Goal: Task Accomplishment & Management: Manage account settings

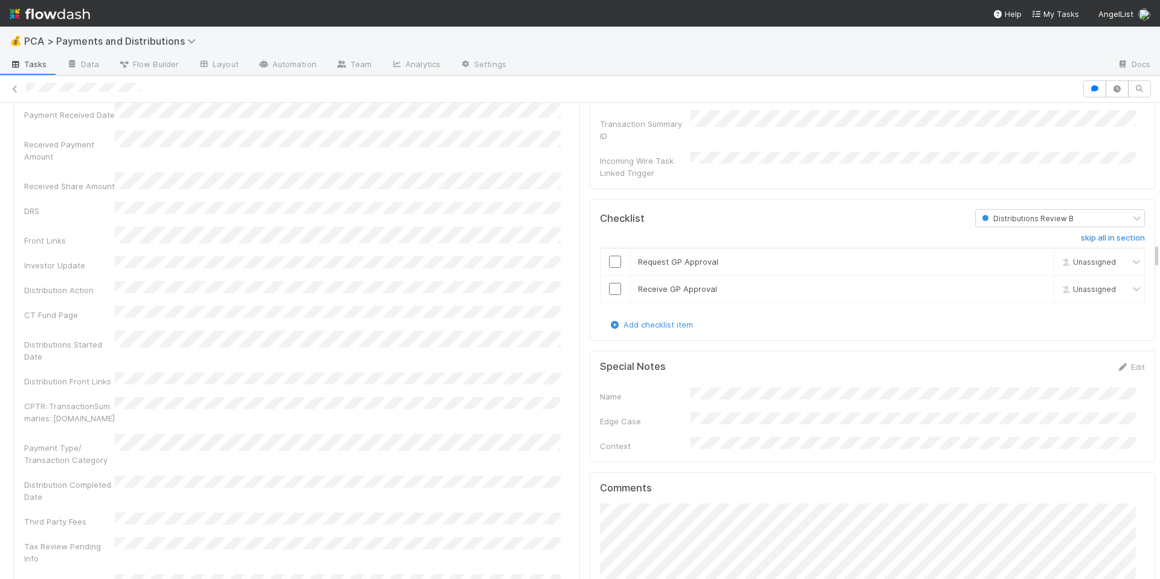
scroll to position [2621, 0]
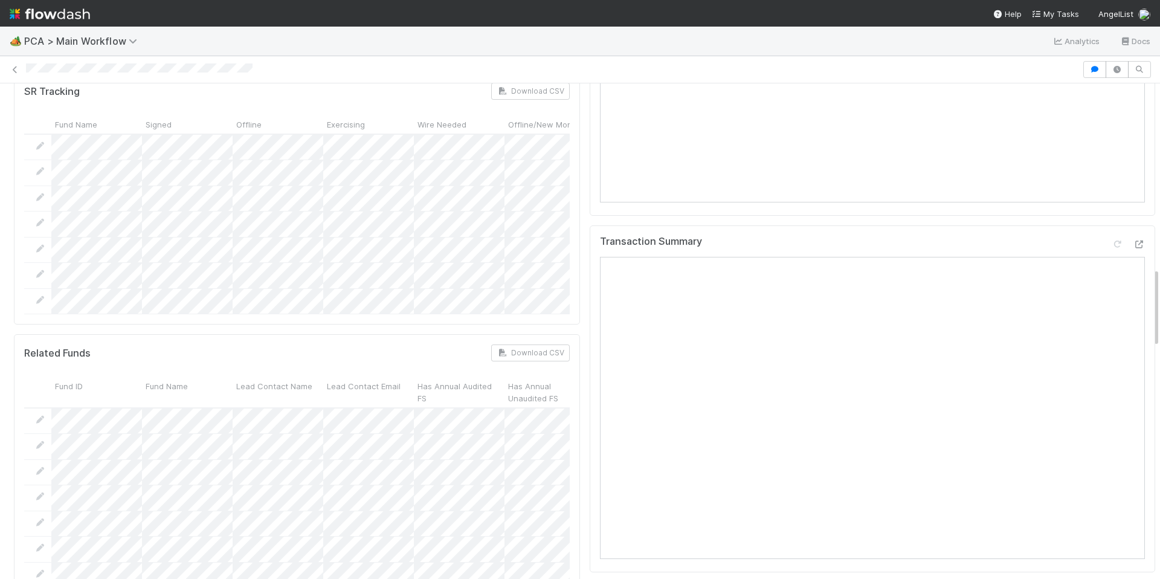
scroll to position [1131, 0]
click at [1133, 250] on icon at bounding box center [1139, 254] width 12 height 8
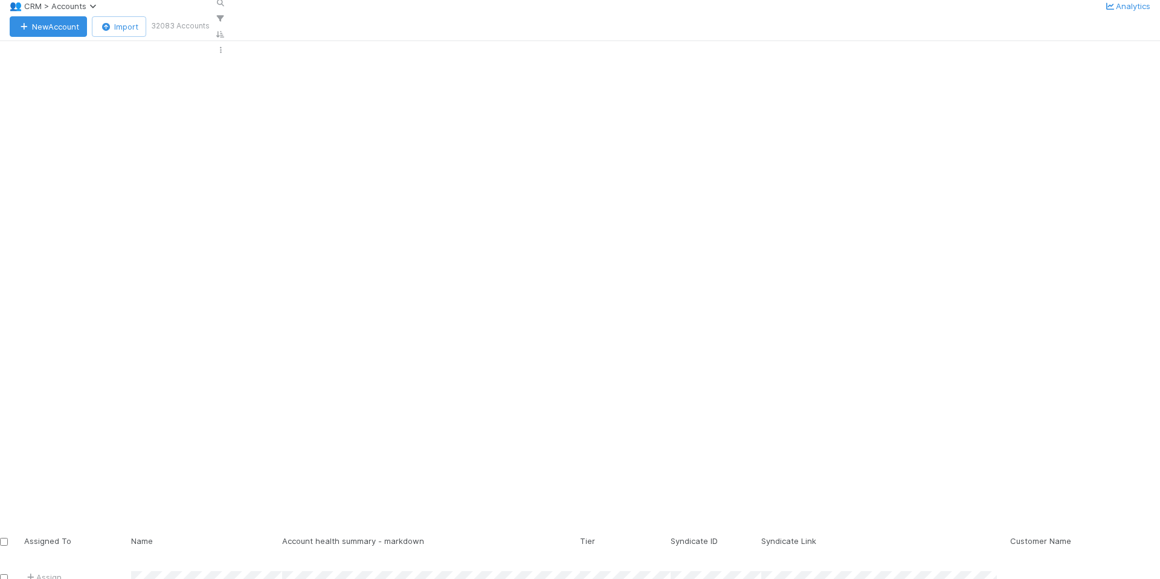
scroll to position [463, 988]
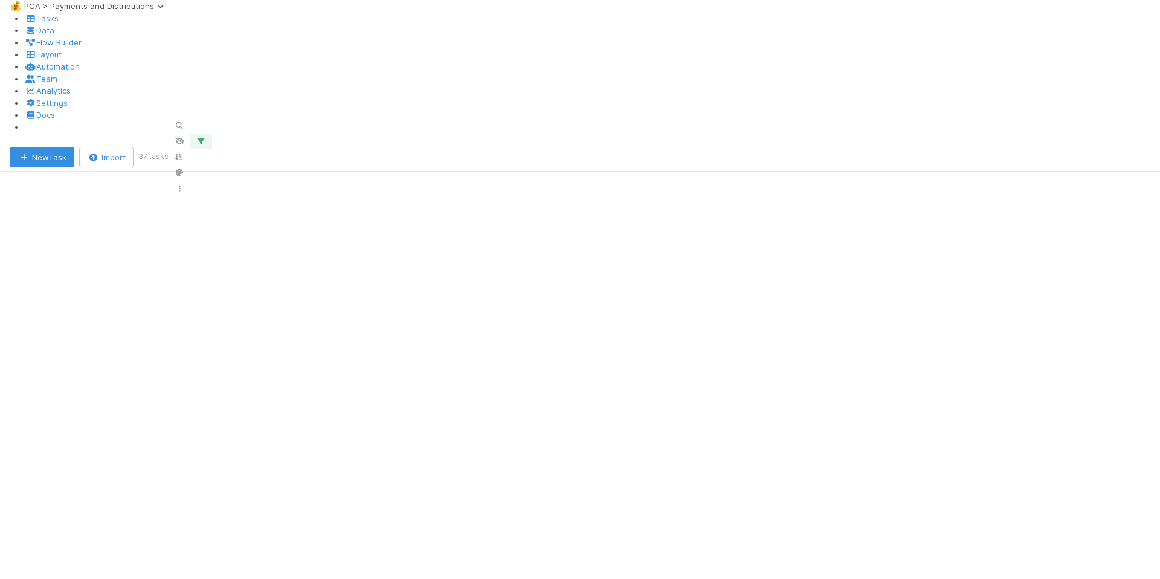
scroll to position [443, 988]
click at [207, 138] on icon "button" at bounding box center [201, 141] width 12 height 7
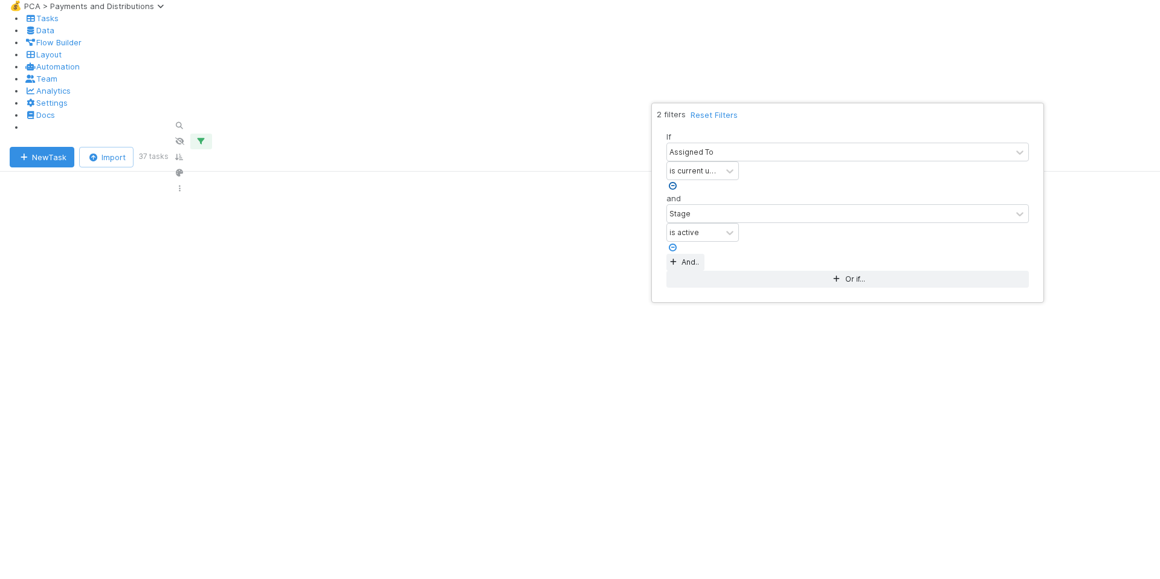
click at [678, 182] on icon at bounding box center [672, 186] width 12 height 8
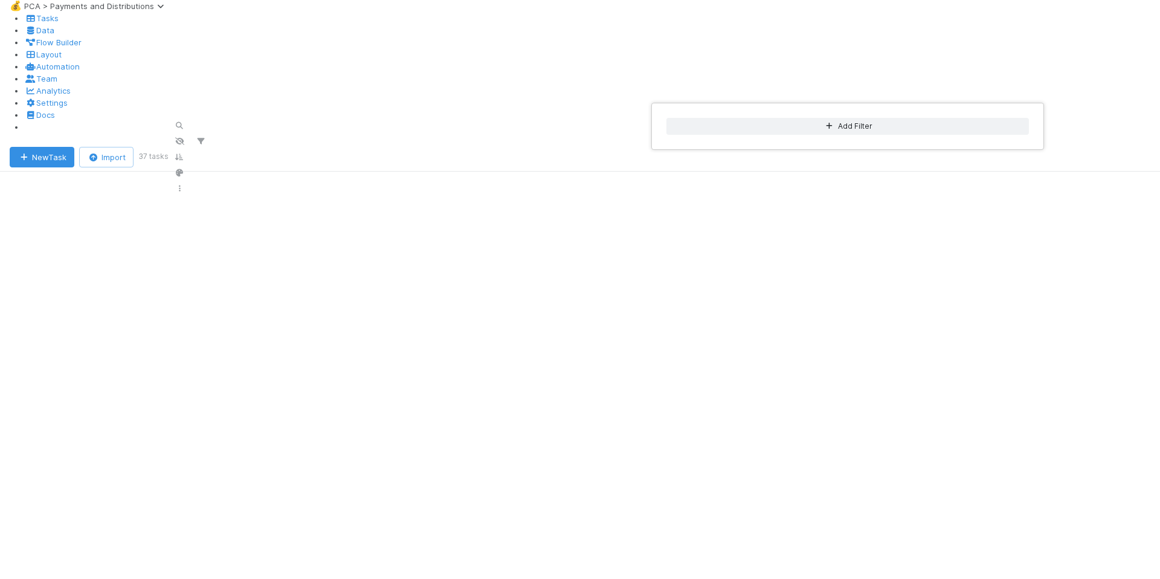
click at [60, 9] on div "Add Filter" at bounding box center [580, 289] width 1160 height 579
click at [68, 17] on div "Add Filter" at bounding box center [580, 289] width 1160 height 579
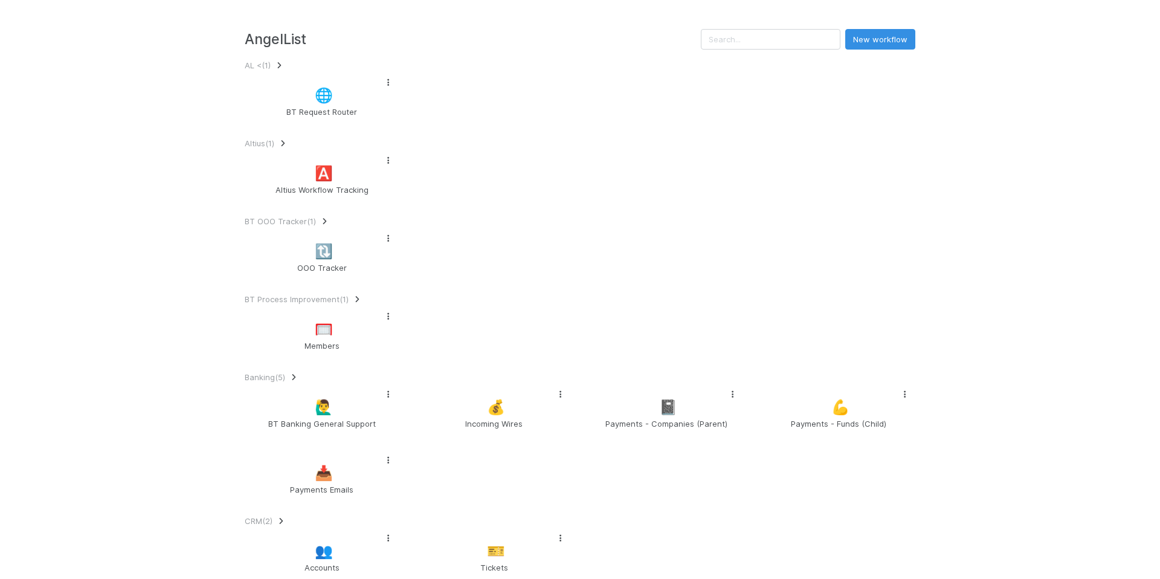
scroll to position [1411, 0]
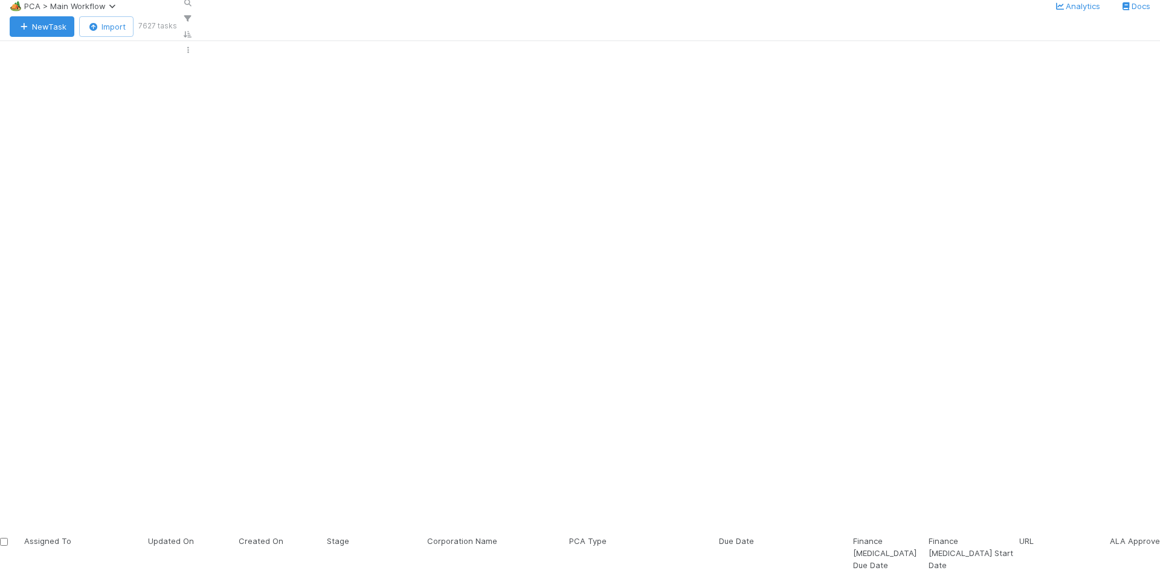
scroll to position [463, 988]
click at [194, 7] on icon "button" at bounding box center [188, 2] width 12 height 7
type input "biproxi"
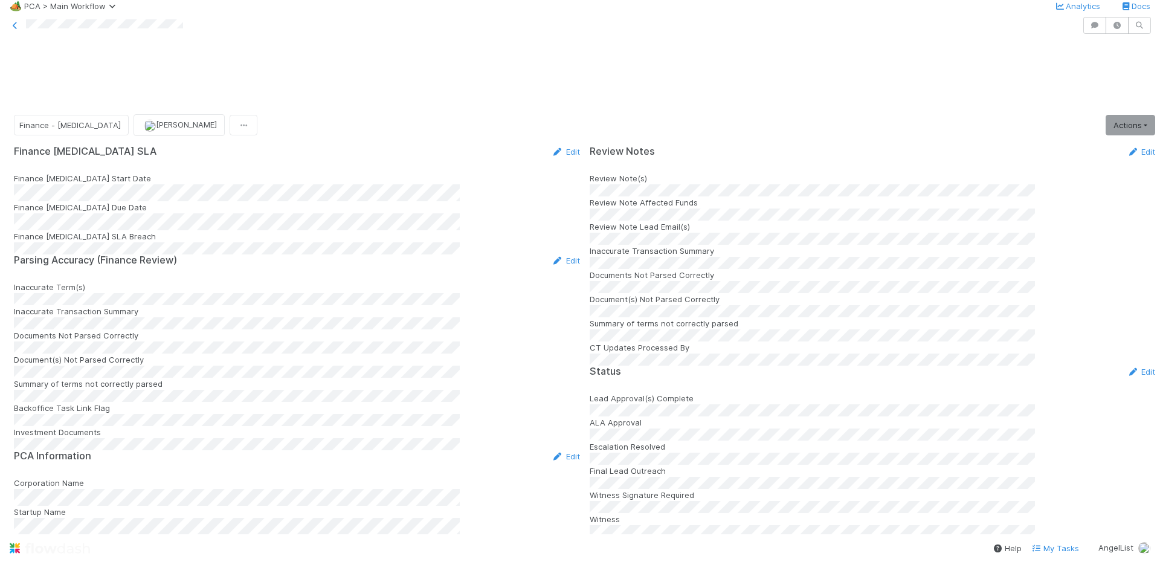
scroll to position [1401, 0]
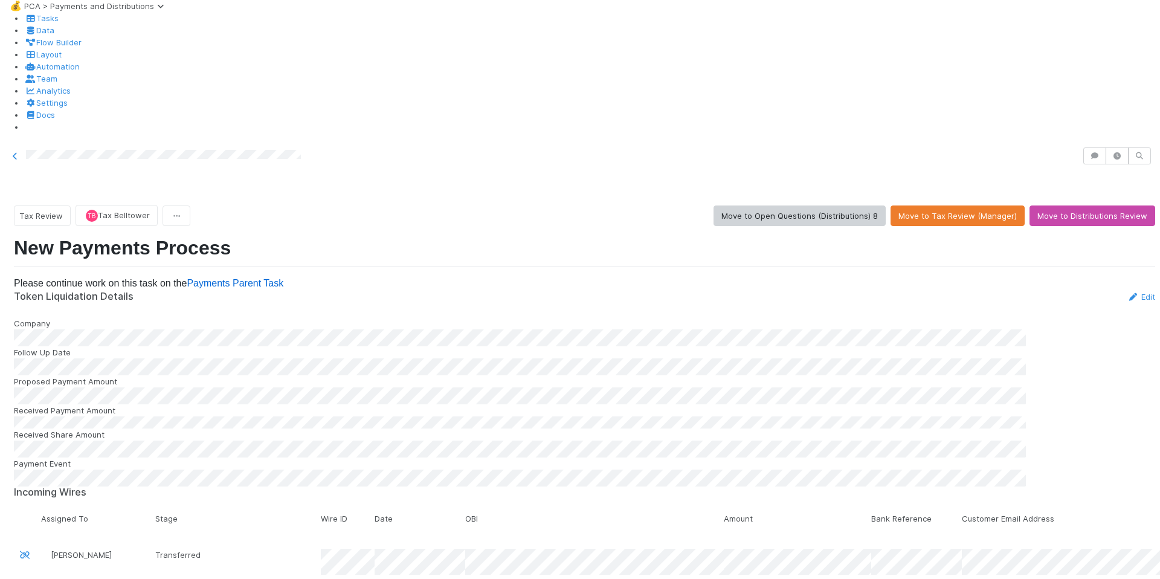
scroll to position [2602, 0]
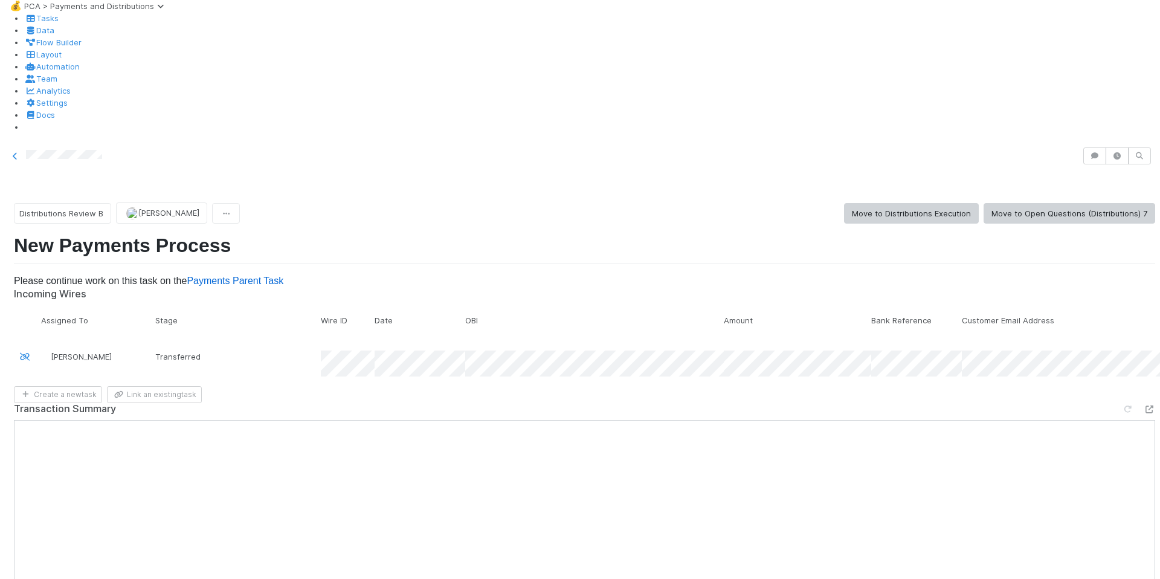
click at [876, 386] on div "Create a new task Link an existing task" at bounding box center [584, 394] width 1141 height 17
drag, startPoint x: 491, startPoint y: 478, endPoint x: 526, endPoint y: 465, distance: 38.3
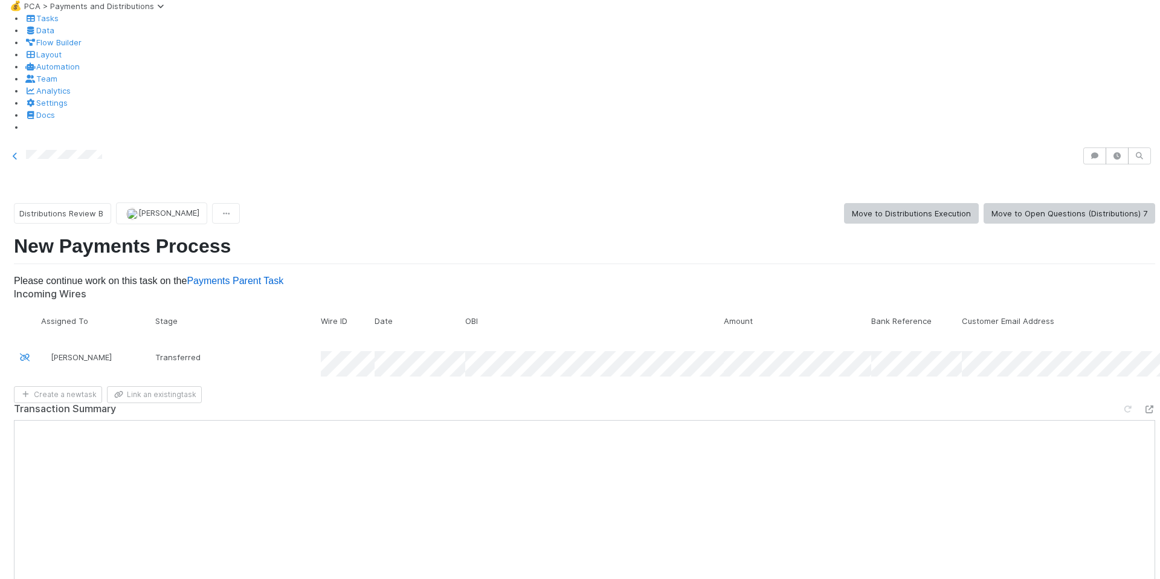
drag, startPoint x: 391, startPoint y: 311, endPoint x: 42, endPoint y: 312, distance: 349.2
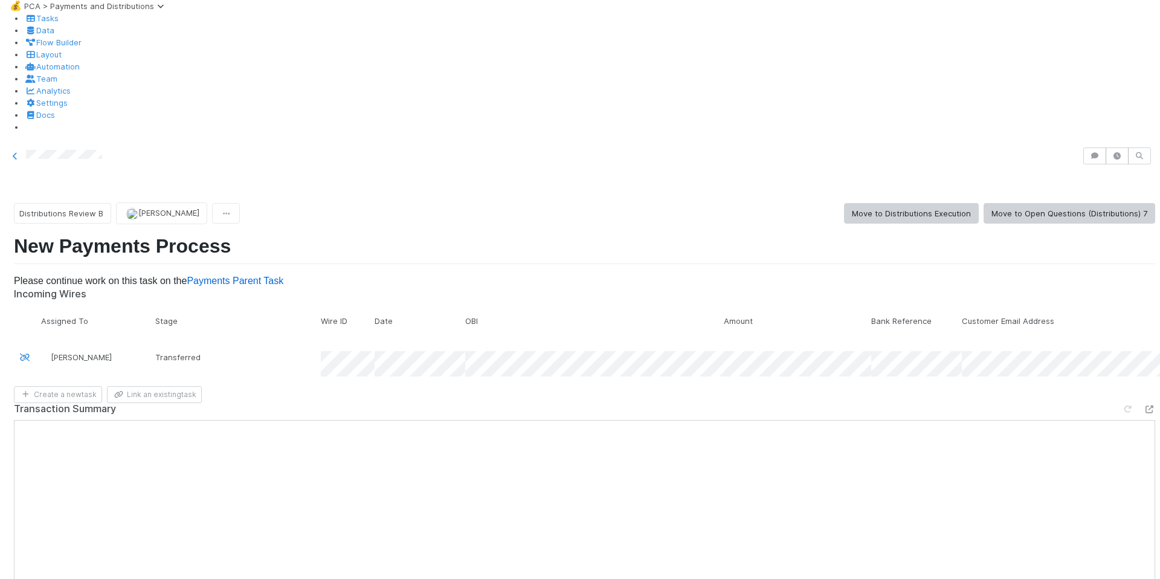
scroll to position [1844, 0]
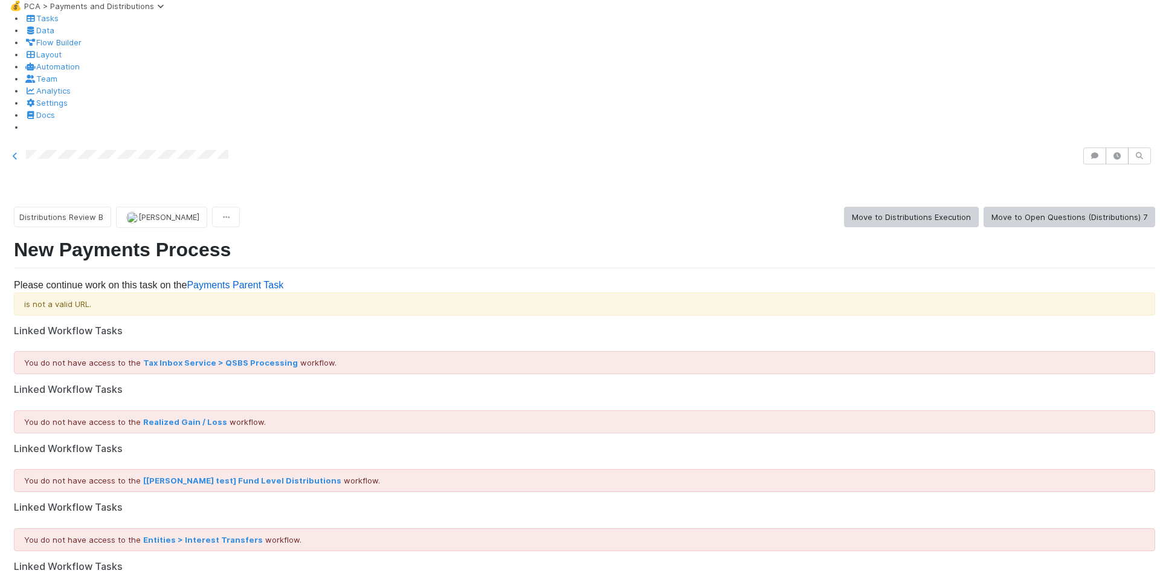
click at [568, 325] on h5 "Linked Workflow Tasks" at bounding box center [584, 331] width 1141 height 12
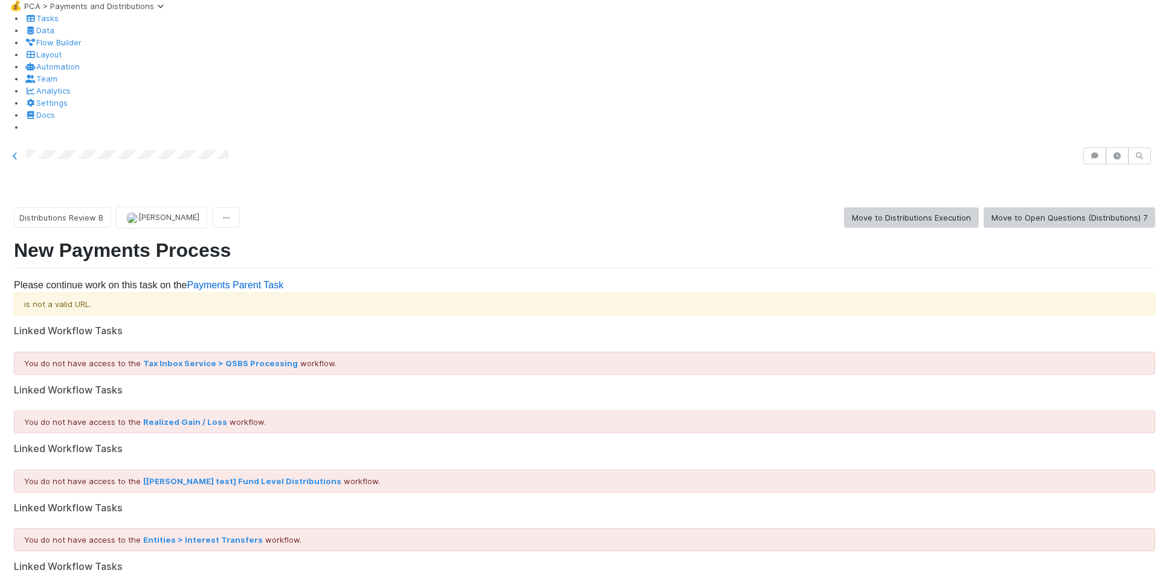
scroll to position [907, 0]
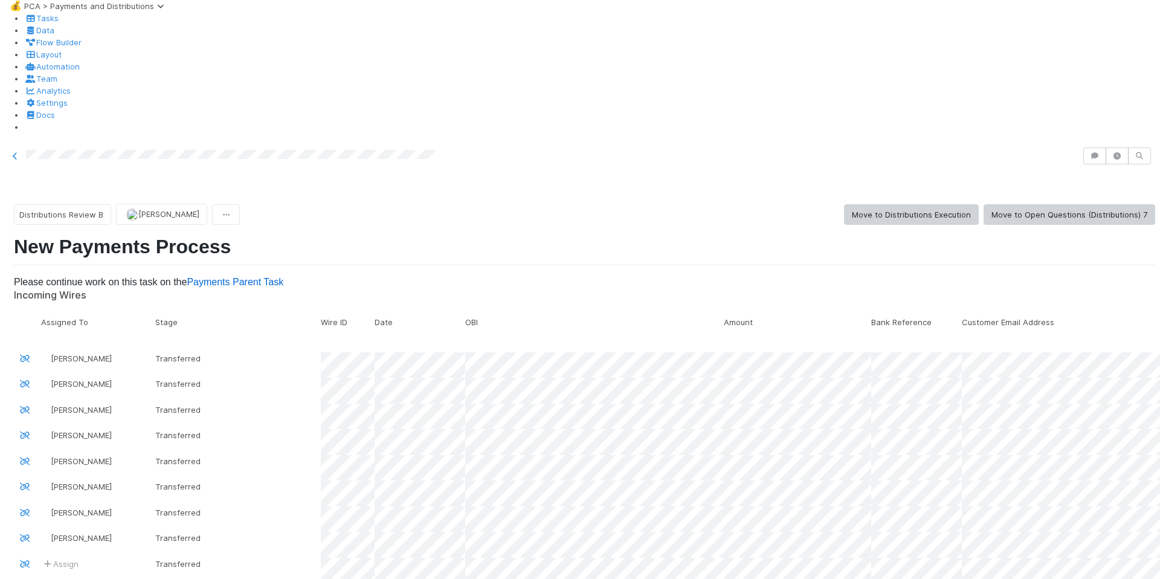
scroll to position [2765, 0]
click at [74, 210] on span "Distributions Review B" at bounding box center [61, 215] width 84 height 10
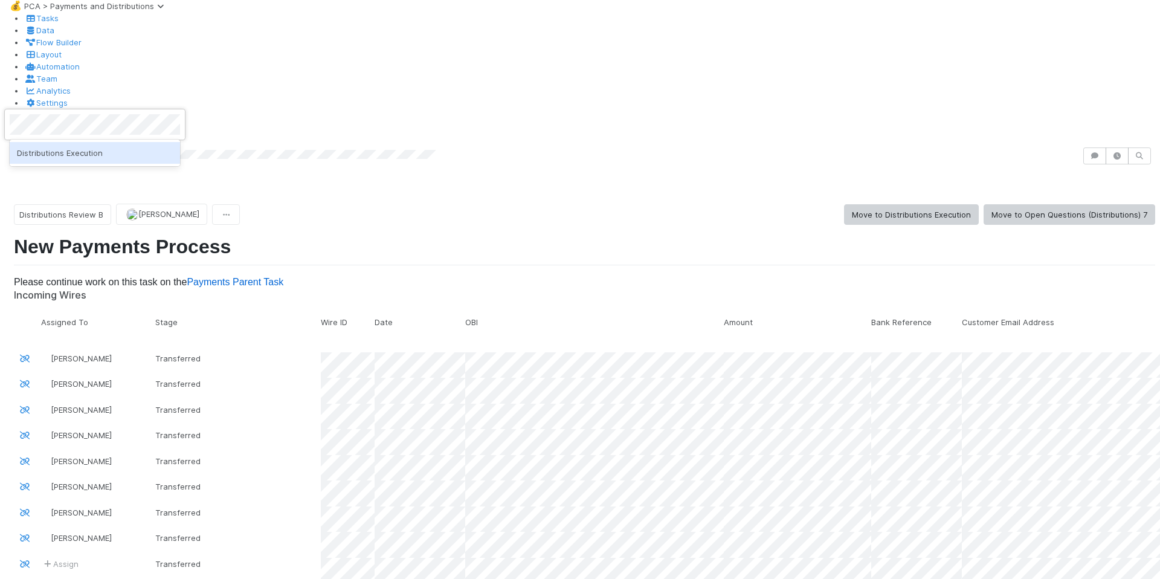
click at [121, 152] on div "Distributions Execution" at bounding box center [95, 153] width 170 height 22
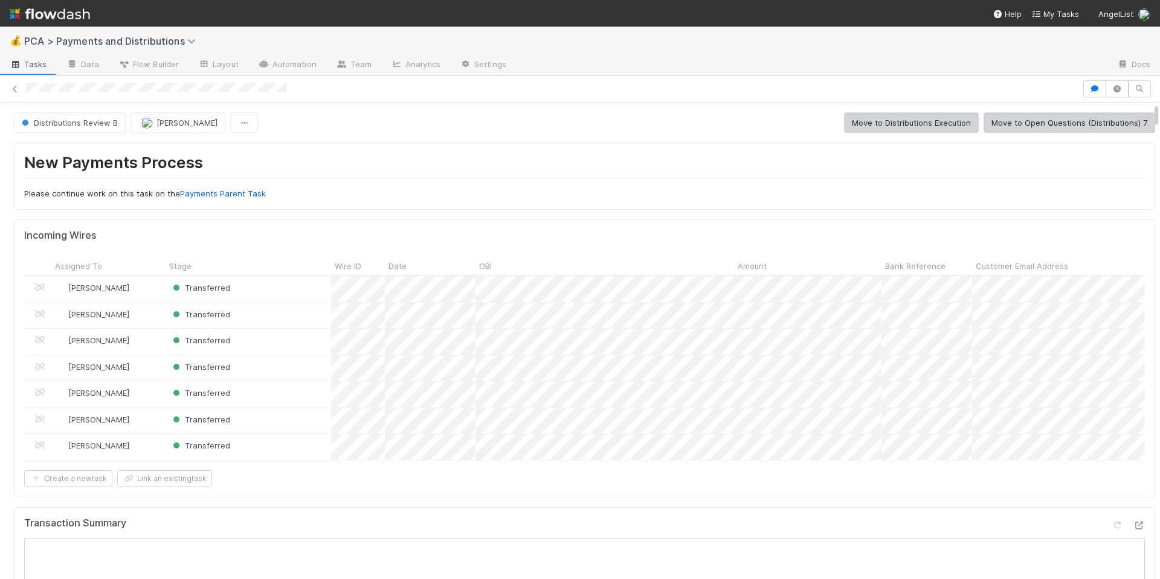
click at [562, 202] on div "New Payments Process Please continue work on this task on the Payments Parent T…" at bounding box center [584, 176] width 1141 height 67
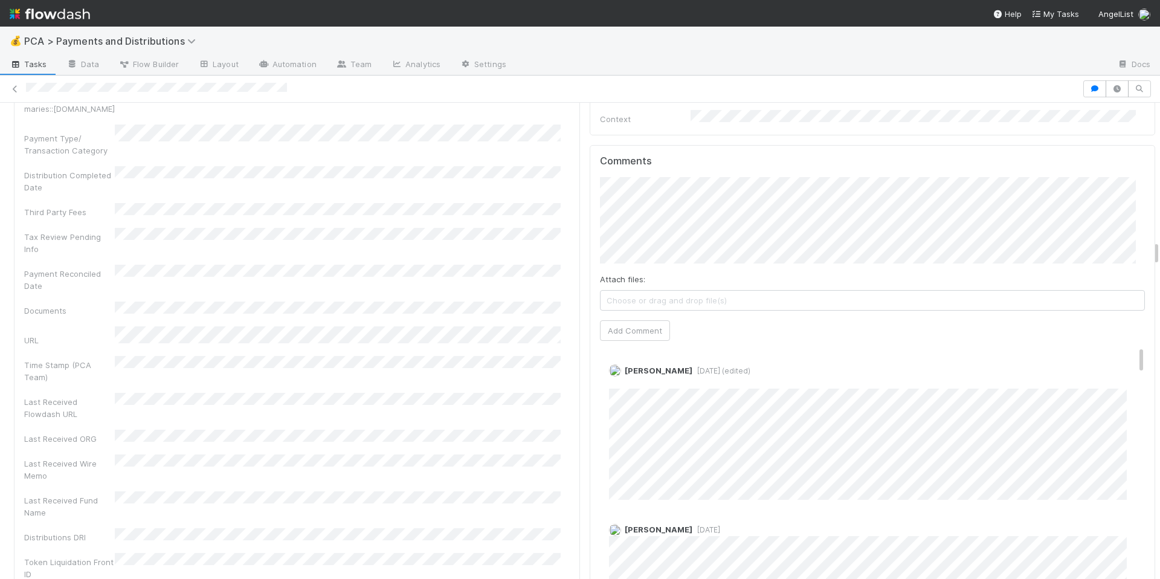
scroll to position [2617, 0]
click at [619, 377] on link "Edit" at bounding box center [626, 382] width 14 height 10
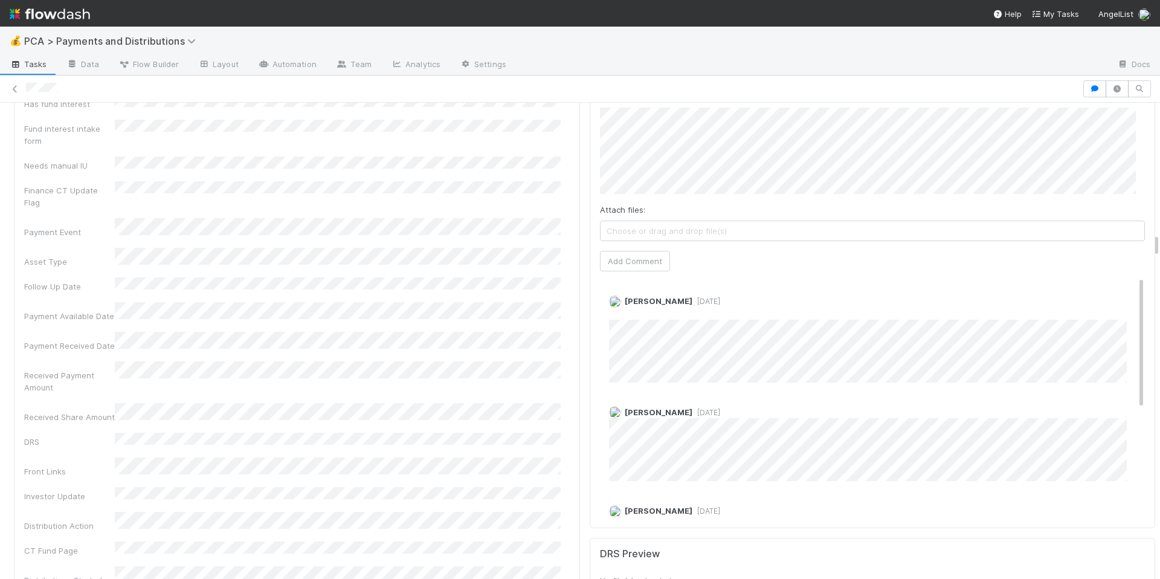
scroll to position [2342, 0]
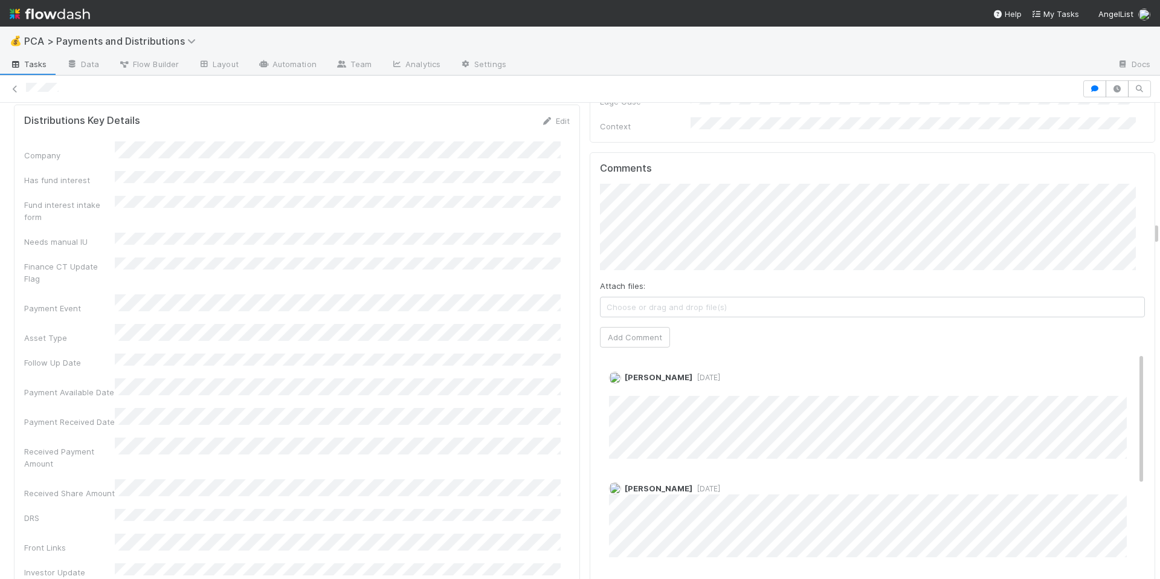
click at [643, 315] on div "Comments Attach files: Choose or drag and drop file(s) Add Comment [PERSON_NAME…" at bounding box center [873, 379] width 546 height 432
click at [639, 327] on button "Add Comment" at bounding box center [635, 337] width 70 height 21
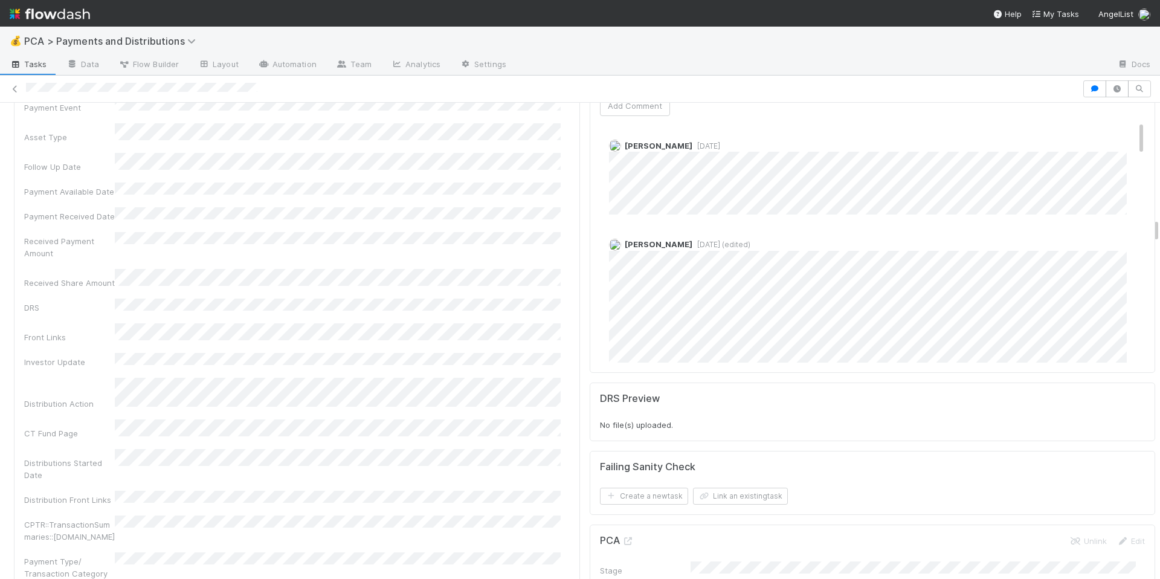
scroll to position [2204, 0]
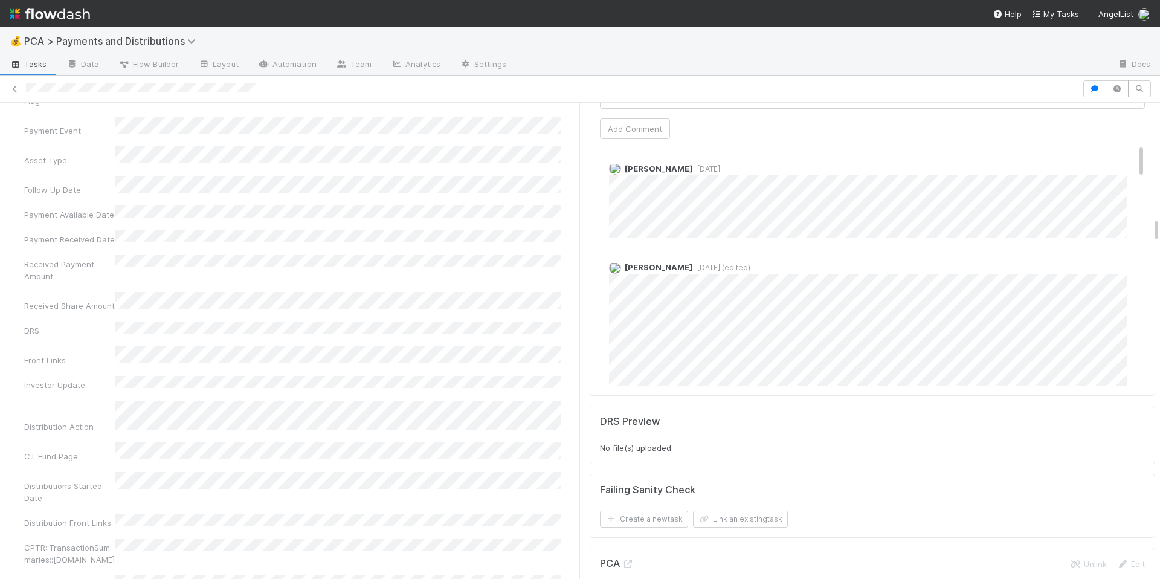
click at [813, 252] on div "[PERSON_NAME] [DATE] (edited)" at bounding box center [877, 366] width 555 height 229
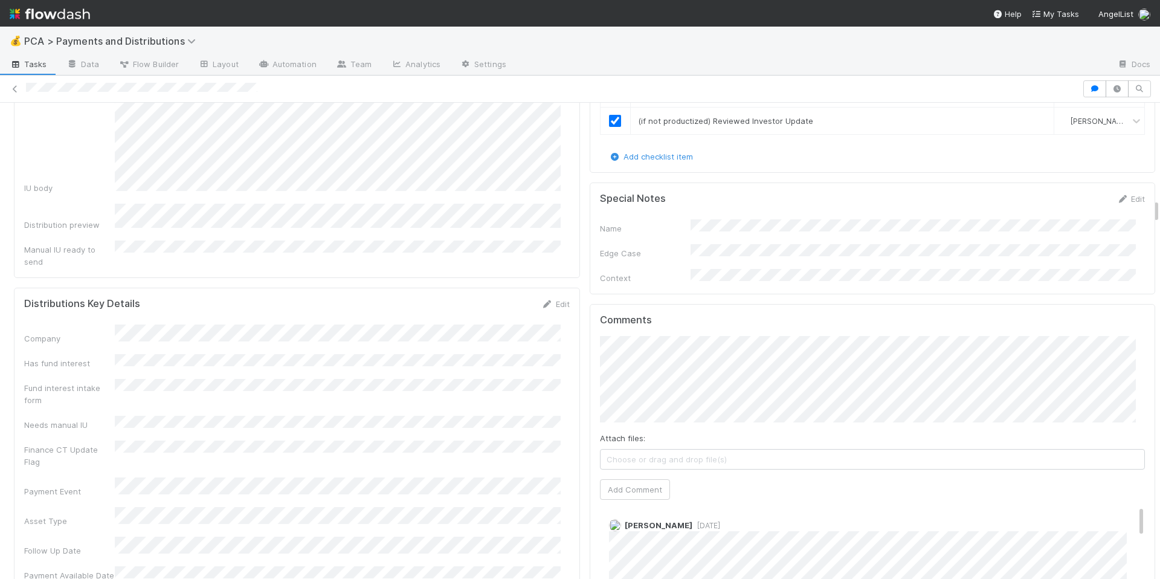
scroll to position [0, 0]
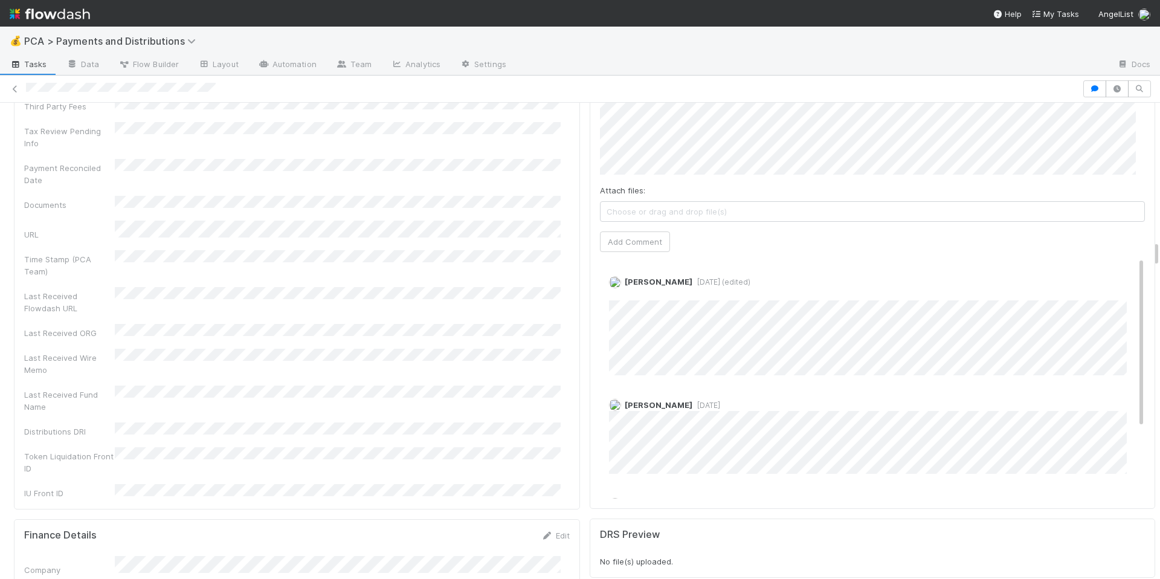
scroll to position [2479, 0]
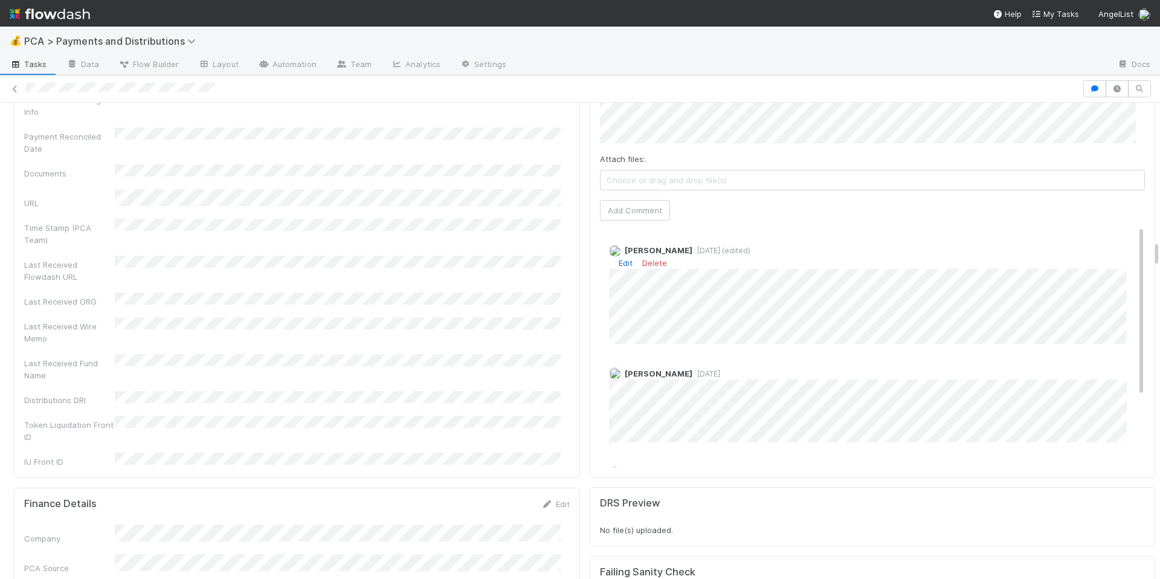
click at [619, 258] on link "Edit" at bounding box center [626, 263] width 14 height 10
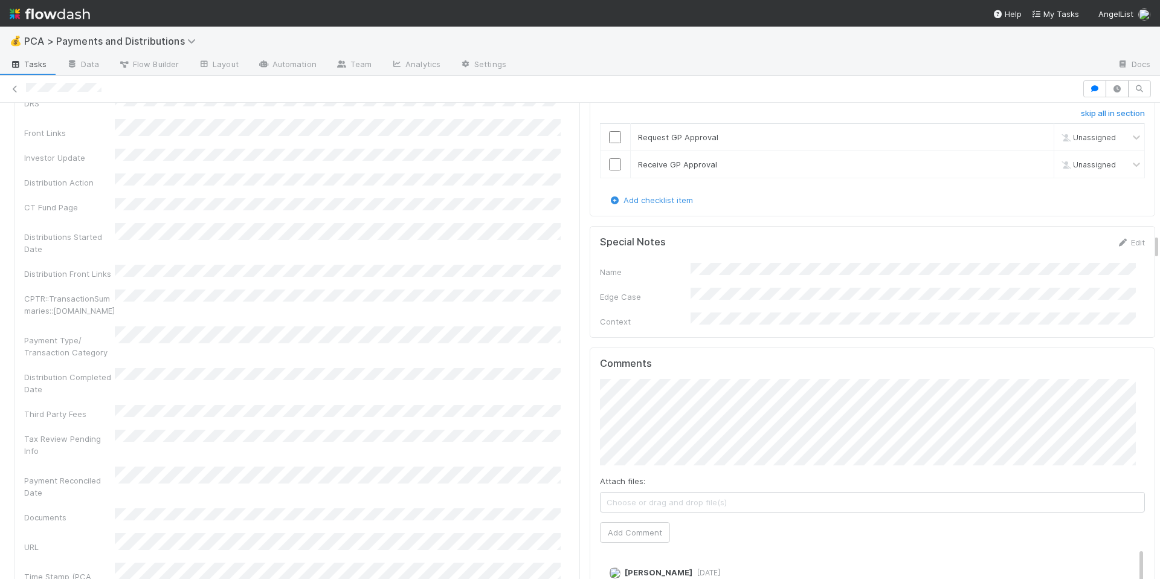
scroll to position [2421, 0]
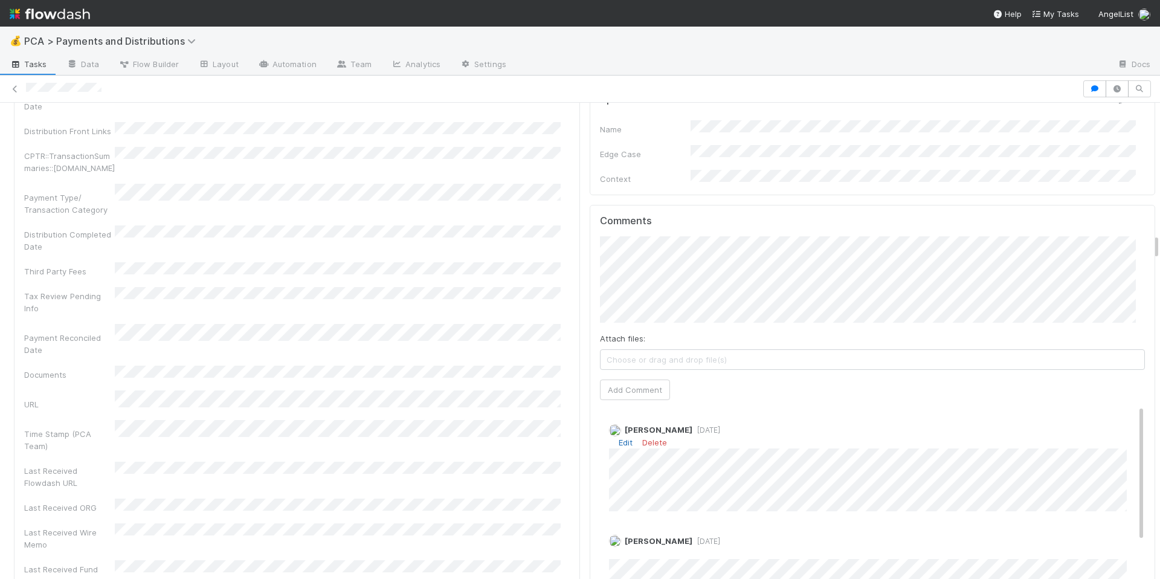
click at [619, 437] on link "Edit" at bounding box center [626, 442] width 14 height 10
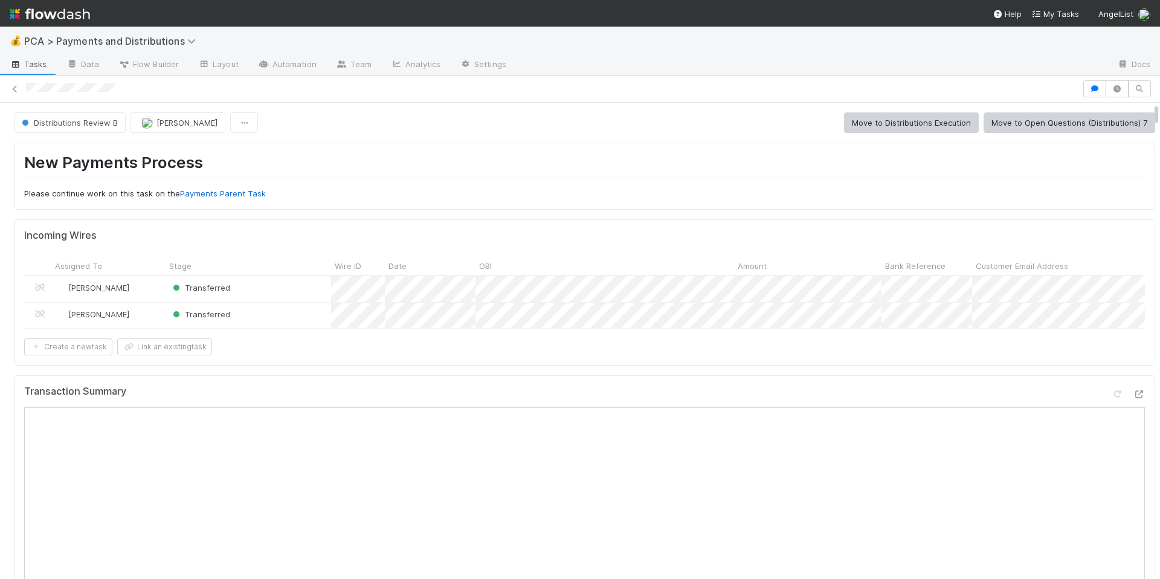
click at [678, 208] on div "New Payments Process Please continue work on this task on the Payments Parent T…" at bounding box center [584, 176] width 1141 height 67
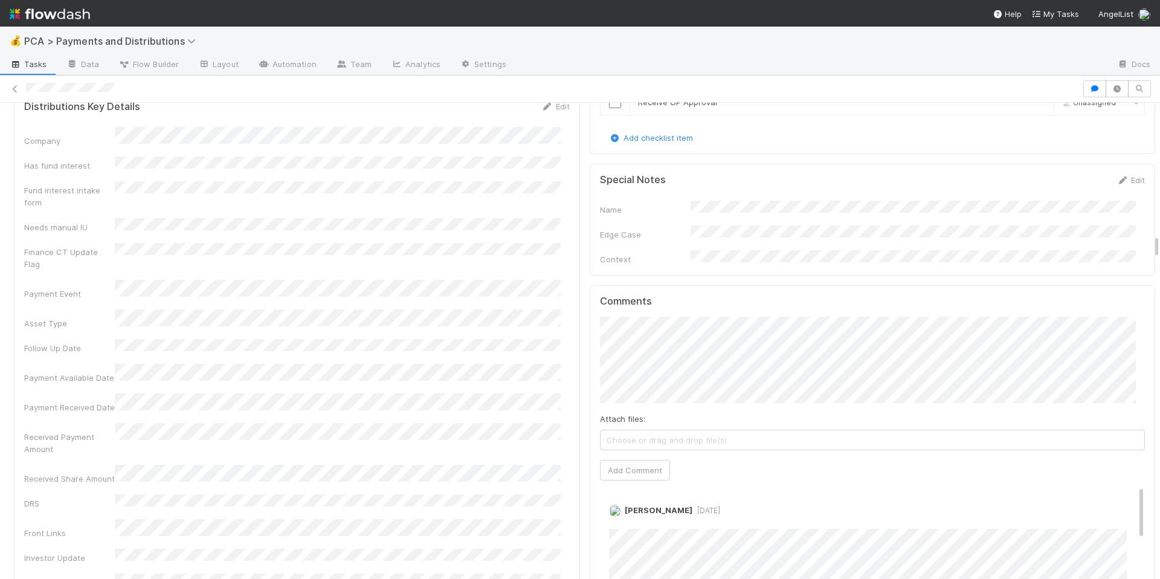
scroll to position [2636, 0]
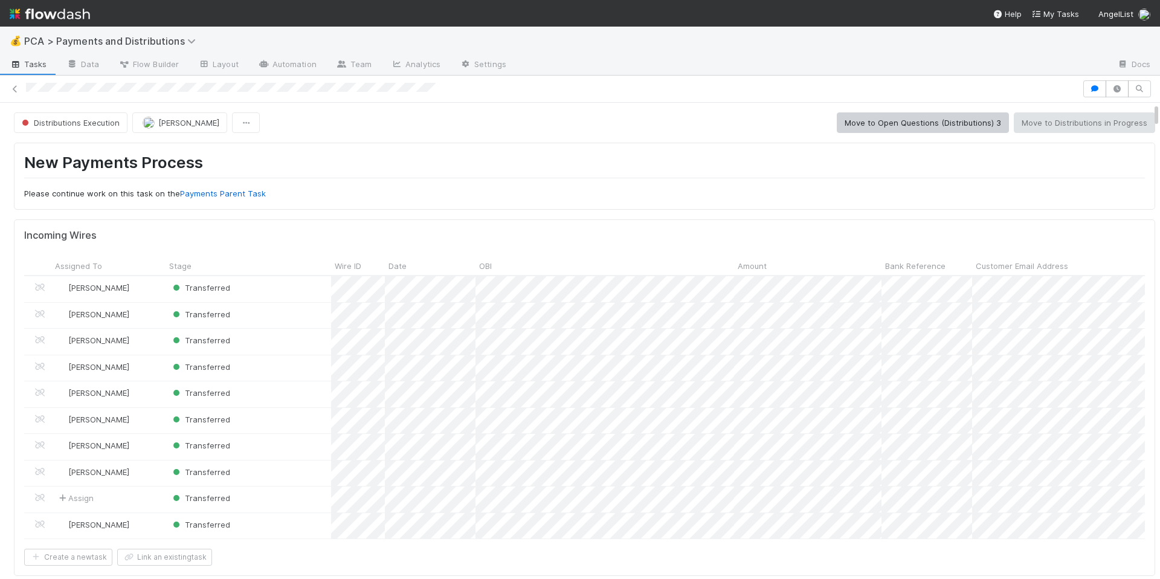
click at [666, 153] on h1 "New Payments Process" at bounding box center [584, 165] width 1121 height 25
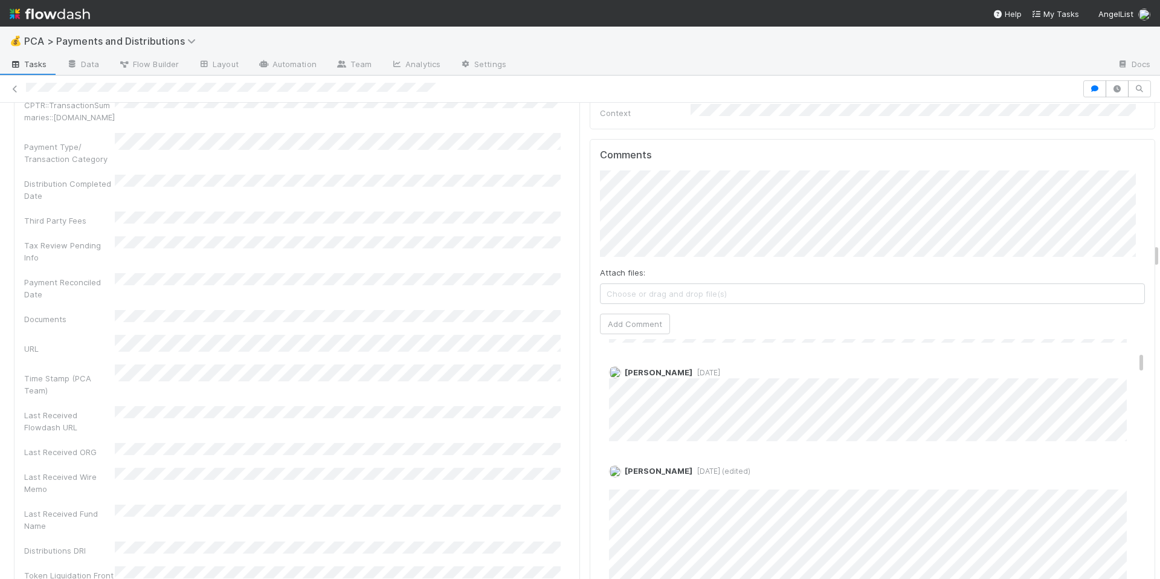
scroll to position [225, 0]
click at [590, 214] on div "Comments Attach files: Choose or drag and drop file(s) Add Comment Allison Donl…" at bounding box center [873, 371] width 566 height 465
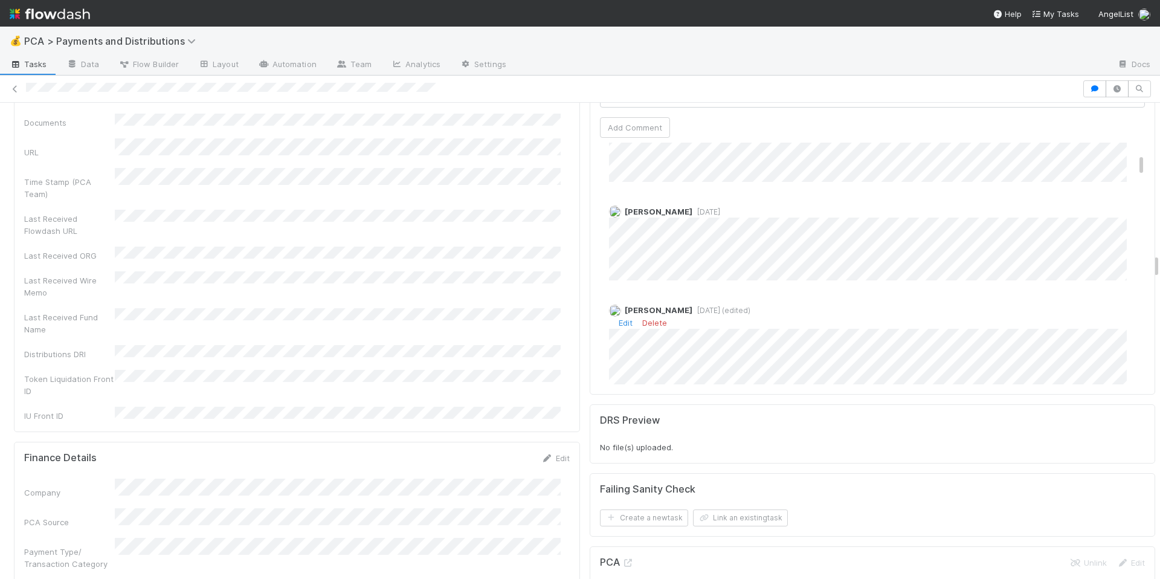
scroll to position [276, 0]
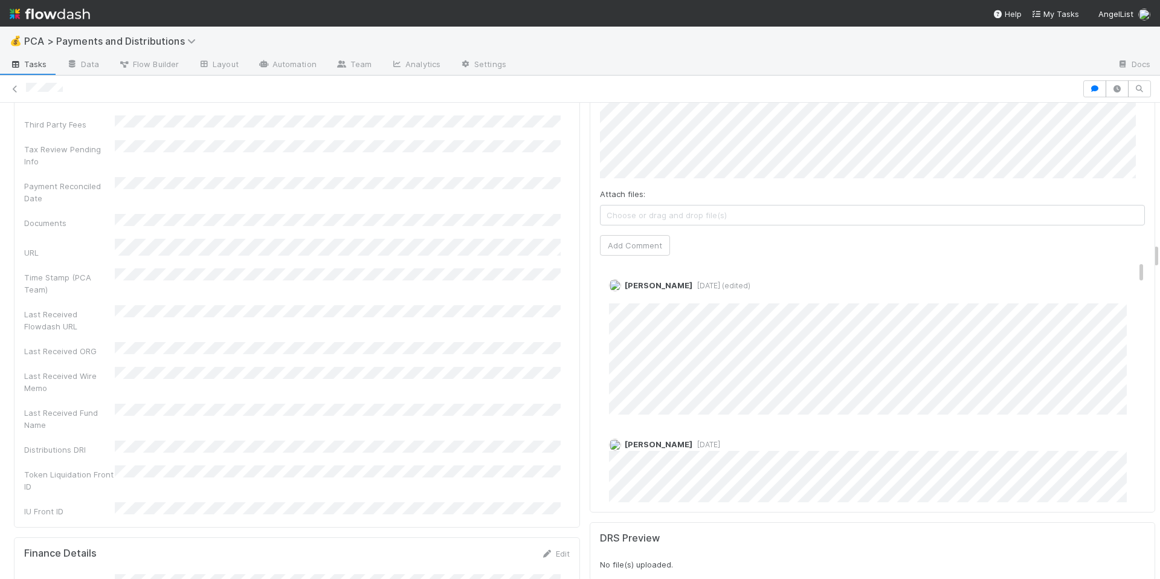
scroll to position [2544, 0]
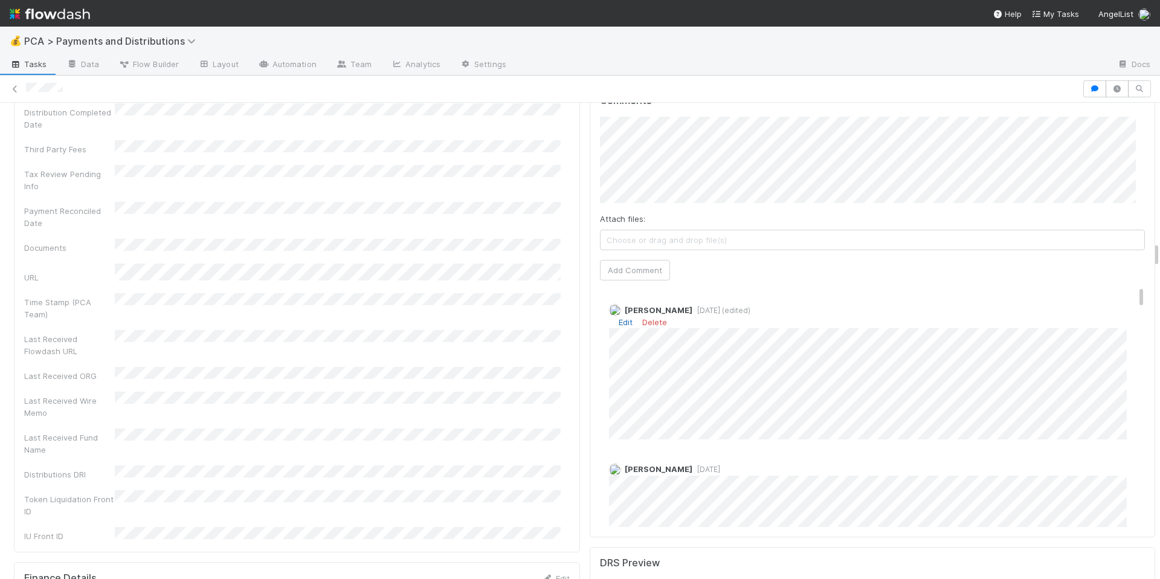
click at [619, 317] on link "Edit" at bounding box center [626, 322] width 14 height 10
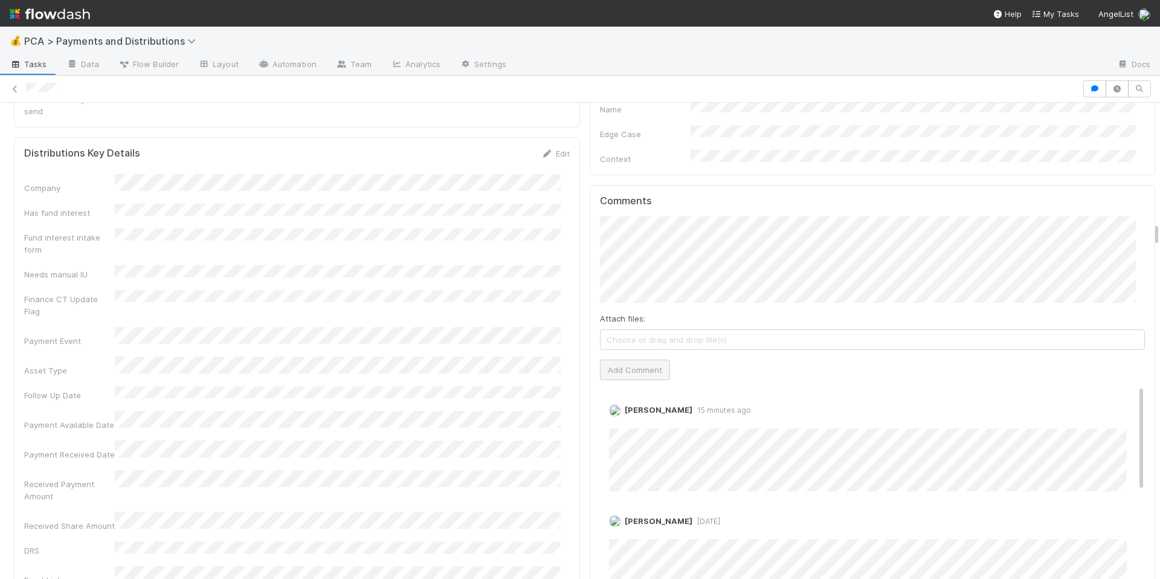
scroll to position [2276, 0]
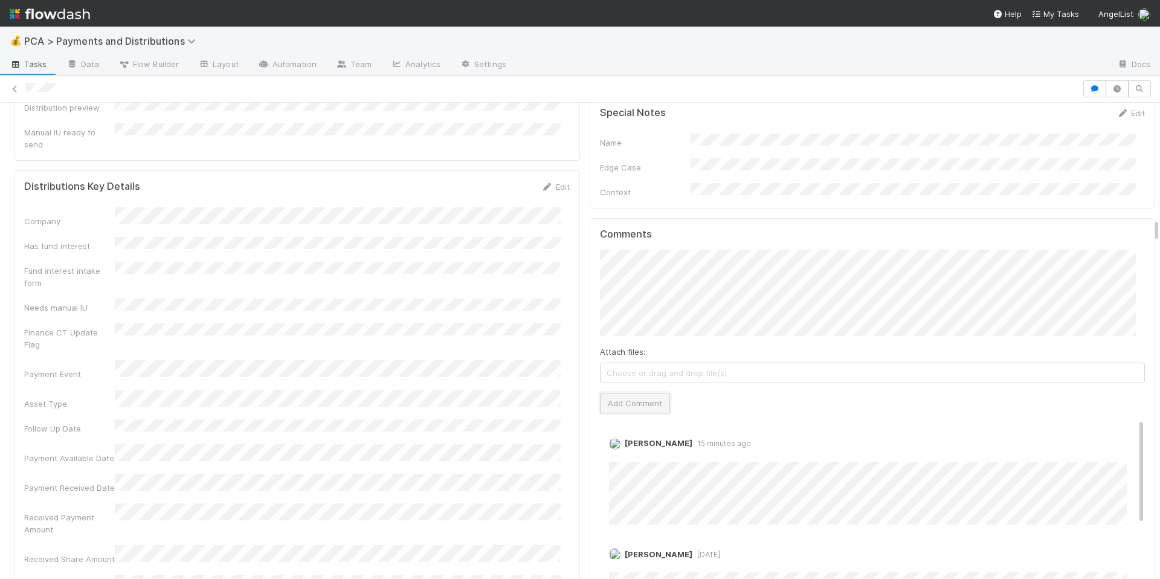
click at [600, 393] on button "Add Comment" at bounding box center [635, 403] width 70 height 21
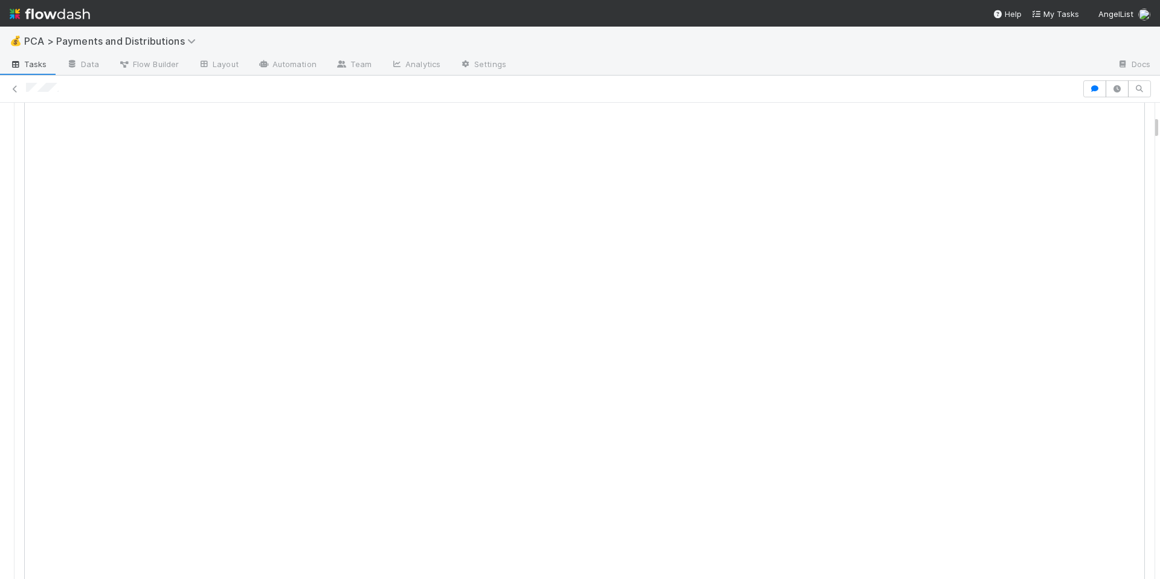
scroll to position [0, 0]
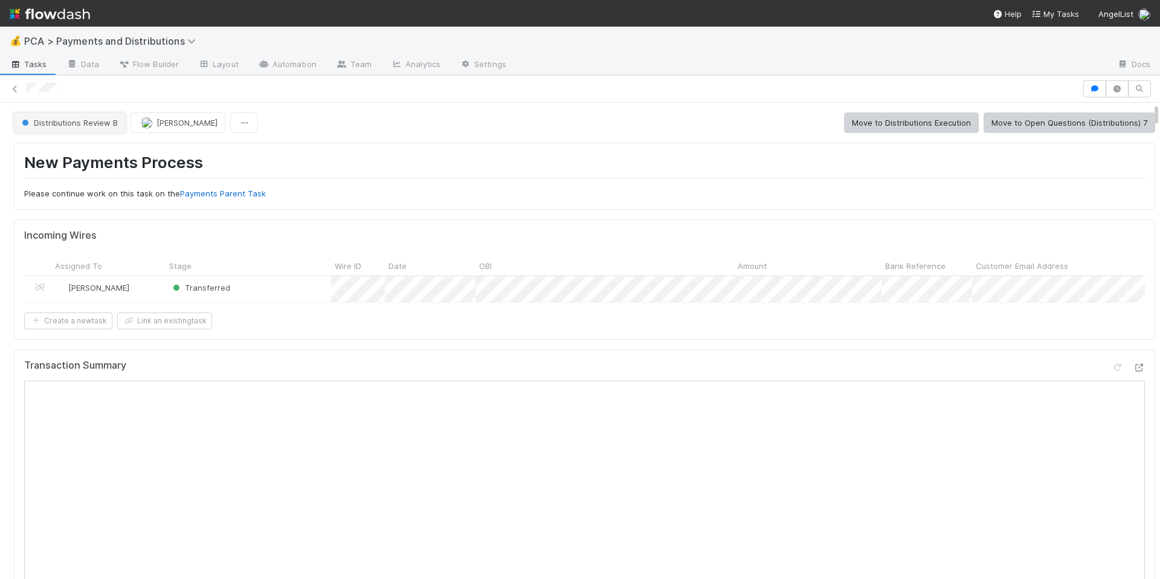
click at [74, 118] on span "Distributions Review B" at bounding box center [68, 123] width 98 height 10
click at [79, 152] on span "Distributions Execution" at bounding box center [67, 153] width 100 height 10
click at [74, 89] on div at bounding box center [552, 89] width 1052 height 13
click at [76, 126] on span "Distributions Review B" at bounding box center [68, 123] width 98 height 10
click at [88, 151] on span "Distributions Execution" at bounding box center [67, 153] width 100 height 10
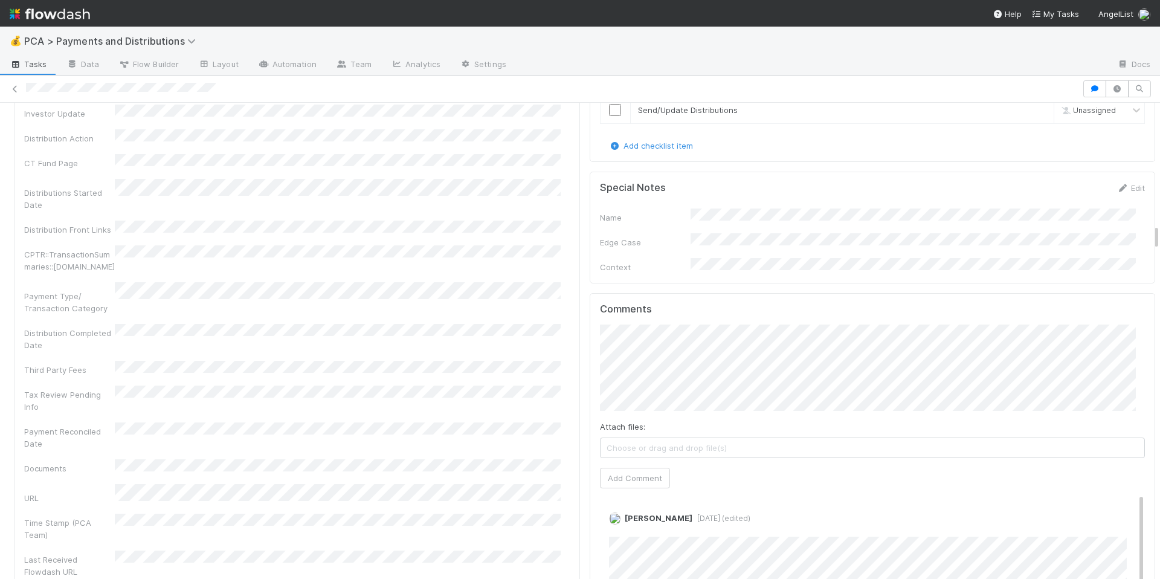
scroll to position [2184, 0]
click at [641, 468] on button "Add Comment" at bounding box center [635, 478] width 70 height 21
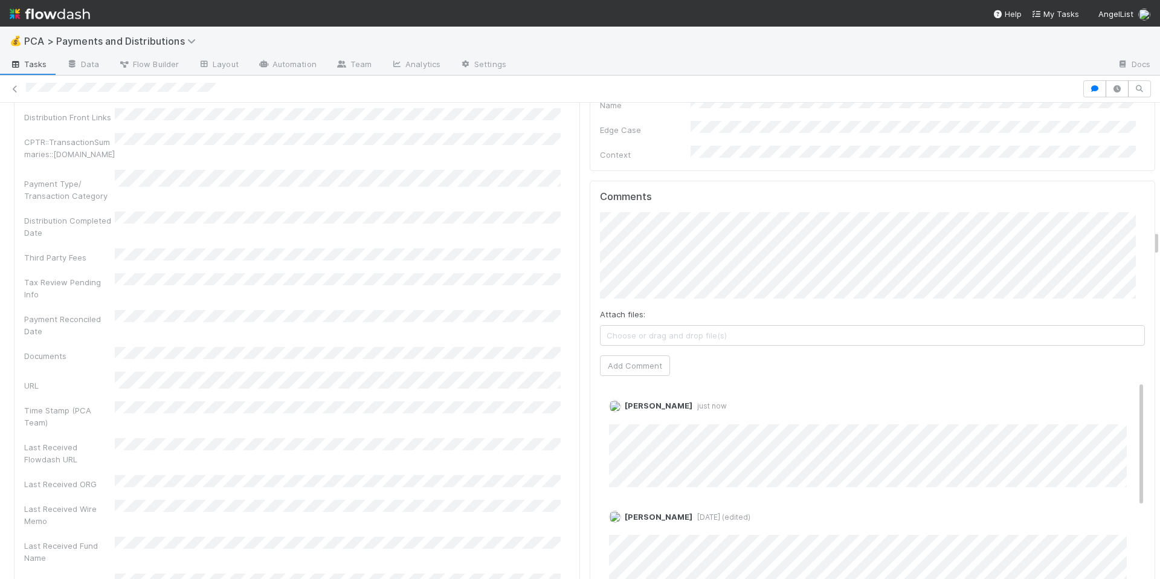
scroll to position [2299, 0]
click at [106, 89] on div at bounding box center [580, 88] width 1160 height 17
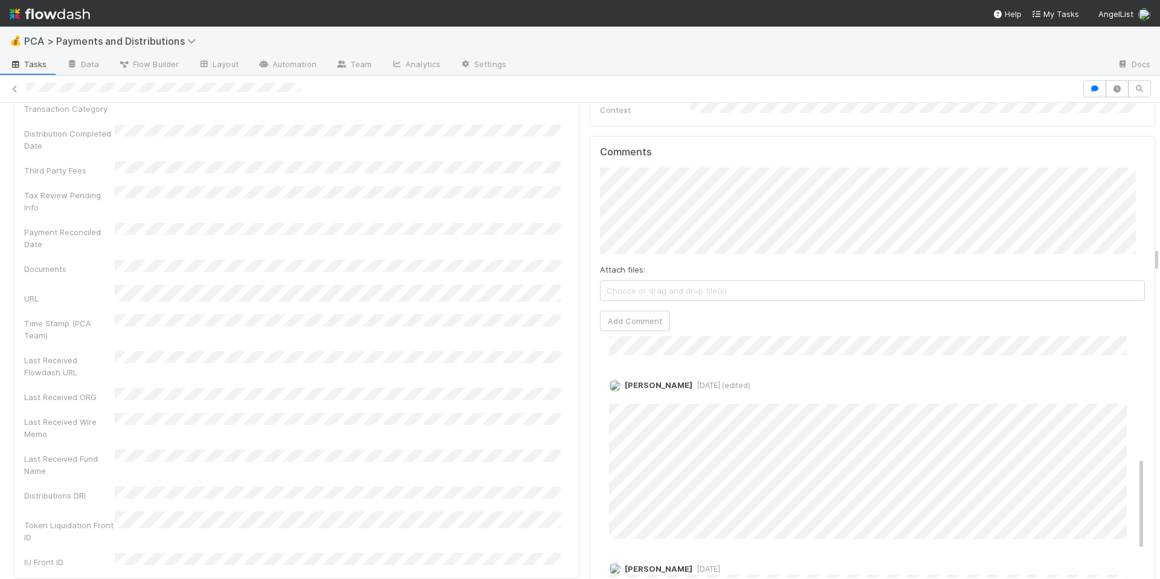
scroll to position [311, 0]
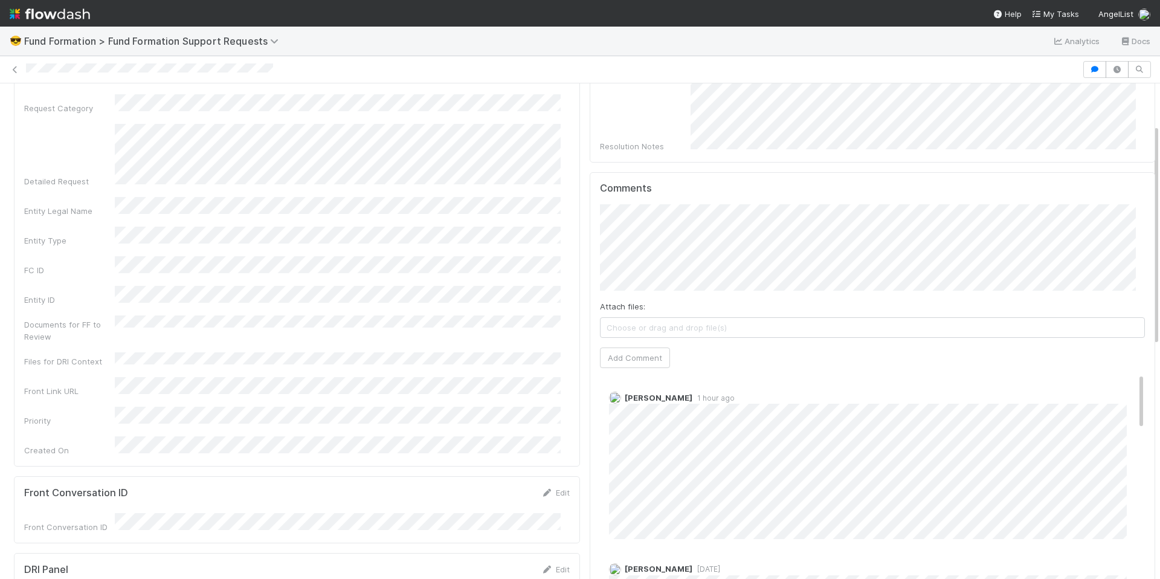
scroll to position [96, 0]
click at [476, 319] on div "Request Title Request Category Detailed Request Entity Legal Name Entity Type F…" at bounding box center [297, 259] width 546 height 391
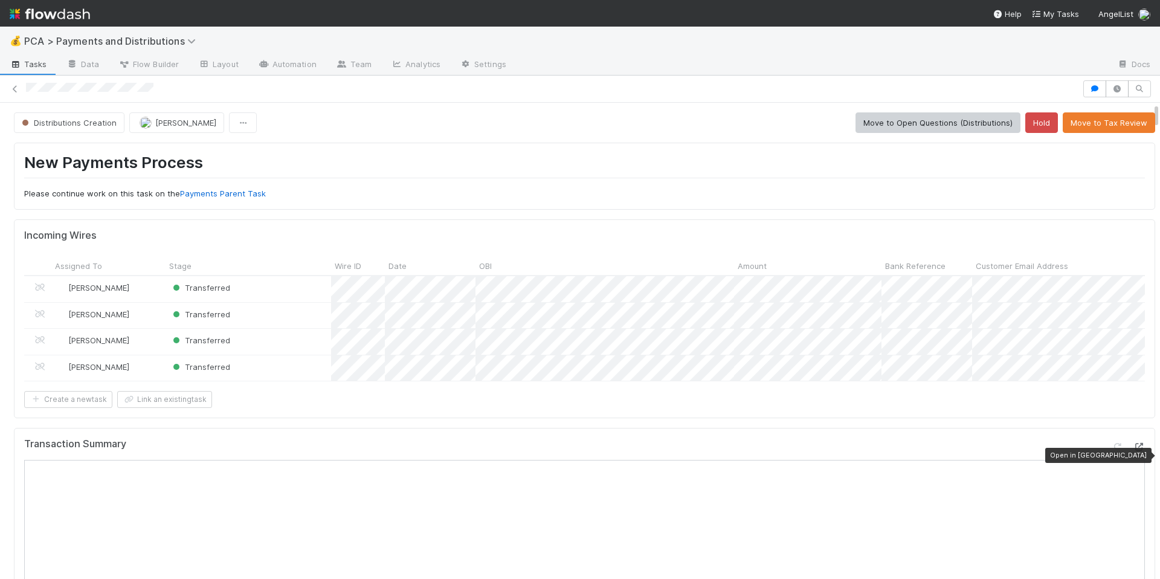
click at [1133, 451] on icon at bounding box center [1139, 447] width 12 height 8
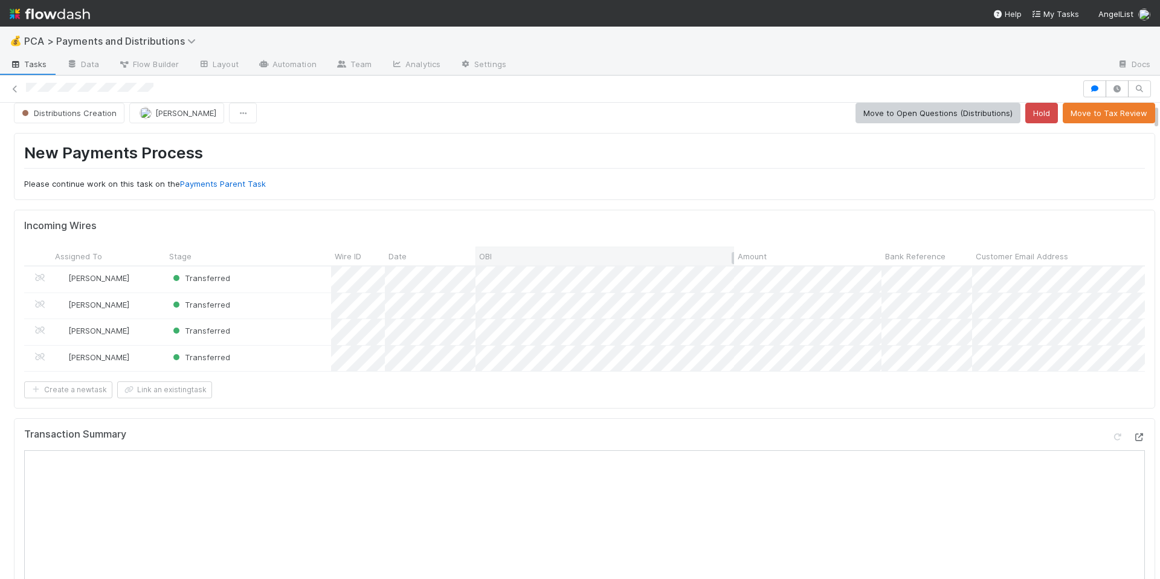
scroll to position [21, 0]
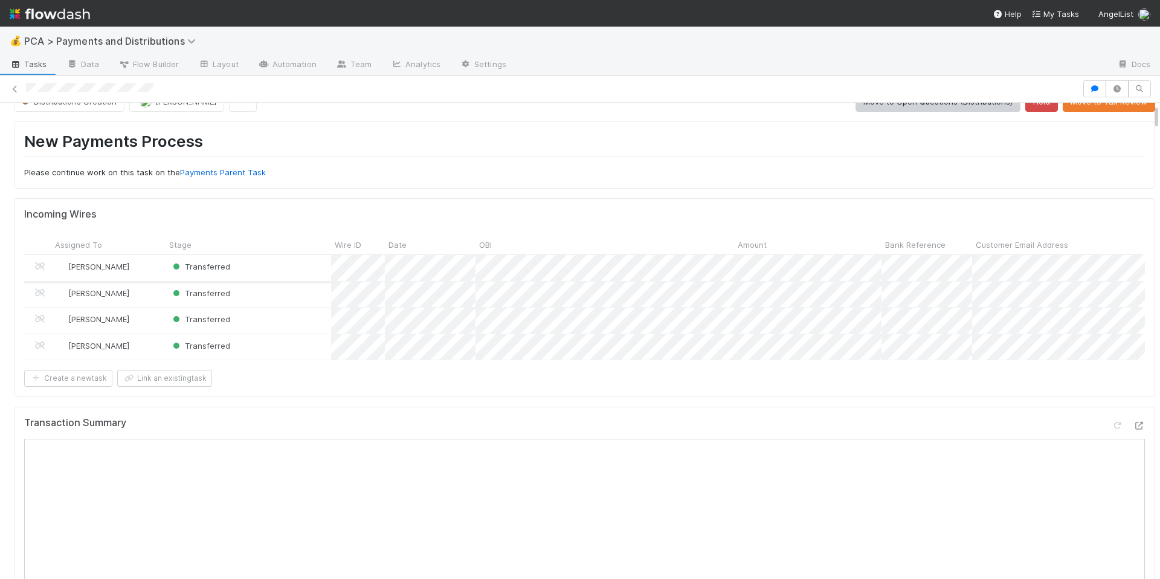
click at [315, 268] on div "Transferred" at bounding box center [249, 268] width 166 height 26
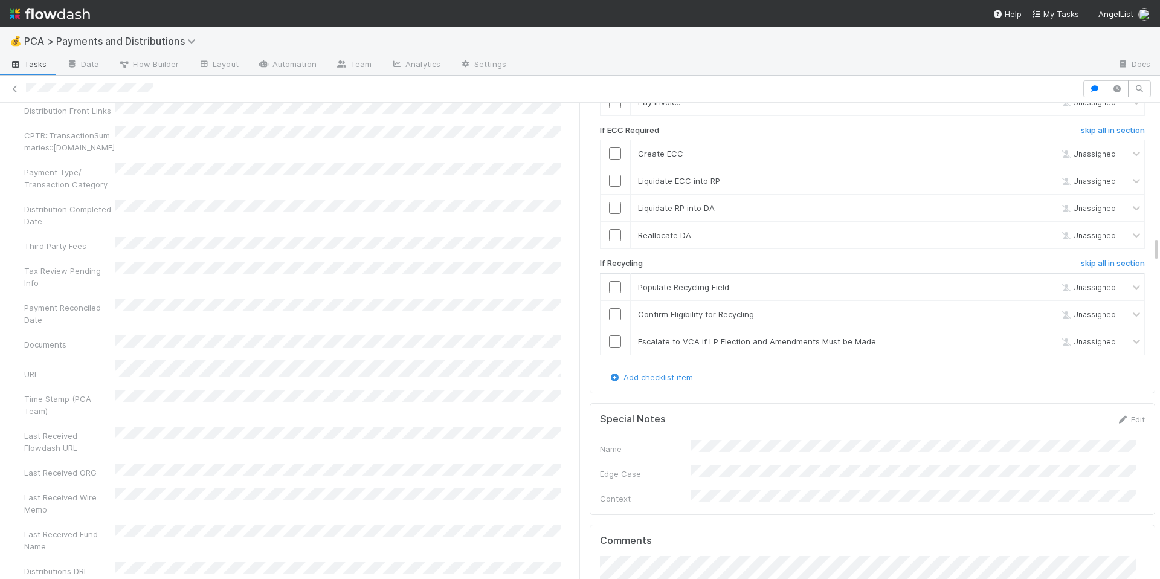
scroll to position [2679, 0]
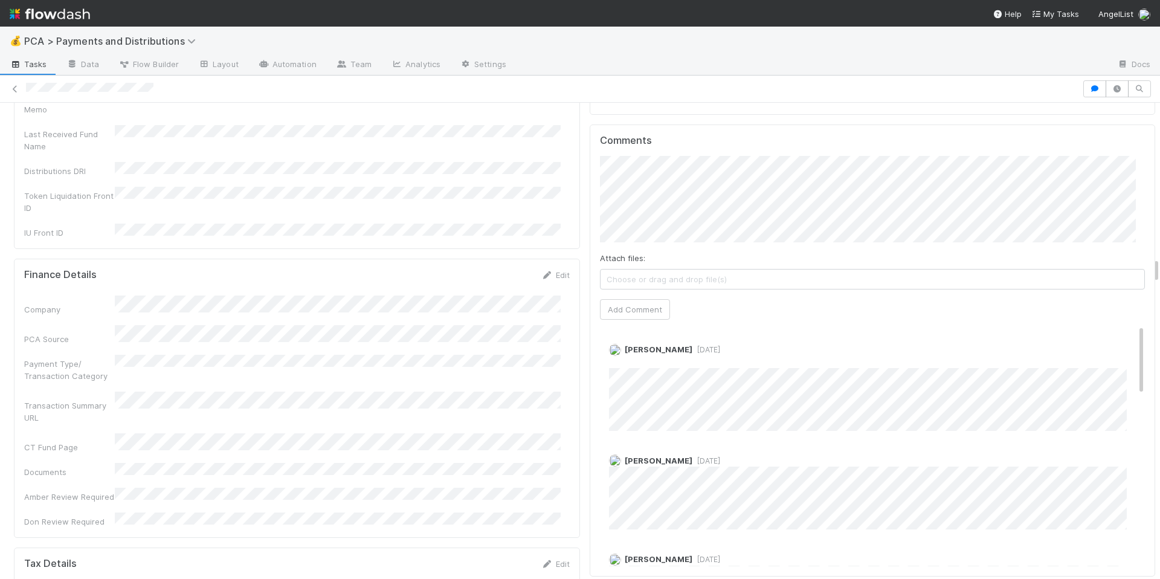
scroll to position [2813, 0]
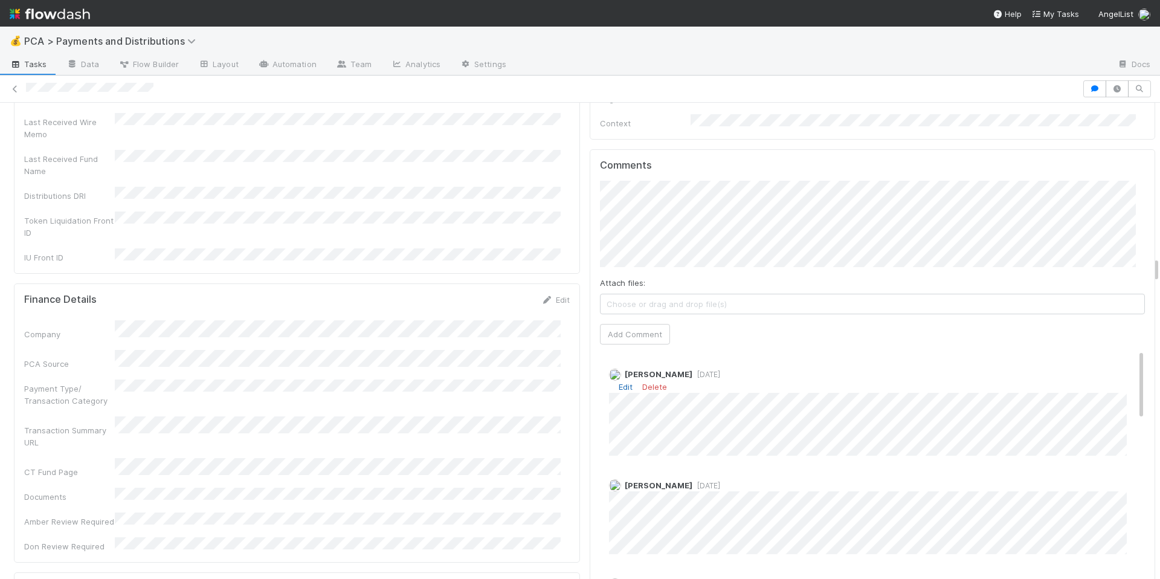
click at [619, 382] on link "Edit" at bounding box center [626, 387] width 14 height 10
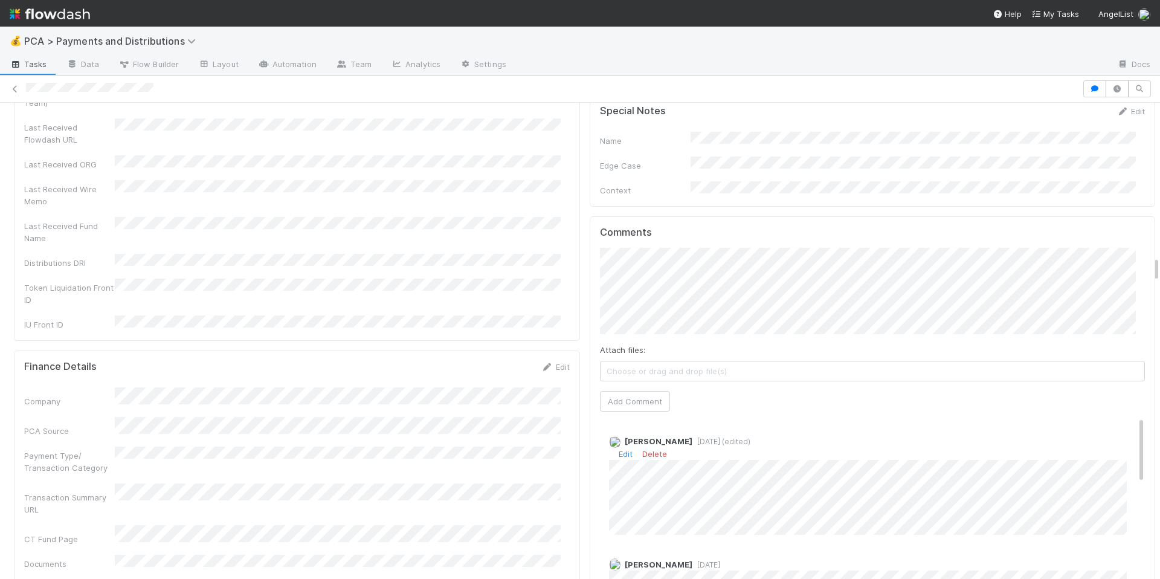
scroll to position [2702, 0]
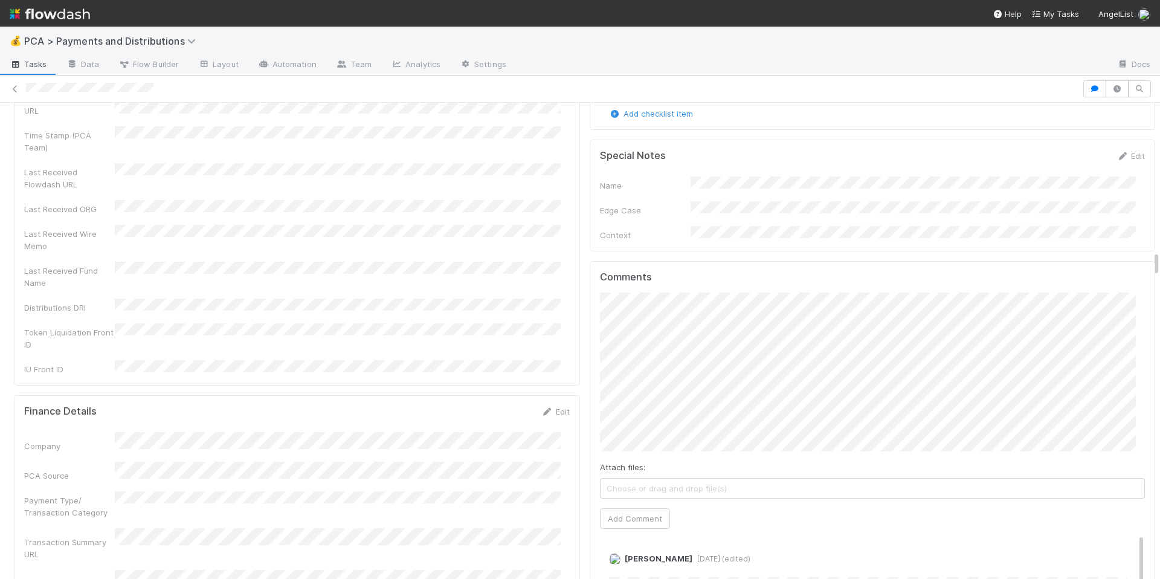
click at [600, 279] on div "Comments Attach files: Choose or drag and drop file(s) Add Comment Allison Donl…" at bounding box center [873, 523] width 546 height 504
click at [590, 420] on div "Comments Attach files: Choose or drag and drop file(s) Add Comment Allison Donl…" at bounding box center [873, 523] width 566 height 525
click at [622, 532] on button "Add Comment" at bounding box center [635, 542] width 70 height 21
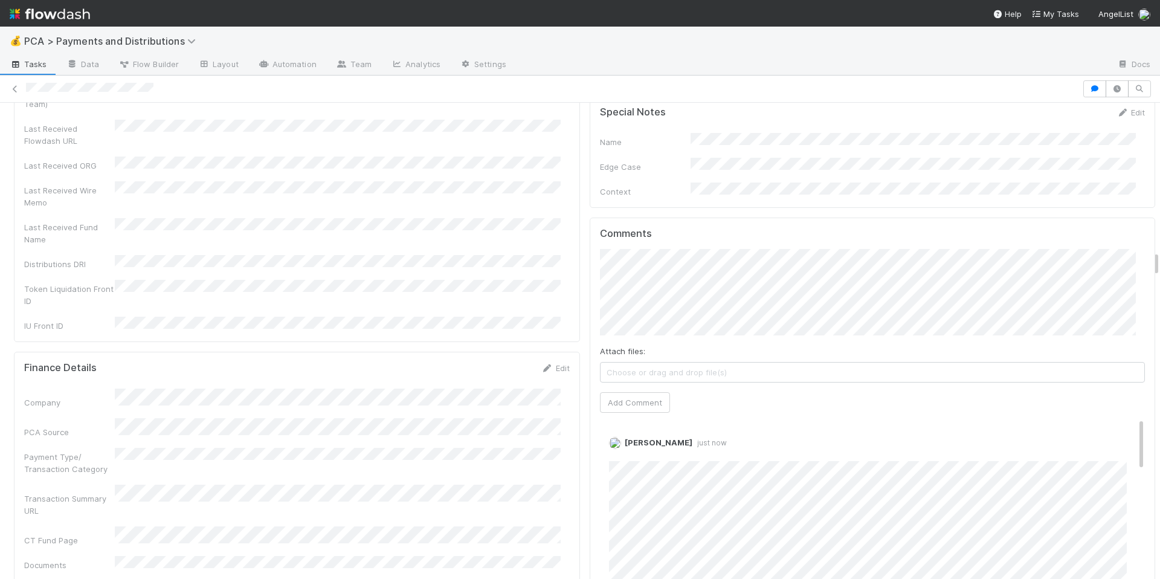
scroll to position [2908, 0]
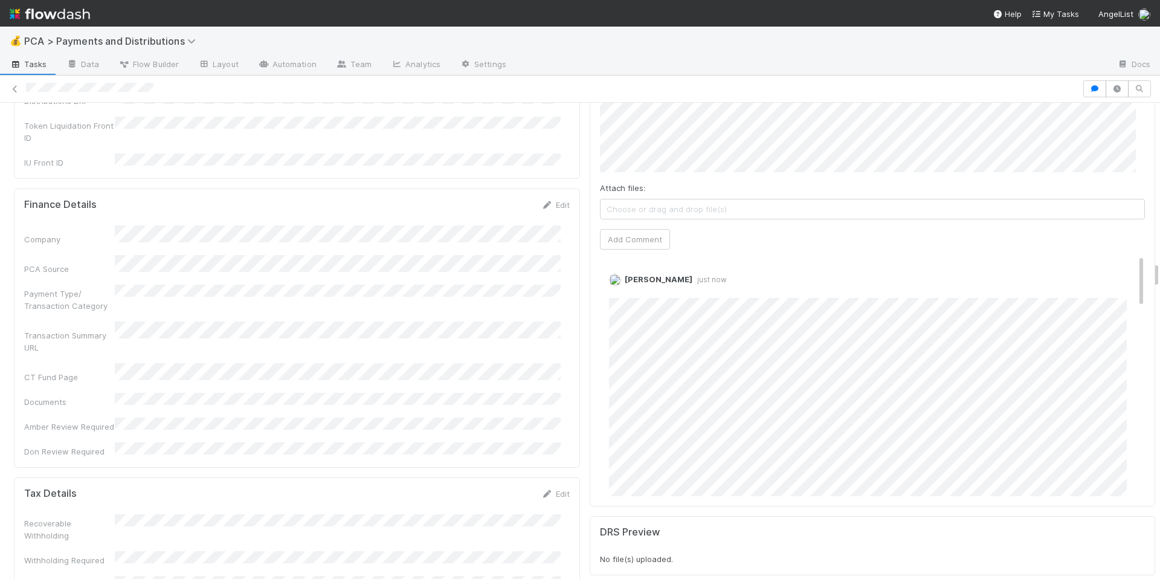
click at [619, 253] on link "Edit" at bounding box center [626, 258] width 14 height 10
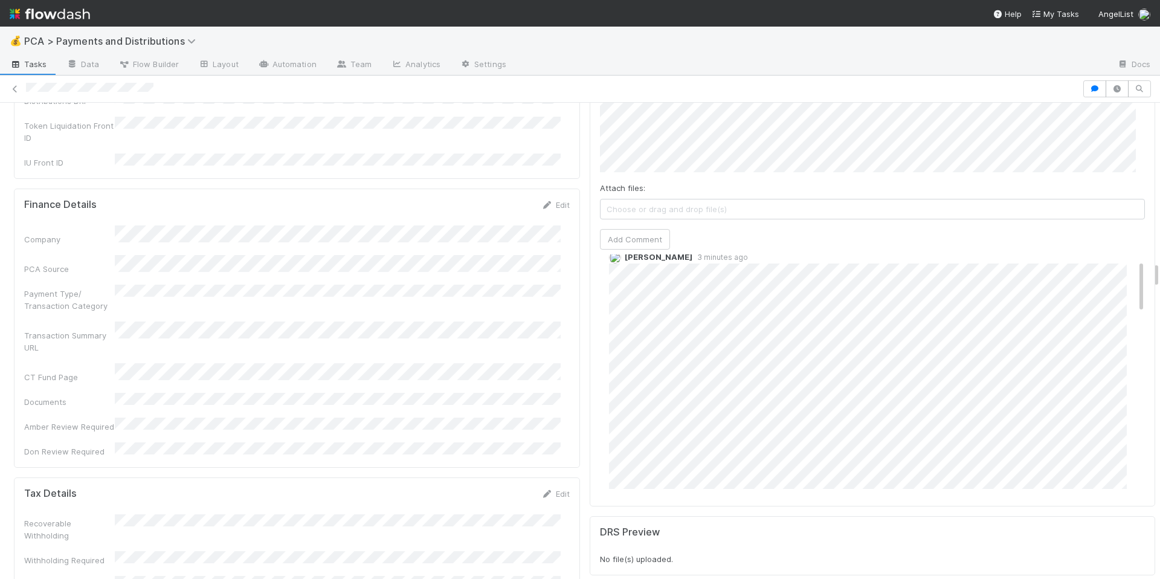
click at [619, 265] on link "Edit" at bounding box center [626, 270] width 14 height 10
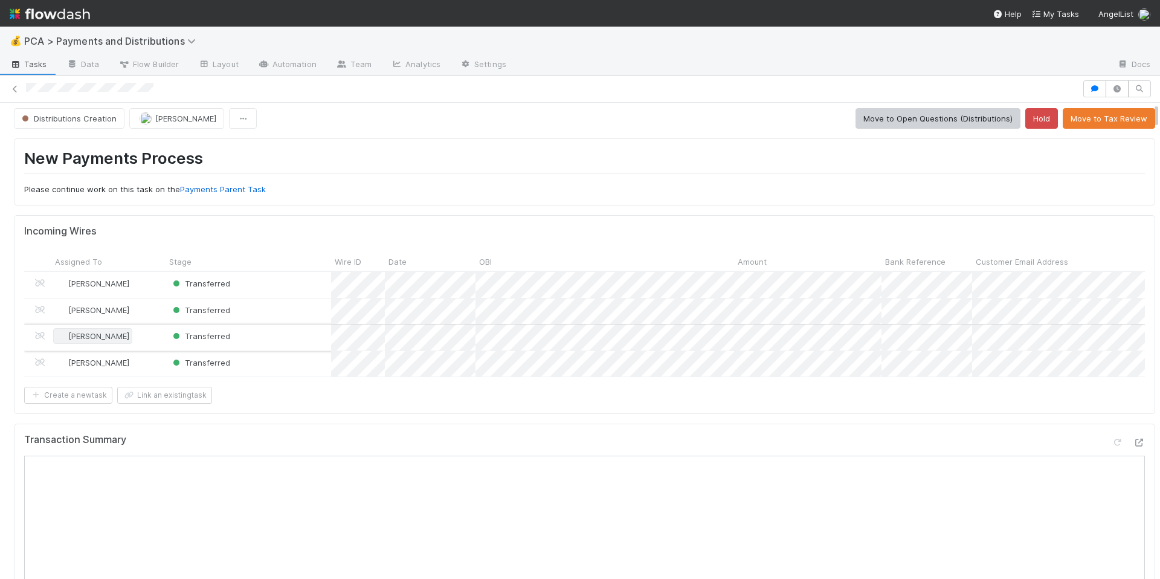
scroll to position [0, 0]
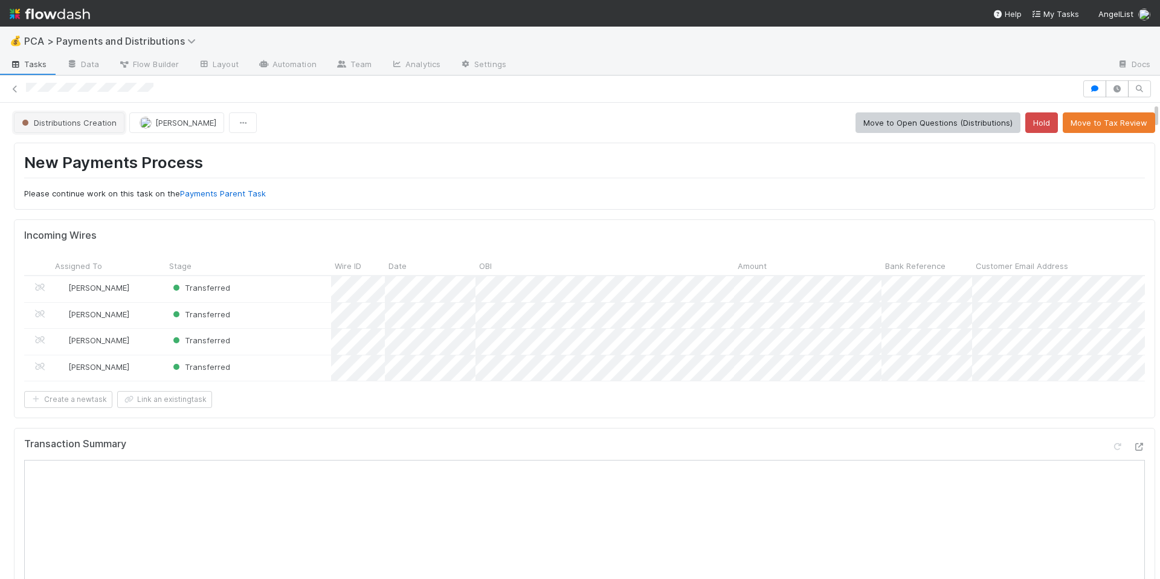
click at [89, 120] on span "Distributions Creation" at bounding box center [67, 123] width 97 height 10
click at [100, 156] on span "Finance ECC Creation" at bounding box center [66, 153] width 98 height 10
click at [197, 123] on span "[PERSON_NAME]" at bounding box center [186, 123] width 61 height 10
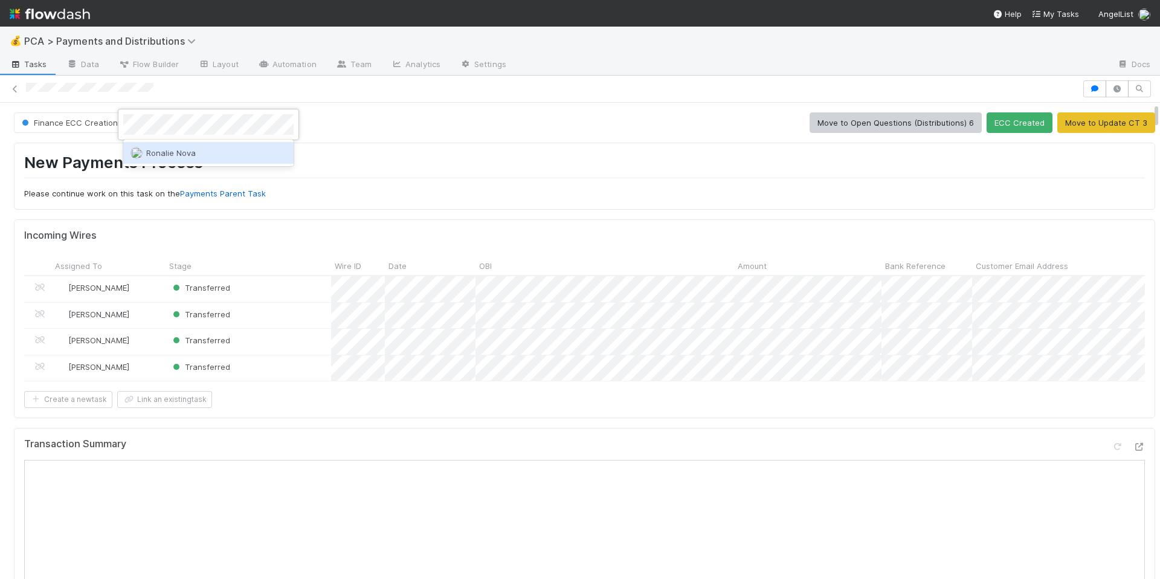
click at [182, 148] on span "Ronalie Nova" at bounding box center [171, 153] width 50 height 10
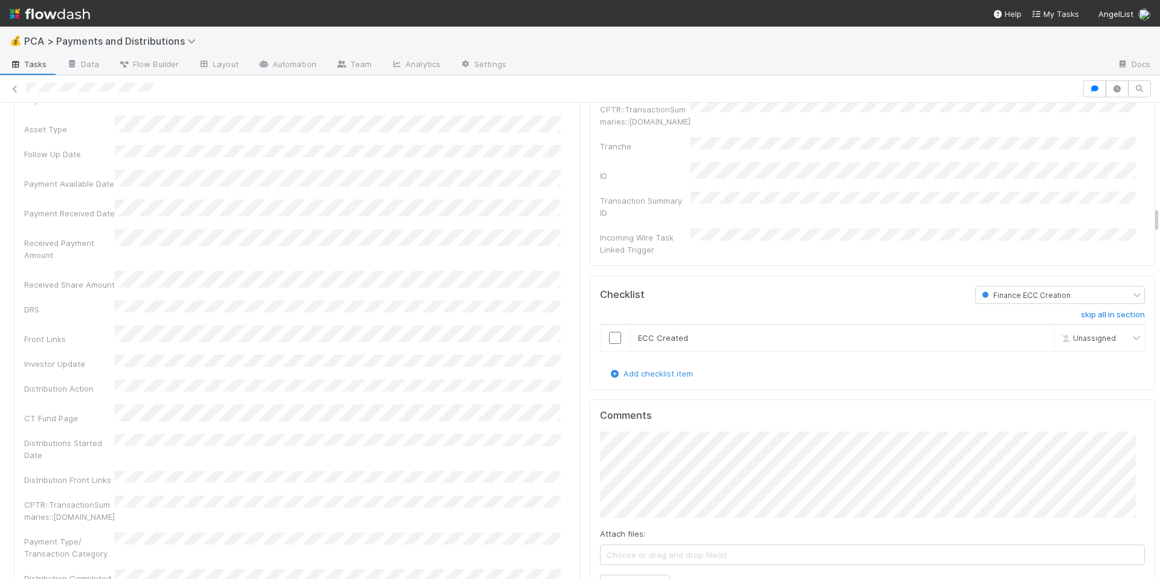
scroll to position [1844, 0]
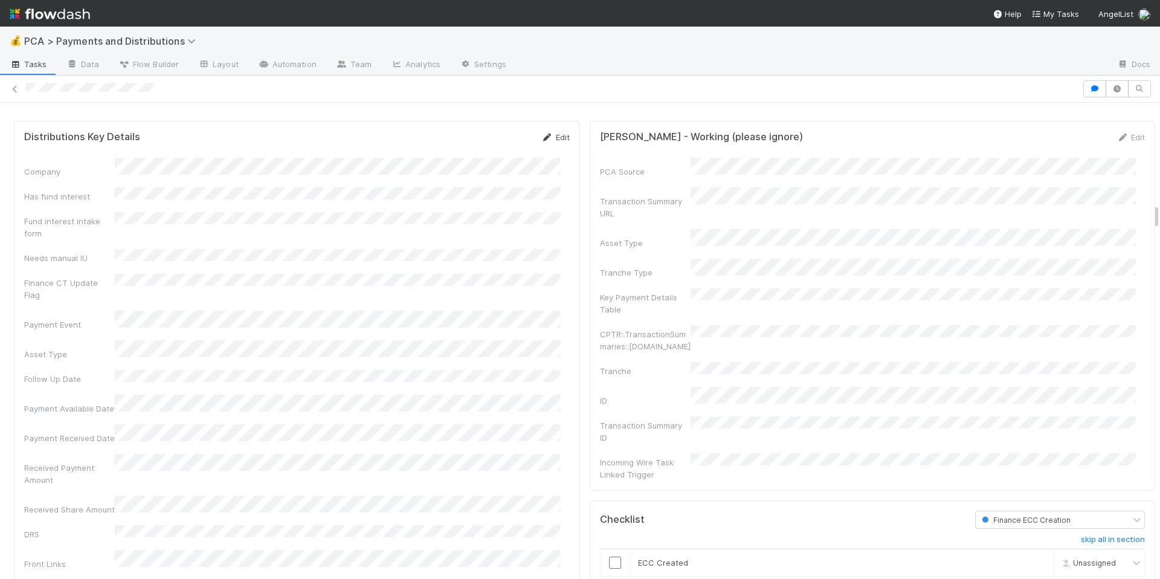
click at [541, 141] on icon at bounding box center [547, 138] width 12 height 8
click at [488, 152] on button "Save" at bounding box center [505, 141] width 34 height 21
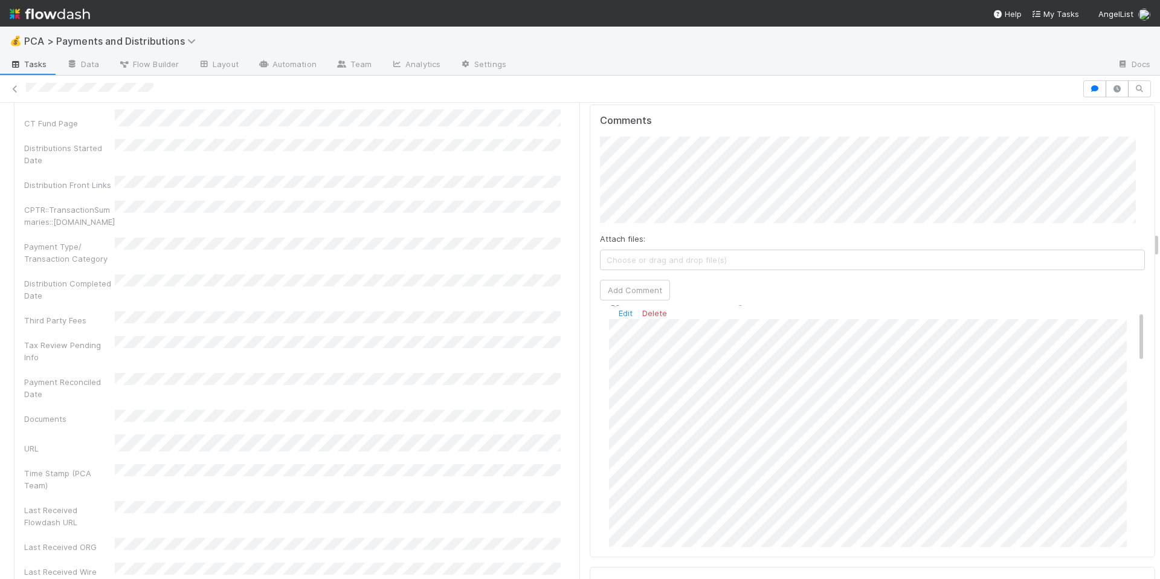
scroll to position [17, 0]
click at [673, 184] on span "Ronalie Nova" at bounding box center [657, 181] width 50 height 10
click at [611, 289] on button "Add Comment" at bounding box center [635, 290] width 70 height 21
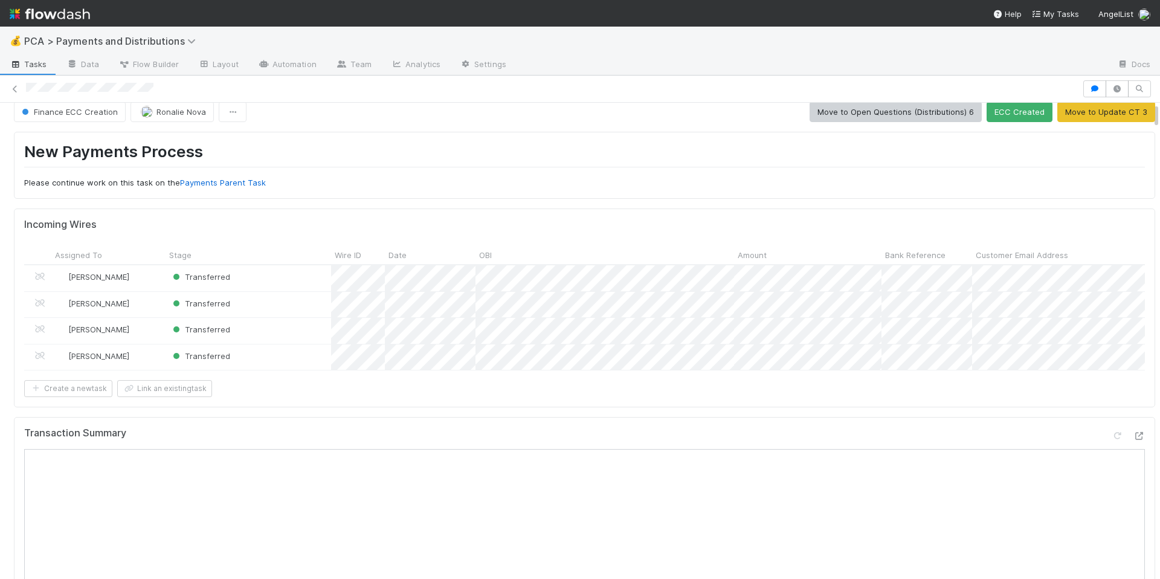
scroll to position [0, 0]
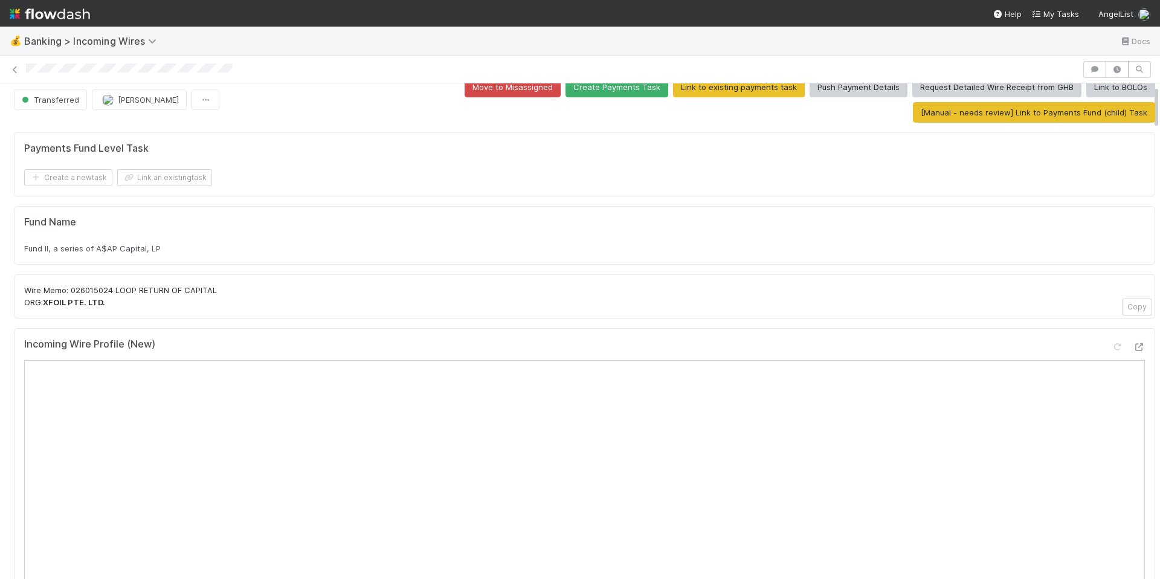
scroll to position [38, 0]
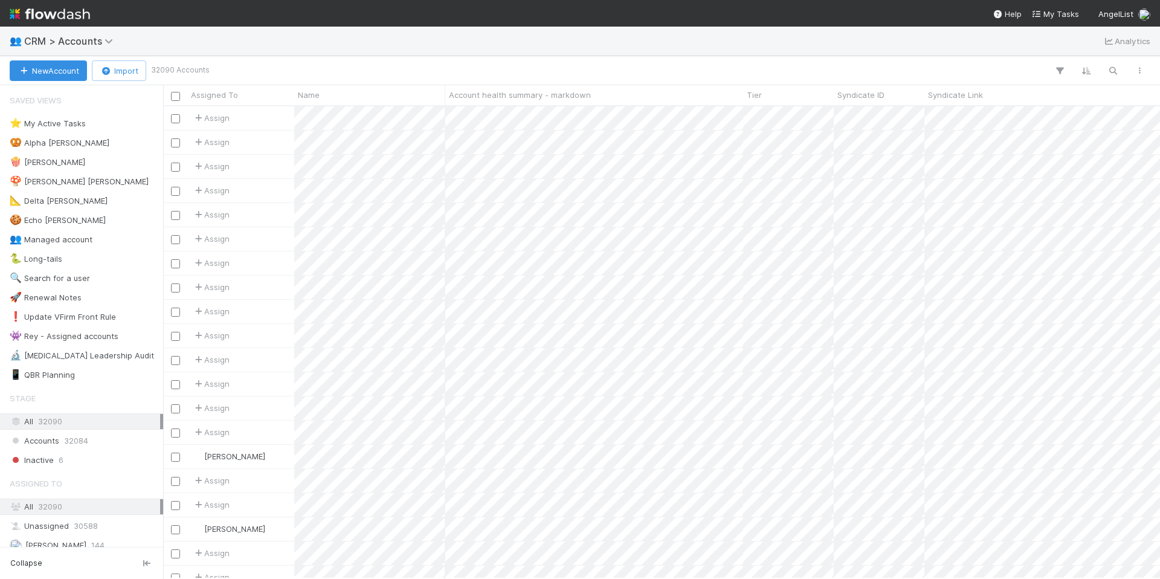
scroll to position [463, 988]
click at [1110, 69] on icon "button" at bounding box center [1113, 70] width 12 height 11
paste input "Peter Rousseau"
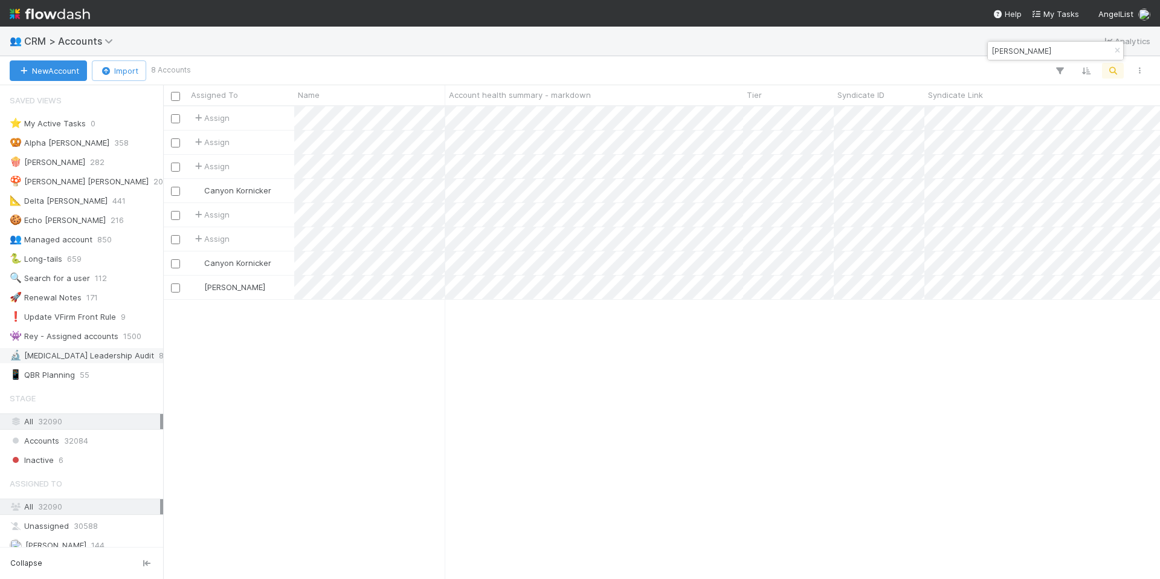
type input "Peter Rousseau"
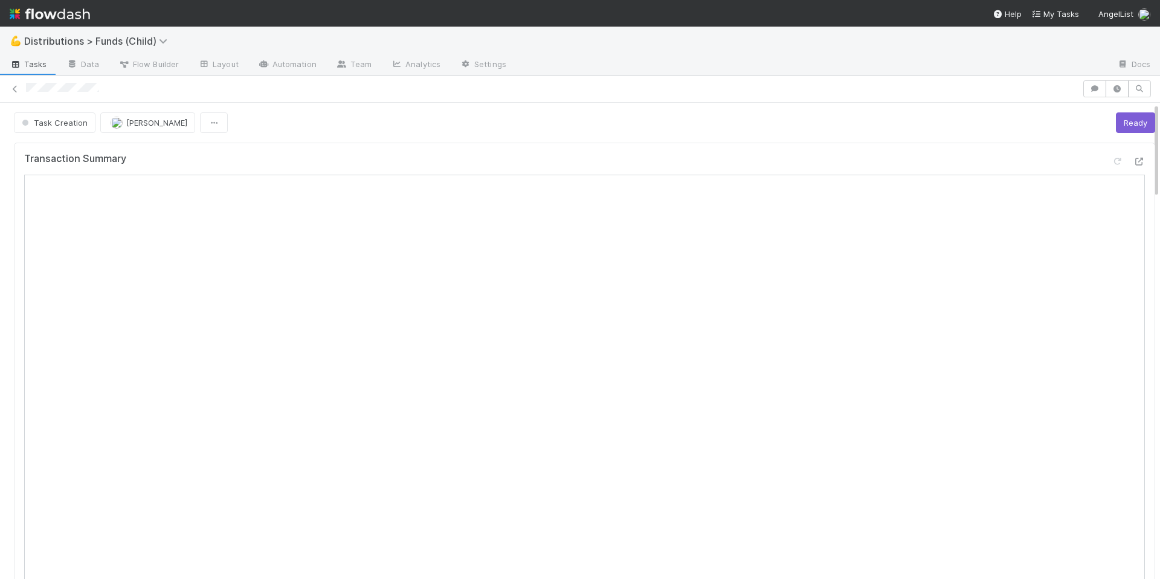
click at [319, 139] on div "Transaction Summary" at bounding box center [584, 472] width 1151 height 669
click at [661, 141] on div "Transaction Summary" at bounding box center [584, 472] width 1151 height 669
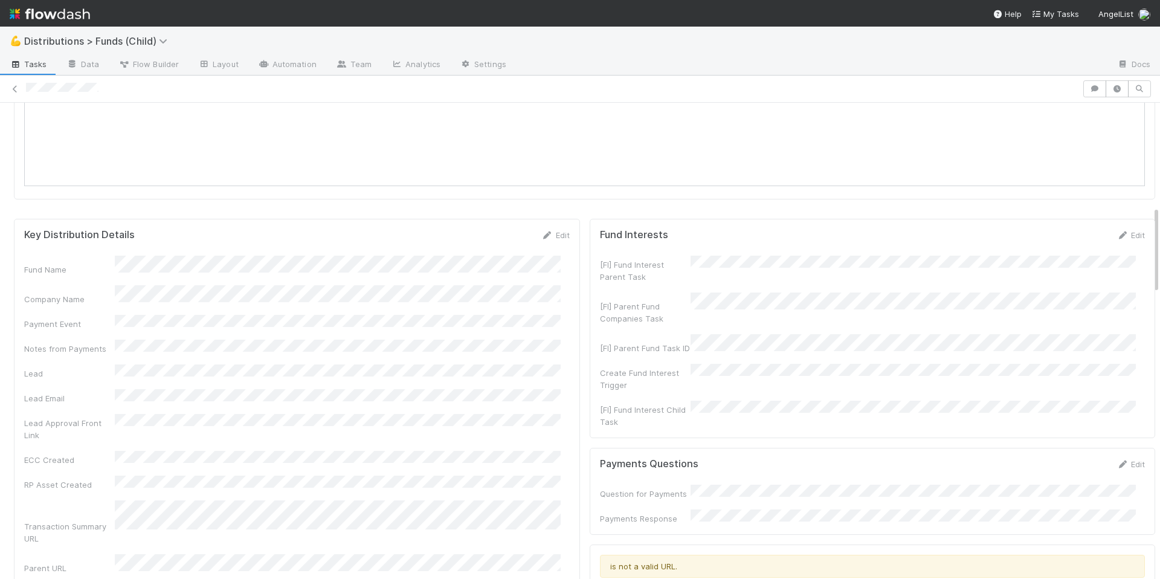
scroll to position [562, 0]
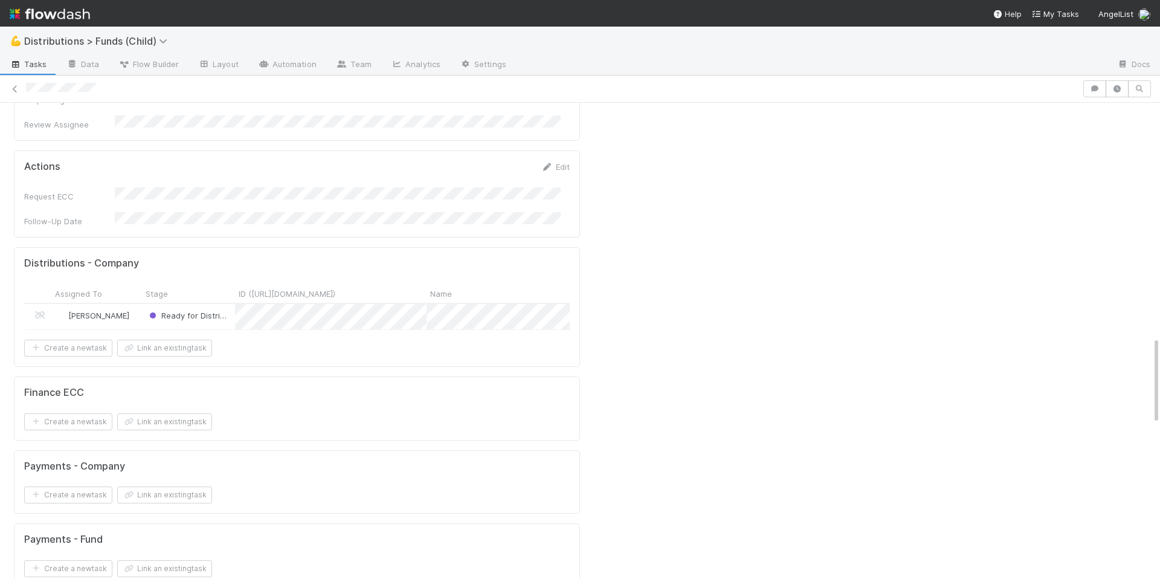
scroll to position [1273, 0]
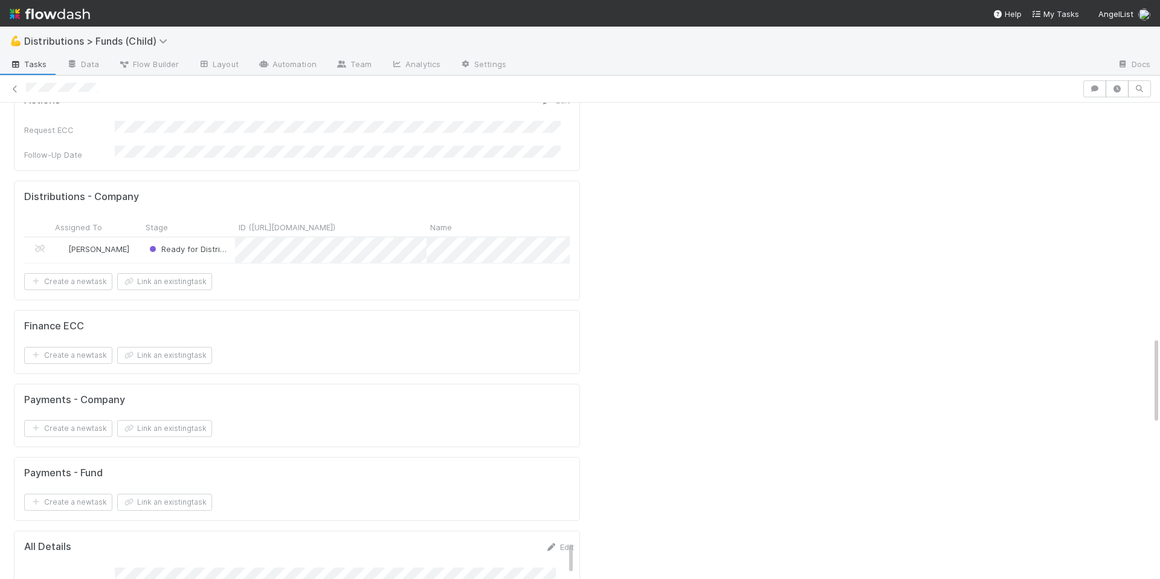
click at [233, 237] on div "Ready for Distribution" at bounding box center [188, 250] width 93 height 26
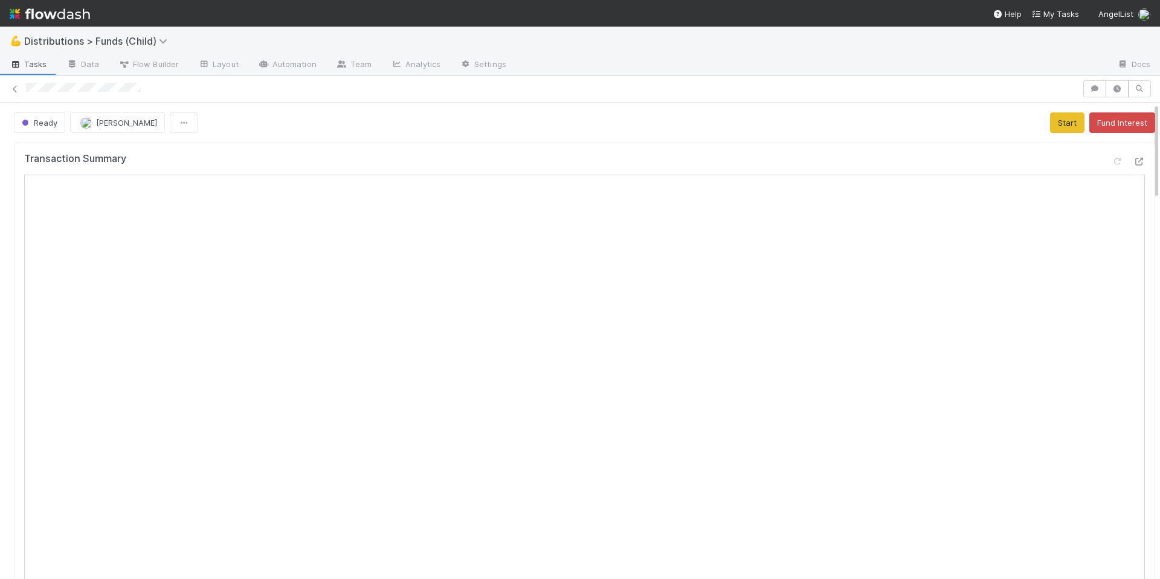
click at [684, 163] on div "Transaction Summary" at bounding box center [584, 164] width 1121 height 22
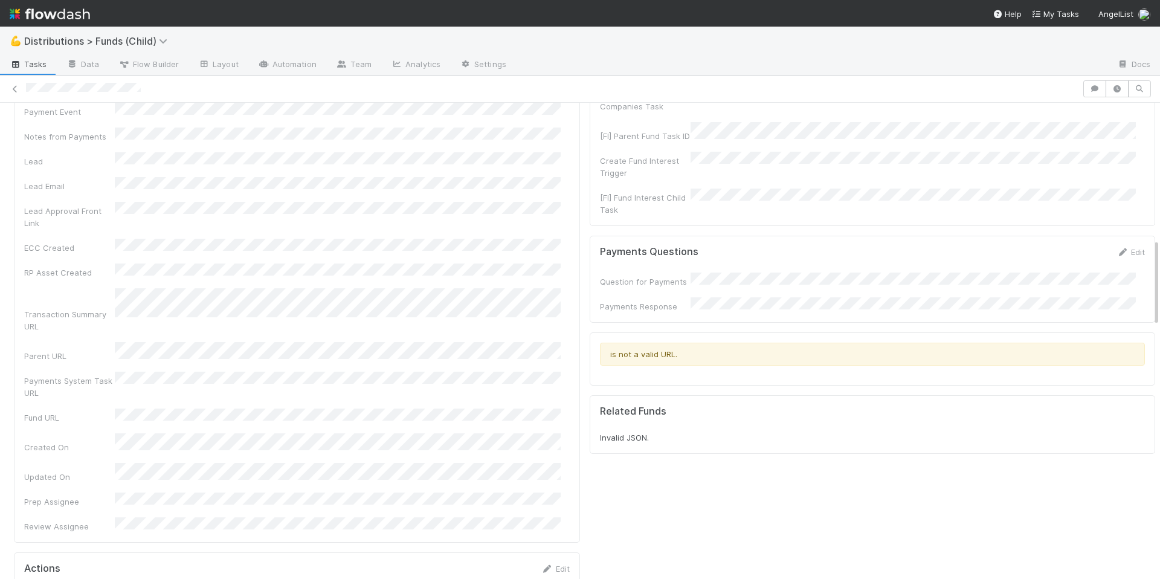
scroll to position [959, 0]
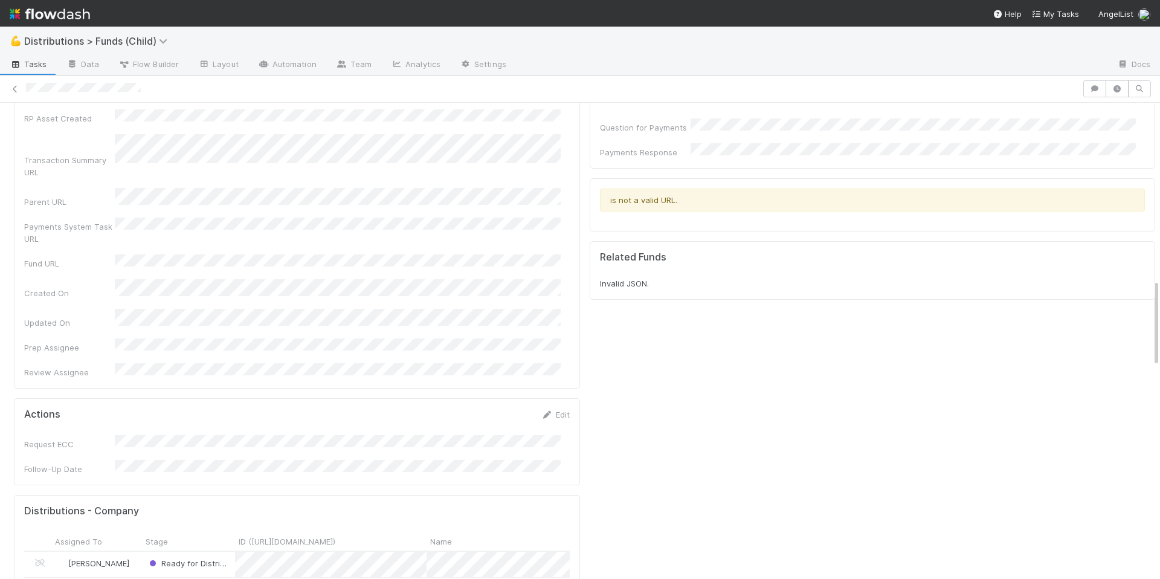
click at [506, 275] on div "Fund Name Company Name Payment Event Notes from Payments Lead Lead Email Lead A…" at bounding box center [297, 133] width 546 height 489
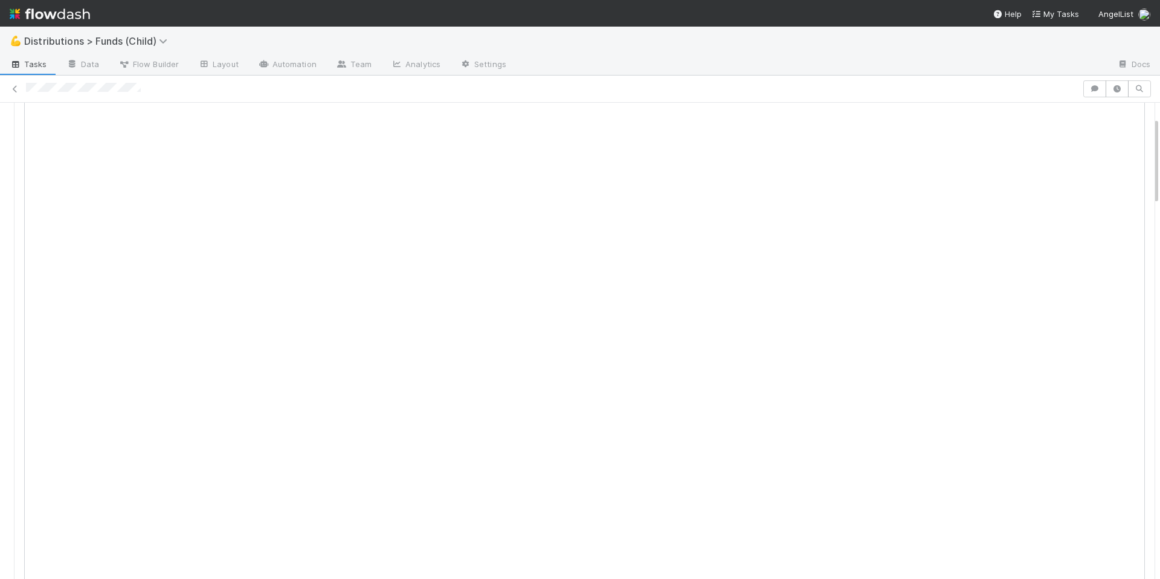
scroll to position [0, 0]
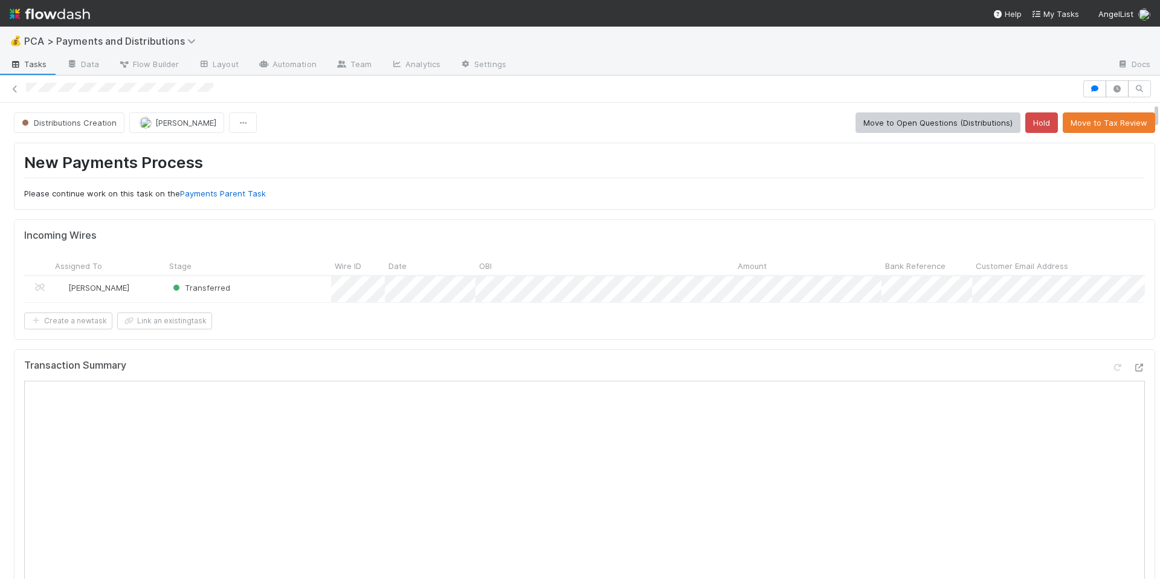
click at [694, 329] on div "Create a new task Link an existing task" at bounding box center [584, 320] width 1121 height 17
click at [1133, 372] on icon at bounding box center [1139, 368] width 12 height 8
click at [540, 167] on h1 "New Payments Process" at bounding box center [584, 165] width 1121 height 25
click at [490, 158] on h1 "New Payments Process" at bounding box center [584, 165] width 1121 height 25
click at [638, 180] on div "New Payments Process Please continue work on this task on the Payments Parent T…" at bounding box center [584, 176] width 1121 height 47
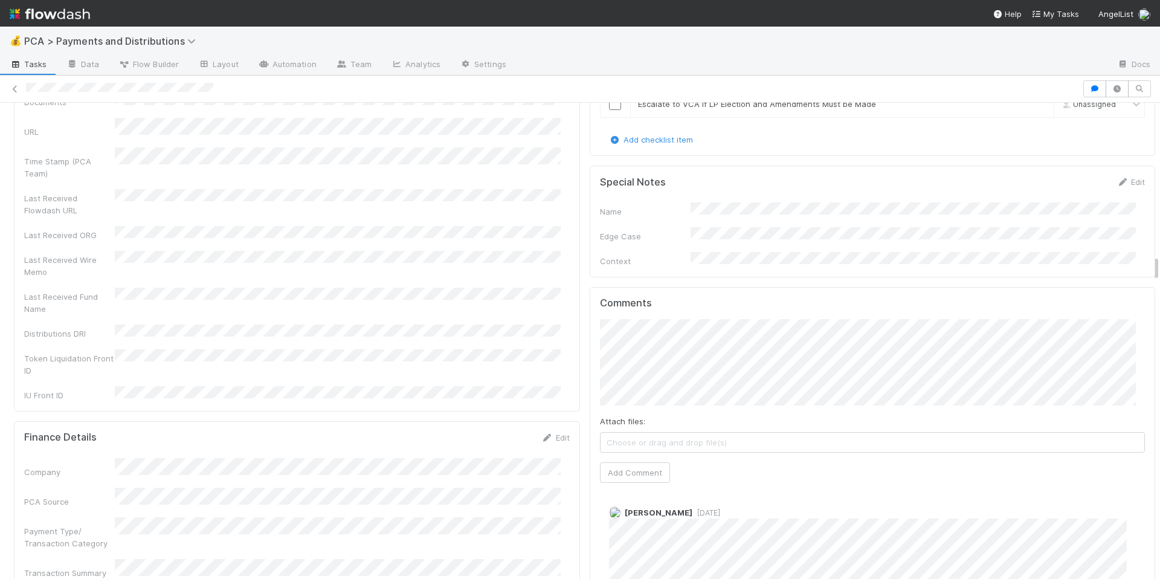
scroll to position [2752, 0]
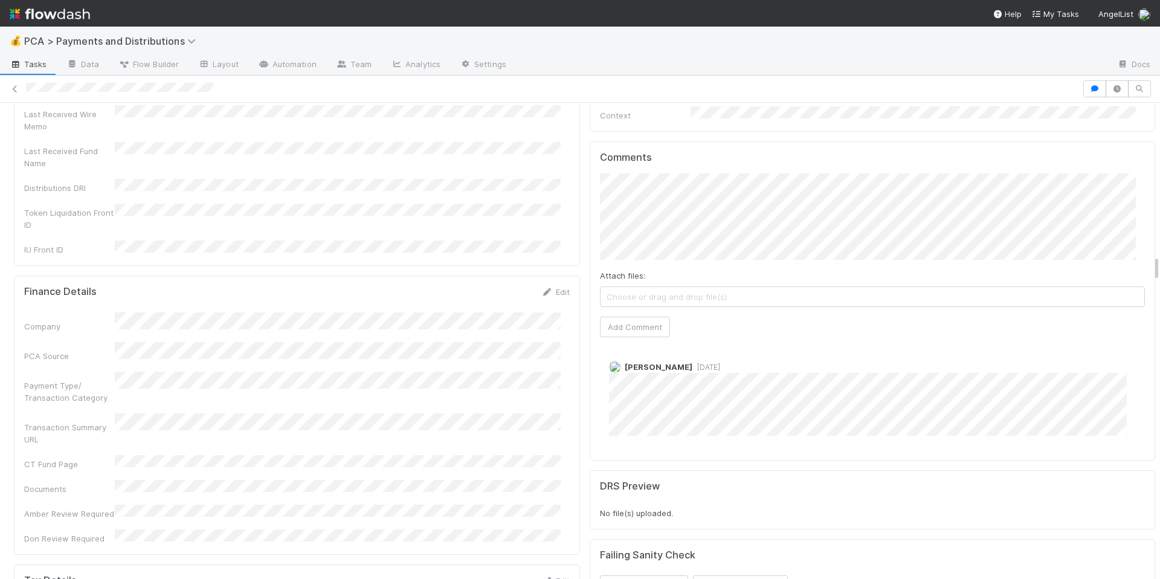
click at [520, 381] on div "Company PCA Source Payment Type/ Transaction Category Transaction Summary URL C…" at bounding box center [297, 428] width 546 height 232
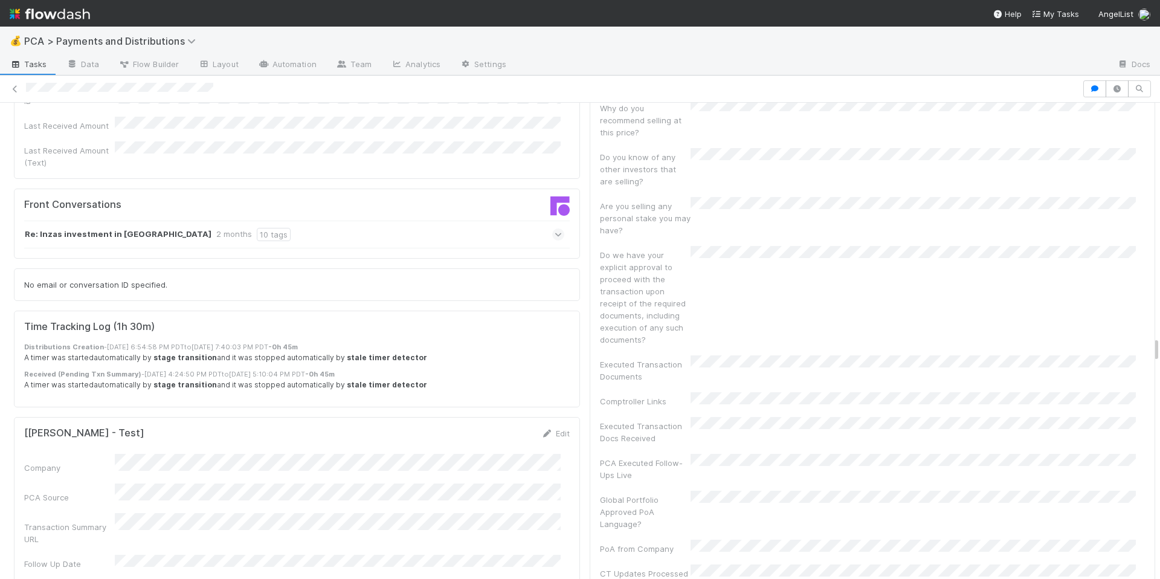
scroll to position [4215, 0]
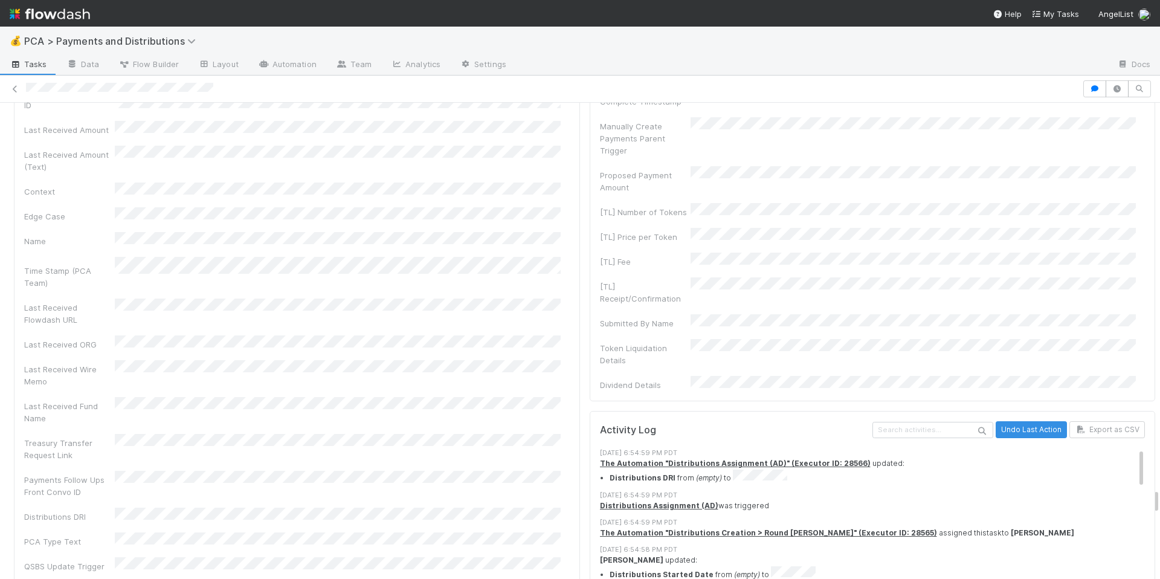
scroll to position [6864, 0]
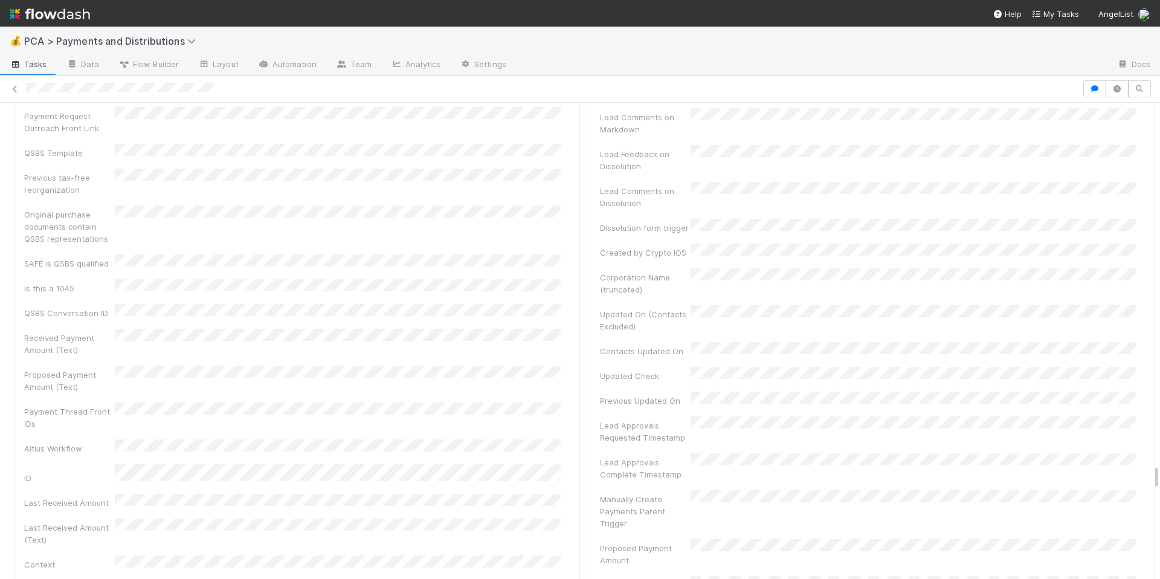
scroll to position [6596, 0]
click at [460, 290] on div "Company PCA Source Transaction Summary URL Follow Up Date Payment Available Dat…" at bounding box center [297, 425] width 546 height 4879
click at [458, 285] on div "Company PCA Source Transaction Summary URL Follow Up Date Payment Available Dat…" at bounding box center [297, 517] width 546 height 4879
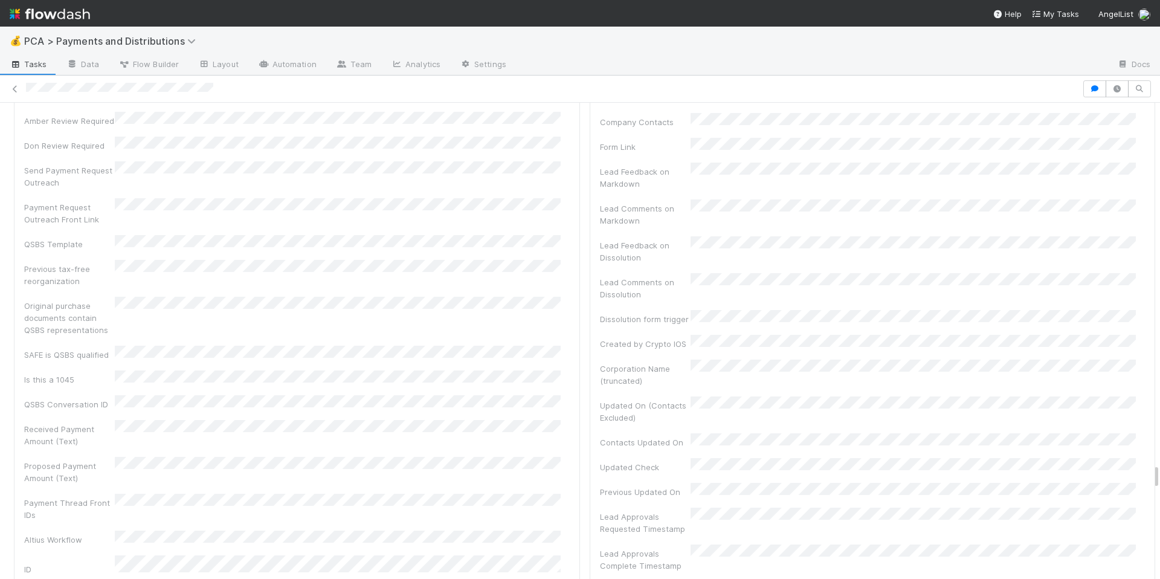
click at [458, 285] on div "Company PCA Source Transaction Summary URL Follow Up Date Payment Available Dat…" at bounding box center [297, 517] width 546 height 4879
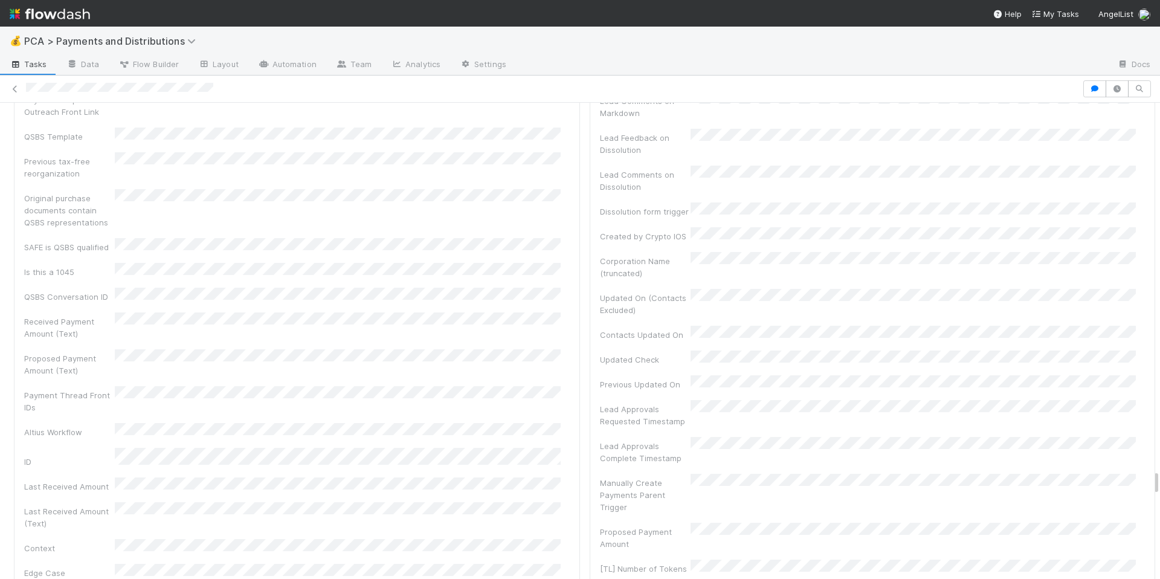
click at [455, 272] on div "Company PCA Source Transaction Summary URL Follow Up Date Payment Available Dat…" at bounding box center [297, 409] width 546 height 4879
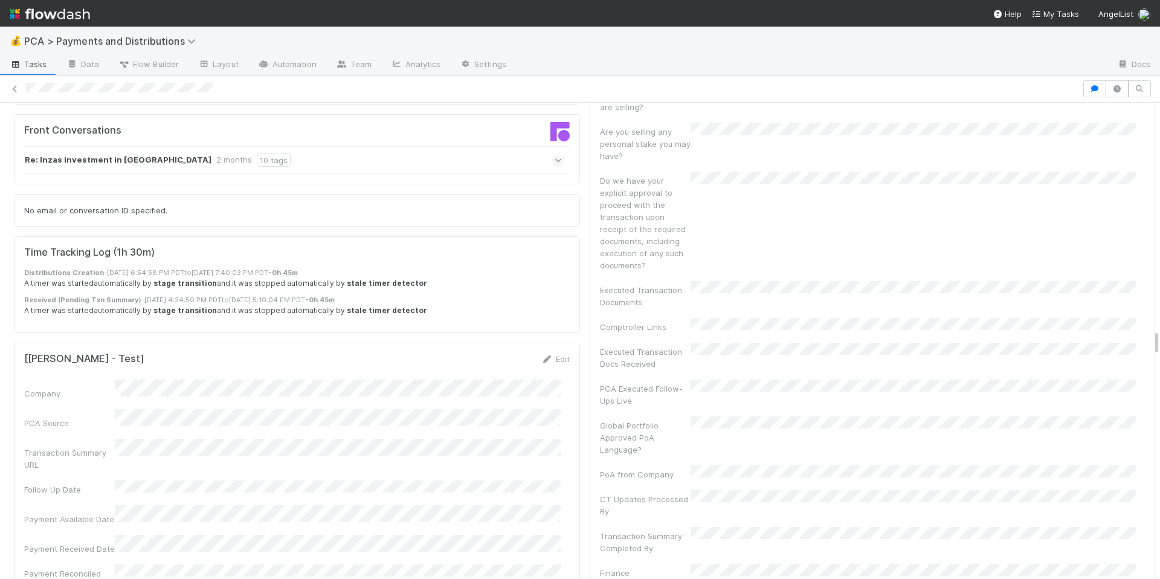
scroll to position [4054, 0]
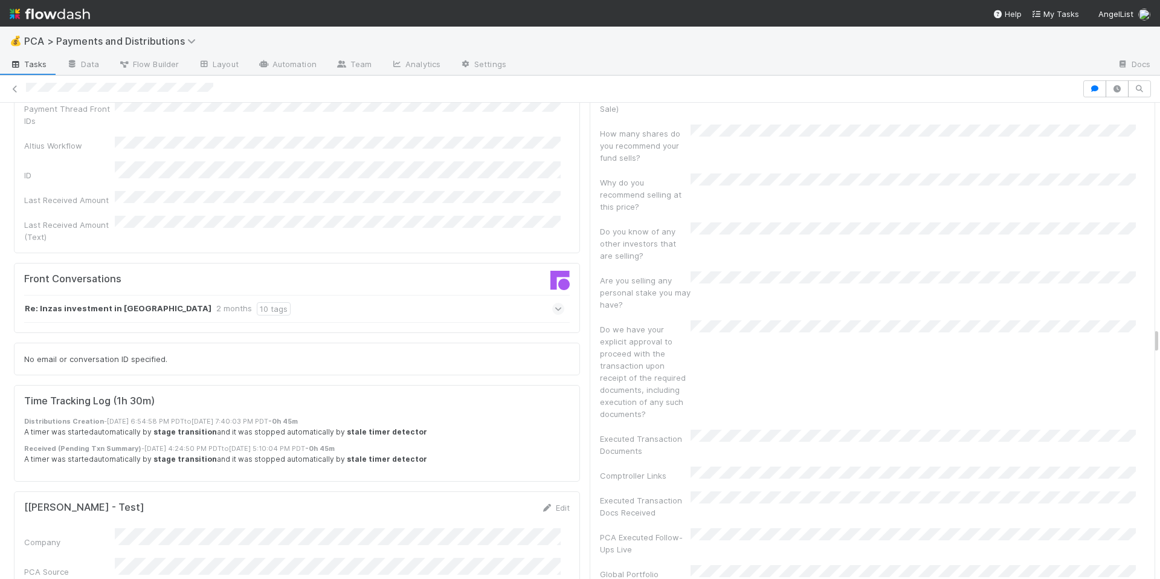
click at [448, 501] on div "[Lou - Test] Edit" at bounding box center [297, 507] width 546 height 12
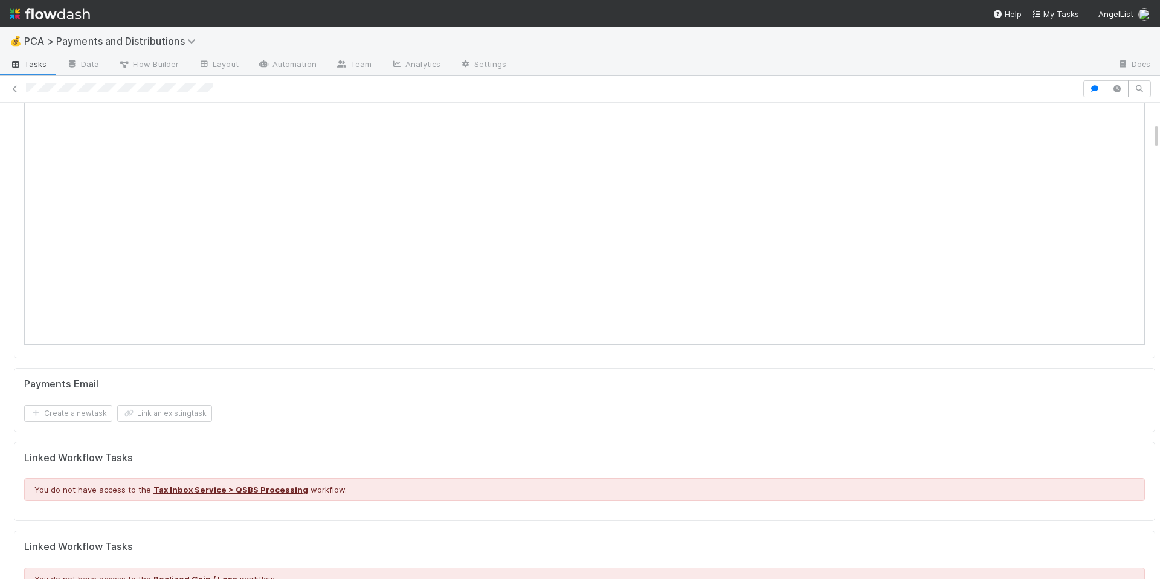
scroll to position [47, 0]
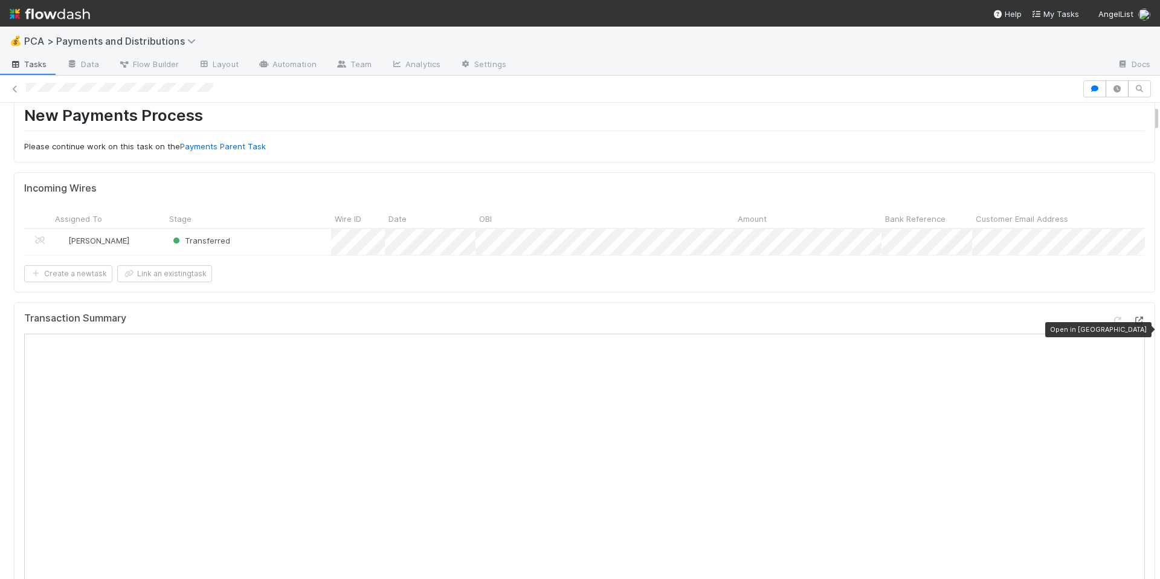
click at [1133, 324] on icon at bounding box center [1139, 321] width 12 height 8
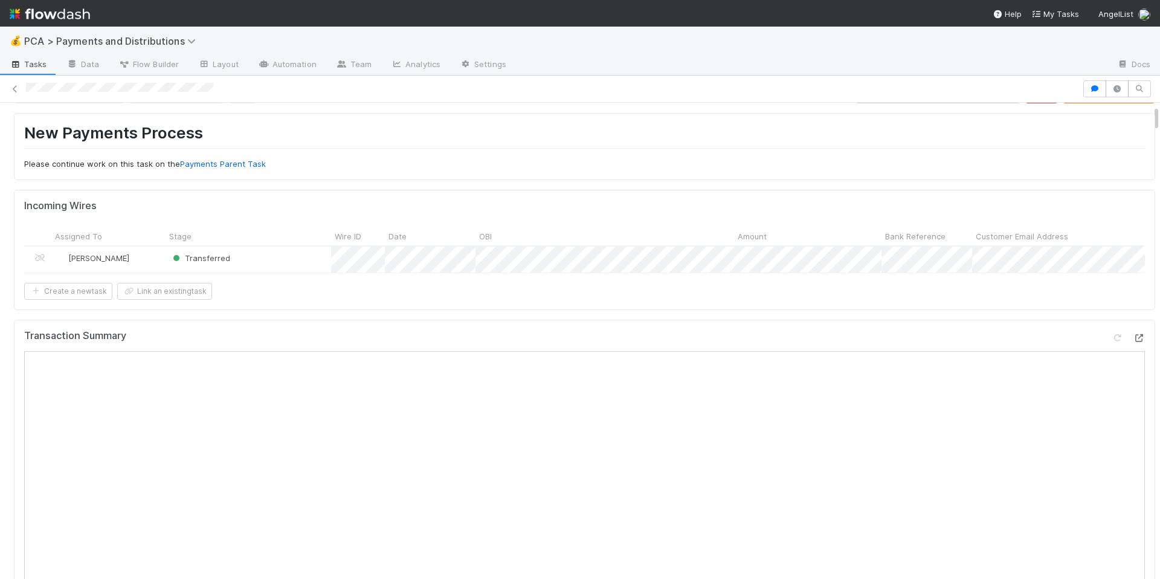
scroll to position [0, 0]
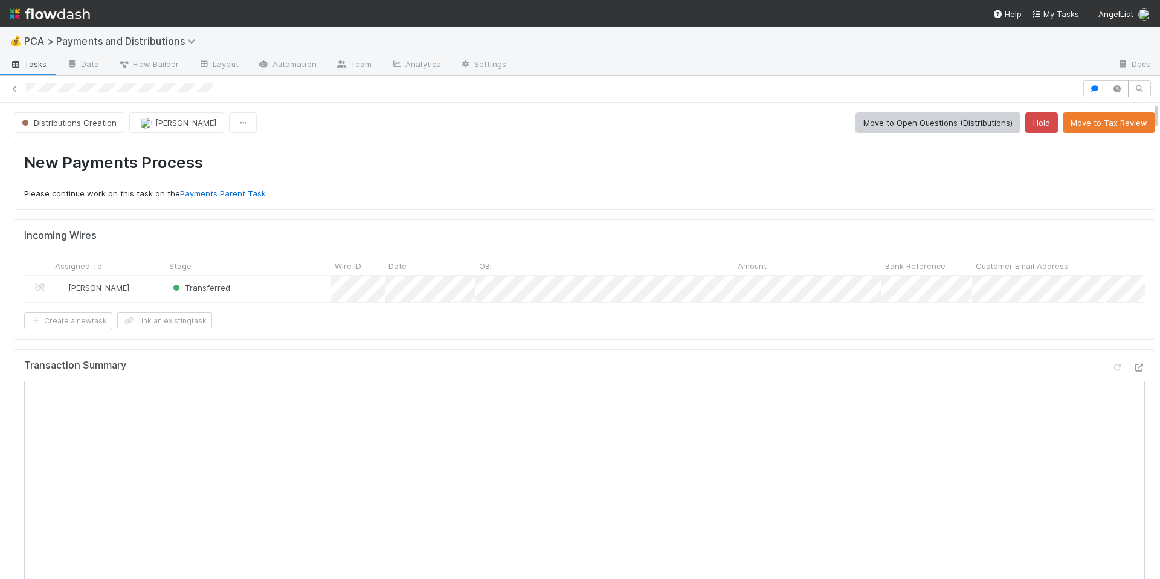
click at [702, 338] on div "Incoming Wires Assigned To Stage Wire ID Date OBI Amount Bank Reference Custome…" at bounding box center [584, 279] width 1141 height 120
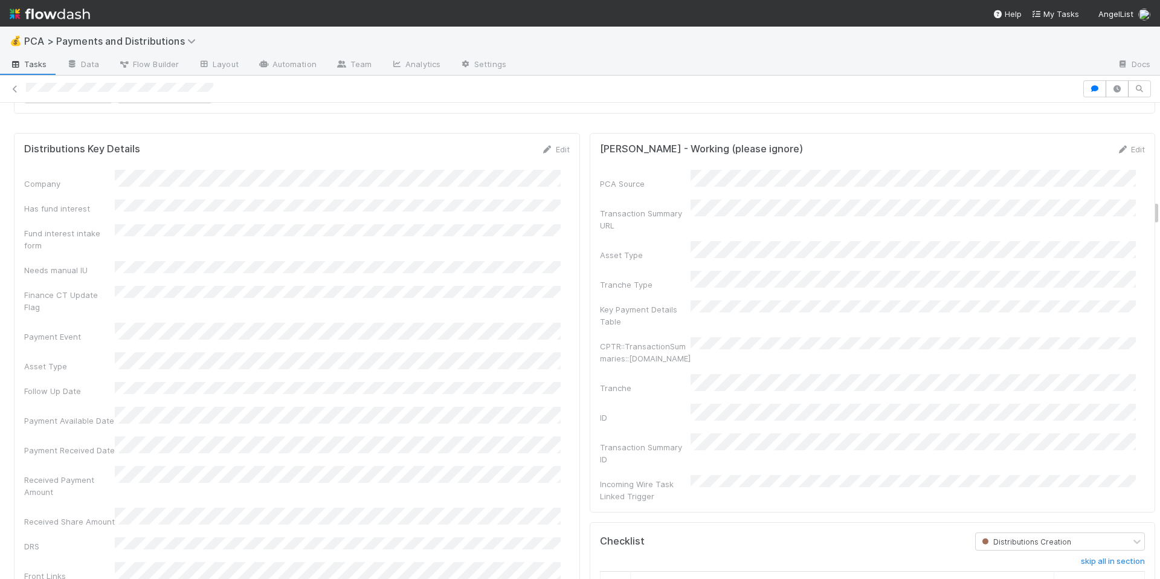
scroll to position [1753, 0]
click at [556, 155] on link "Edit" at bounding box center [555, 150] width 28 height 10
click at [494, 164] on button "Save" at bounding box center [505, 154] width 34 height 21
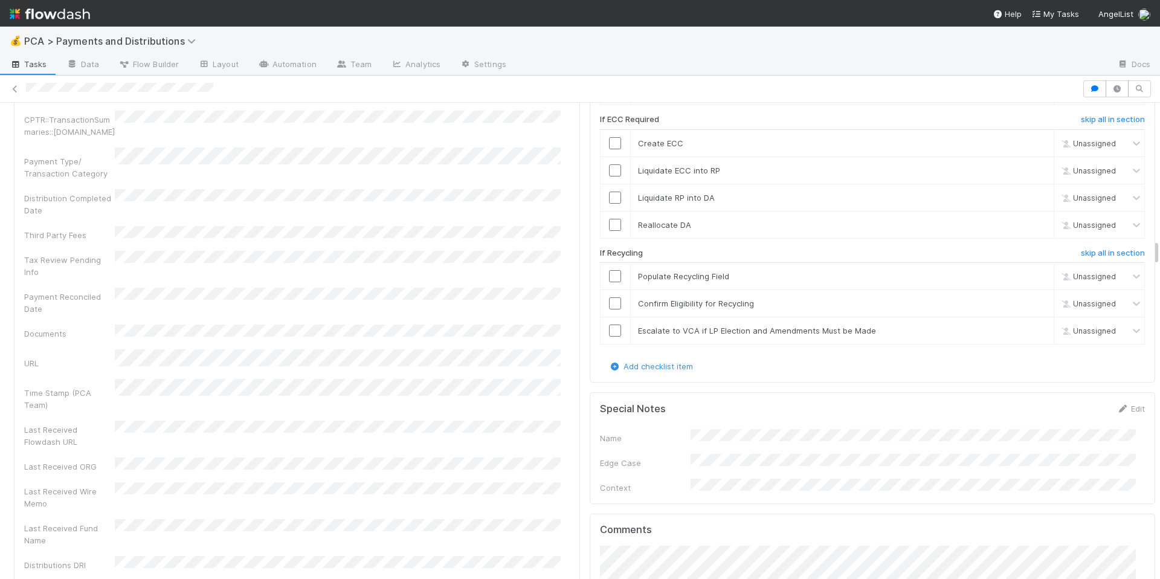
scroll to position [2610, 0]
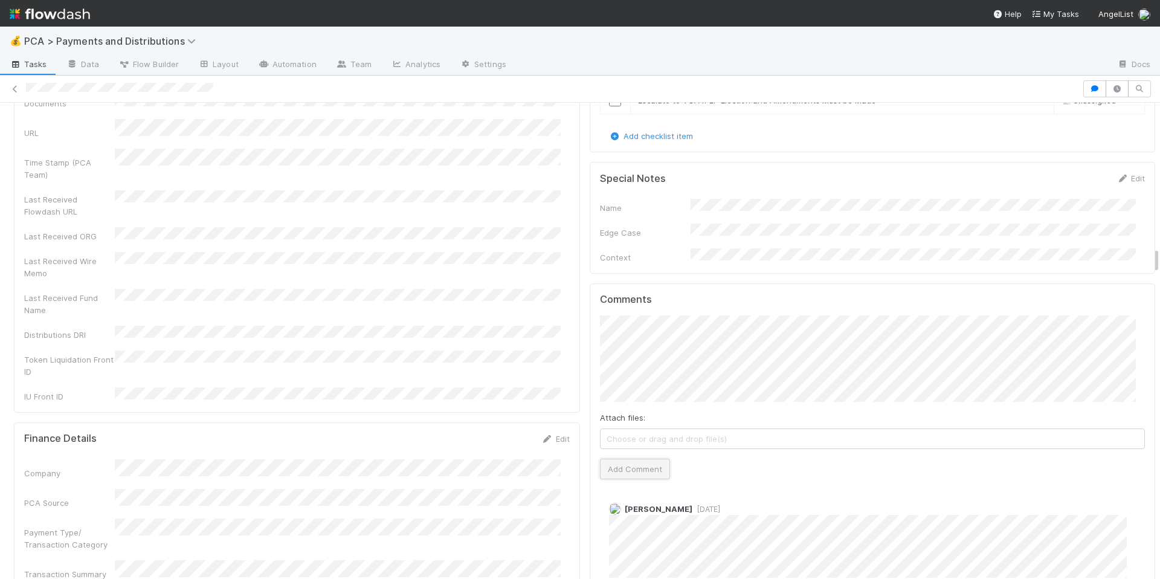
click at [636, 459] on button "Add Comment" at bounding box center [635, 469] width 70 height 21
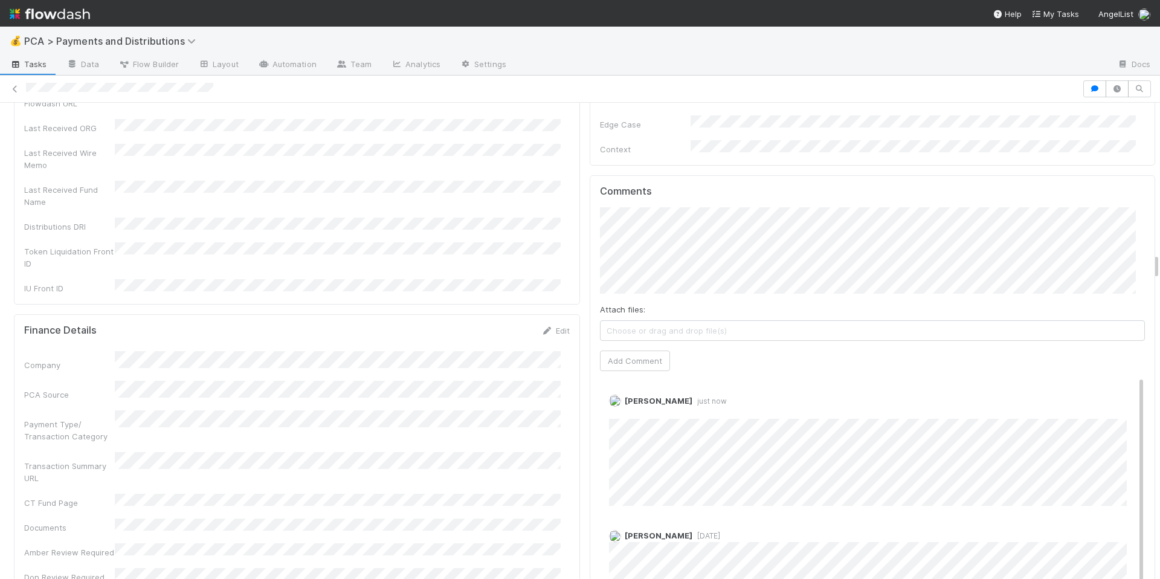
click at [513, 400] on div "Company PCA Source Payment Type/ Transaction Category Transaction Summary URL C…" at bounding box center [297, 467] width 546 height 232
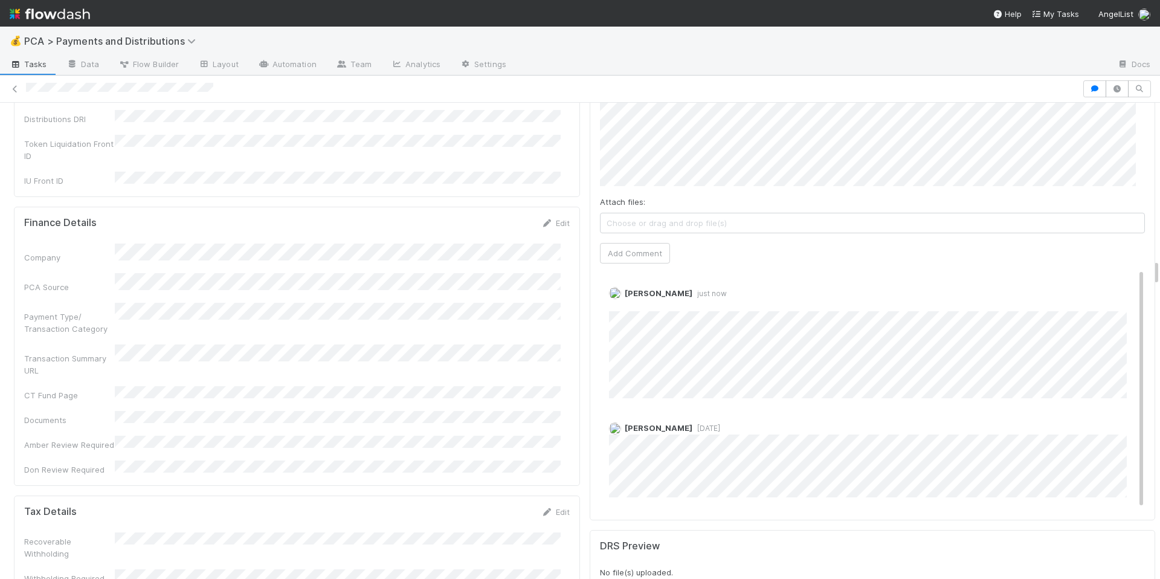
click at [520, 311] on div "Company PCA Source Payment Type/ Transaction Category Transaction Summary URL C…" at bounding box center [297, 359] width 546 height 232
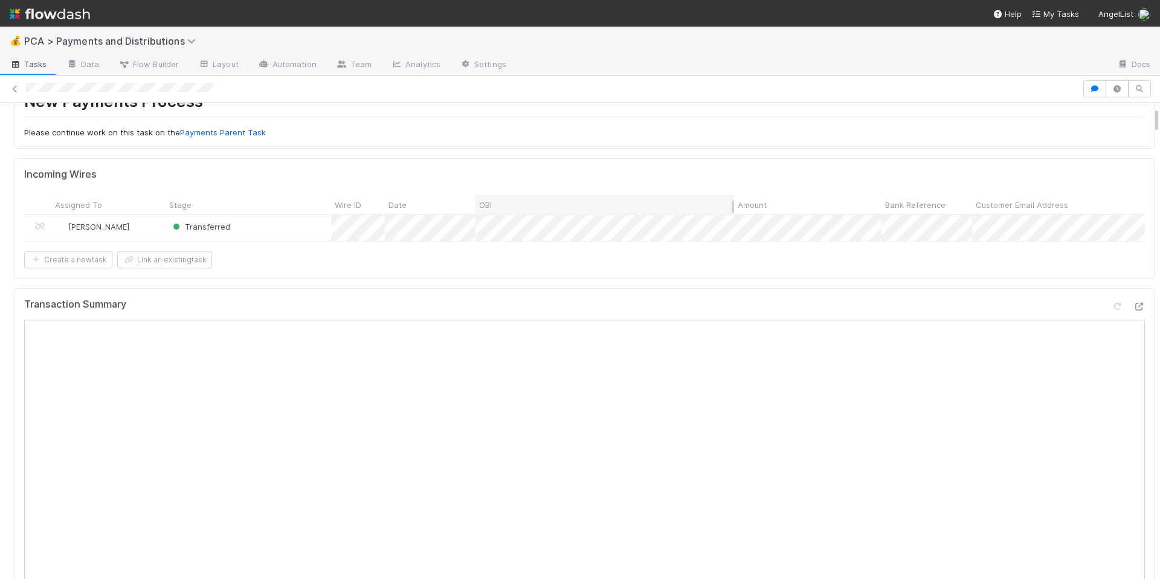
scroll to position [0, 0]
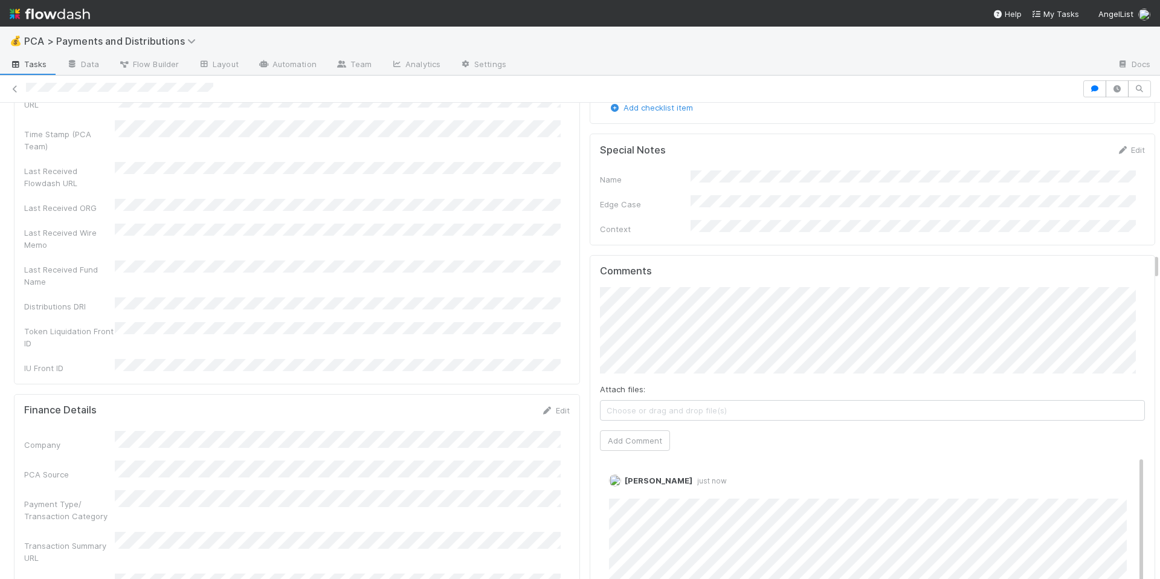
scroll to position [2862, 0]
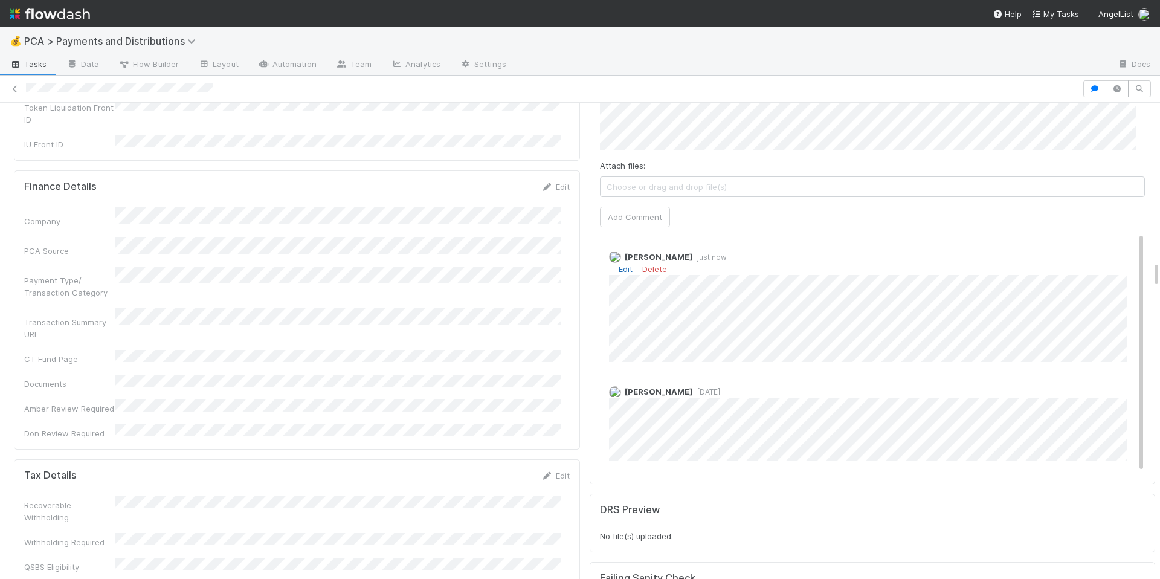
click at [619, 264] on link "Edit" at bounding box center [626, 269] width 14 height 10
click at [403, 275] on div "Company PCA Source Payment Type/ Transaction Category Transaction Summary URL C…" at bounding box center [297, 323] width 546 height 232
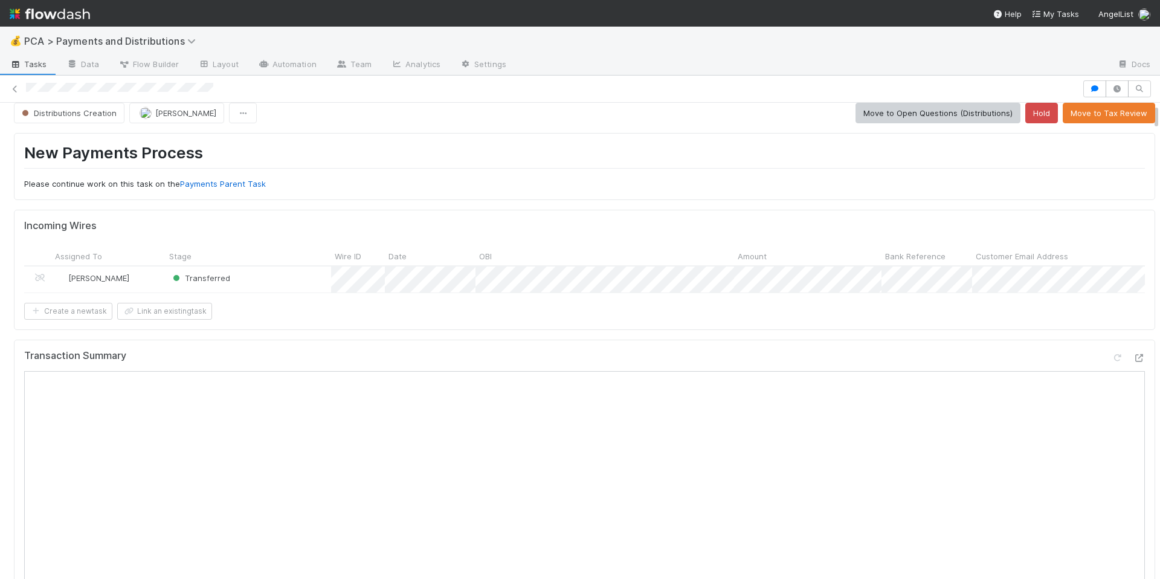
scroll to position [0, 0]
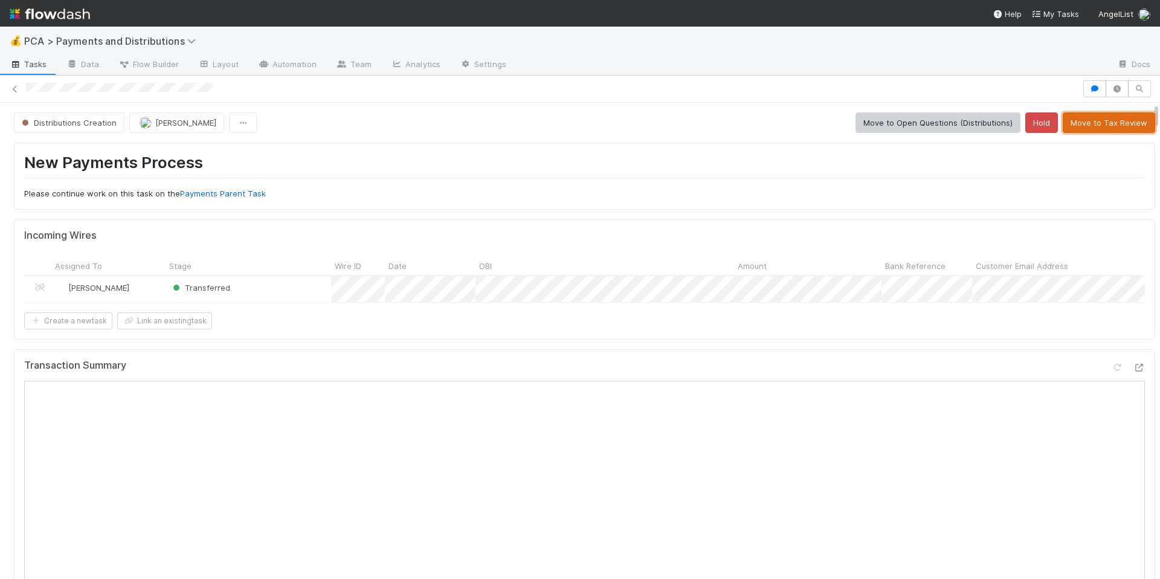
click at [1092, 130] on button "Move to Tax Review" at bounding box center [1109, 122] width 92 height 21
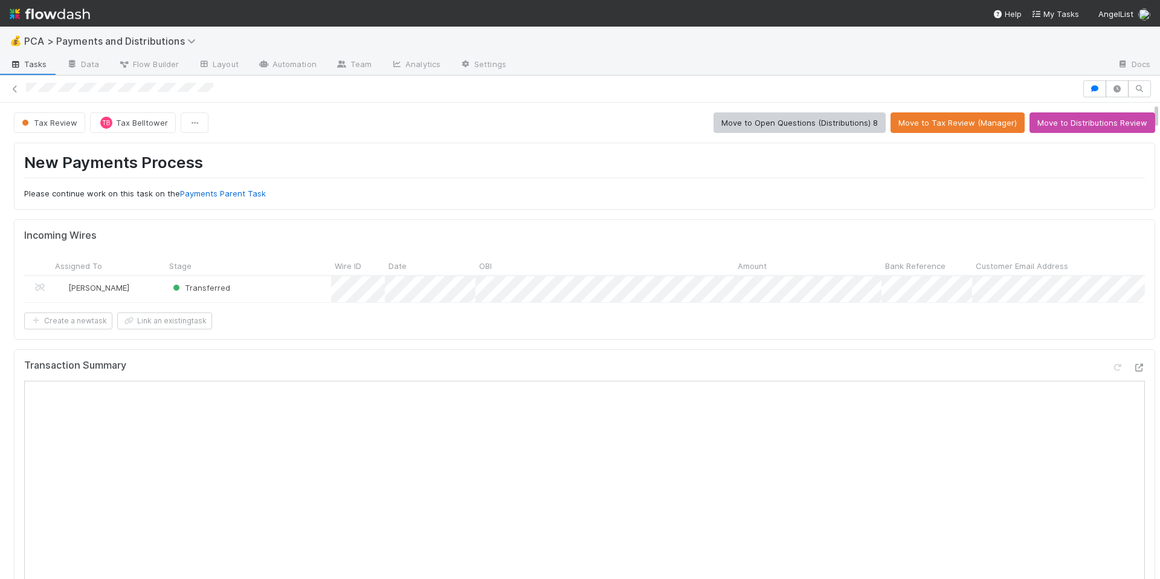
drag, startPoint x: 25, startPoint y: 87, endPoint x: 307, endPoint y: 95, distance: 282.8
click at [315, 95] on div at bounding box center [580, 88] width 1160 height 17
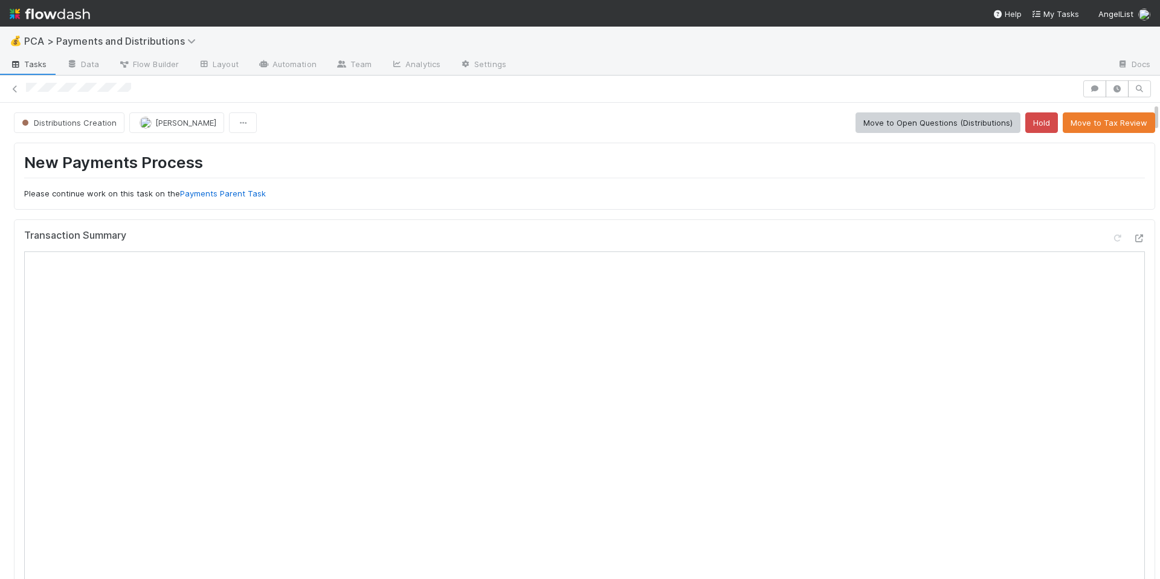
click at [188, 89] on div at bounding box center [552, 89] width 1052 height 13
drag, startPoint x: 446, startPoint y: 177, endPoint x: 437, endPoint y: 169, distance: 12.4
click at [446, 177] on h1 "New Payments Process" at bounding box center [584, 165] width 1121 height 25
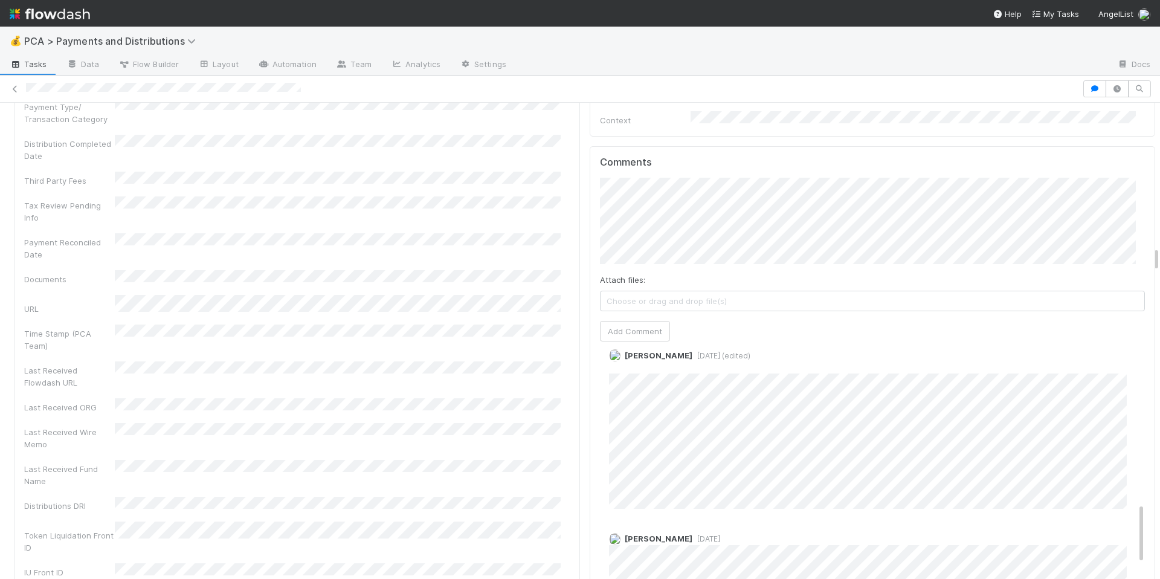
scroll to position [617, 0]
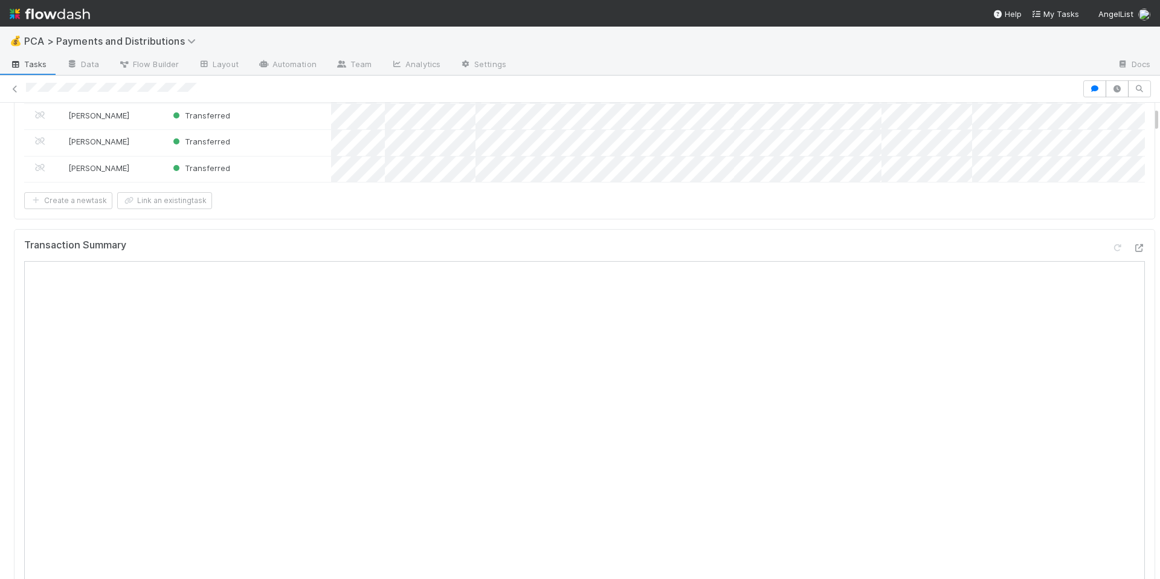
scroll to position [276, 0]
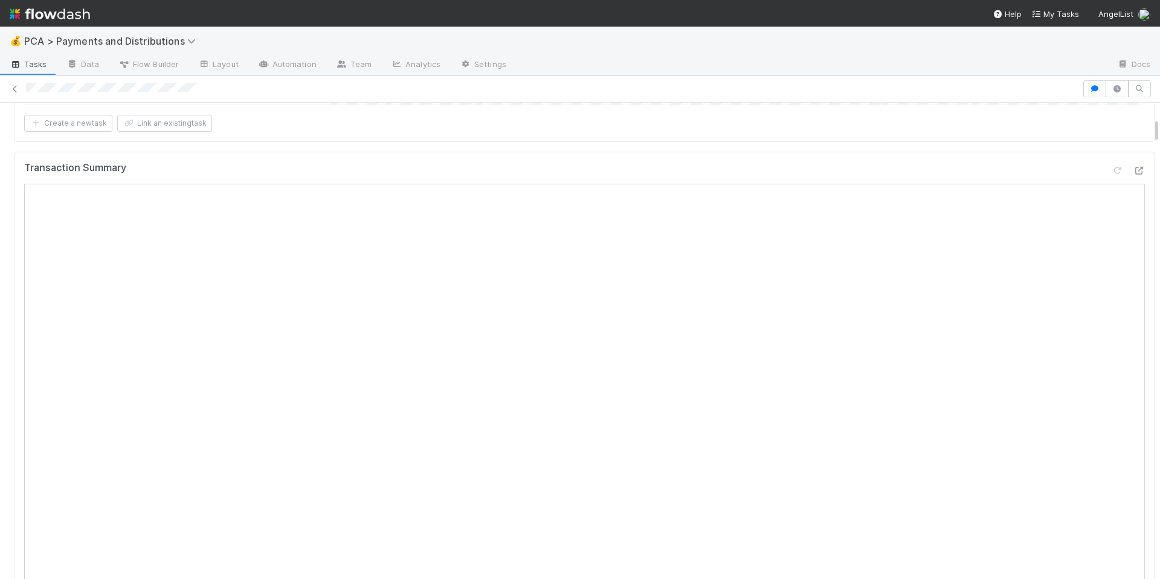
click at [405, 132] on div "Create a new task Link an existing task" at bounding box center [584, 123] width 1121 height 17
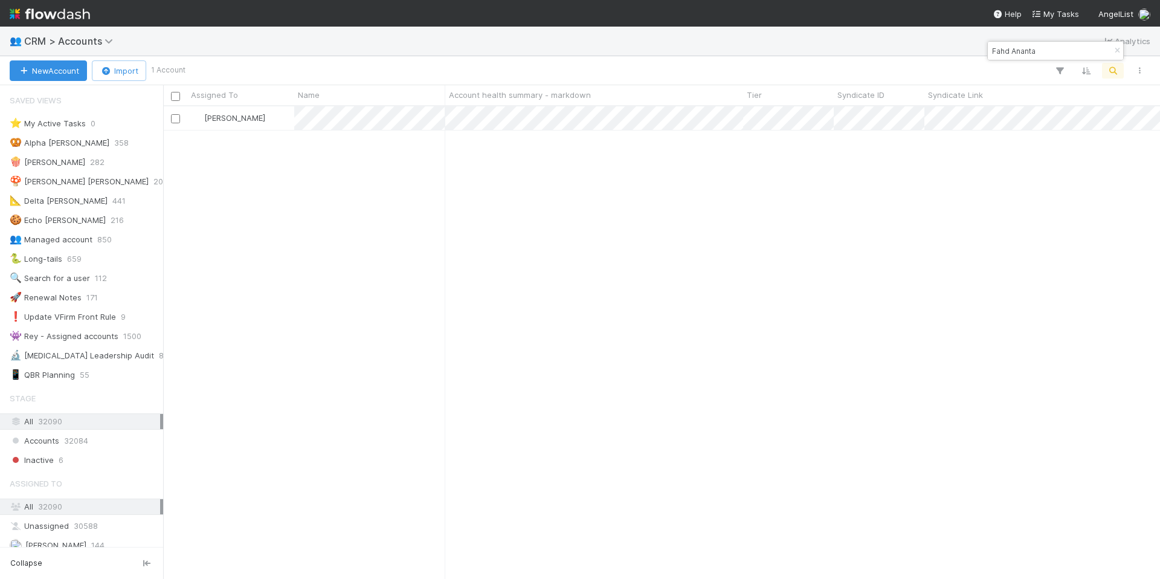
scroll to position [463, 988]
type input "Fahd Ananta"
click at [364, 220] on div "Sam Josephson 43" at bounding box center [661, 341] width 997 height 471
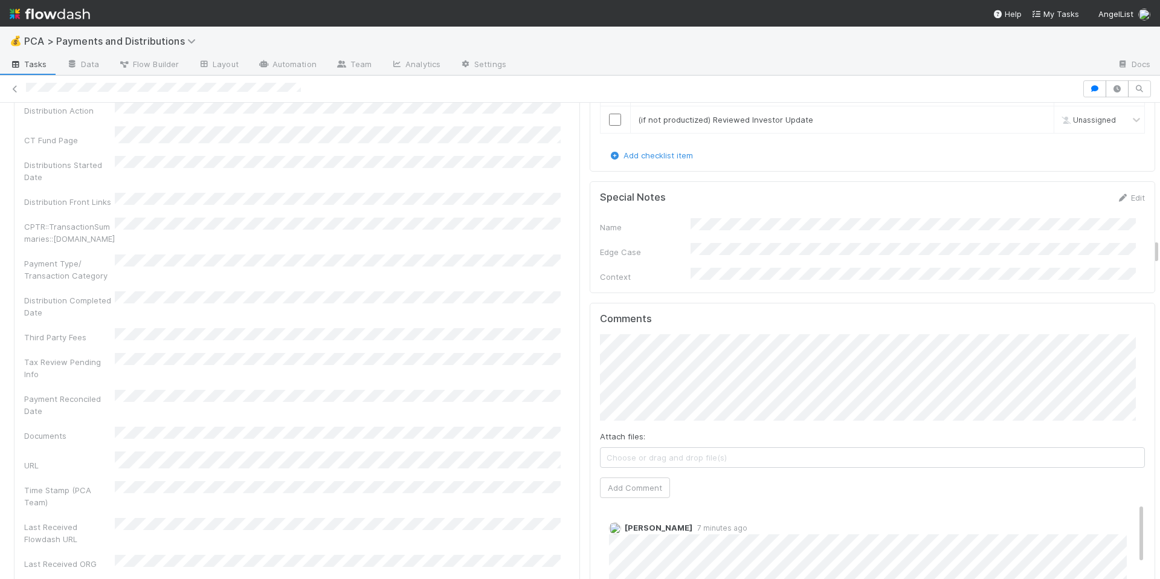
scroll to position [2547, 0]
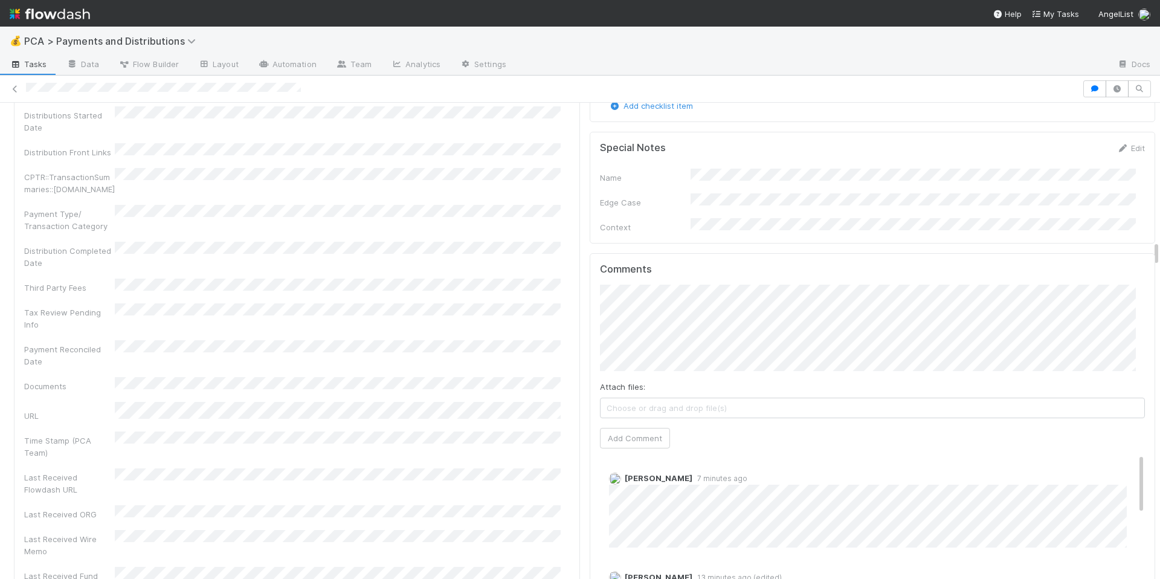
click at [536, 362] on div "Company Has fund interest Fund interest intake form Needs manual IU Finance CT …" at bounding box center [297, 152] width 546 height 1065
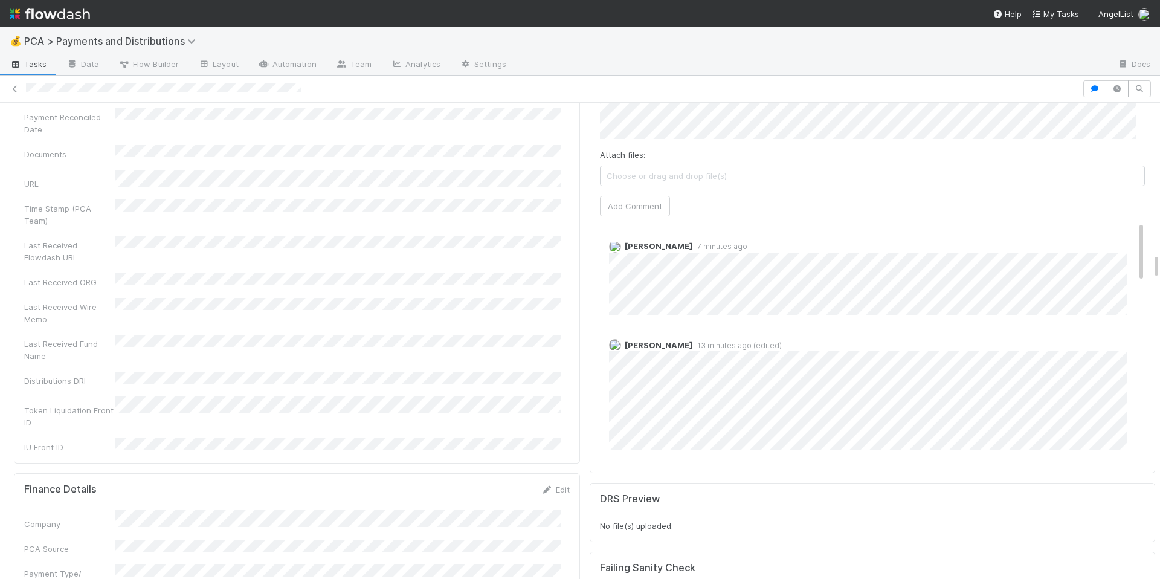
scroll to position [2798, 0]
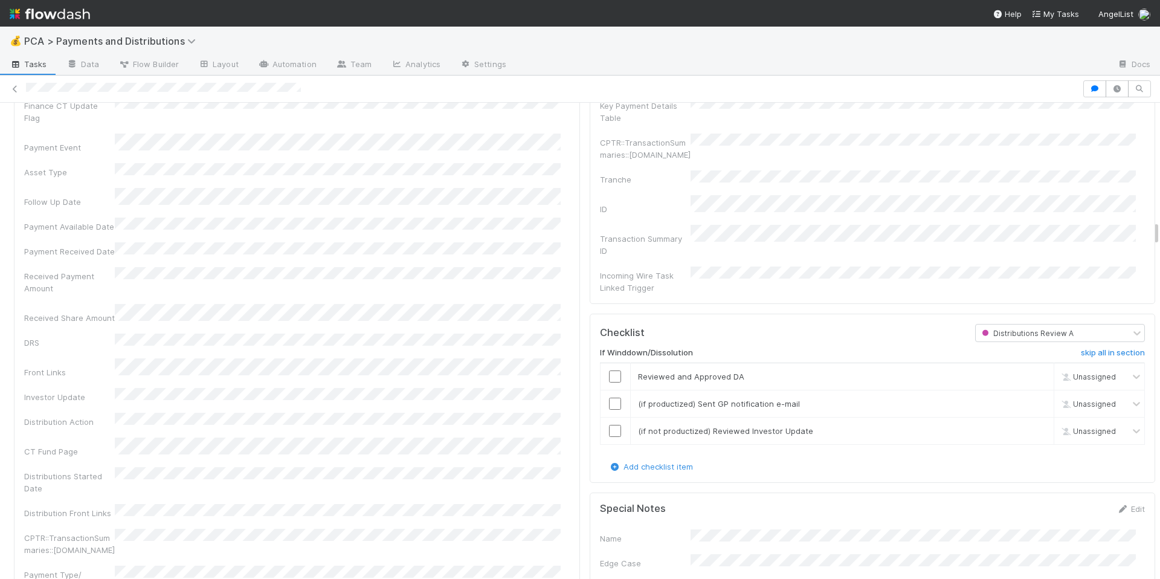
scroll to position [2248, 0]
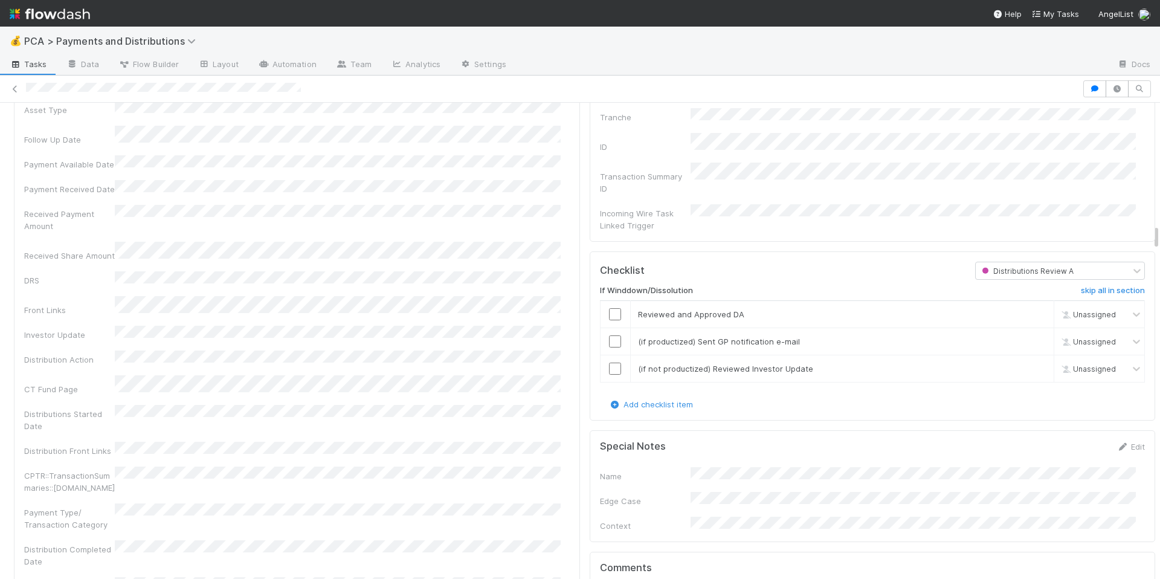
click at [390, 466] on div "CPTR::TransactionSummaries::PaymentDistributionEvent.id" at bounding box center [297, 479] width 546 height 27
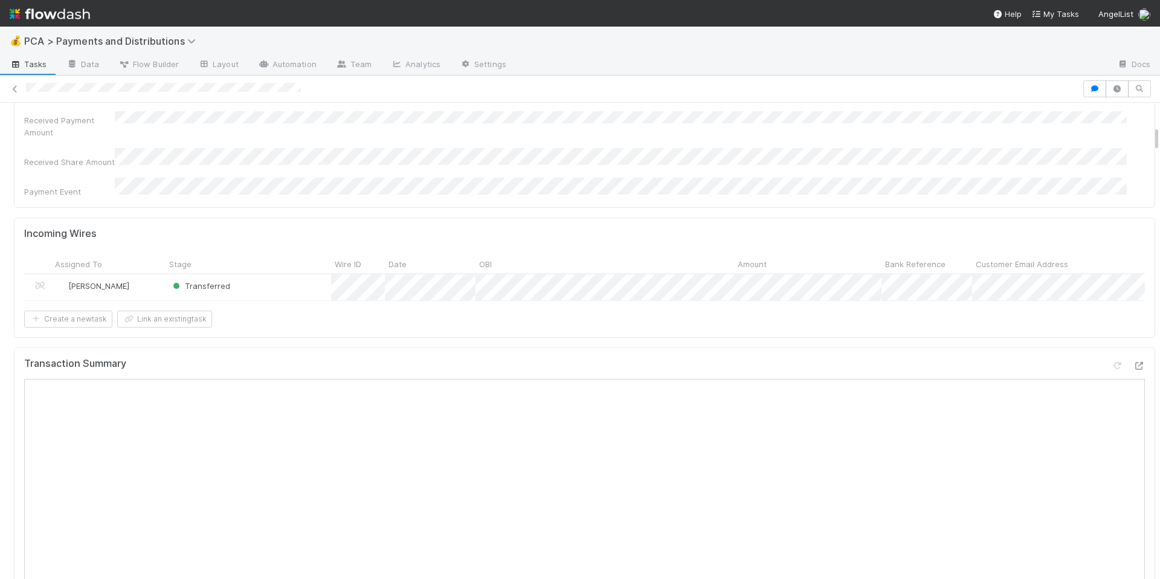
scroll to position [0, 0]
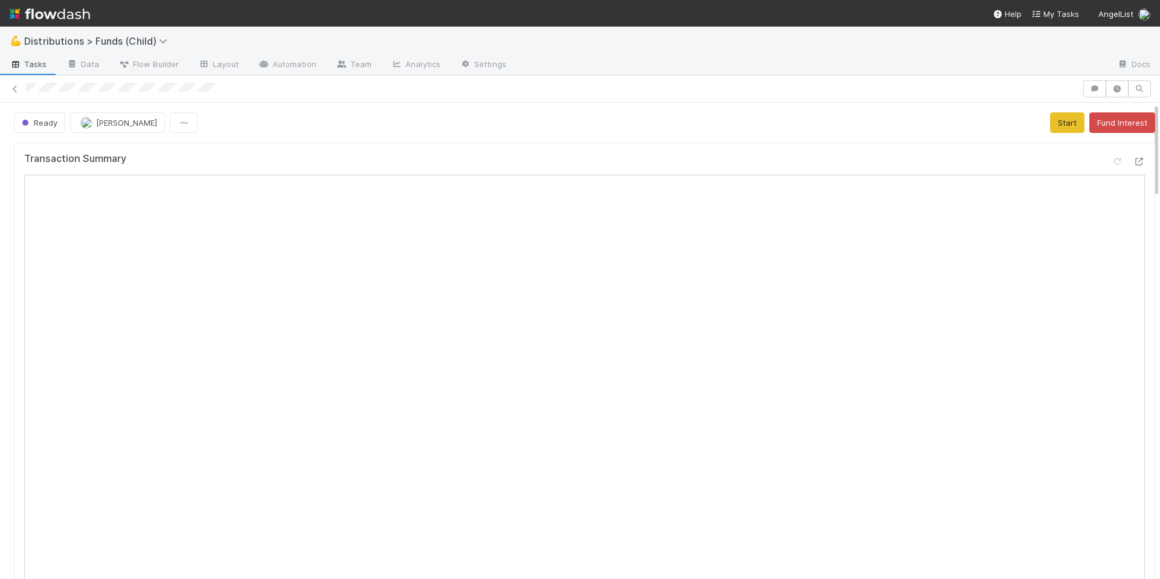
click at [497, 141] on div "Transaction Summary" at bounding box center [584, 472] width 1151 height 669
click at [35, 127] on button "Ready" at bounding box center [39, 122] width 51 height 21
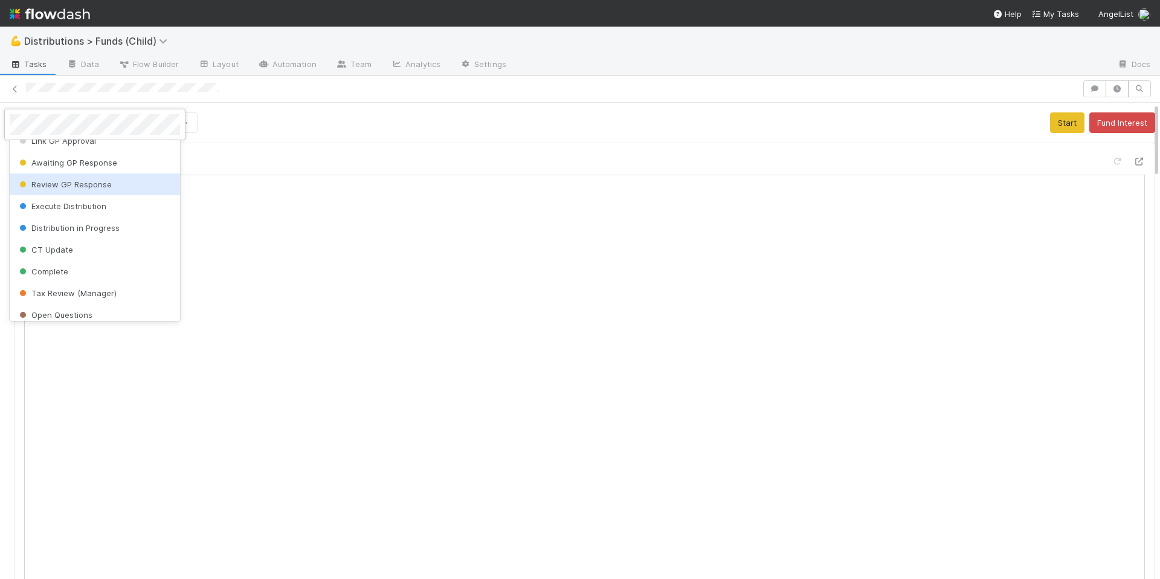
scroll to position [237, 0]
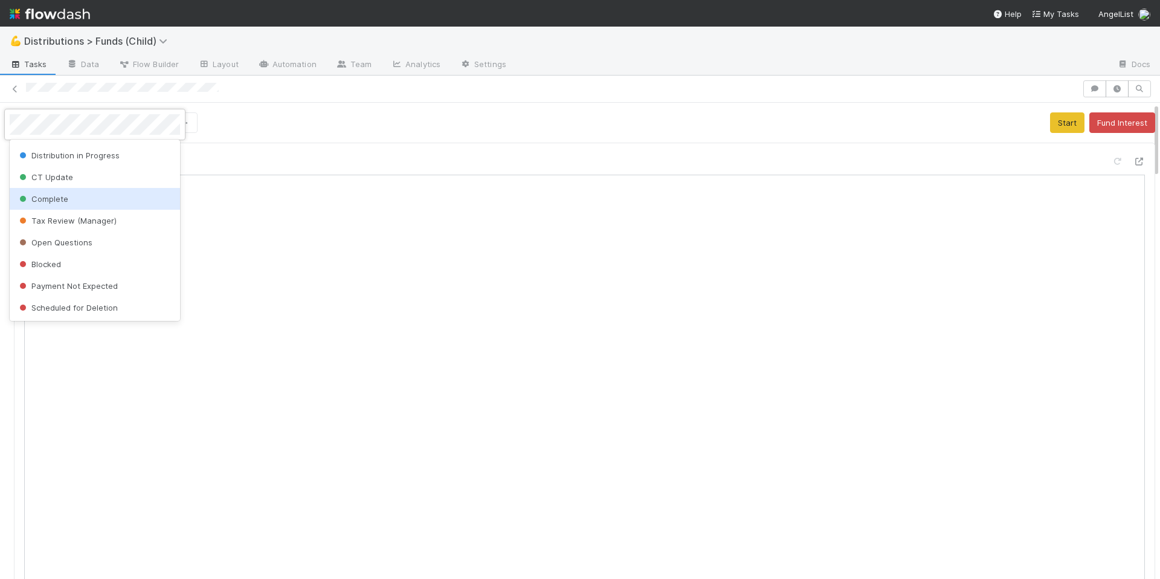
click at [59, 201] on span "Complete" at bounding box center [42, 199] width 51 height 10
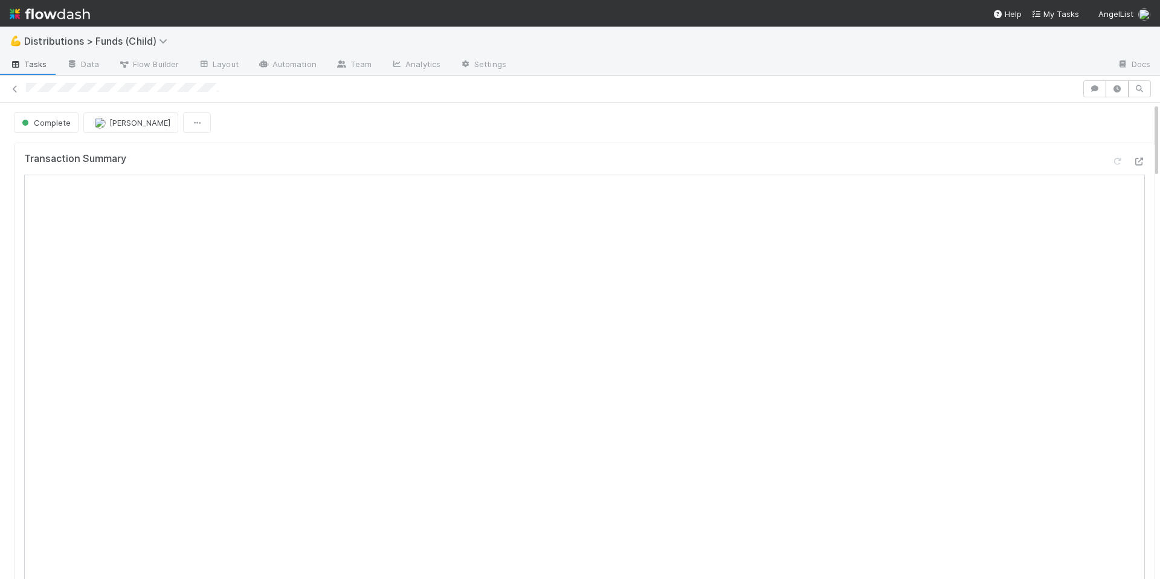
click at [997, 101] on div at bounding box center [580, 89] width 1160 height 27
click at [1089, 87] on icon "button" at bounding box center [1095, 88] width 12 height 7
click at [48, 127] on button "Complete" at bounding box center [46, 122] width 65 height 21
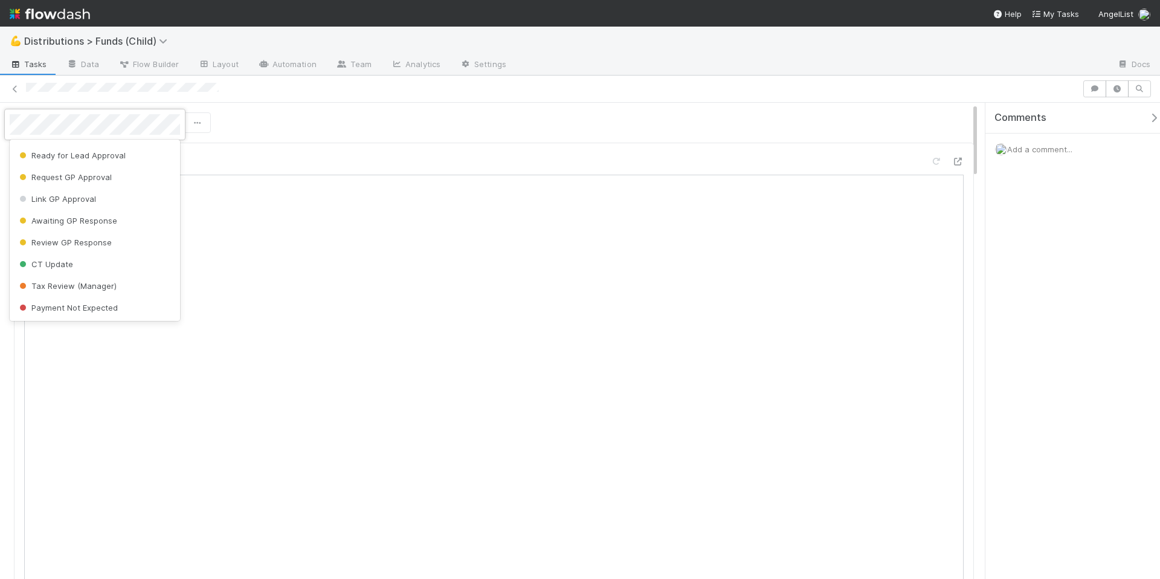
scroll to position [0, 0]
click at [494, 107] on div at bounding box center [580, 289] width 1160 height 579
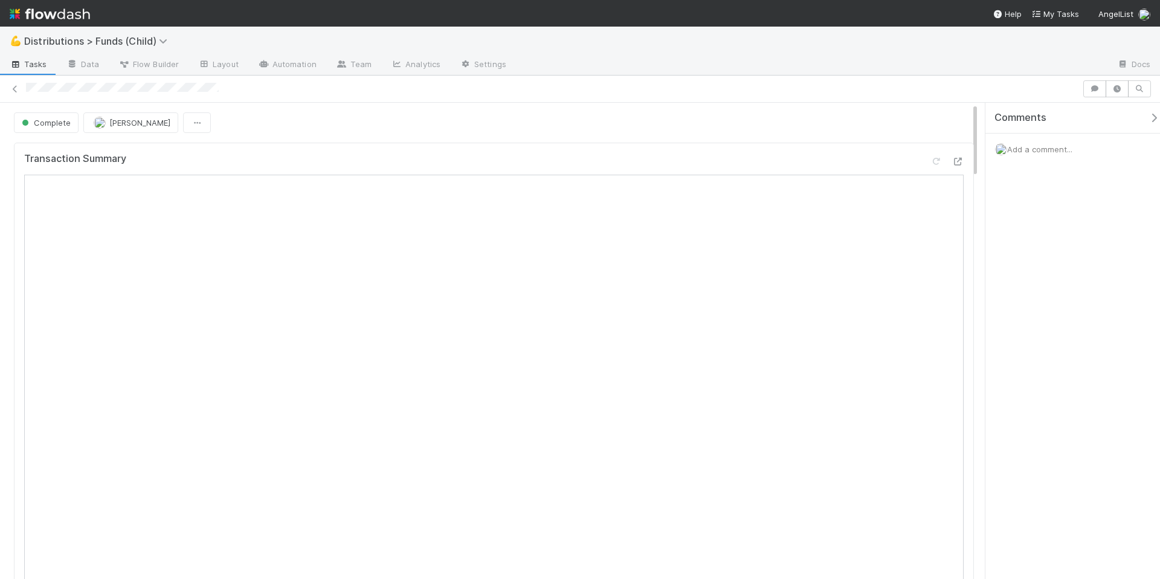
click at [1094, 151] on div "Add a comment..." at bounding box center [1077, 149] width 184 height 31
click at [1039, 152] on span "Add a comment..." at bounding box center [1039, 149] width 65 height 10
click at [1046, 359] on button "Add Comment" at bounding box center [1040, 352] width 70 height 21
click at [576, 100] on div at bounding box center [580, 89] width 1160 height 27
click at [1148, 117] on icon "button" at bounding box center [1154, 118] width 12 height 10
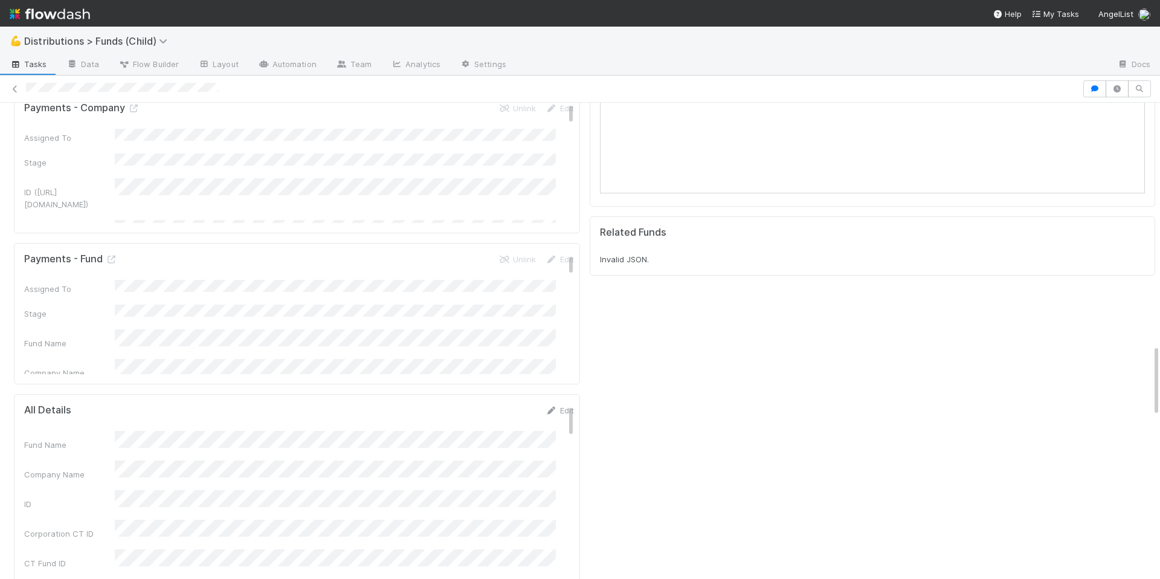
scroll to position [1507, 0]
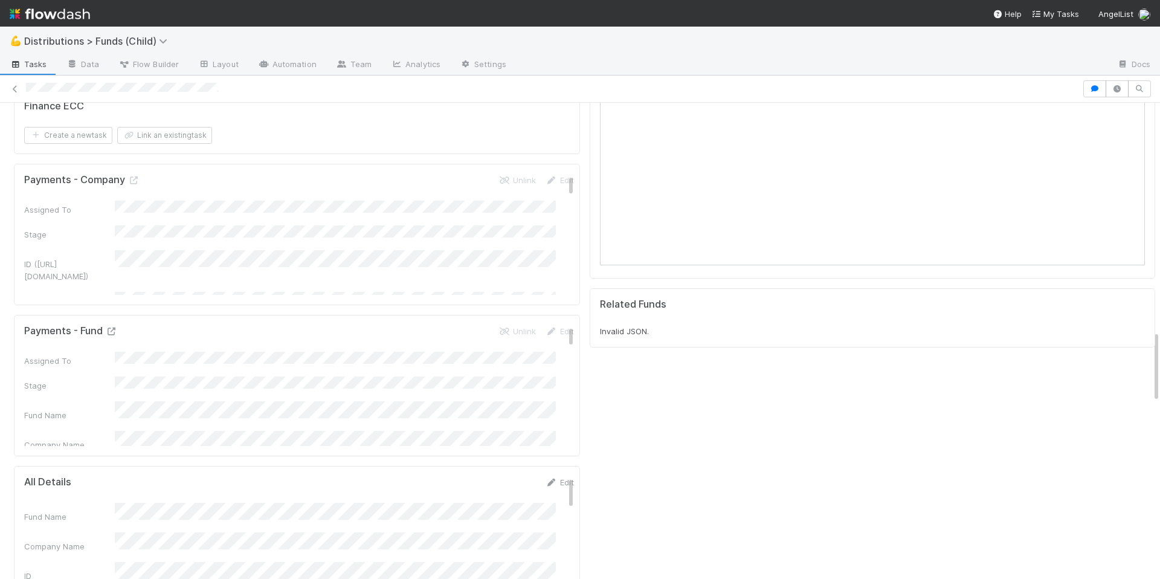
click at [111, 327] on icon at bounding box center [111, 331] width 12 height 8
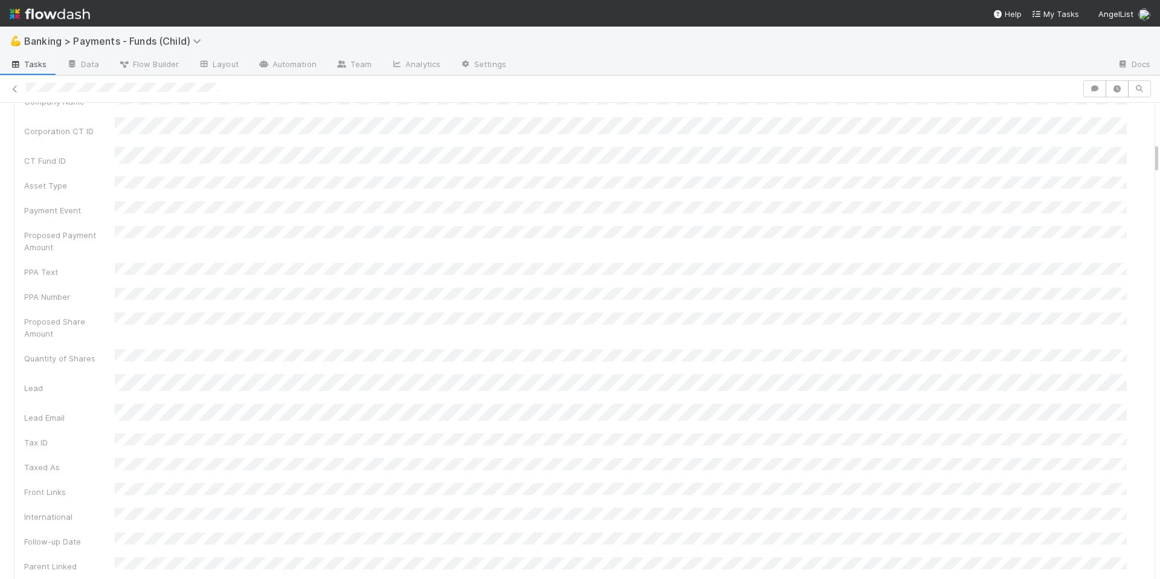
scroll to position [425, 0]
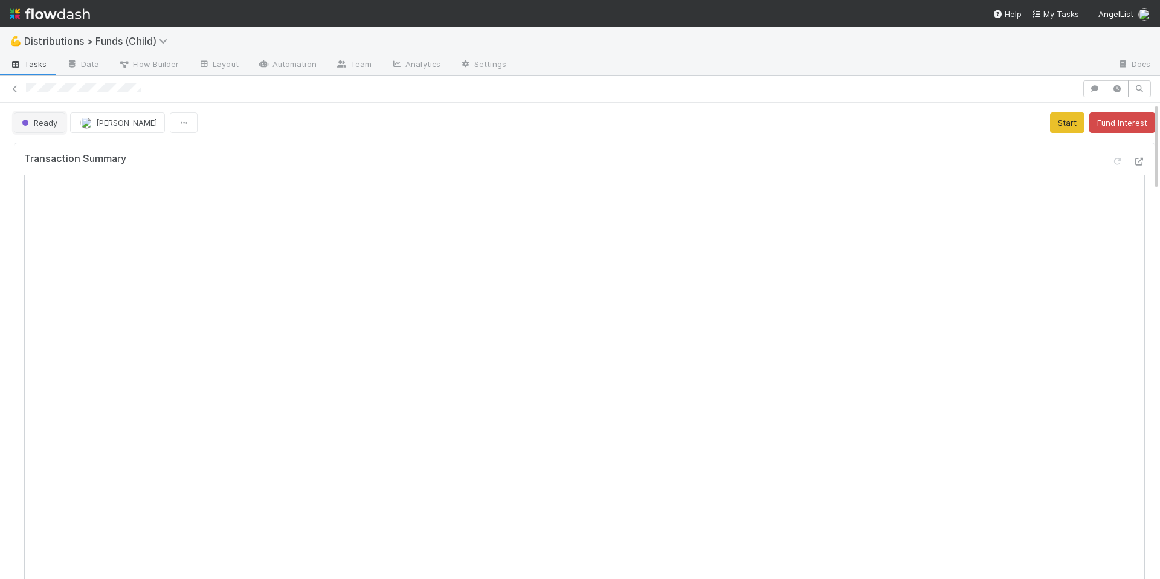
click at [45, 124] on span "Ready" at bounding box center [38, 123] width 38 height 10
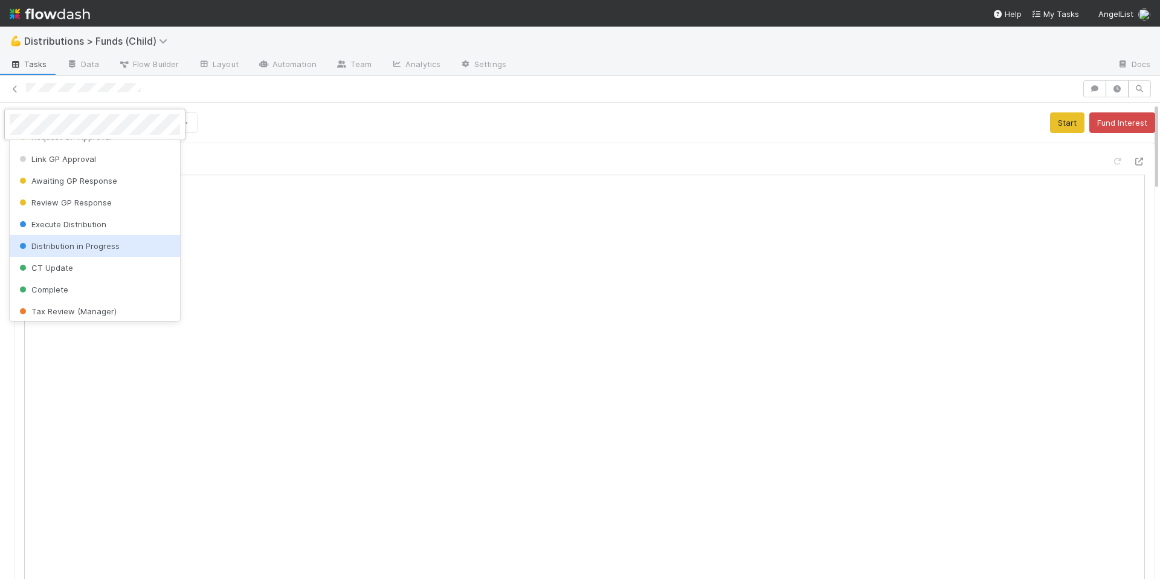
scroll to position [147, 0]
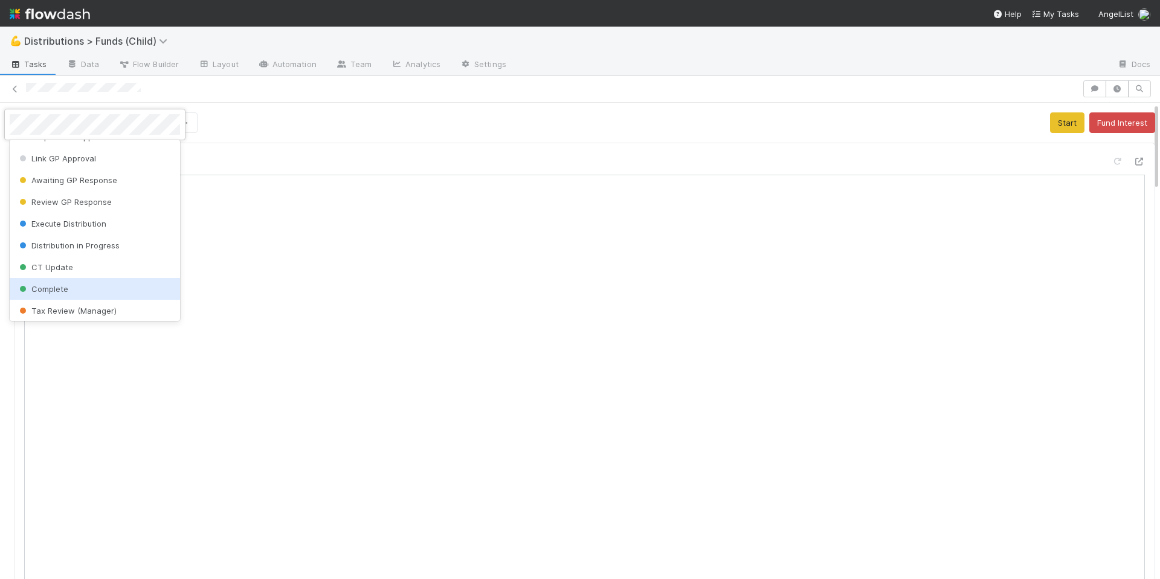
click at [114, 283] on div "Complete" at bounding box center [95, 289] width 170 height 22
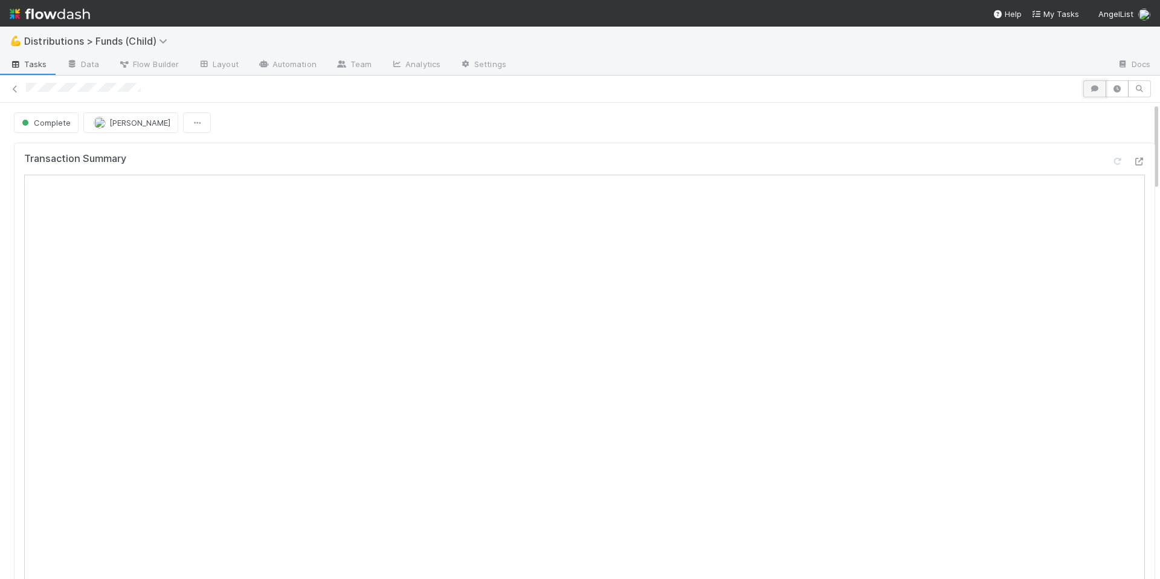
click at [1089, 89] on icon "button" at bounding box center [1095, 88] width 12 height 7
click at [1039, 155] on div "Add a comment..." at bounding box center [1077, 149] width 184 height 31
click at [1048, 148] on span "Add a comment..." at bounding box center [1039, 149] width 65 height 10
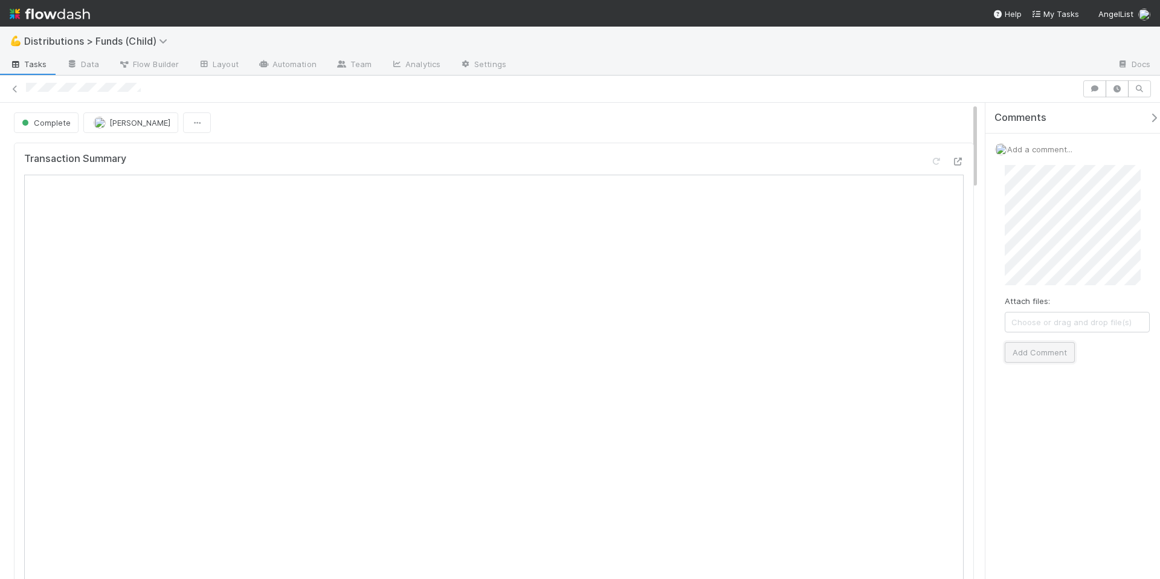
click at [1037, 359] on button "Add Comment" at bounding box center [1040, 352] width 70 height 21
click at [1151, 117] on button "button" at bounding box center [1156, 117] width 25 height 11
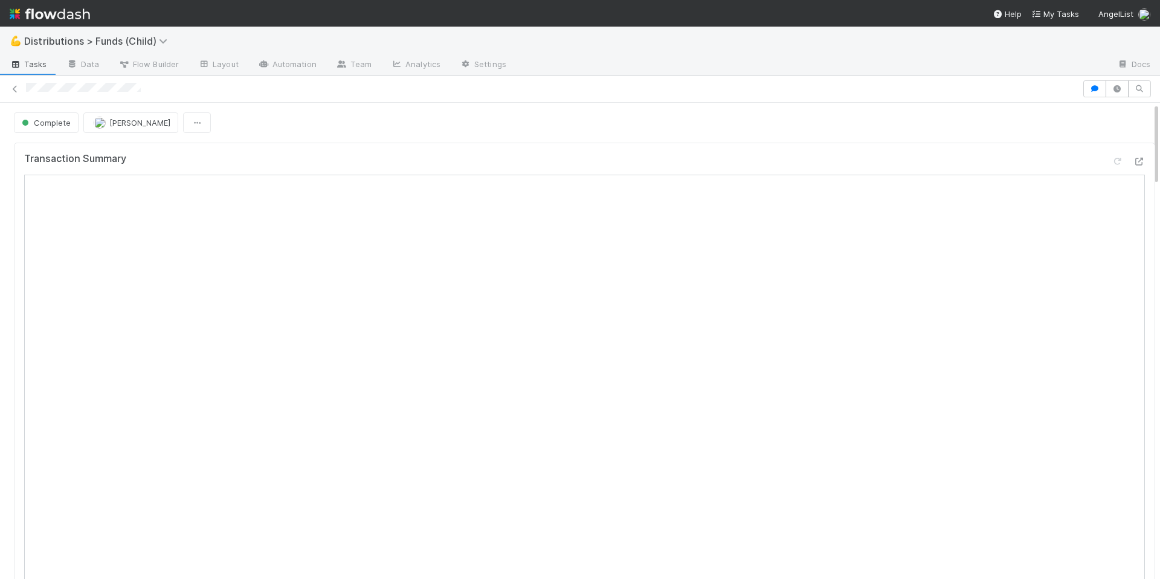
click at [707, 138] on div "Transaction Summary" at bounding box center [584, 472] width 1151 height 669
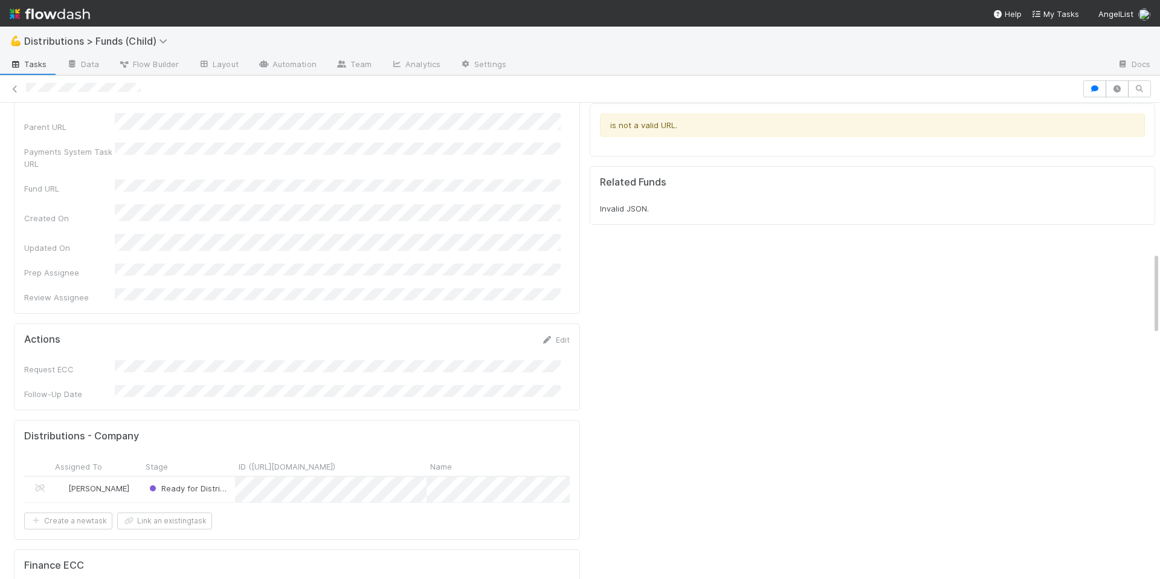
scroll to position [1059, 0]
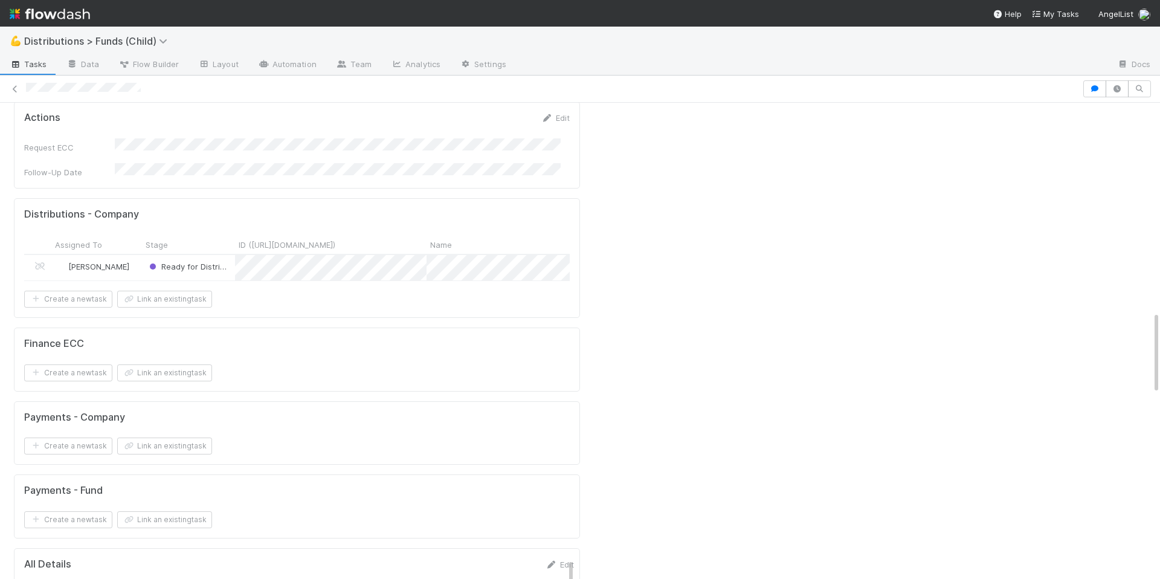
scroll to position [1195, 0]
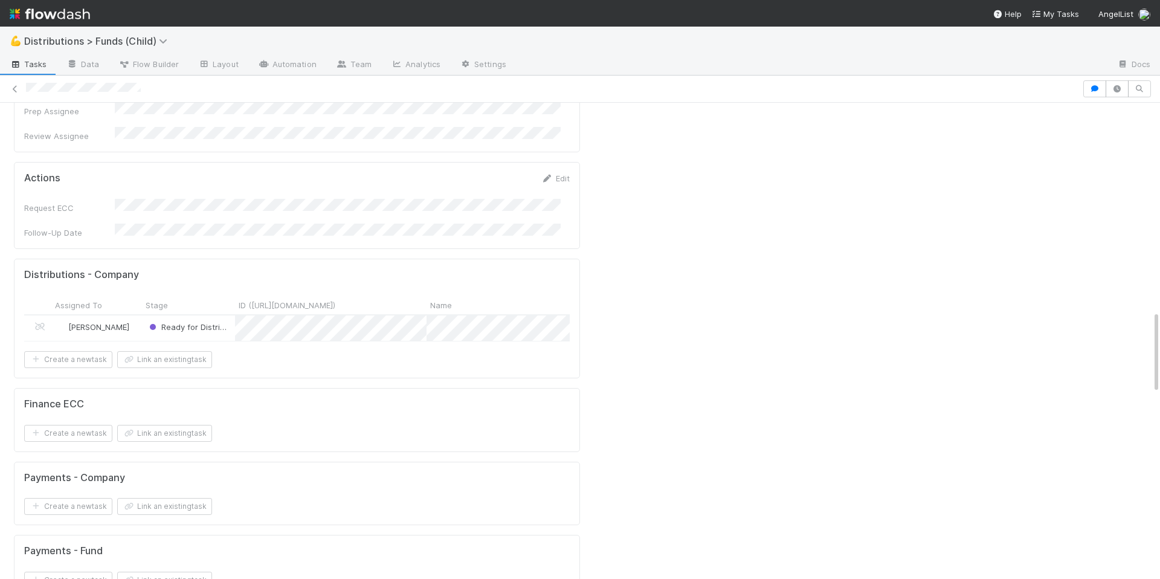
click at [228, 315] on div "Ready for Distribution" at bounding box center [188, 328] width 93 height 26
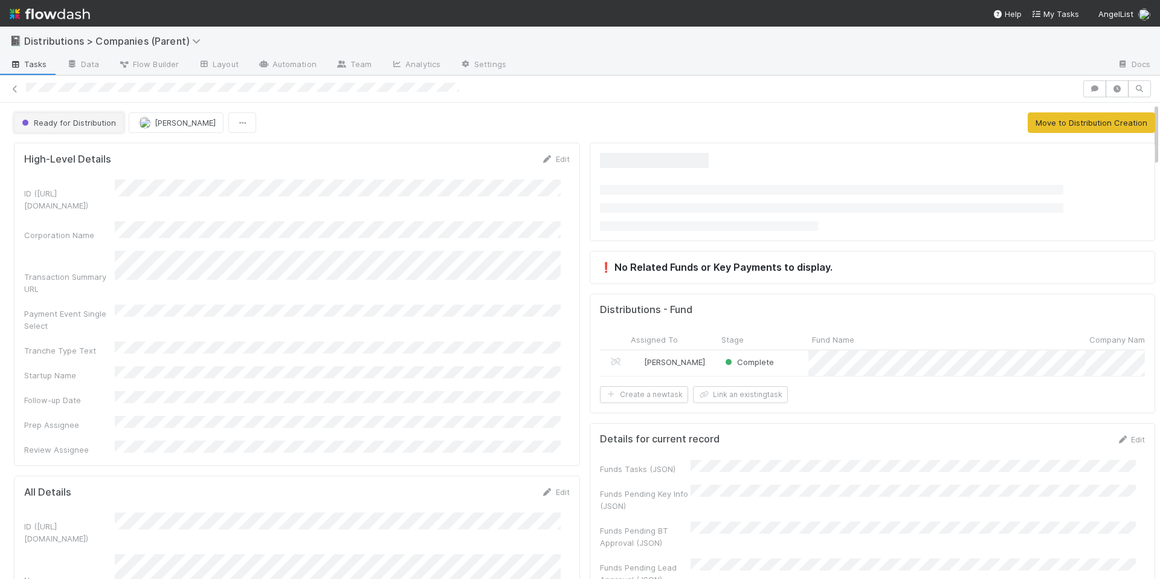
click at [93, 123] on span "Ready for Distribution" at bounding box center [67, 123] width 97 height 10
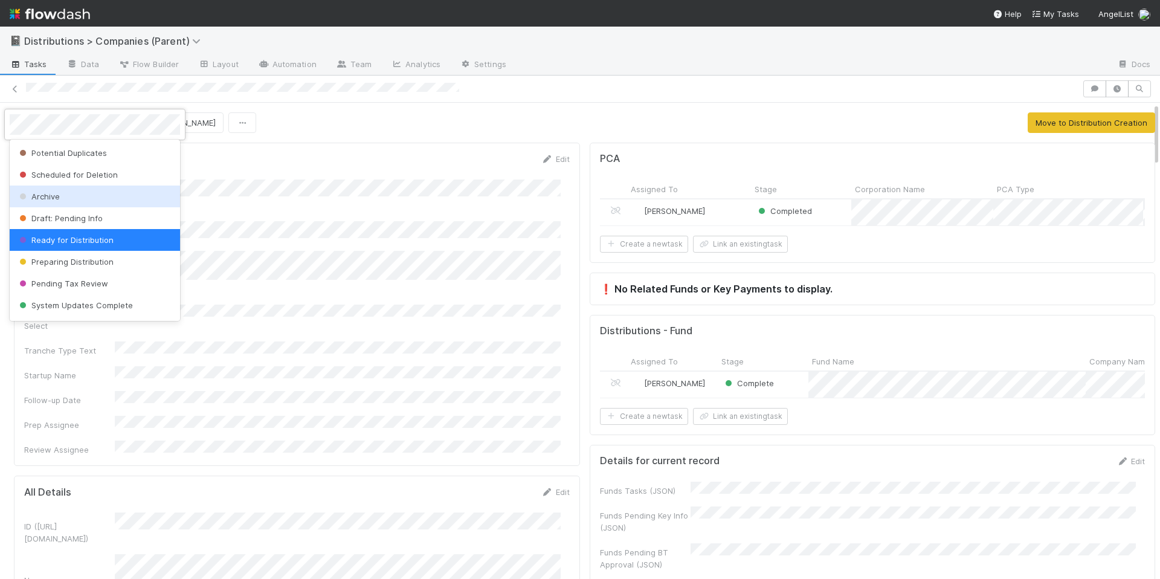
click at [100, 193] on div "Archive" at bounding box center [95, 196] width 170 height 22
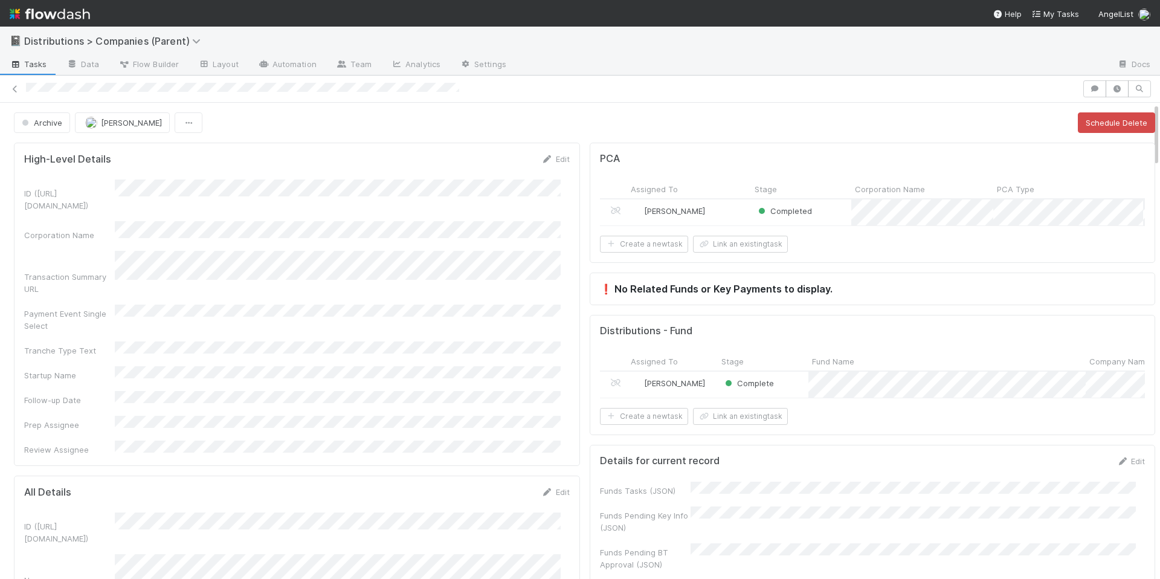
click at [443, 343] on div "ID ([URL][DOMAIN_NAME]) Corporation Name Transaction Summary URL Payment Event …" at bounding box center [297, 317] width 546 height 276
click at [433, 151] on div "High-Level Details Edit ID (TS_PCA.ID) Corporation Name Transaction Summary URL…" at bounding box center [297, 304] width 566 height 323
click at [302, 147] on div "High-Level Details Edit ID (TS_PCA.ID) Corporation Name Transaction Summary URL…" at bounding box center [297, 304] width 566 height 323
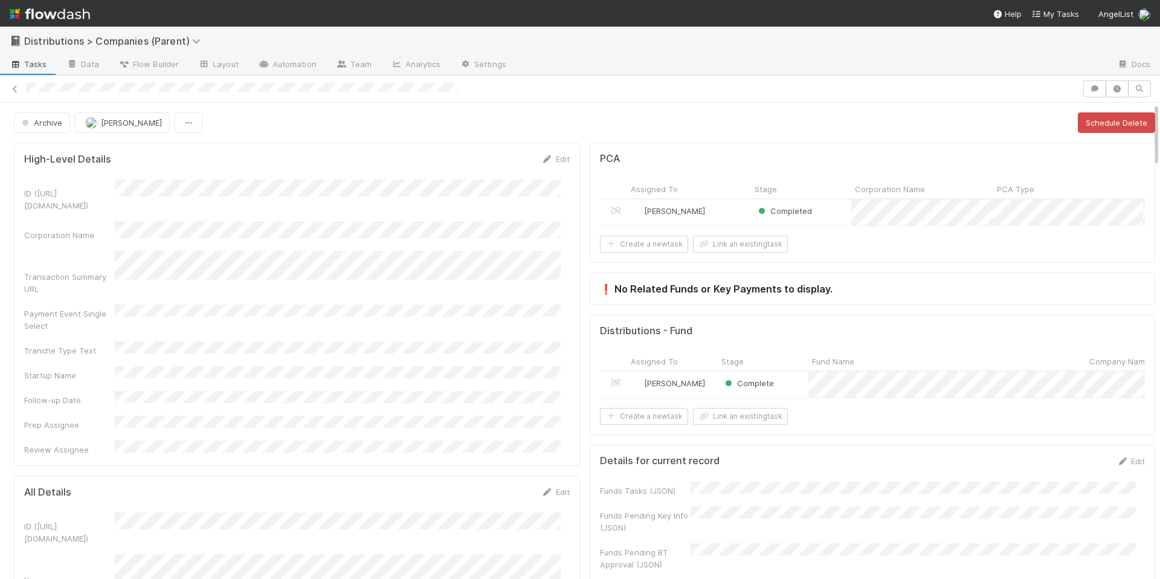
click at [376, 173] on form "High-Level Details Edit ID ([URL][DOMAIN_NAME]) Corporation Name Transaction Su…" at bounding box center [297, 304] width 546 height 303
click at [517, 155] on div "High-Level Details Edit" at bounding box center [297, 159] width 546 height 12
click at [370, 347] on div "ID (TS_PCA.ID) Corporation Name Transaction Summary URL Payment Event Single Se…" at bounding box center [297, 317] width 546 height 276
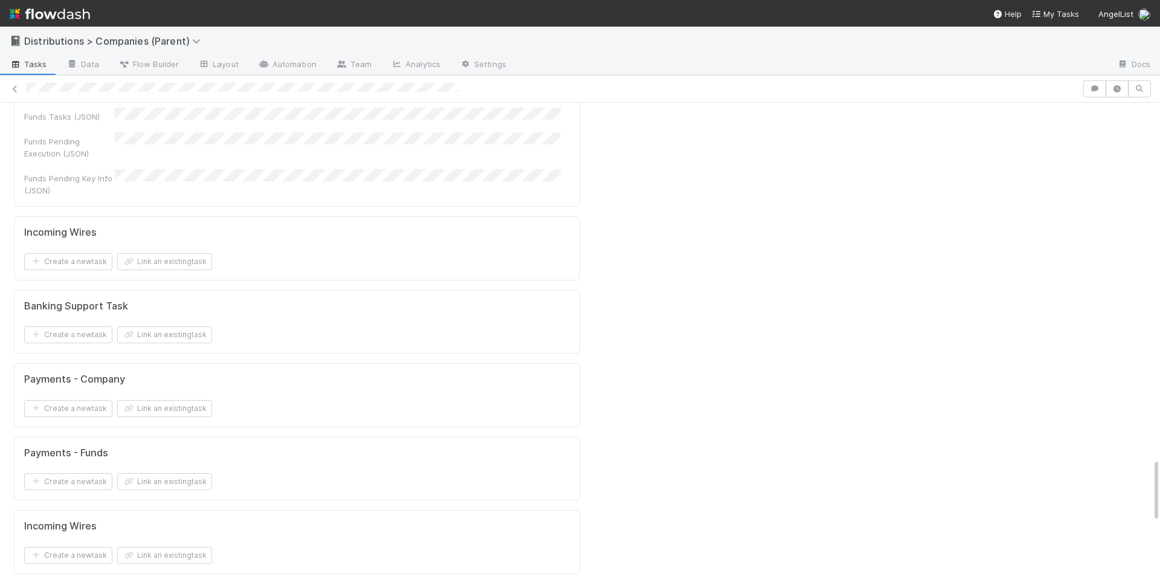
scroll to position [2616, 0]
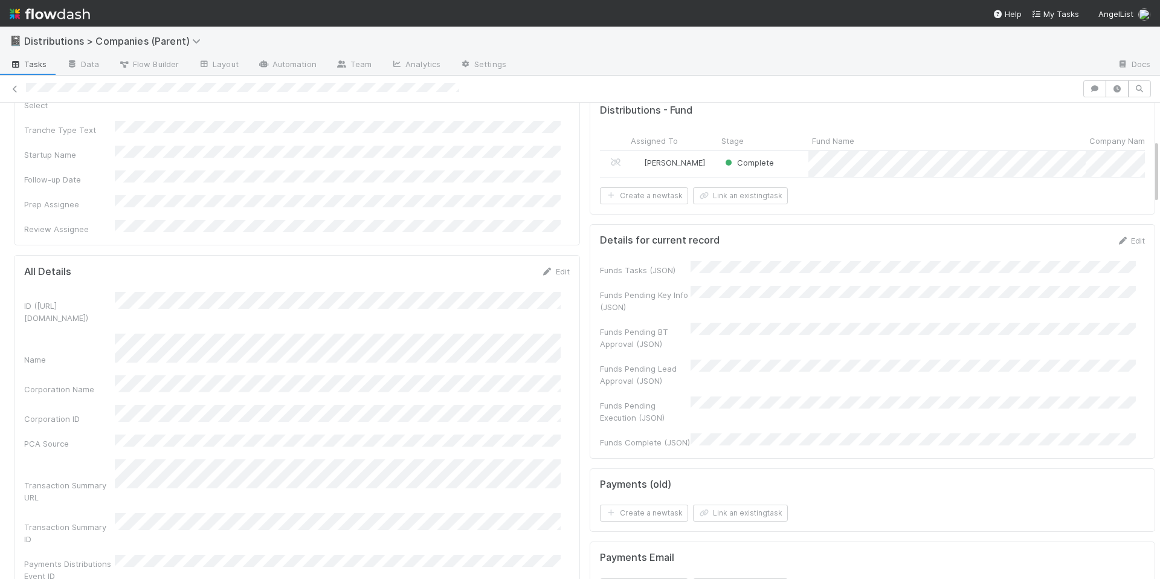
scroll to position [289, 0]
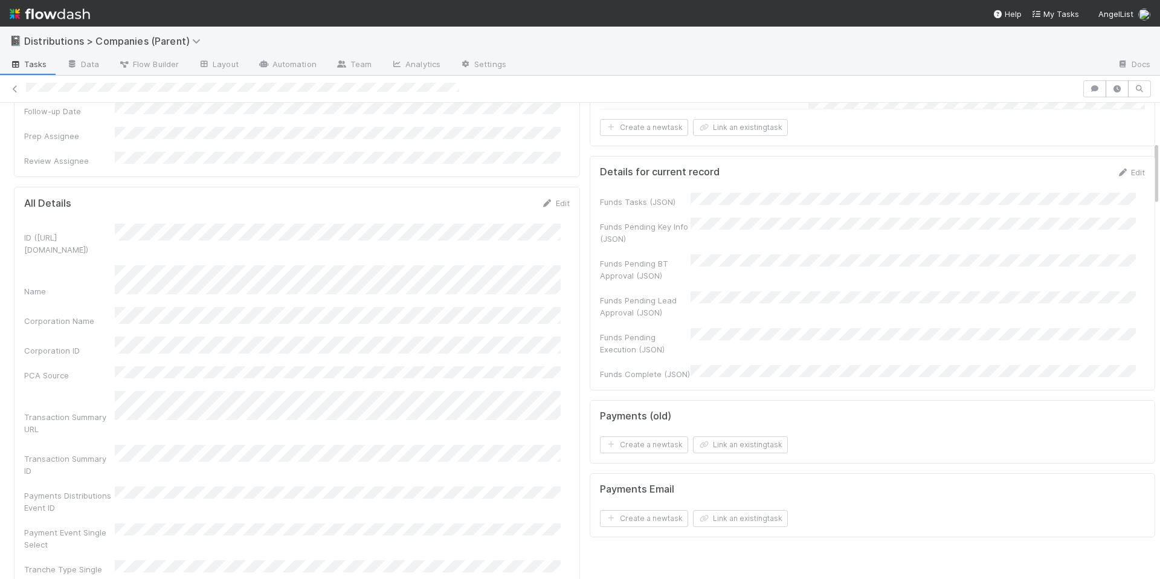
click at [440, 486] on div "Payments Distributions Event ID" at bounding box center [297, 499] width 546 height 27
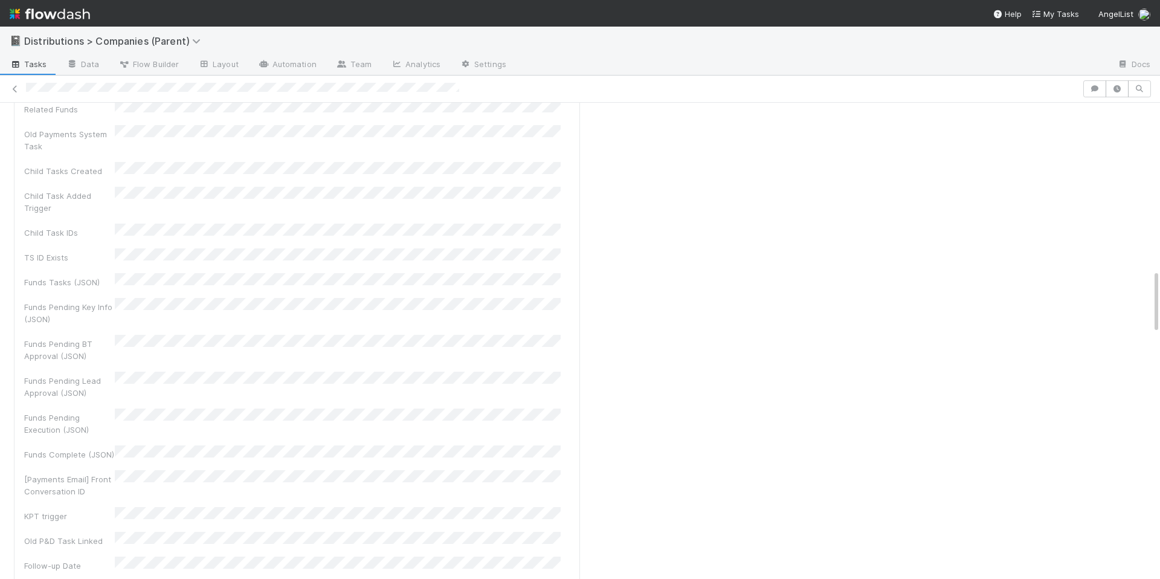
scroll to position [1253, 0]
drag, startPoint x: 776, startPoint y: 335, endPoint x: 499, endPoint y: 347, distance: 277.5
click at [776, 335] on div "PCA Assigned To Stage Corporation Name PCA Type Due Date Corporation ID Corpora…" at bounding box center [873, 458] width 576 height 3147
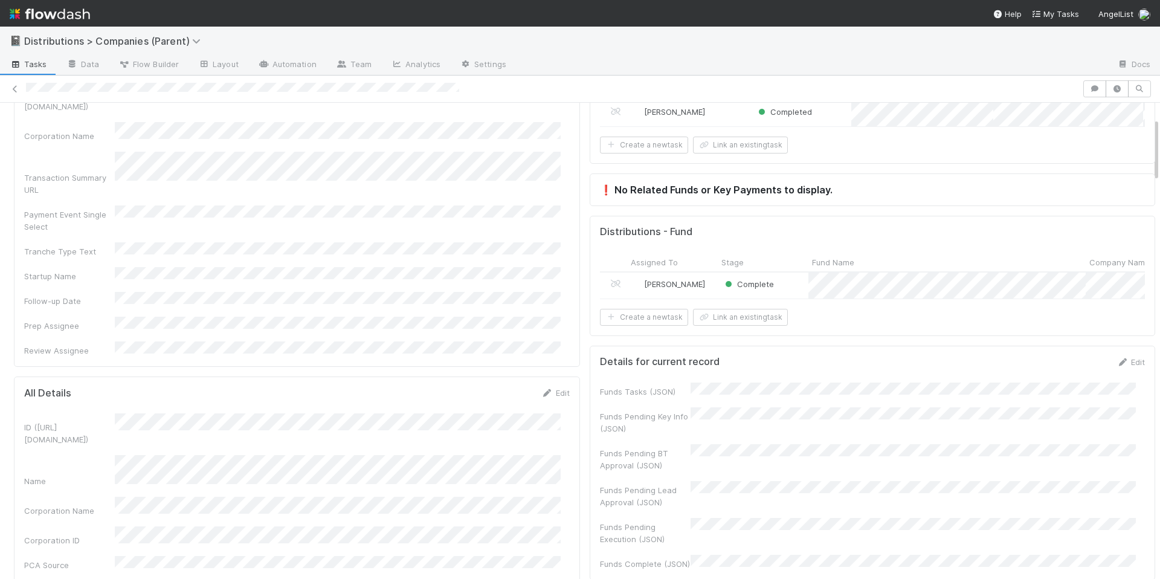
scroll to position [111, 0]
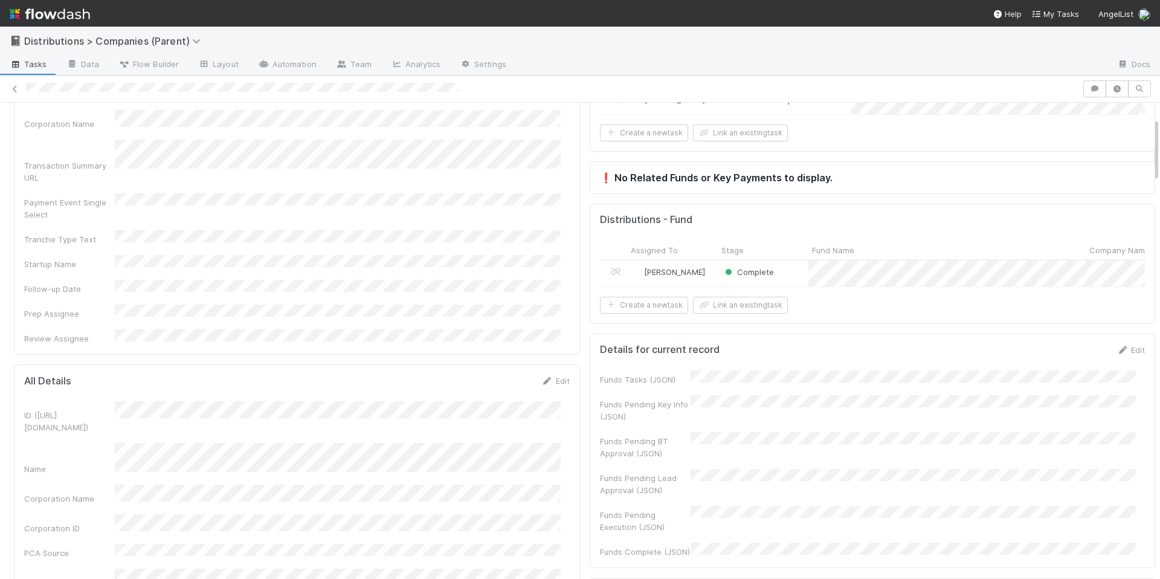
click at [431, 274] on div "ID (TS_PCA.ID) Corporation Name Transaction Summary URL Payment Event Single Se…" at bounding box center [297, 206] width 546 height 276
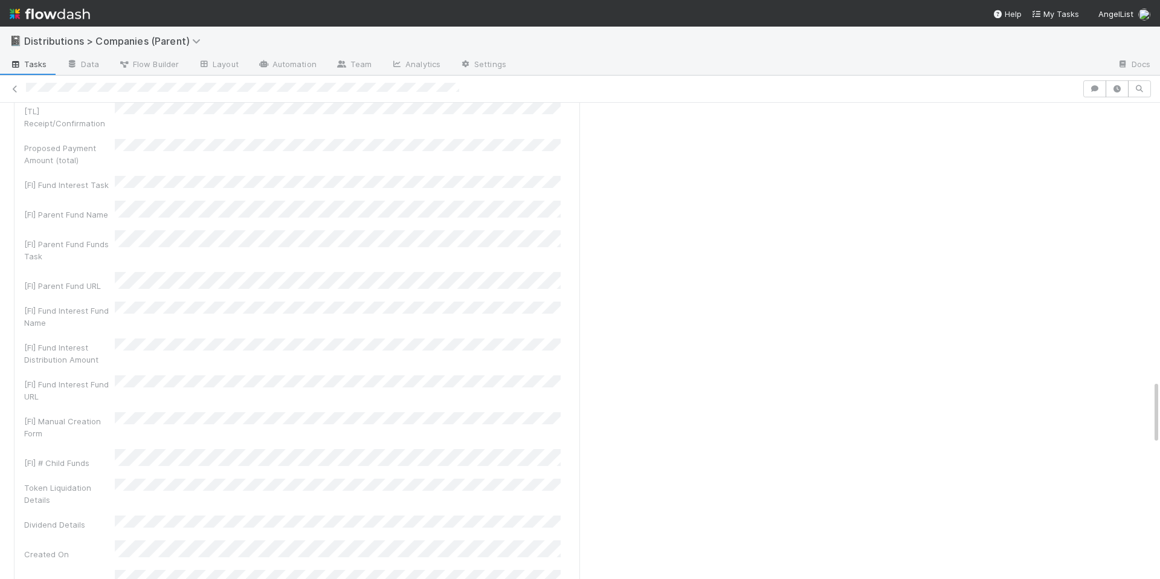
scroll to position [2172, 0]
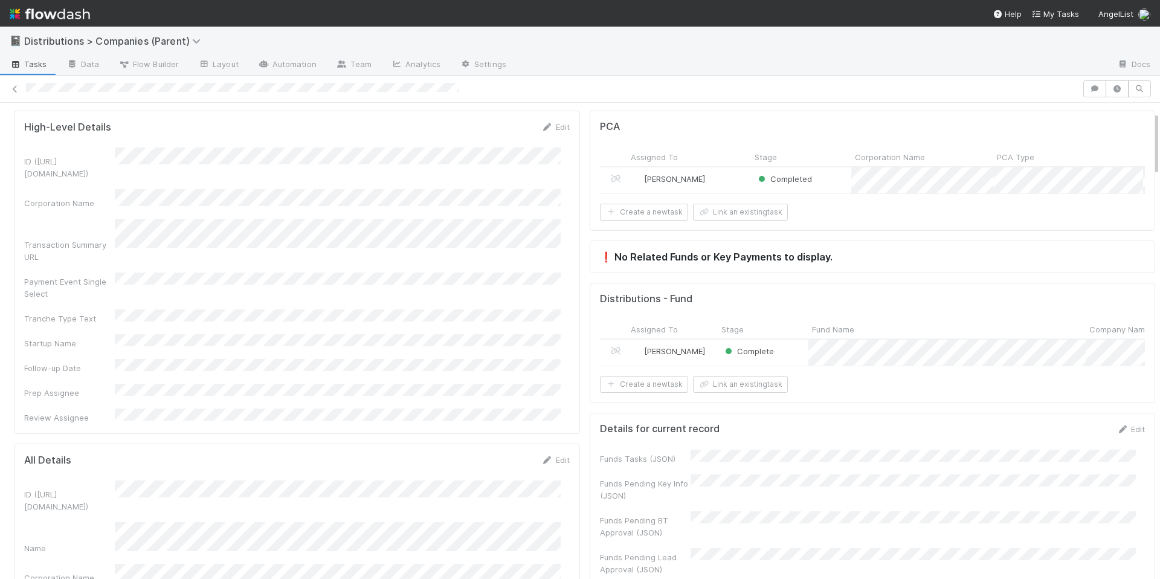
scroll to position [0, 0]
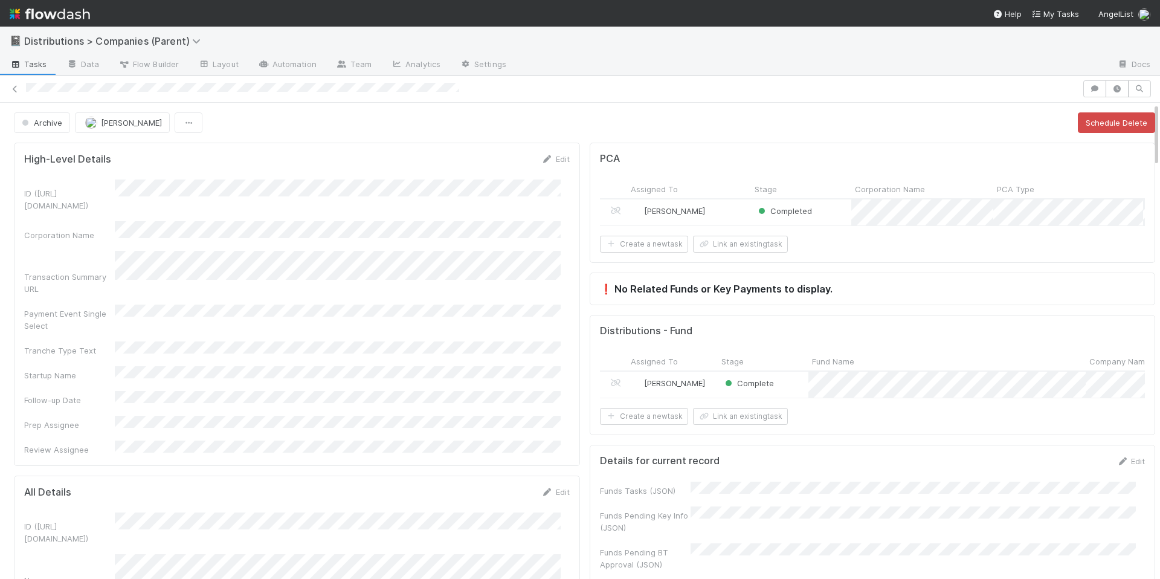
click at [489, 343] on div "ID (TS_PCA.ID) Corporation Name Transaction Summary URL Payment Event Single Se…" at bounding box center [297, 317] width 546 height 276
click at [370, 131] on div "Archive Allison Donlevy Schedule Delete" at bounding box center [584, 122] width 1141 height 21
click at [430, 176] on form "High-Level Details Edit ID (TS_PCA.ID) Corporation Name Transaction Summary URL…" at bounding box center [297, 304] width 546 height 303
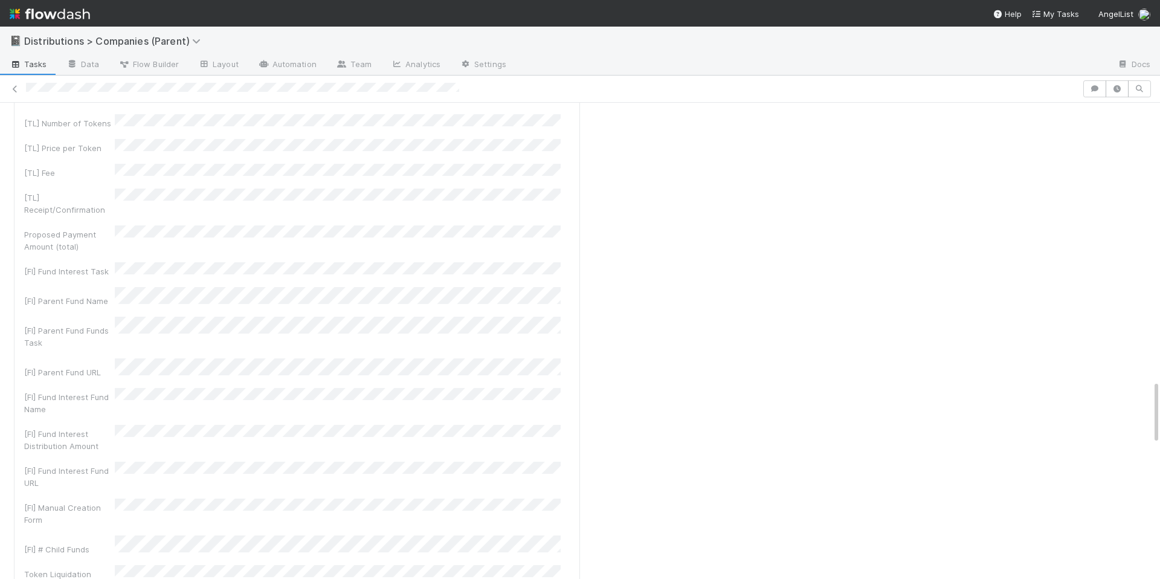
scroll to position [2220, 0]
click at [414, 486] on div "Child Tasks Created Funds Tasks (JSON) Funds Pending Execution (JSON) Funds Pen…" at bounding box center [297, 543] width 546 height 114
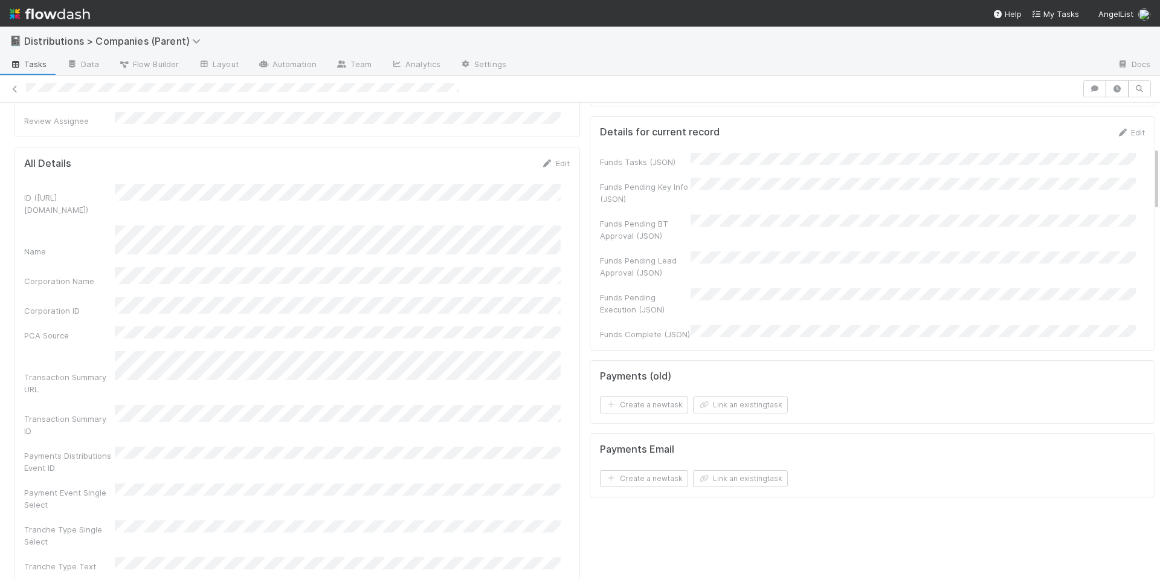
scroll to position [0, 0]
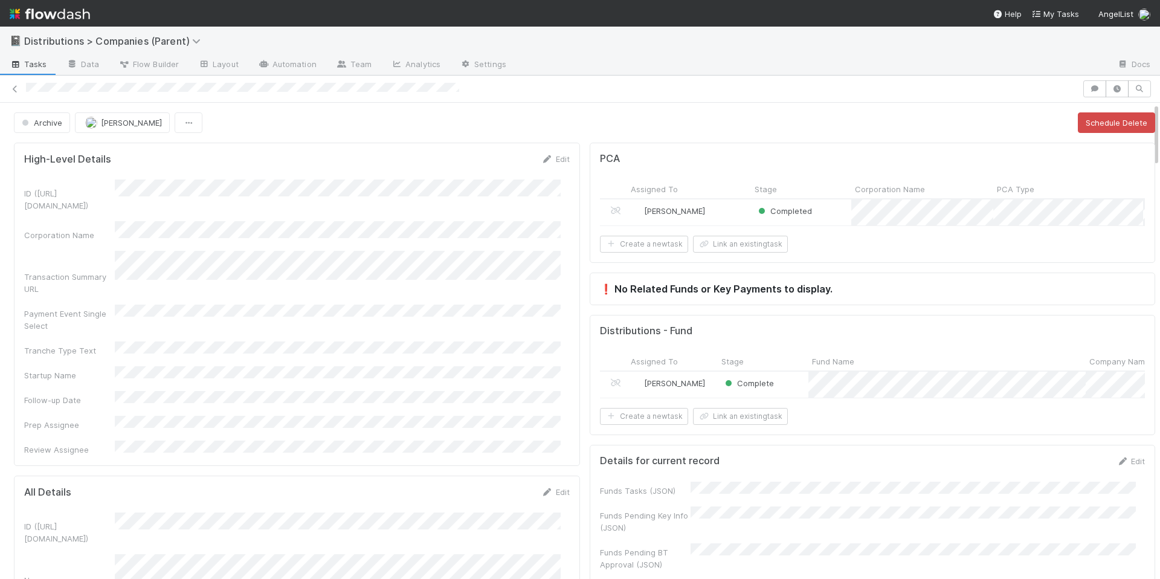
click at [349, 128] on div "Archive Allison Donlevy Schedule Delete" at bounding box center [584, 122] width 1141 height 21
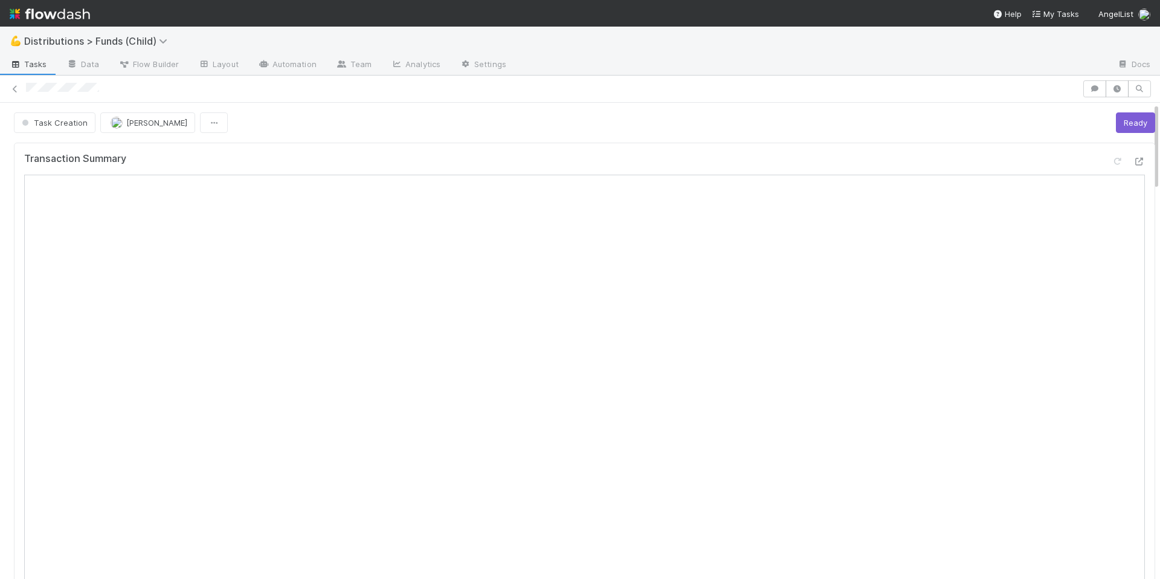
click at [69, 122] on span "Task Creation" at bounding box center [53, 123] width 68 height 10
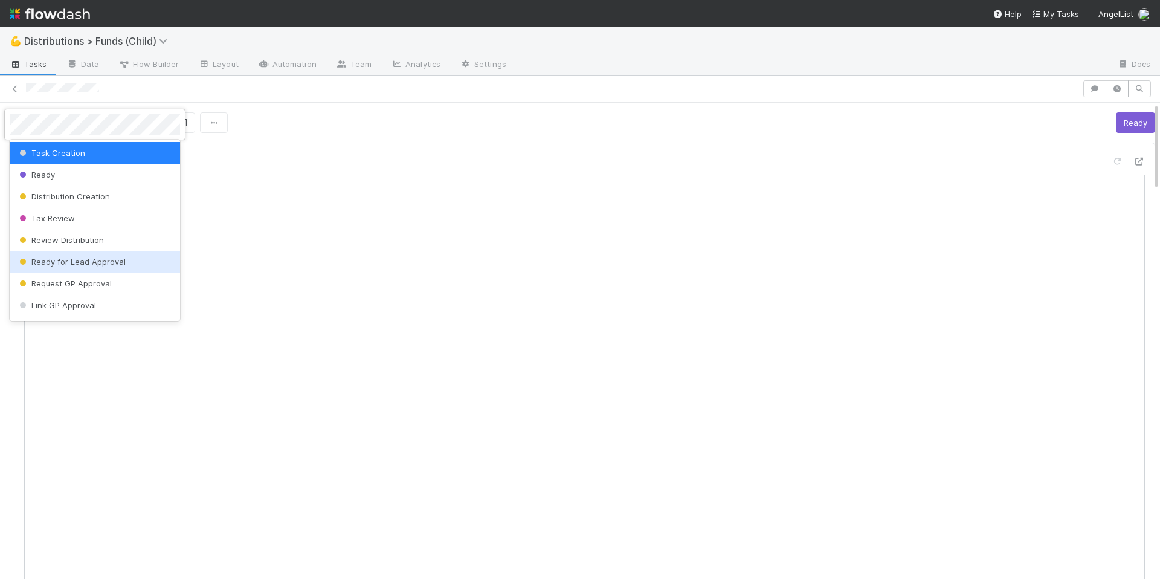
scroll to position [237, 0]
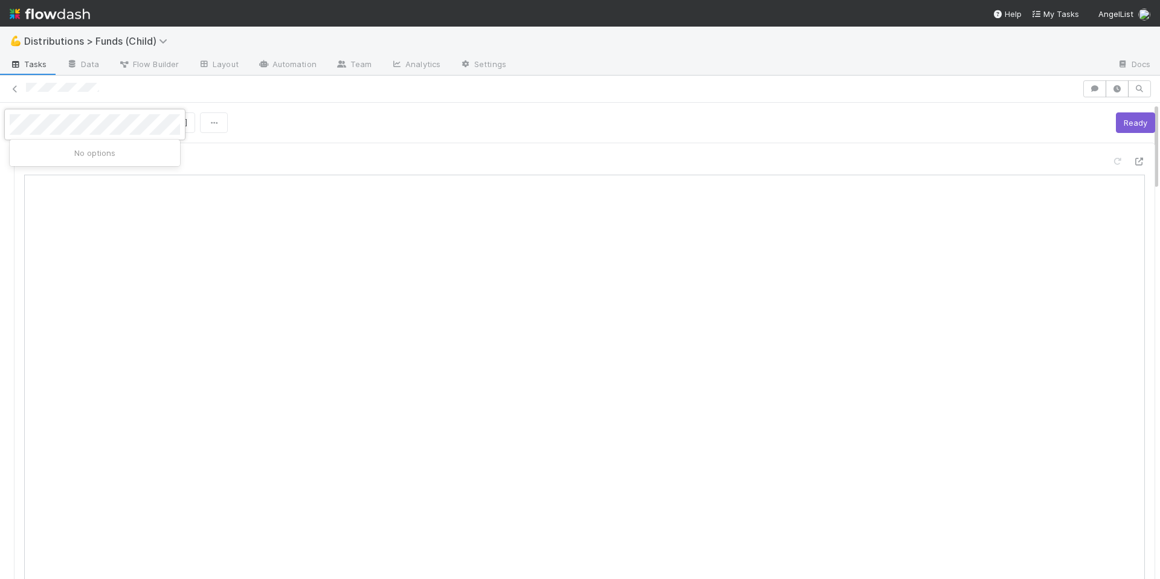
click at [633, 138] on div at bounding box center [580, 289] width 1160 height 579
click at [330, 132] on div "Task Creation [PERSON_NAME] Ready" at bounding box center [584, 122] width 1141 height 21
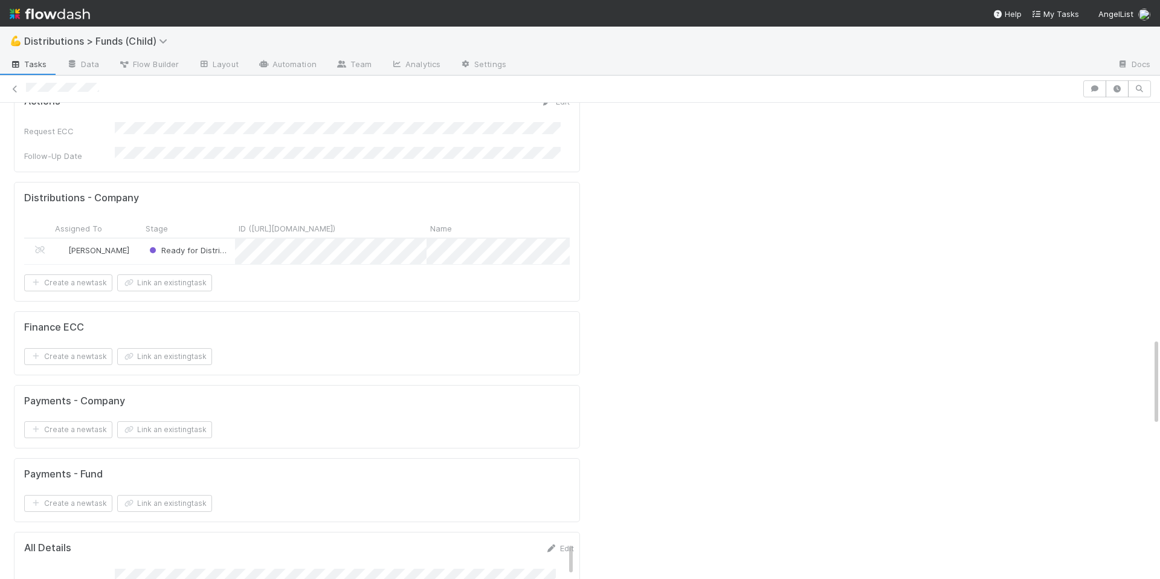
scroll to position [1253, 0]
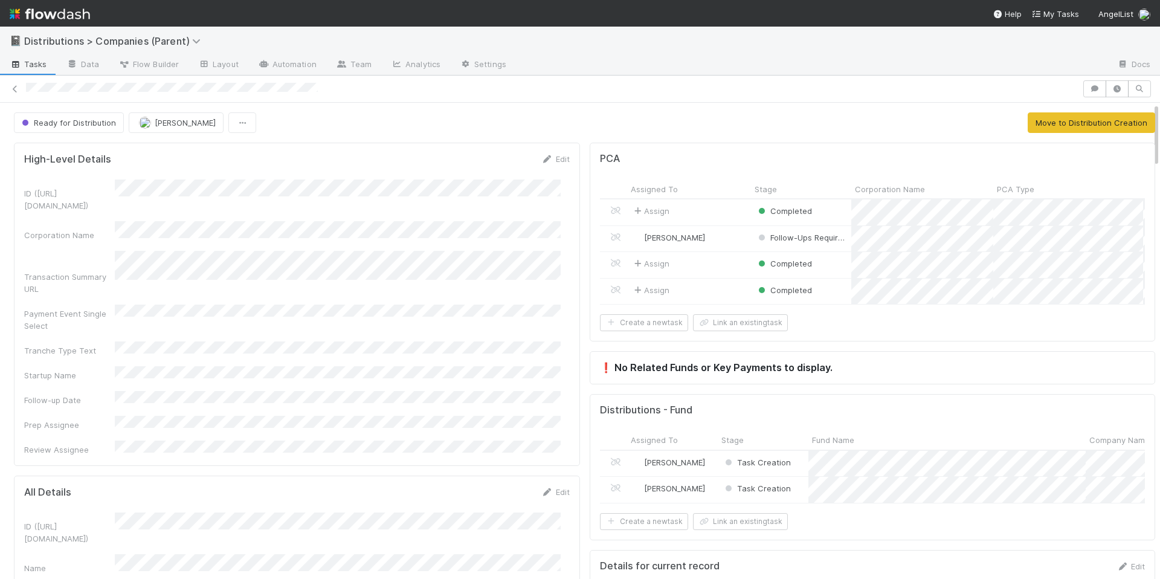
click at [503, 341] on div "ID ([URL][DOMAIN_NAME]) Corporation Name Transaction Summary URL Payment Event …" at bounding box center [297, 317] width 546 height 276
click at [64, 130] on button "Ready for Distribution" at bounding box center [69, 122] width 110 height 21
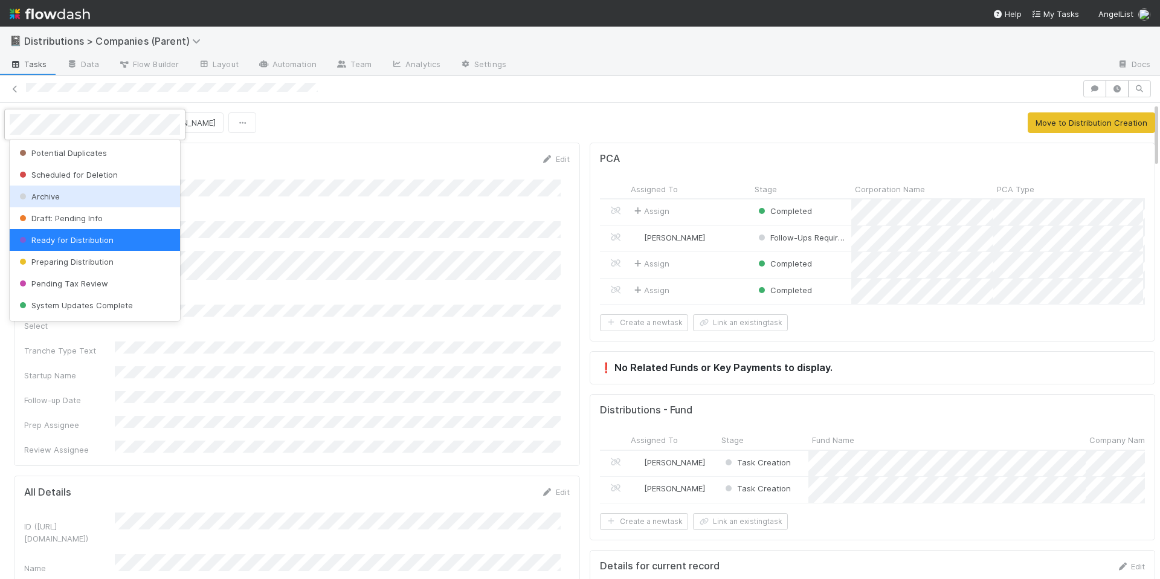
click at [95, 197] on div "Archive" at bounding box center [95, 196] width 170 height 22
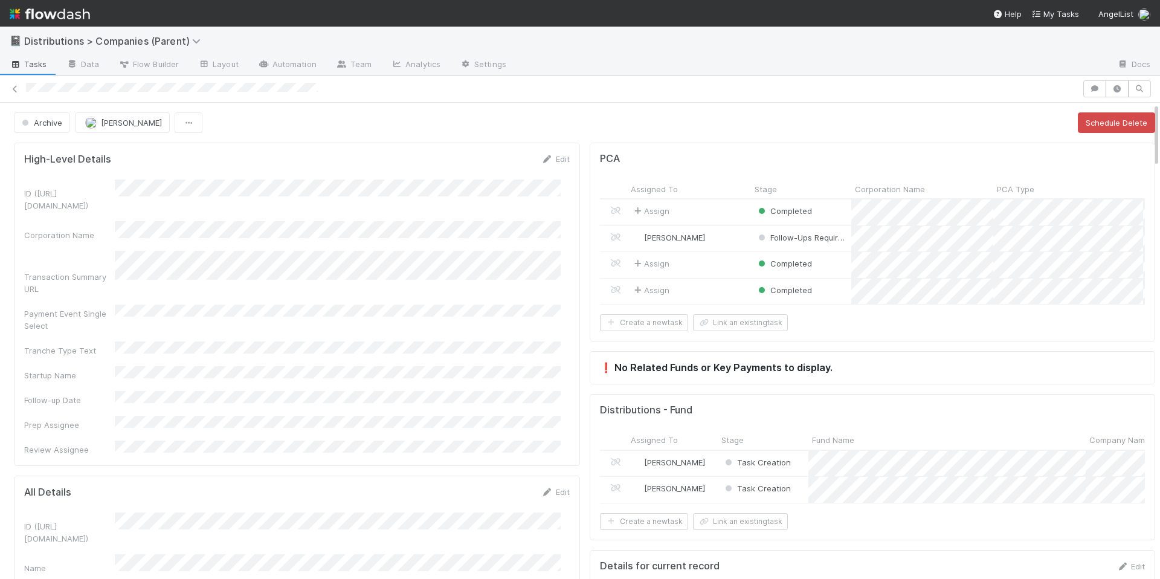
click at [452, 320] on div "ID ([URL][DOMAIN_NAME]) Corporation Name Transaction Summary URL Payment Event …" at bounding box center [297, 317] width 546 height 276
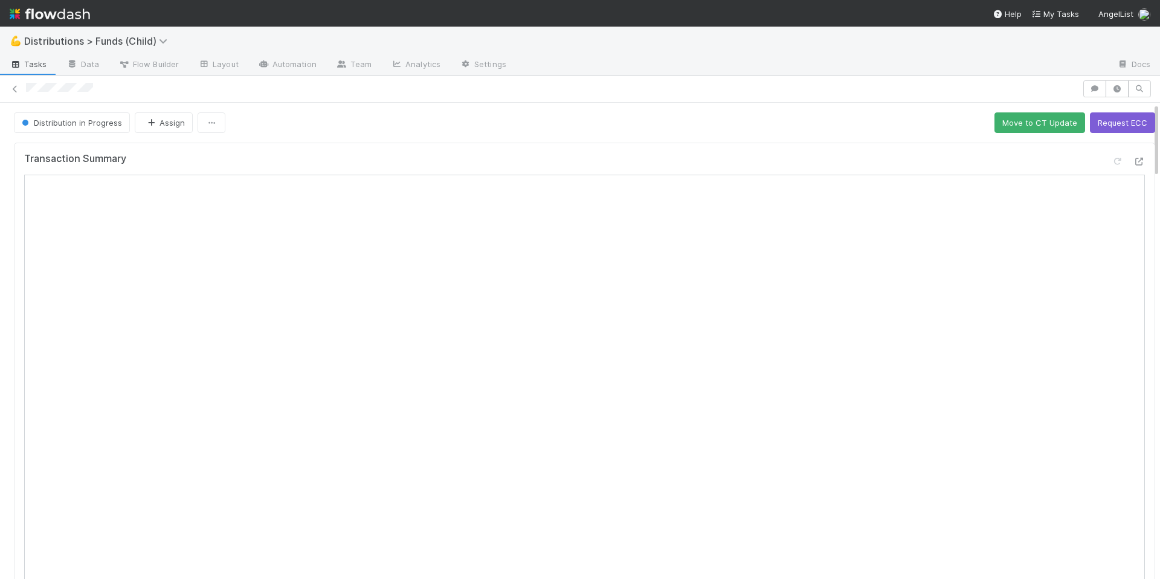
click at [303, 126] on div "Distribution in Progress Assign Move to CT Update Request ECC" at bounding box center [584, 122] width 1141 height 21
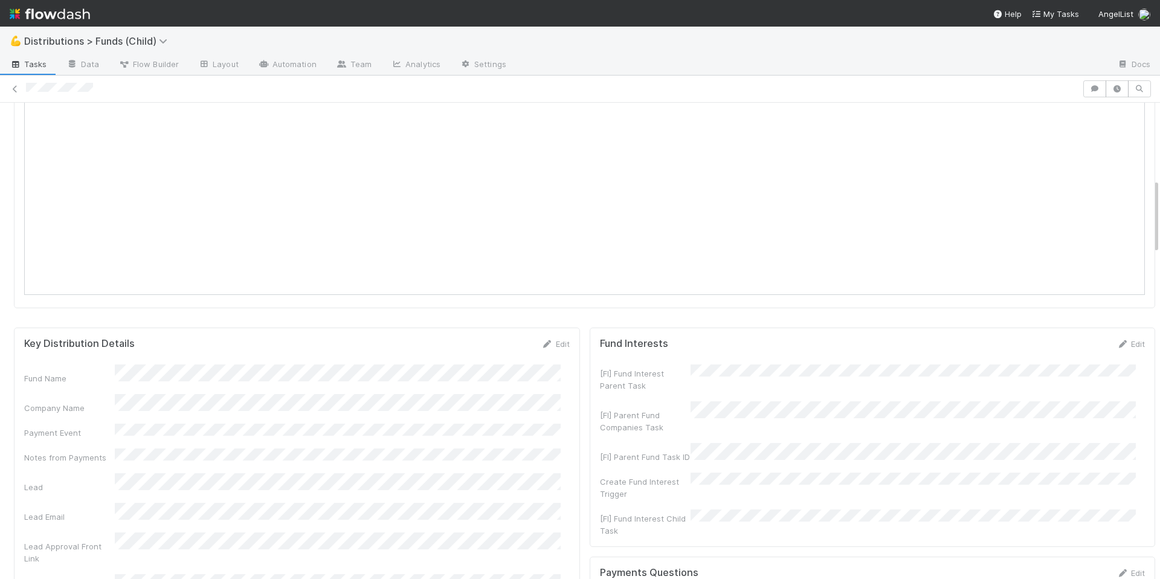
scroll to position [562, 0]
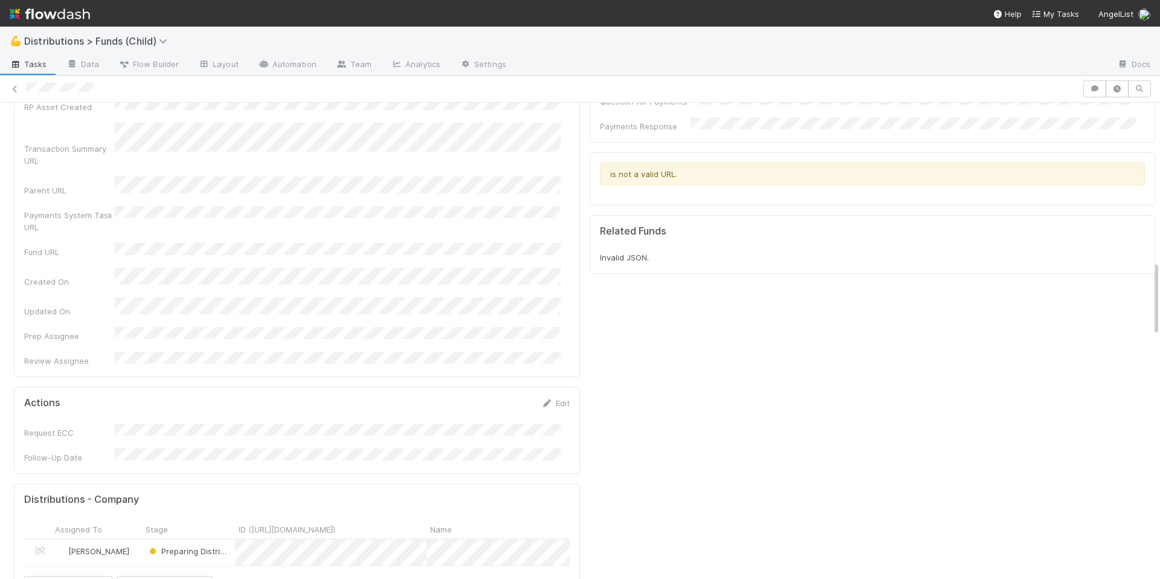
scroll to position [1028, 0]
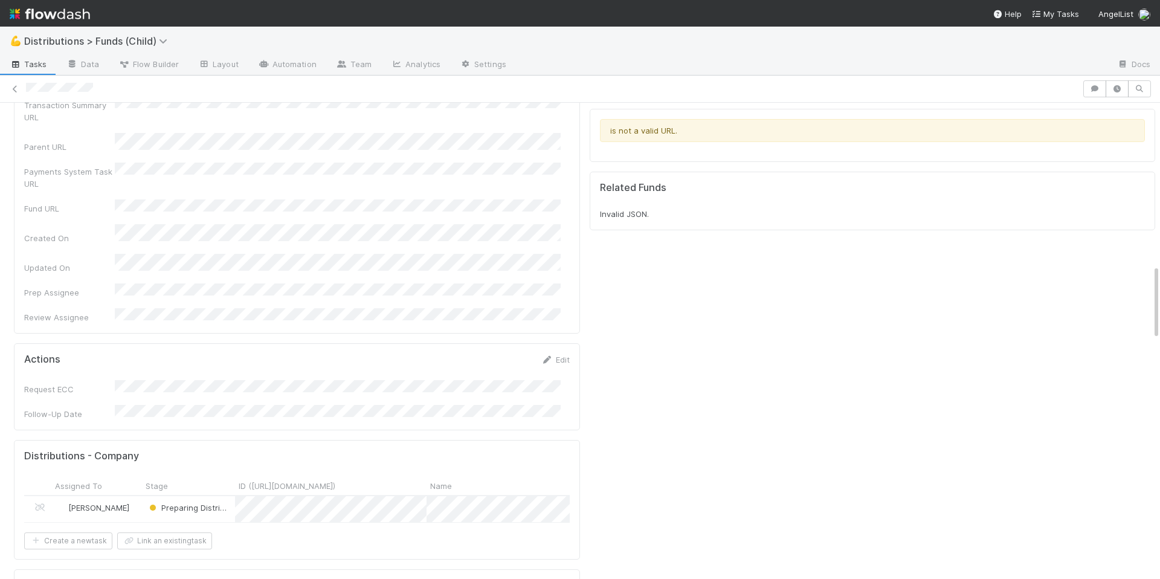
click at [226, 496] on div "Preparing Distribution" at bounding box center [188, 509] width 93 height 26
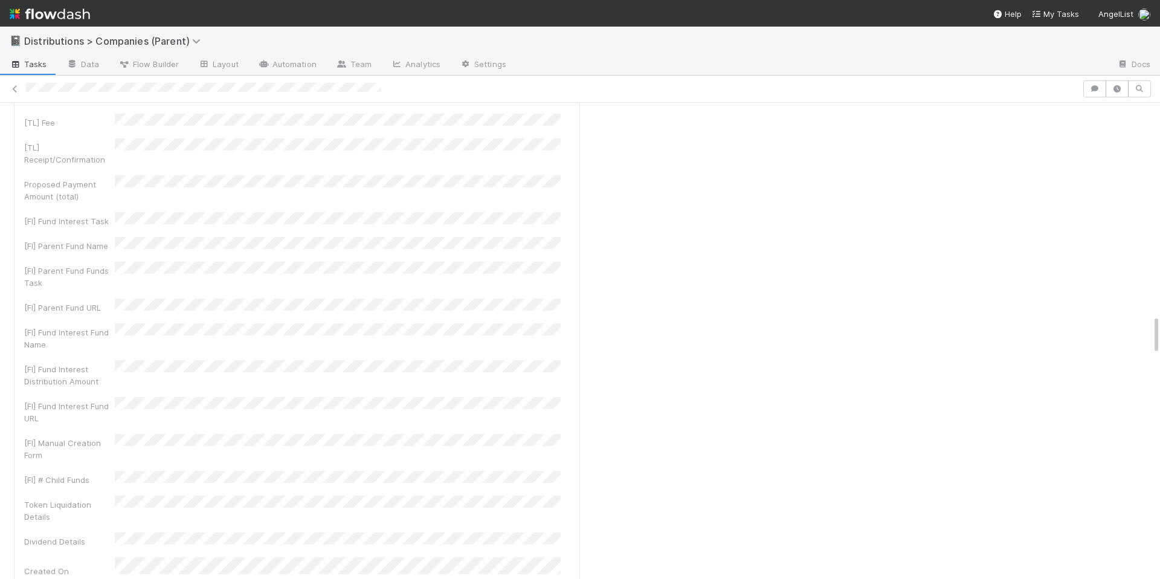
scroll to position [2604, 0]
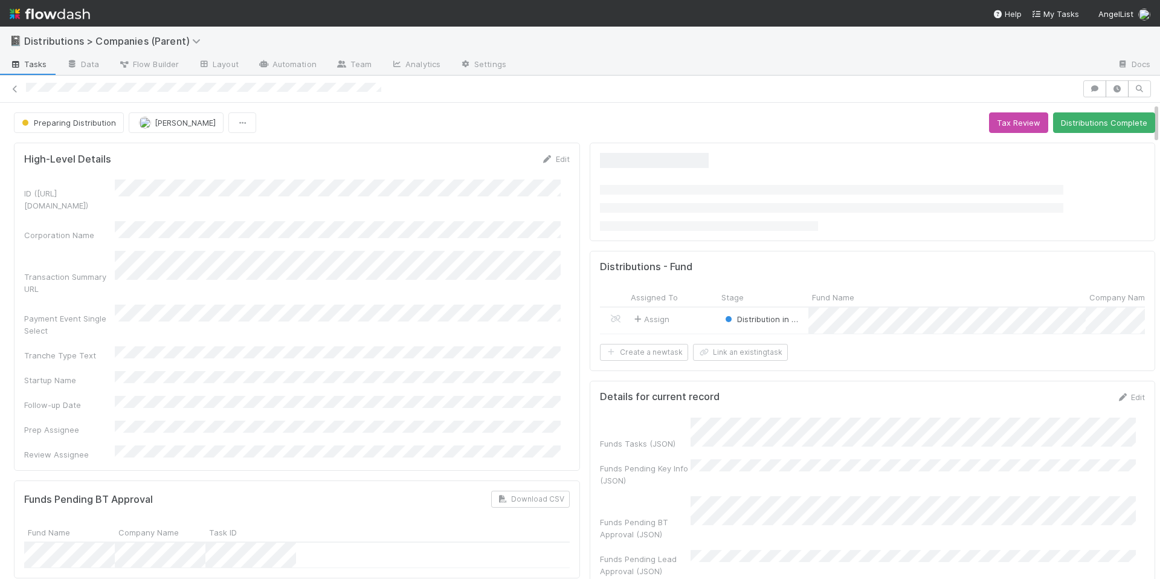
click at [374, 327] on div "ID (TS_PCA.ID) Corporation Name Transaction Summary URL Payment Event Single Se…" at bounding box center [297, 319] width 546 height 281
click at [332, 324] on div "ID (TS_PCA.ID) Corporation Name Transaction Summary URL Payment Event Single Se…" at bounding box center [297, 319] width 546 height 281
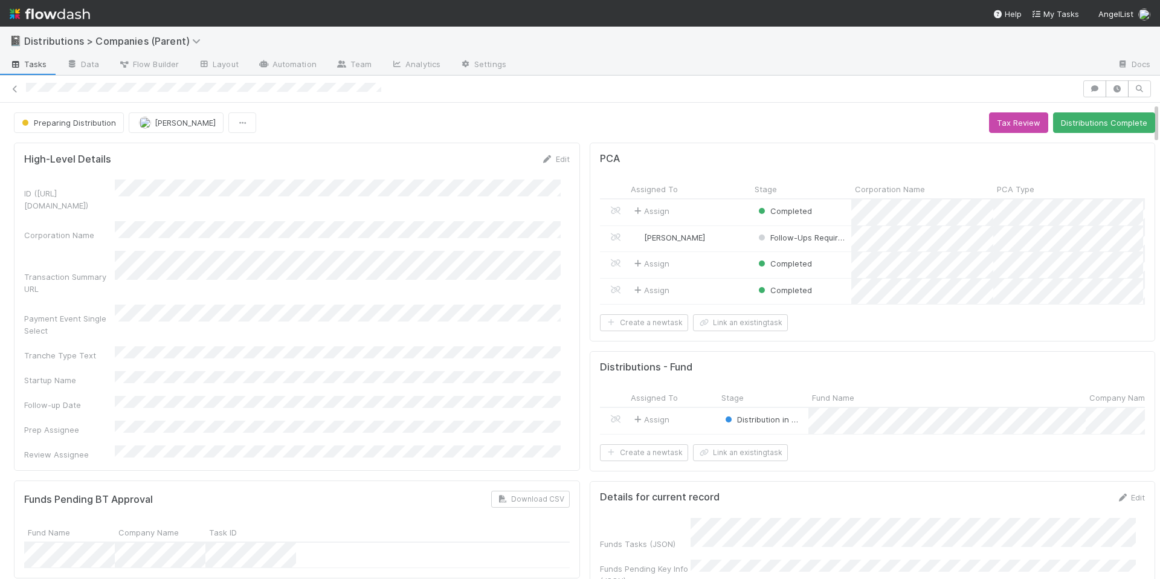
click at [273, 301] on div "ID (TS_PCA.ID) Corporation Name Transaction Summary URL Payment Event Single Se…" at bounding box center [297, 319] width 546 height 281
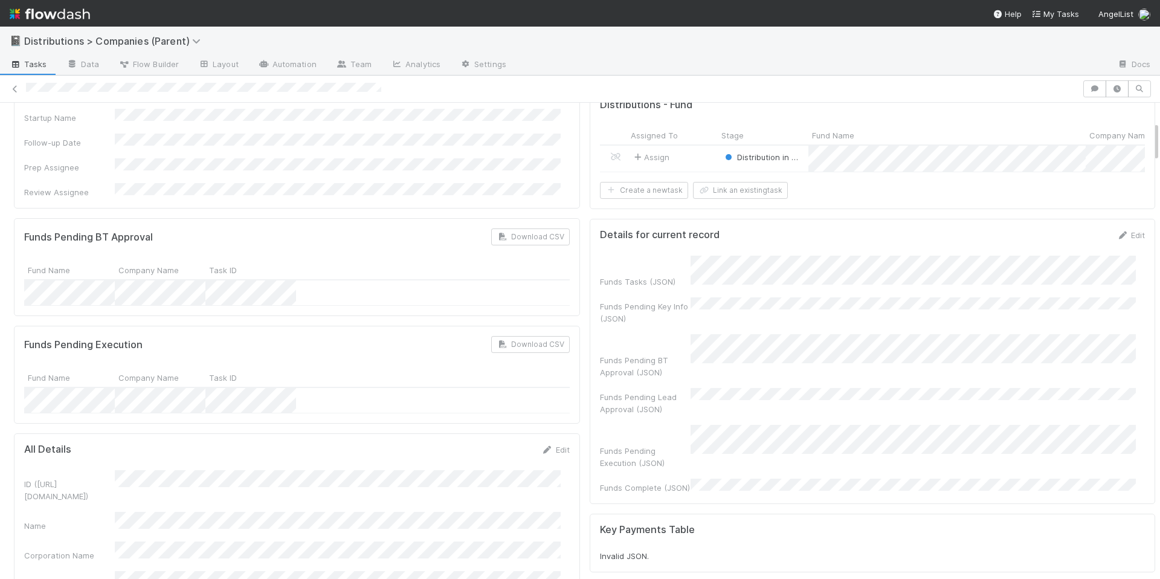
scroll to position [203, 0]
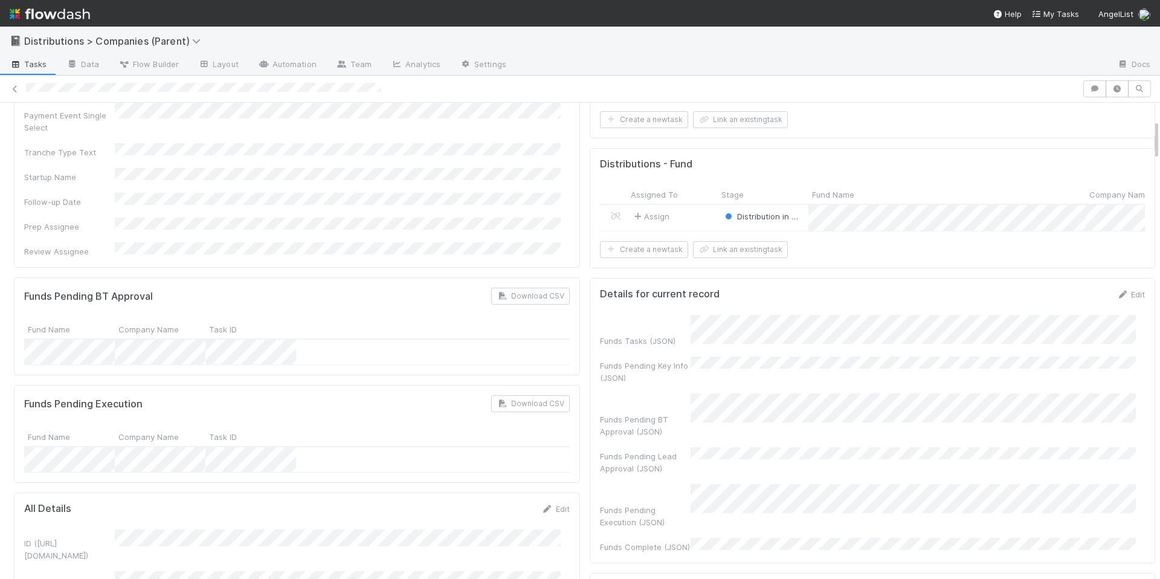
click at [600, 300] on h5 "Details for current record" at bounding box center [660, 294] width 120 height 12
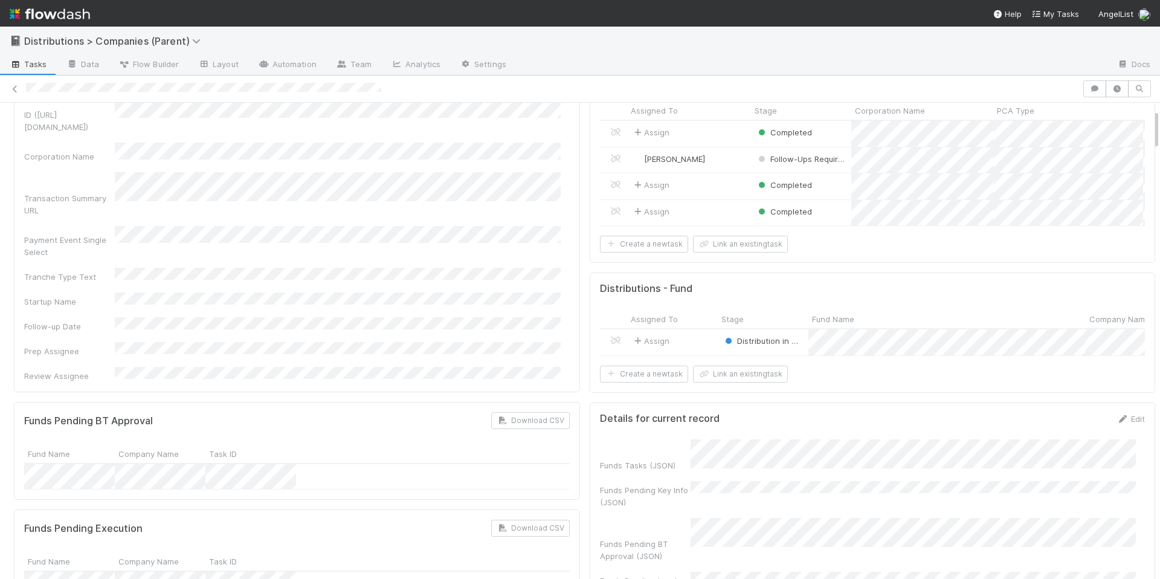
scroll to position [79, 0]
click at [326, 439] on div "Funds Pending BT Approval Download CSV Fund Name Company Name Task ID" at bounding box center [297, 450] width 566 height 98
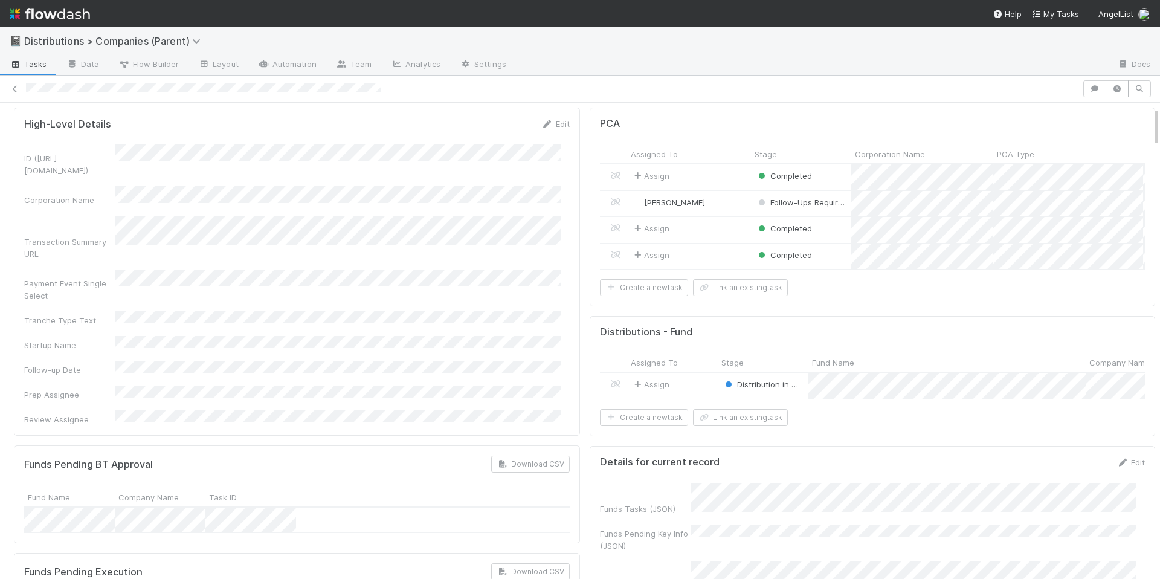
scroll to position [0, 0]
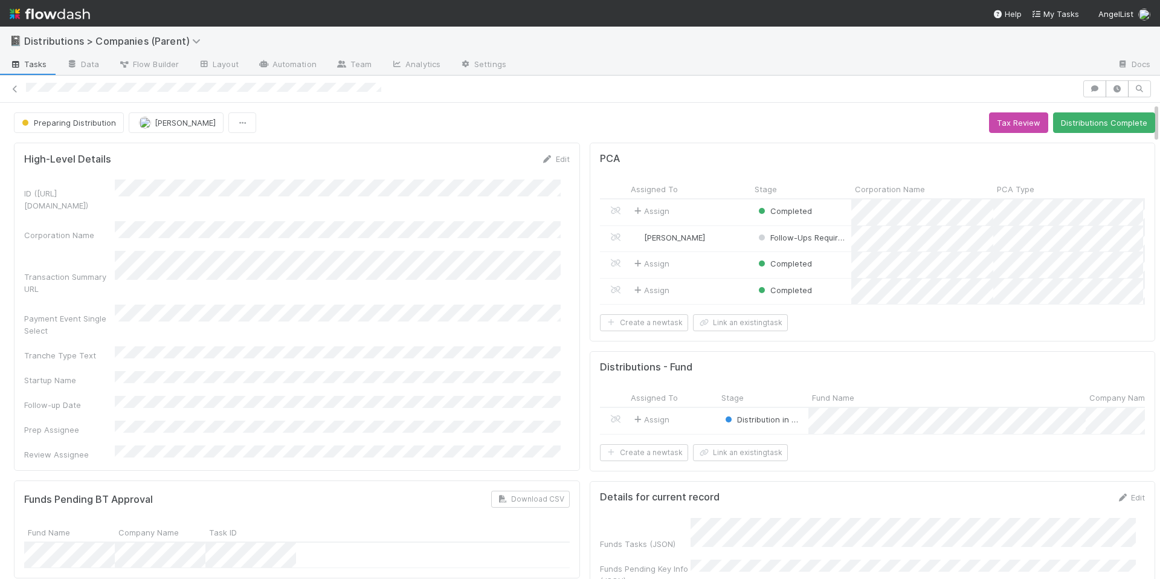
click at [341, 407] on div "High-Level Details Edit ID (TS_PCA.ID) Corporation Name Transaction Summary URL…" at bounding box center [297, 307] width 566 height 328
click at [402, 368] on div "ID (TS_PCA.ID) Corporation Name Transaction Summary URL Payment Event Single Se…" at bounding box center [297, 319] width 546 height 281
click at [324, 342] on div "ID (TS_PCA.ID) Corporation Name Transaction Summary URL Payment Event Single Se…" at bounding box center [297, 319] width 546 height 281
click at [451, 327] on div "ID (TS_PCA.ID) Corporation Name Transaction Summary URL Payment Event Single Se…" at bounding box center [297, 319] width 546 height 281
click at [451, 328] on div "ID (TS_PCA.ID) Corporation Name Transaction Summary URL Payment Event Single Se…" at bounding box center [297, 319] width 546 height 281
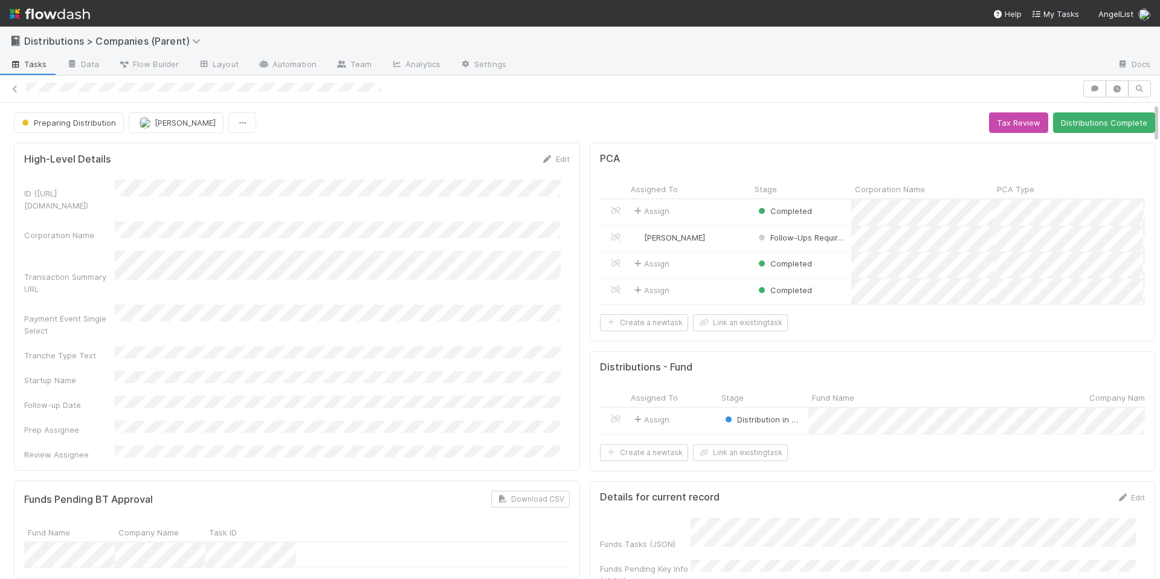
click at [41, 63] on span "Tasks" at bounding box center [28, 64] width 37 height 12
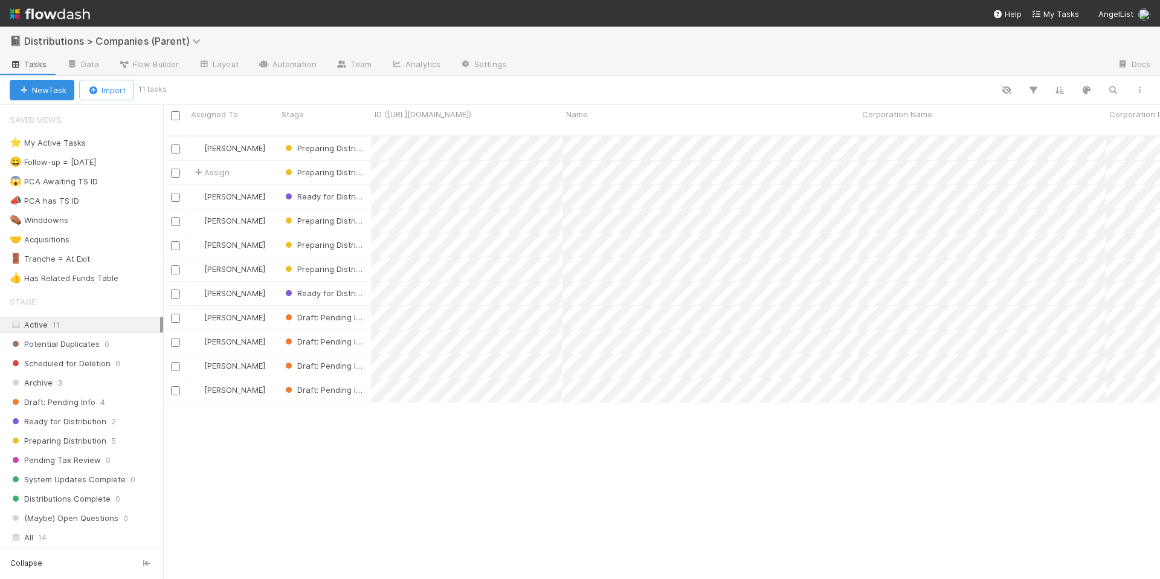
scroll to position [443, 988]
click at [124, 143] on div "⭐ My Active Tasks 4" at bounding box center [86, 142] width 153 height 15
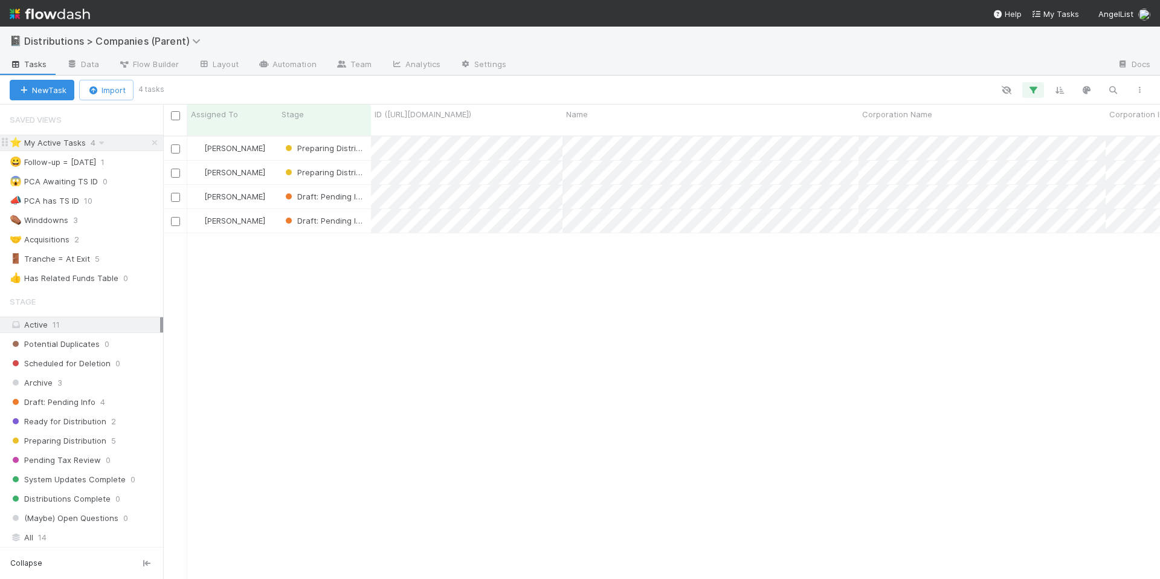
scroll to position [443, 988]
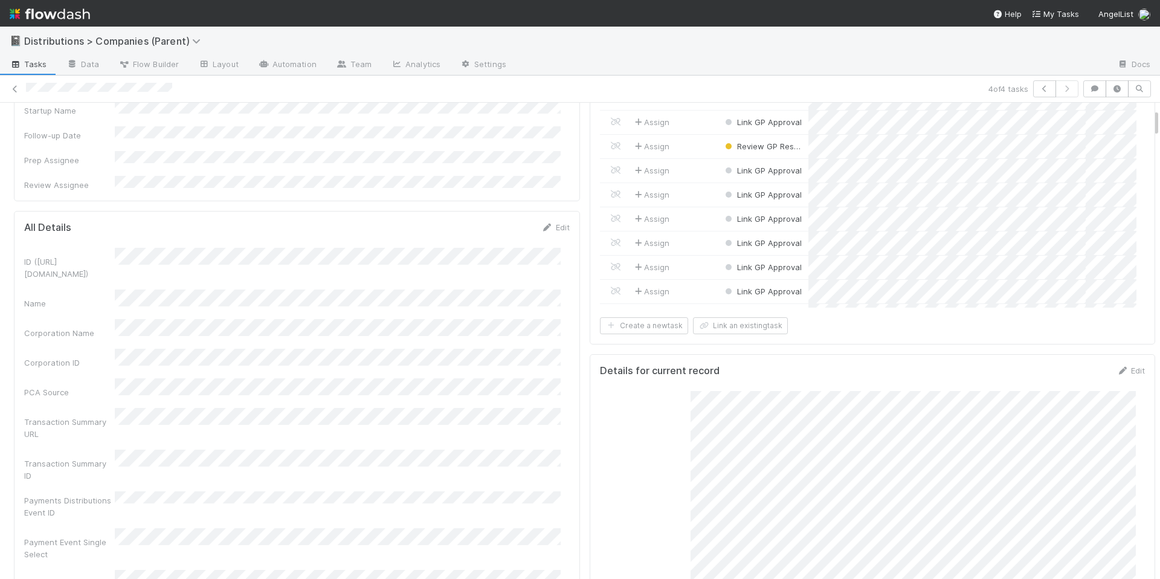
scroll to position [349, 0]
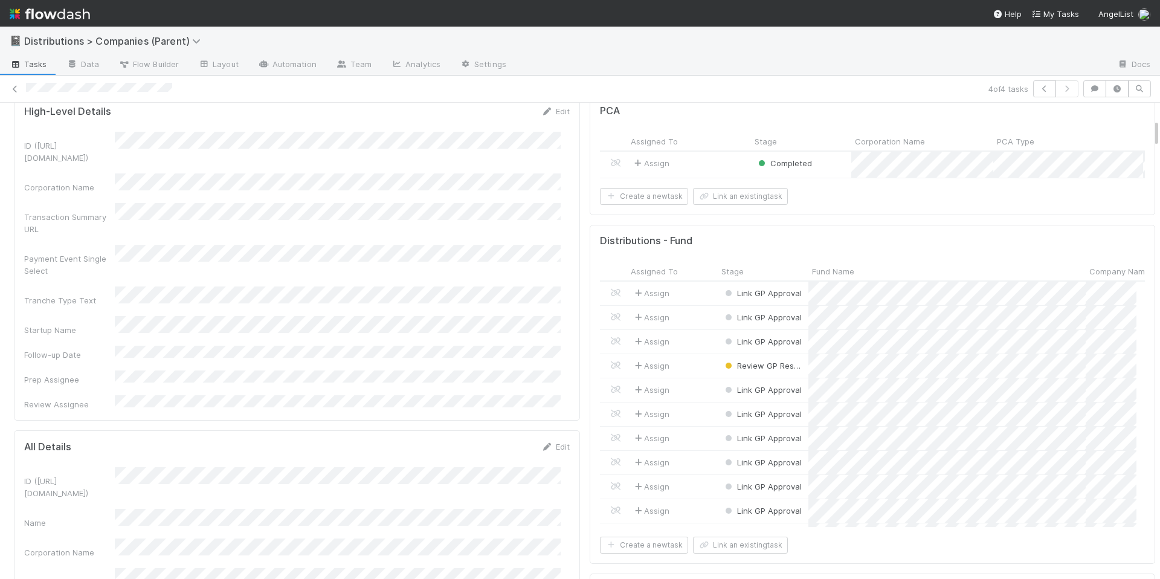
scroll to position [0, 0]
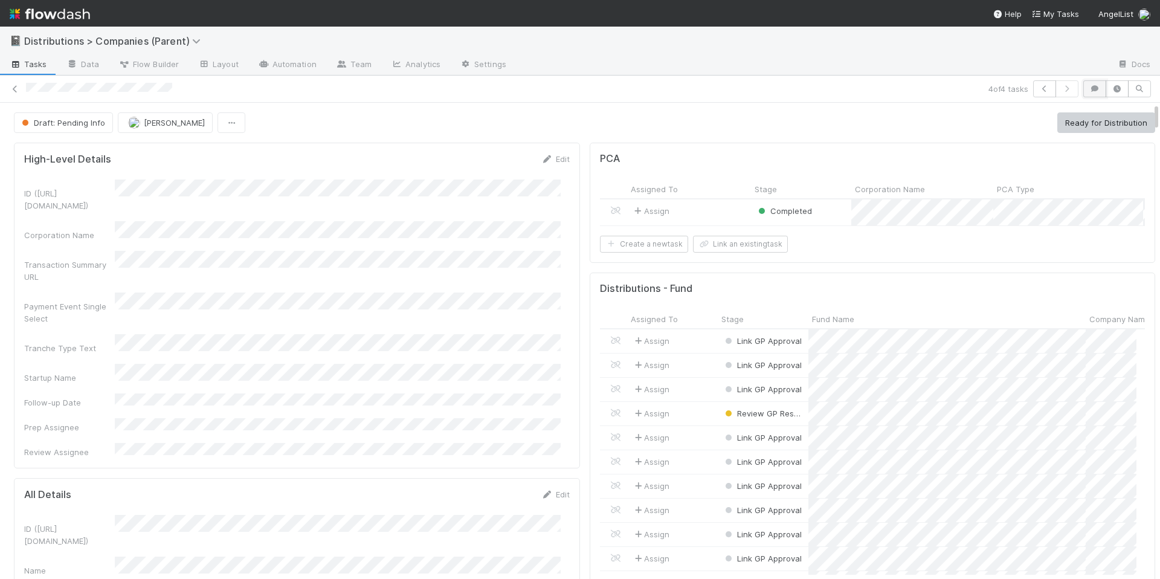
click at [1089, 90] on icon "button" at bounding box center [1095, 88] width 12 height 7
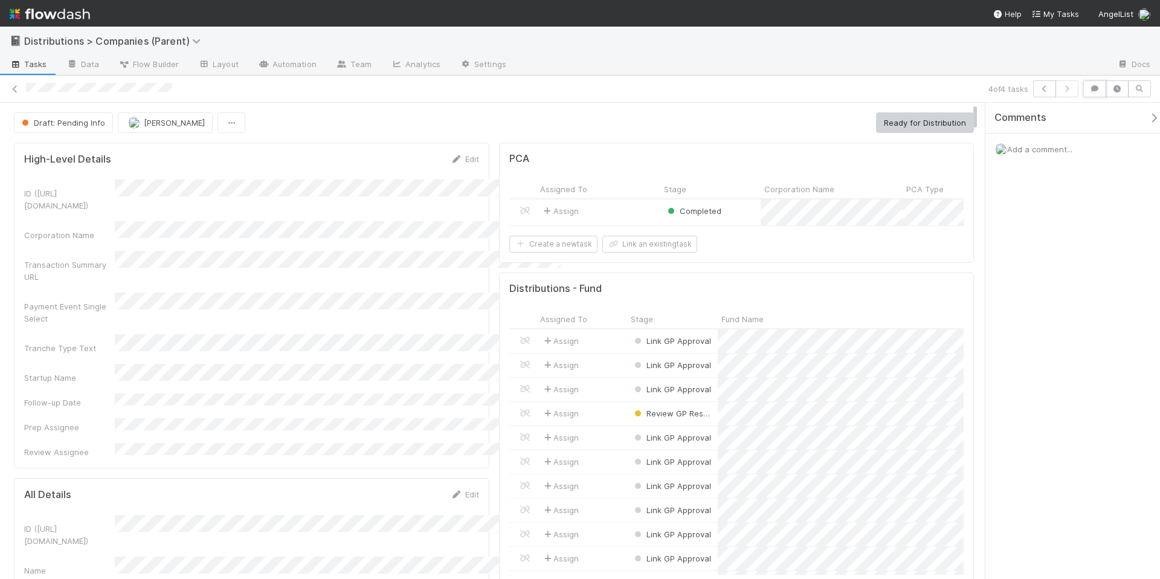
scroll to position [10, 10]
click at [1046, 159] on div "Add a comment..." at bounding box center [1077, 149] width 184 height 31
click at [1043, 132] on div "Comments" at bounding box center [1077, 118] width 184 height 31
click at [1049, 141] on div "Add a comment..." at bounding box center [1077, 149] width 184 height 31
click at [1049, 146] on span "Add a comment..." at bounding box center [1039, 149] width 65 height 10
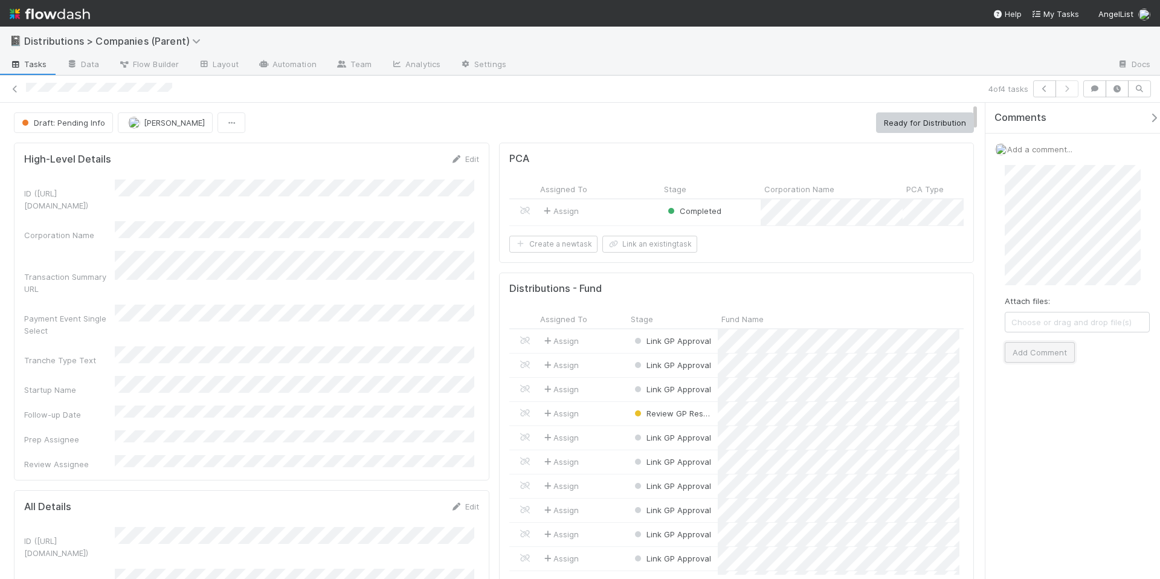
click at [1051, 344] on button "Add Comment" at bounding box center [1040, 352] width 70 height 21
click at [59, 126] on span "Draft: Pending Info" at bounding box center [62, 123] width 86 height 10
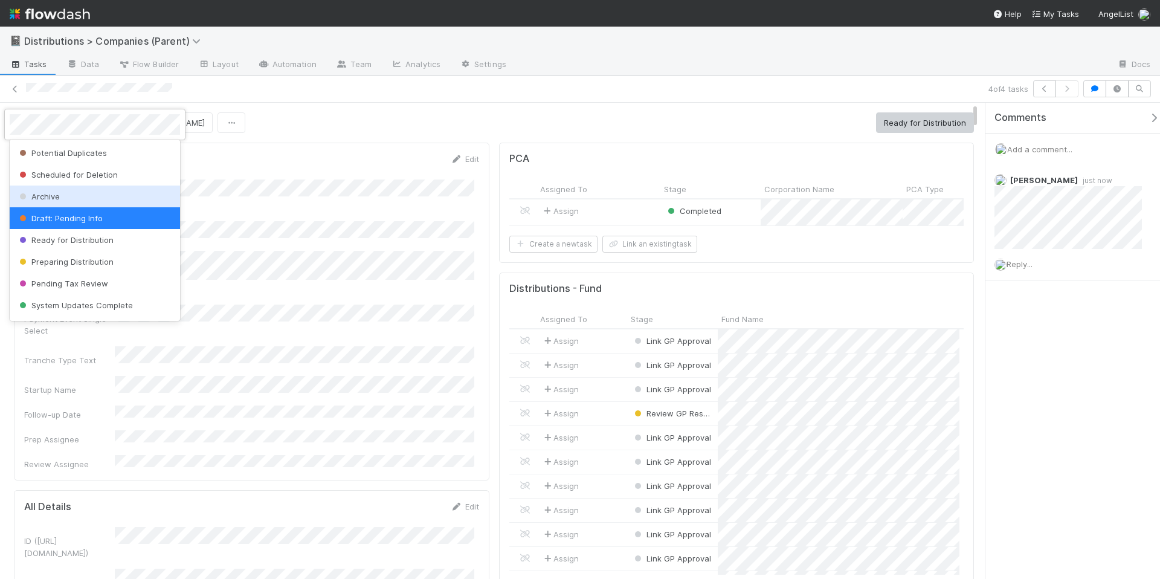
click at [100, 202] on div "Archive" at bounding box center [95, 196] width 170 height 22
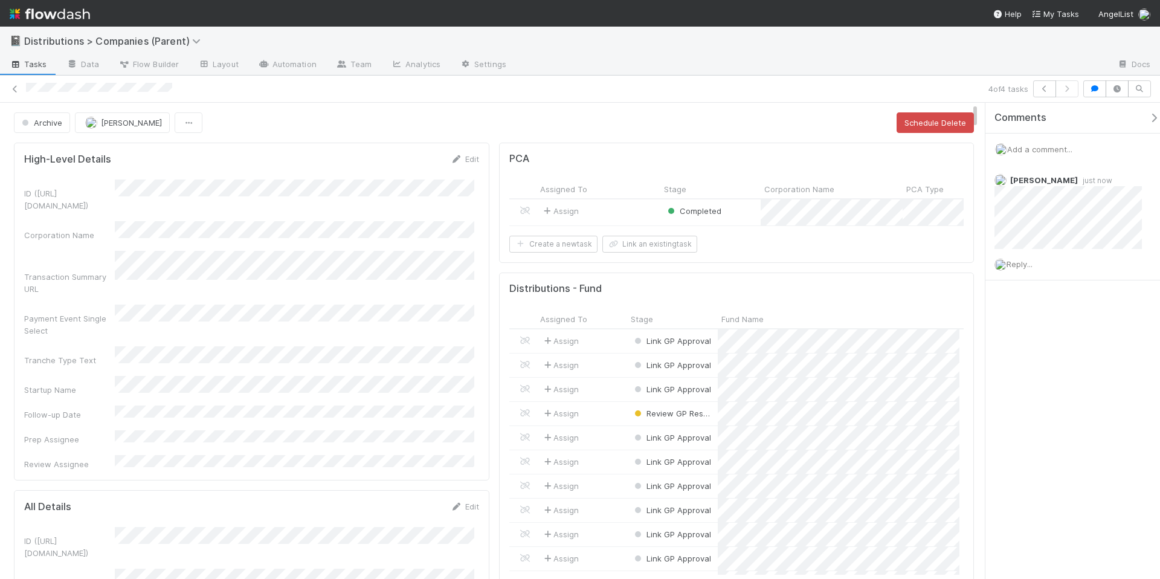
click at [1148, 120] on icon "button" at bounding box center [1154, 118] width 12 height 10
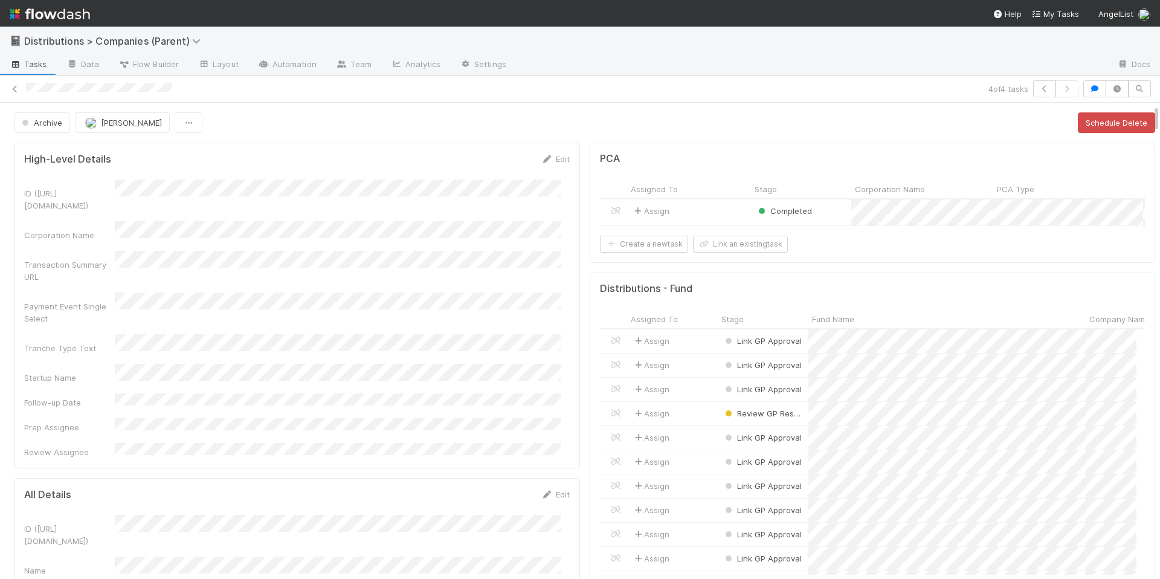
scroll to position [93, 0]
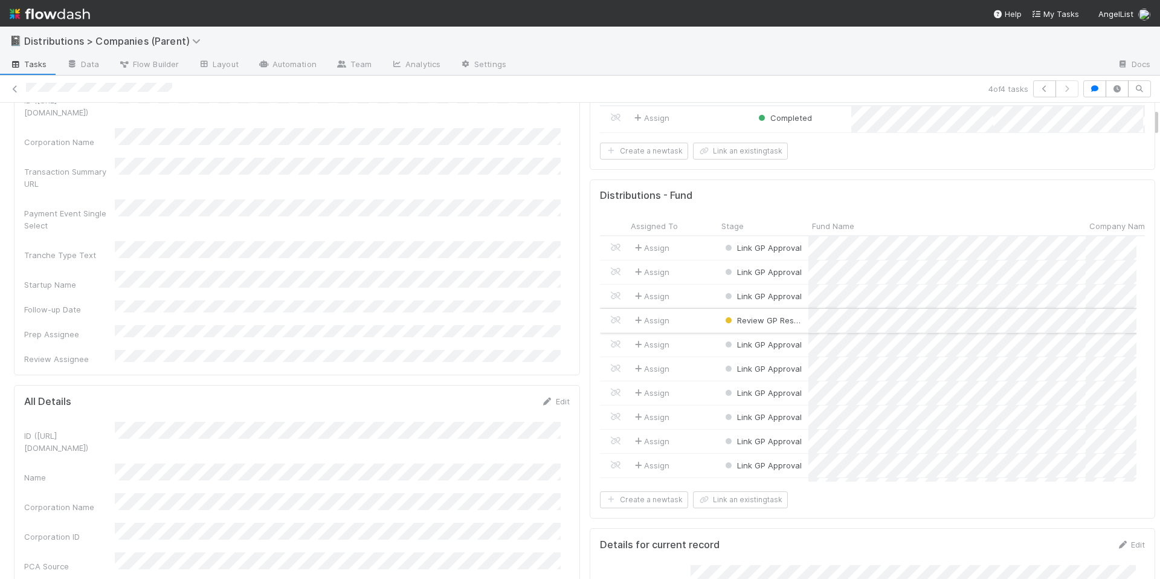
click at [702, 332] on div "Assign" at bounding box center [672, 321] width 91 height 24
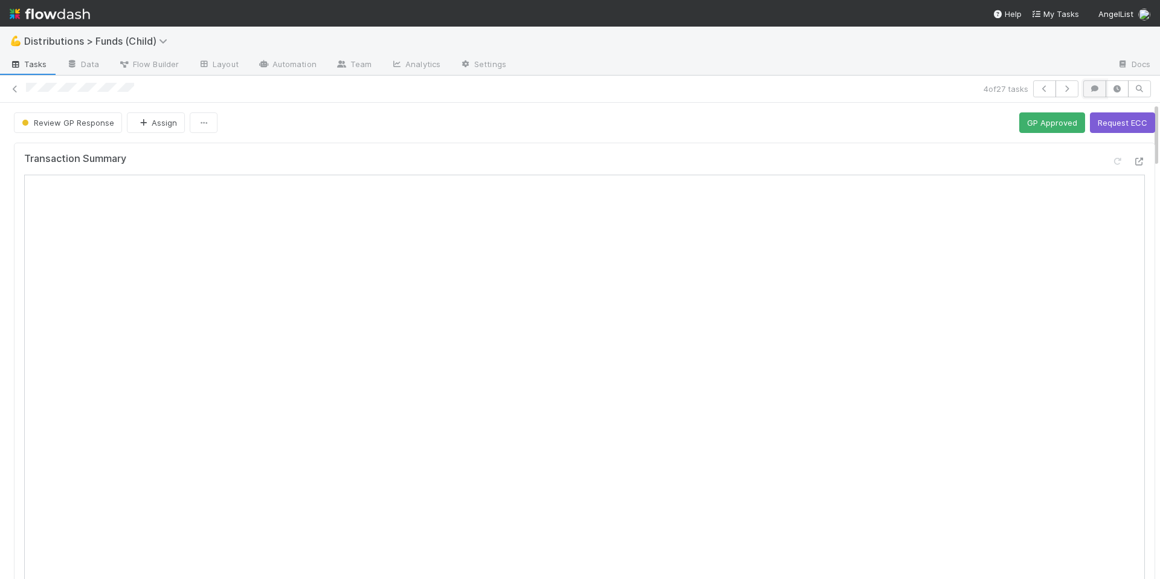
click at [1089, 91] on icon "button" at bounding box center [1095, 88] width 12 height 7
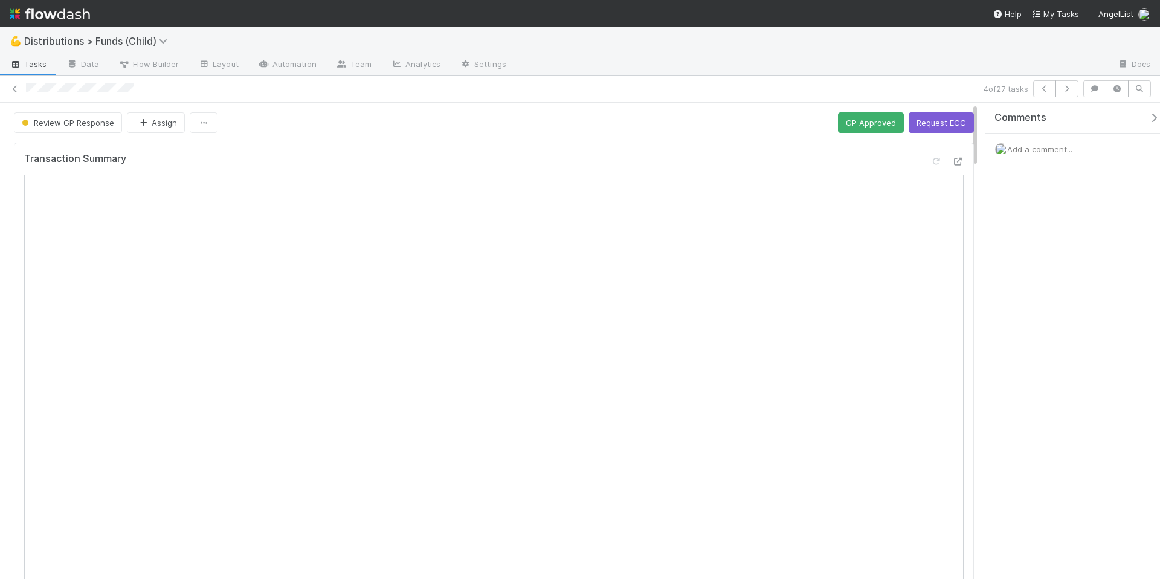
click at [1046, 149] on span "Add a comment..." at bounding box center [1039, 149] width 65 height 10
click at [1046, 348] on button "Add Comment" at bounding box center [1040, 352] width 70 height 21
click at [1150, 117] on icon "button" at bounding box center [1154, 118] width 12 height 10
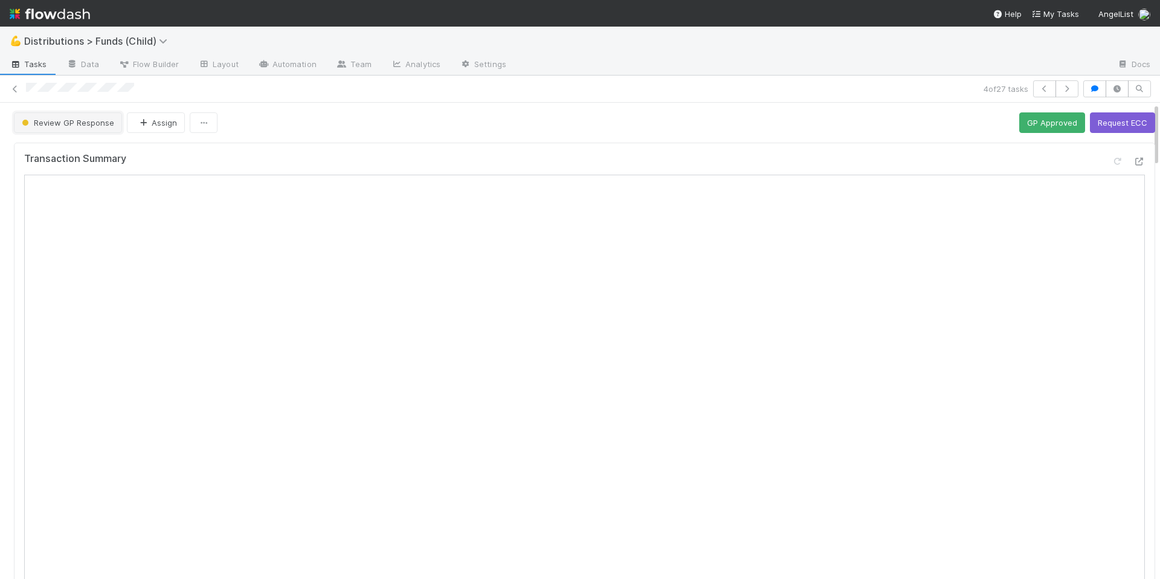
click at [76, 119] on span "Review GP Response" at bounding box center [66, 123] width 95 height 10
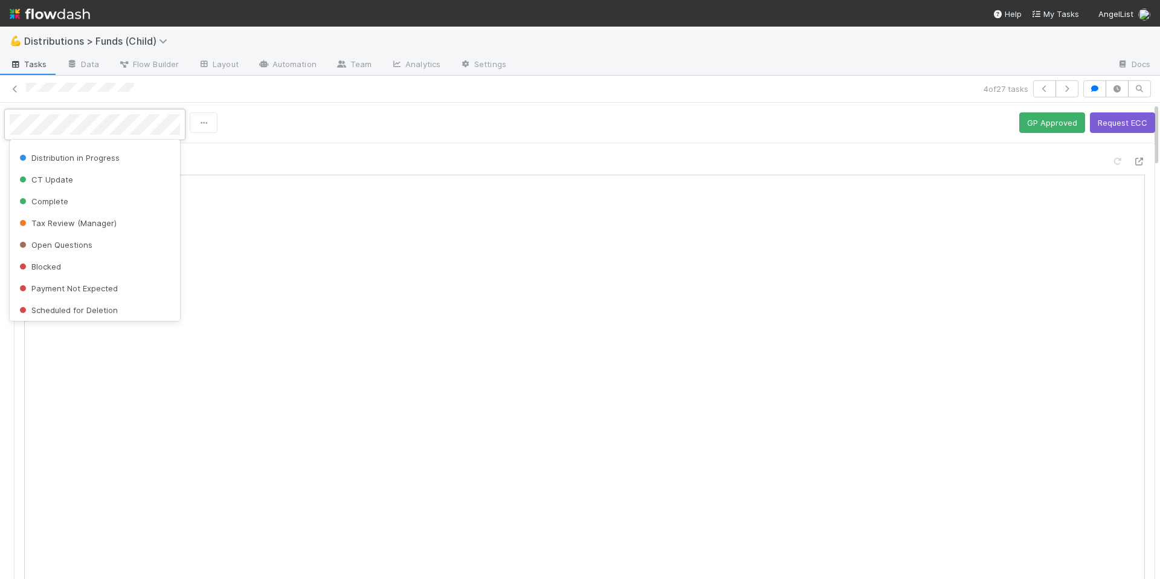
scroll to position [237, 0]
click at [105, 200] on div "Complete" at bounding box center [95, 199] width 170 height 22
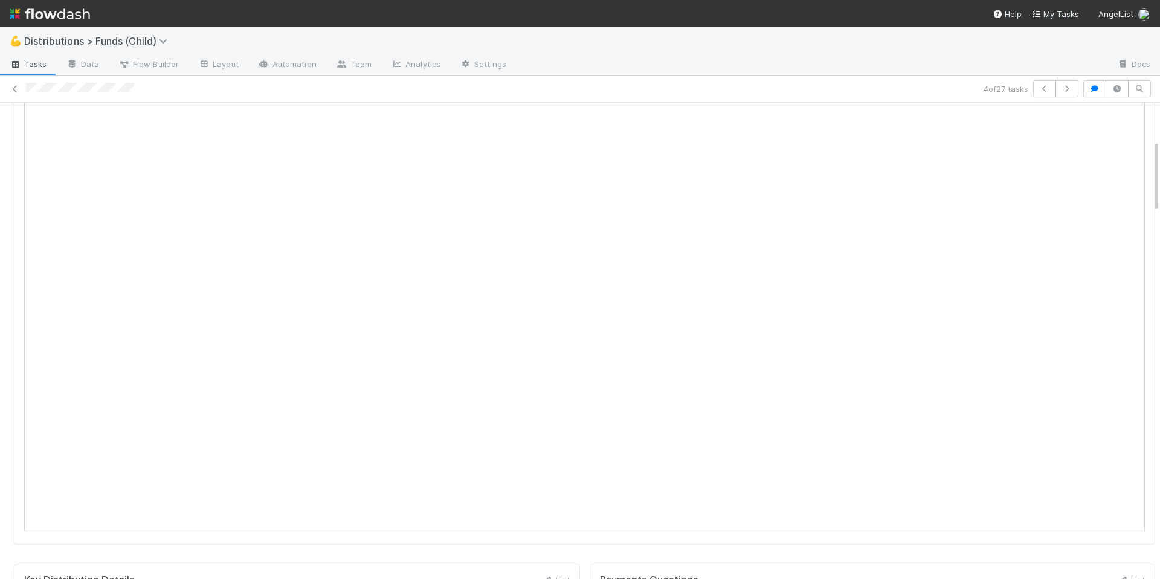
scroll to position [0, 0]
click at [30, 62] on span "Tasks" at bounding box center [28, 64] width 37 height 12
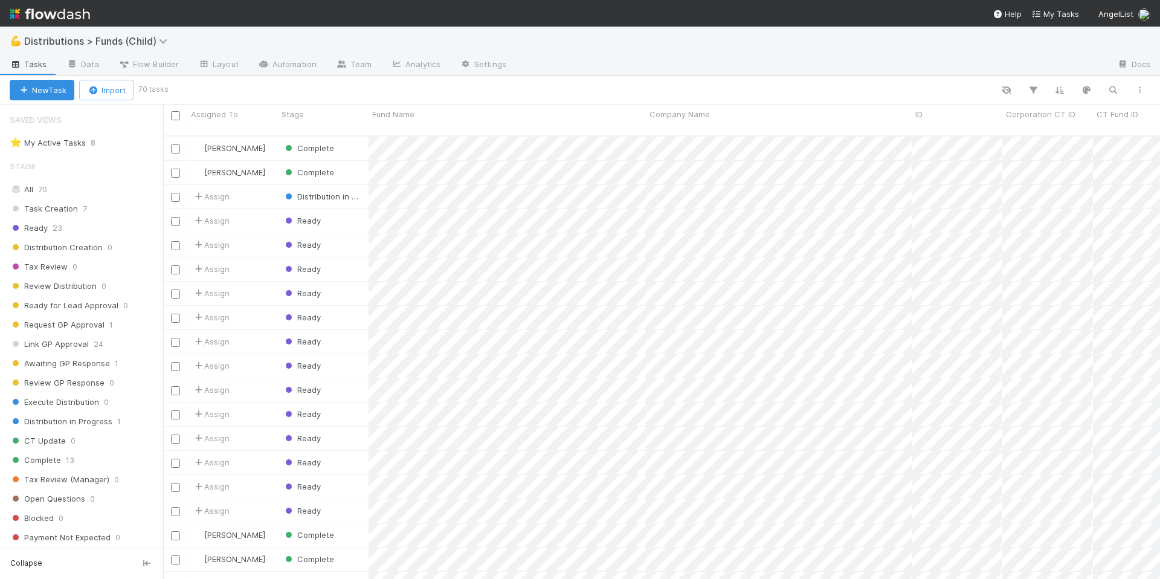
scroll to position [443, 988]
click at [116, 146] on div "⭐ My Active Tasks 8" at bounding box center [85, 142] width 150 height 15
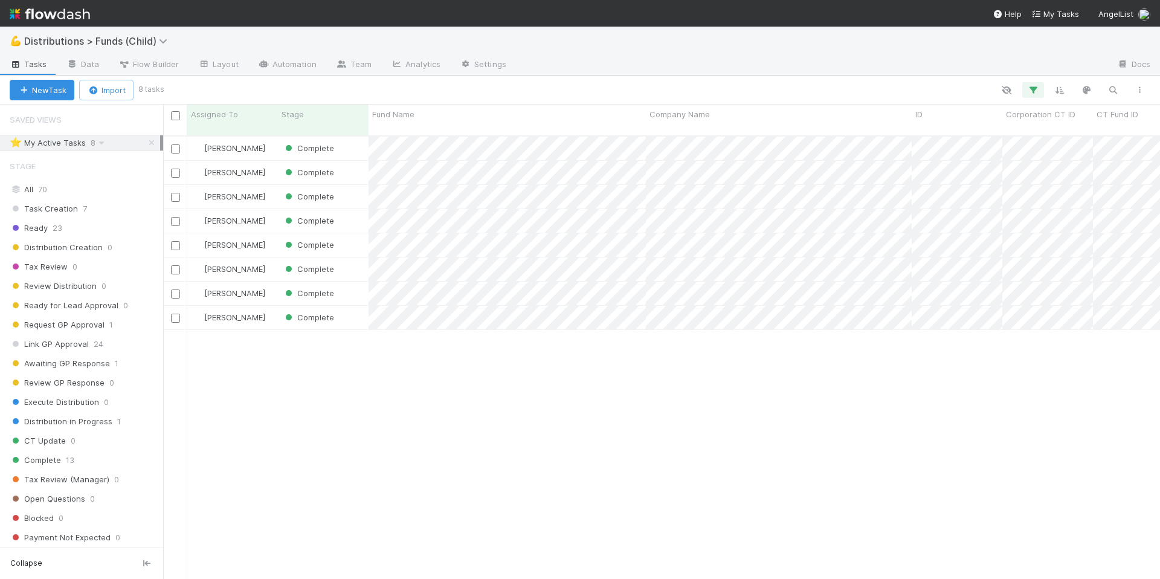
scroll to position [443, 988]
click at [366, 373] on div "Allison Donlevy Complete 0 1 0 9/2/25, 2:32:40 PM 9/3/25, 12:23:46 PM 0 Allison…" at bounding box center [661, 363] width 997 height 452
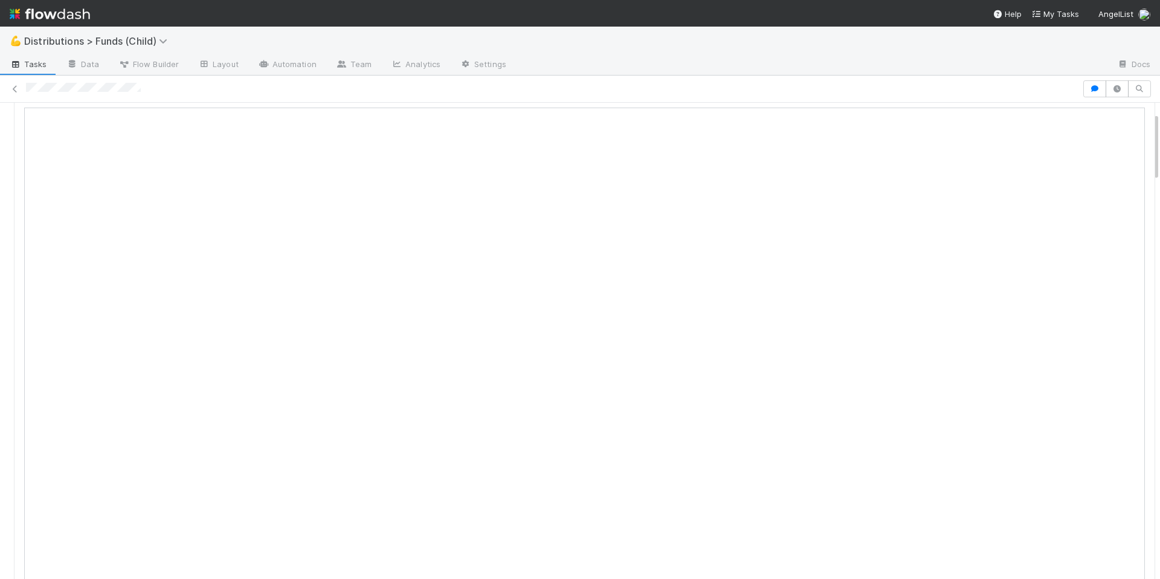
scroll to position [68, 0]
click at [1083, 92] on button "button" at bounding box center [1094, 88] width 23 height 17
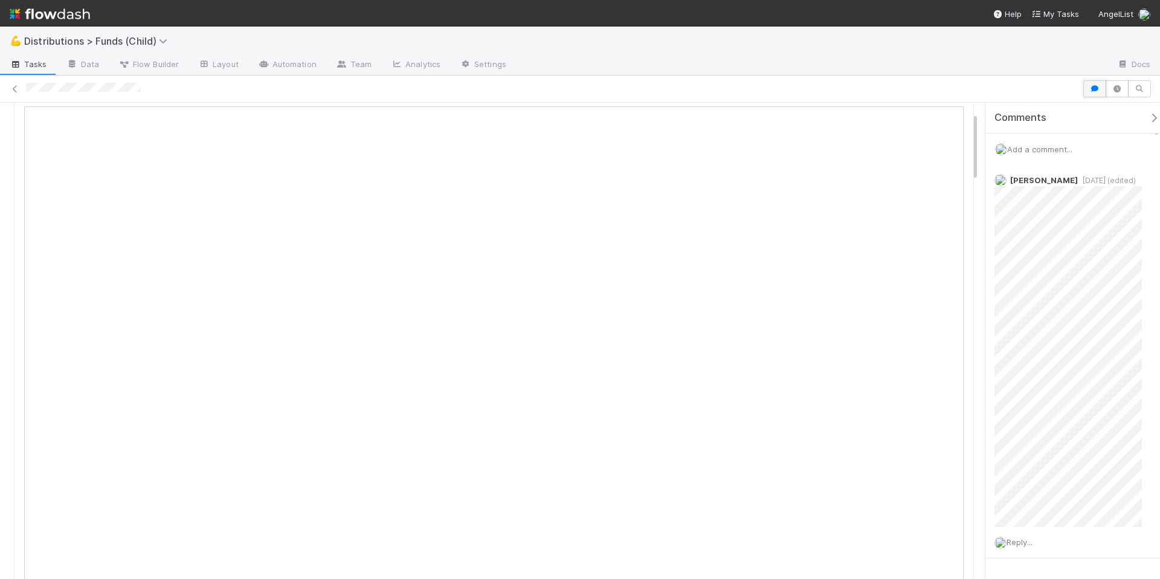
click at [1086, 88] on button "button" at bounding box center [1094, 88] width 23 height 17
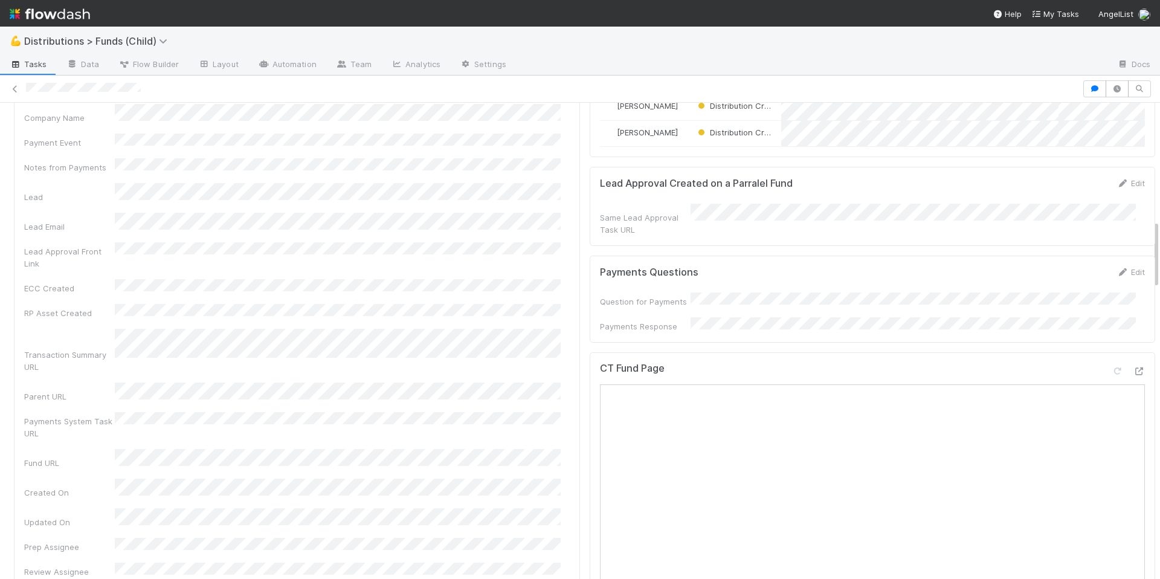
scroll to position [990, 0]
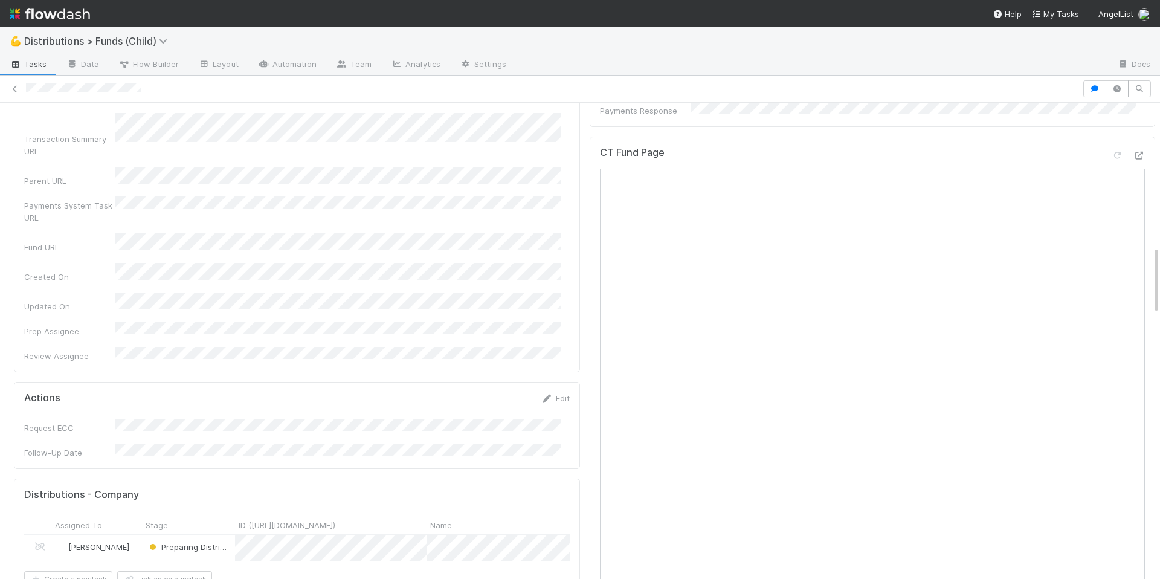
click at [233, 535] on div "Preparing Distribution" at bounding box center [188, 548] width 93 height 26
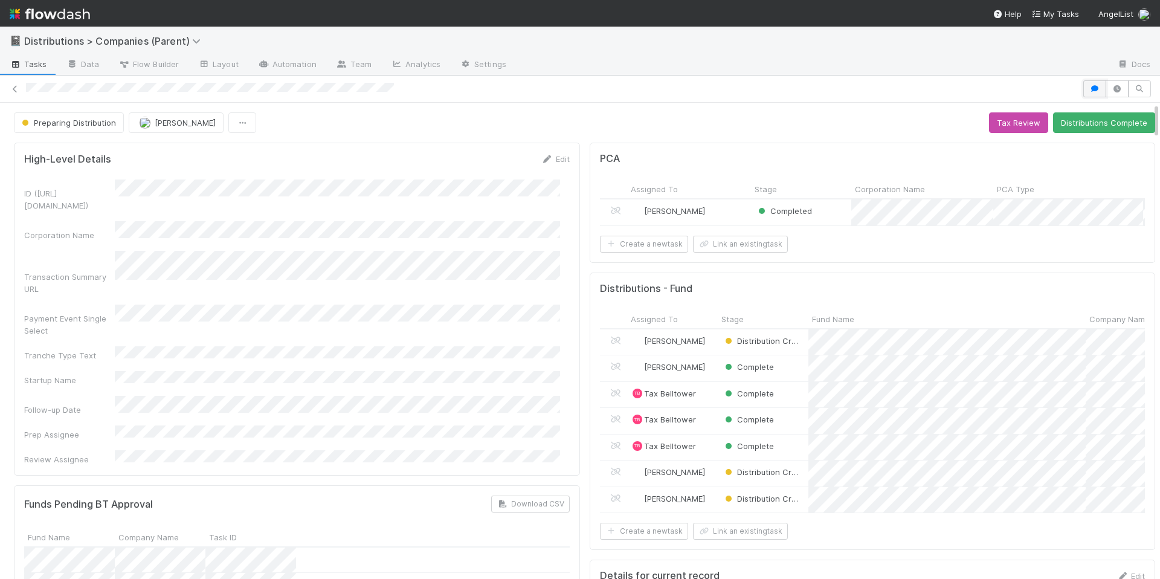
click at [1089, 91] on icon "button" at bounding box center [1095, 88] width 12 height 7
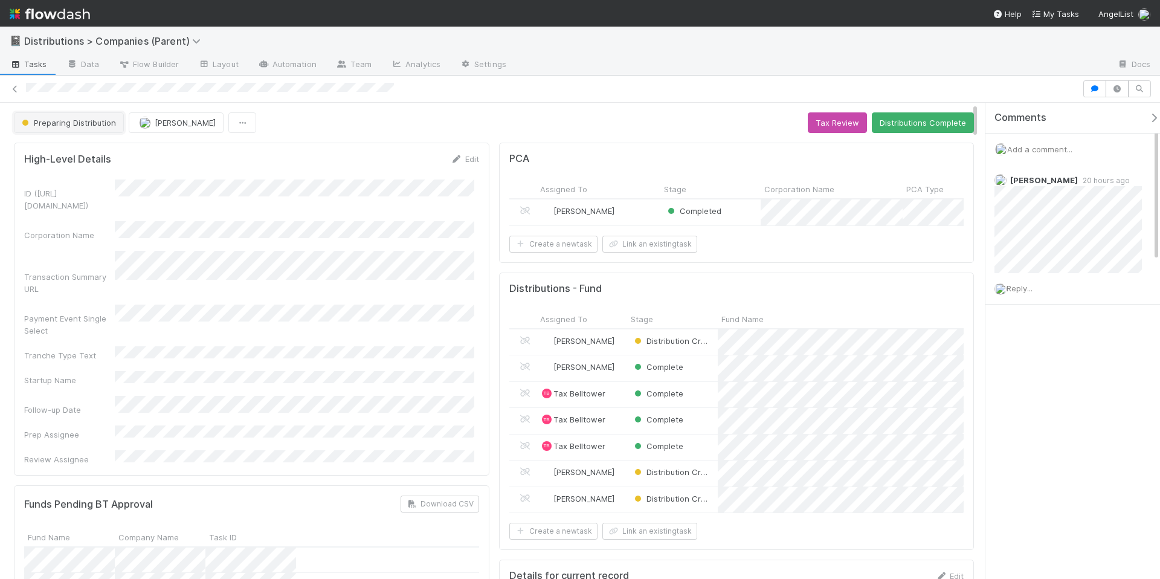
click at [55, 128] on button "Preparing Distribution" at bounding box center [69, 122] width 110 height 21
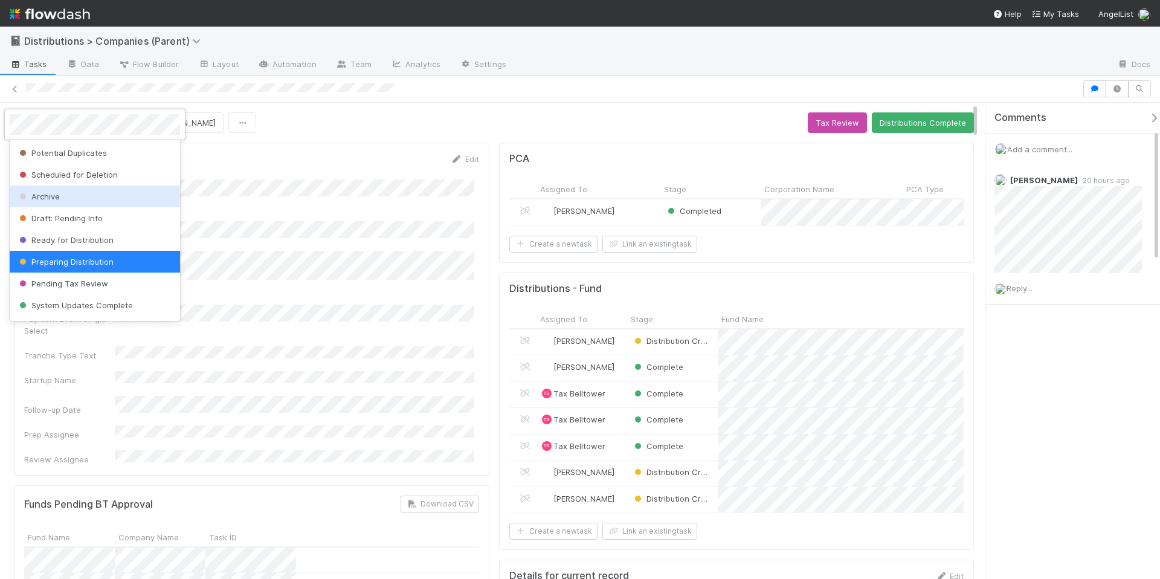
click at [90, 191] on div "Archive" at bounding box center [95, 196] width 170 height 22
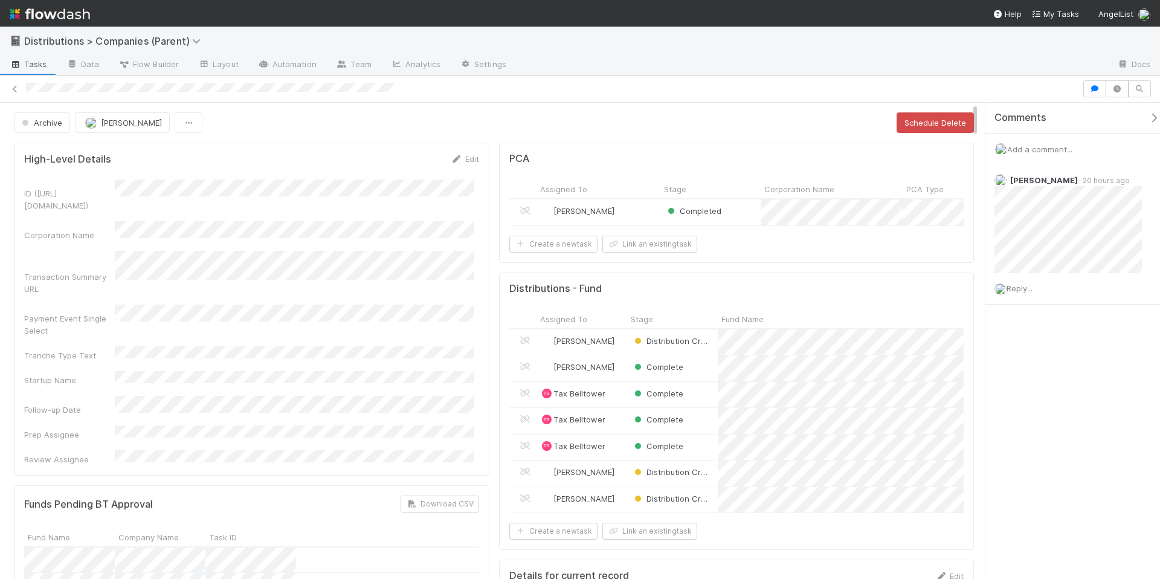
click at [1148, 117] on icon "button" at bounding box center [1154, 118] width 12 height 10
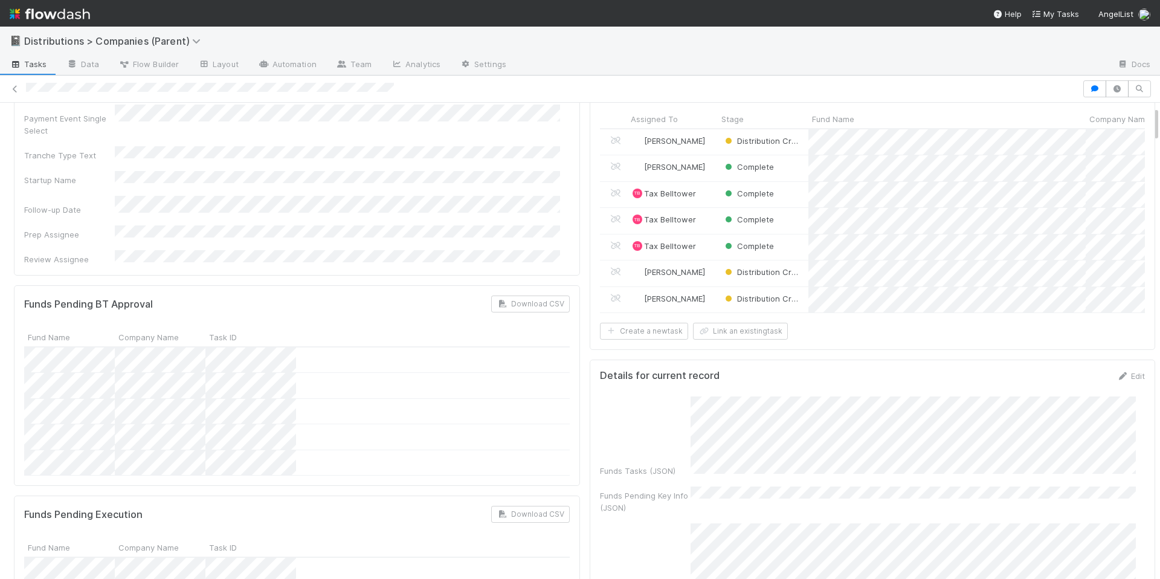
scroll to position [50, 0]
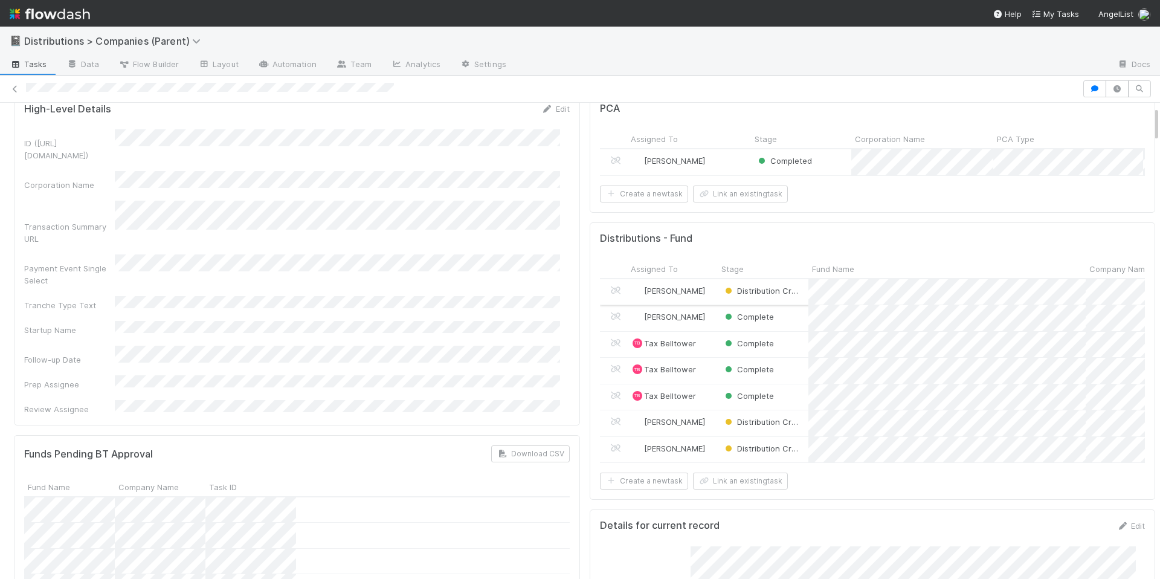
click at [793, 305] on div "Distribution Creation" at bounding box center [763, 292] width 91 height 26
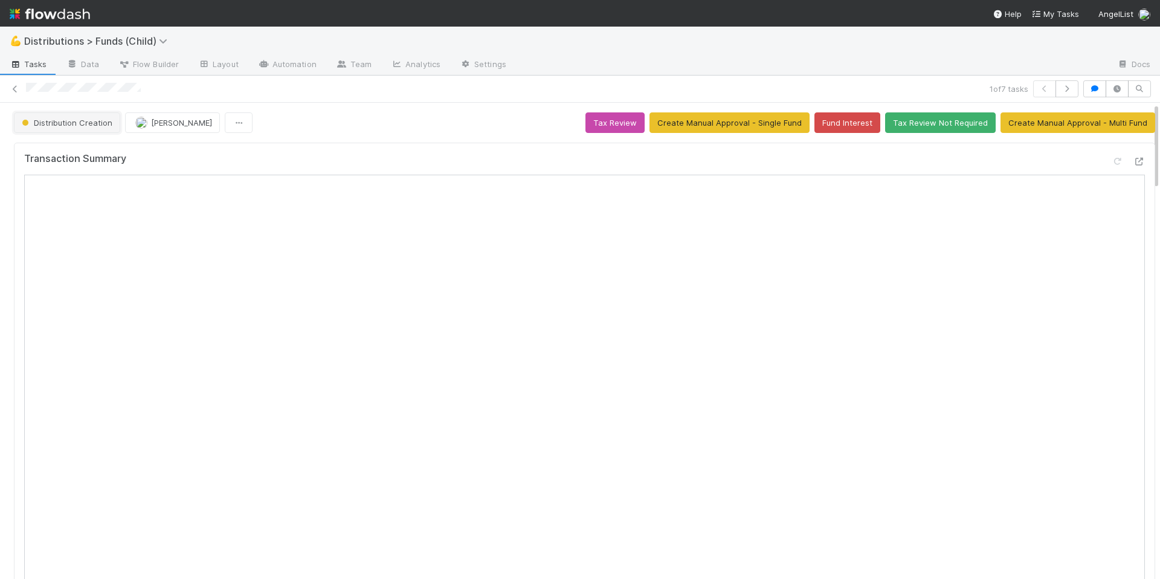
click at [49, 122] on span "Distribution Creation" at bounding box center [65, 123] width 93 height 10
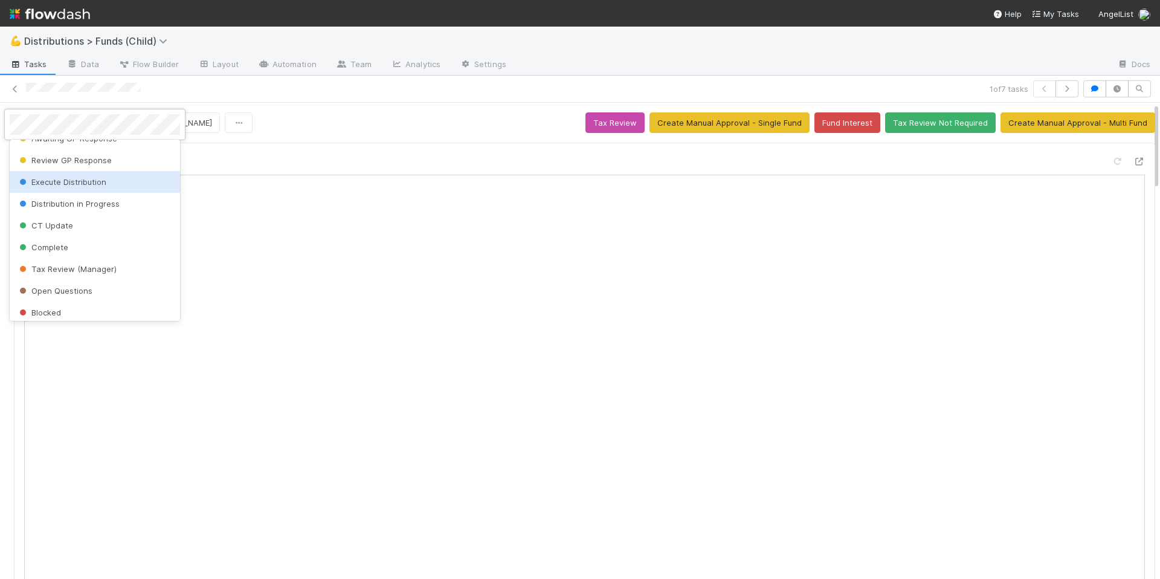
scroll to position [237, 0]
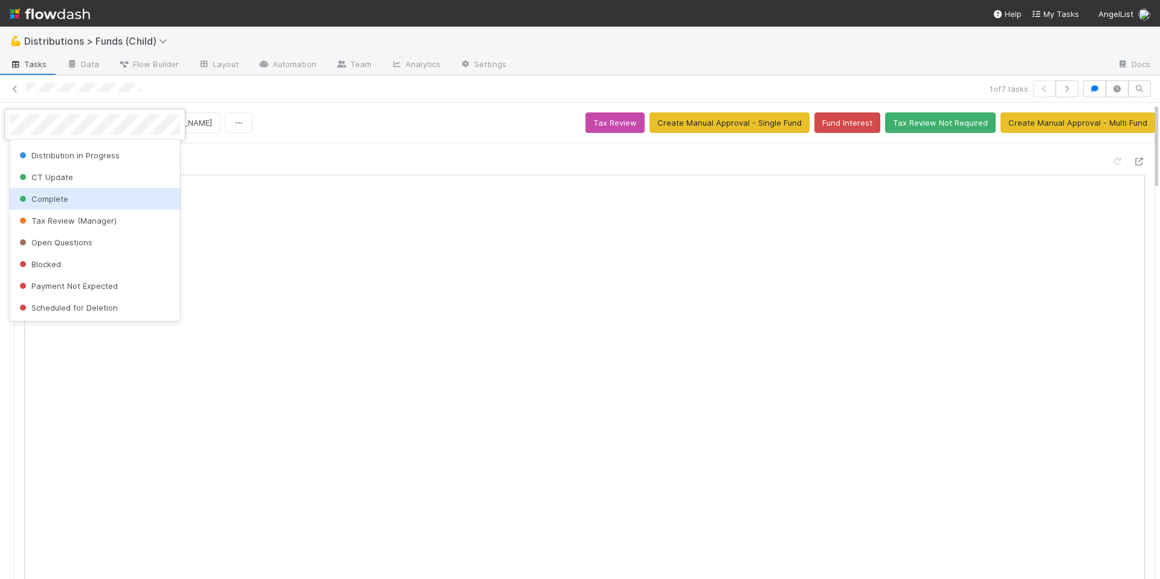
click at [118, 196] on div "Complete" at bounding box center [95, 199] width 170 height 22
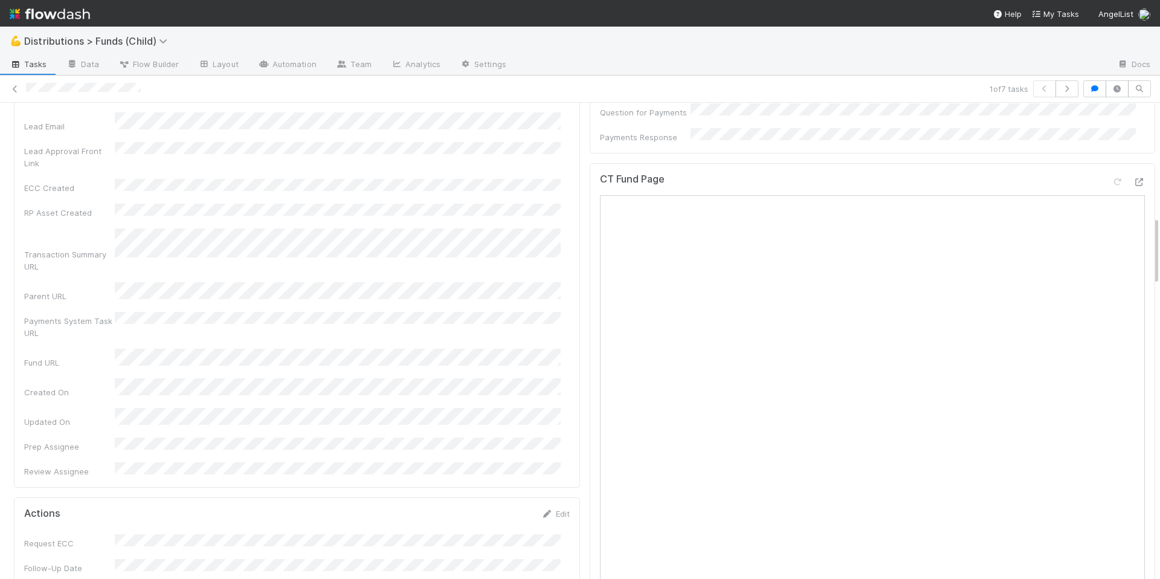
scroll to position [627, 0]
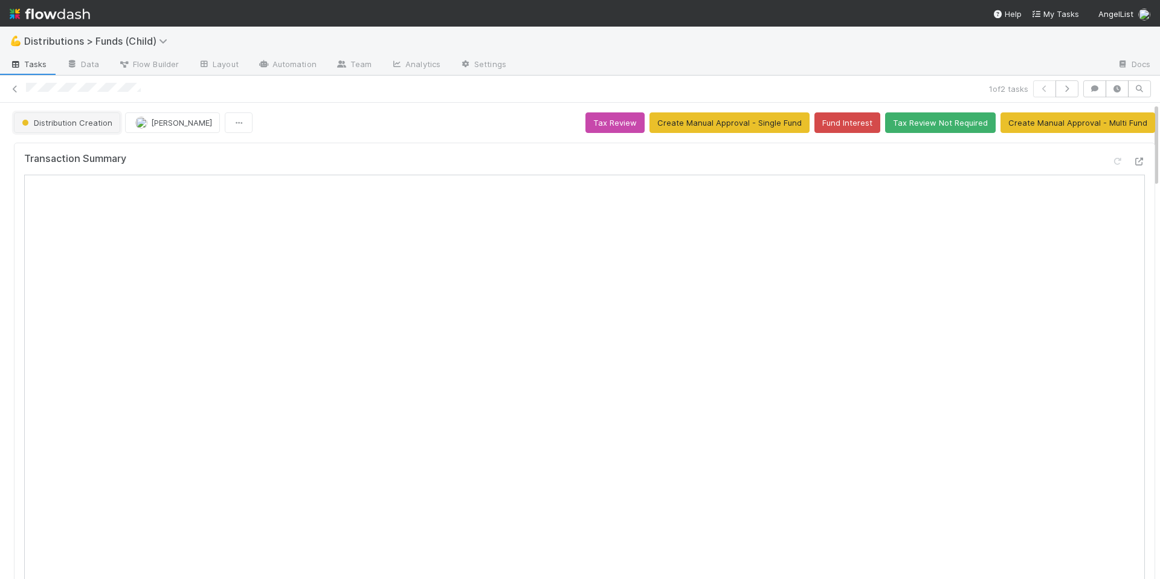
click at [71, 127] on span "Distribution Creation" at bounding box center [65, 123] width 93 height 10
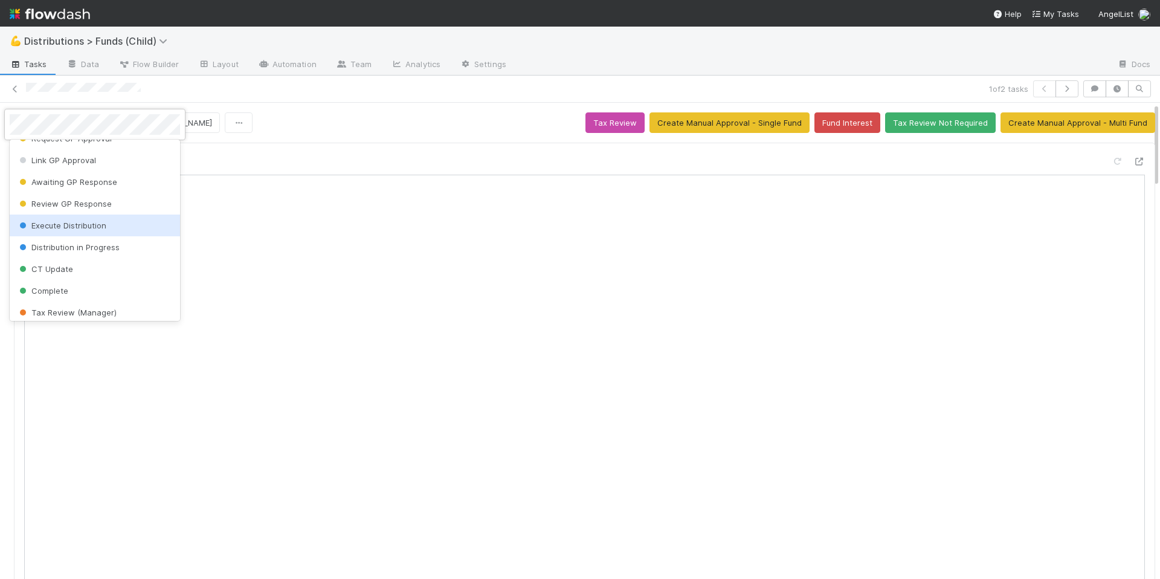
scroll to position [192, 0]
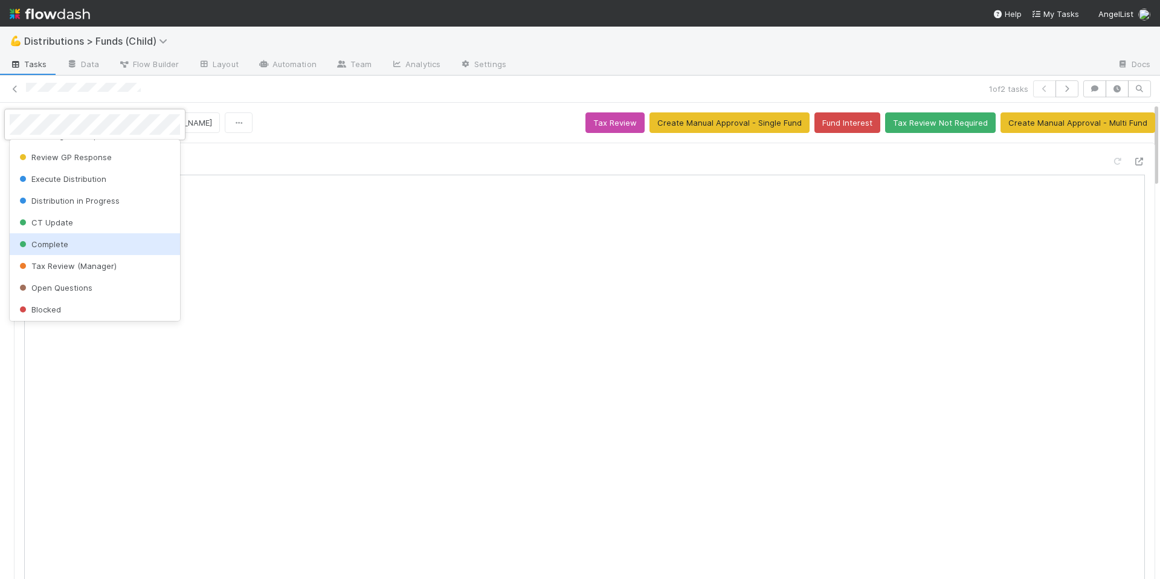
click at [100, 241] on div "Complete" at bounding box center [95, 244] width 170 height 22
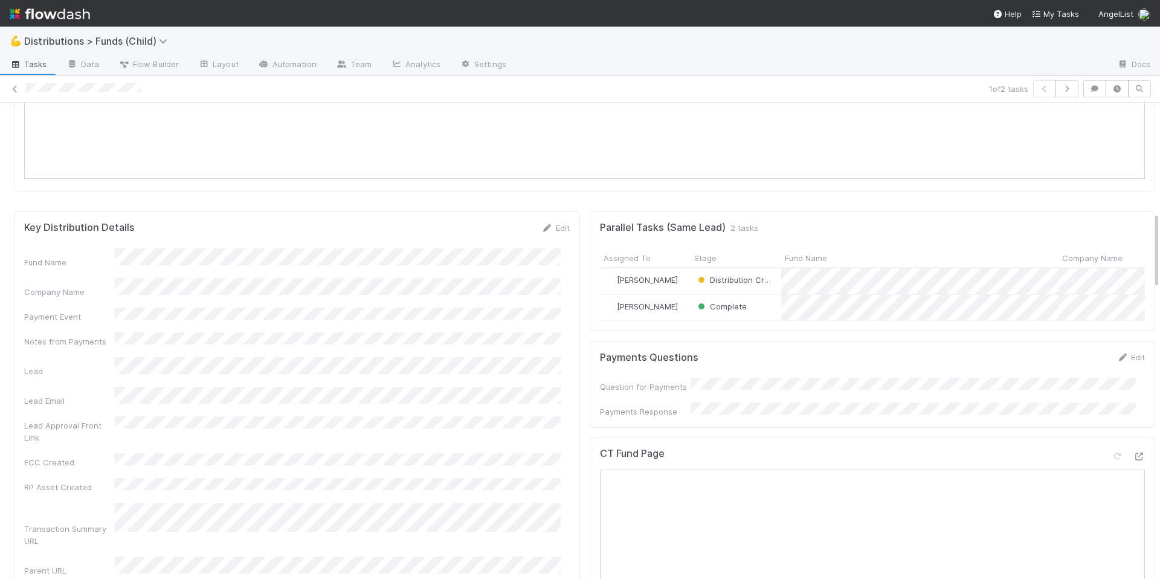
scroll to position [676, 0]
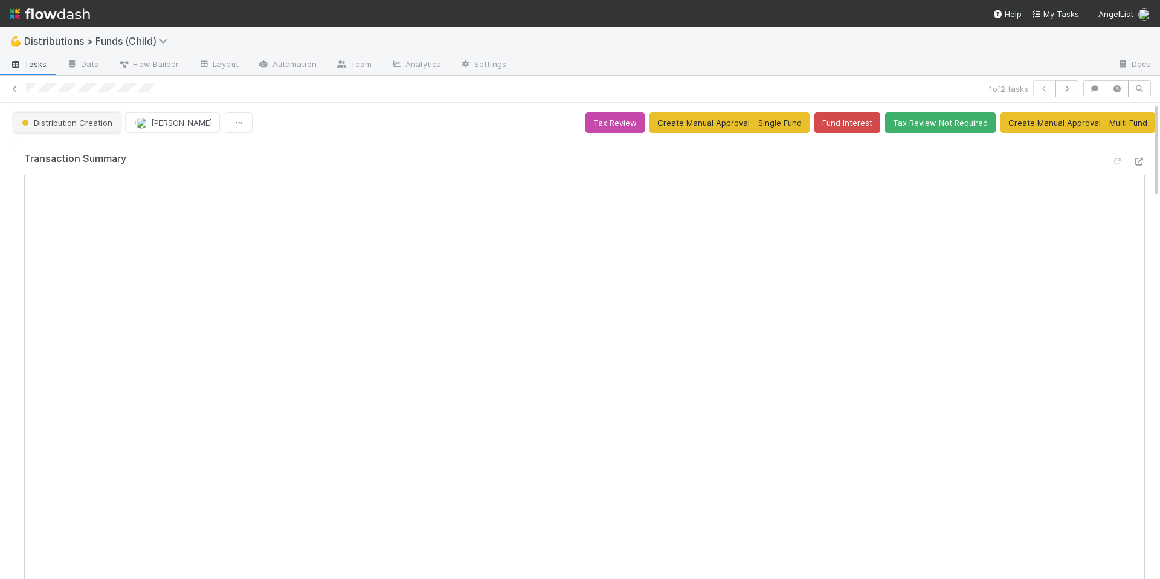
click at [63, 126] on span "Distribution Creation" at bounding box center [65, 123] width 93 height 10
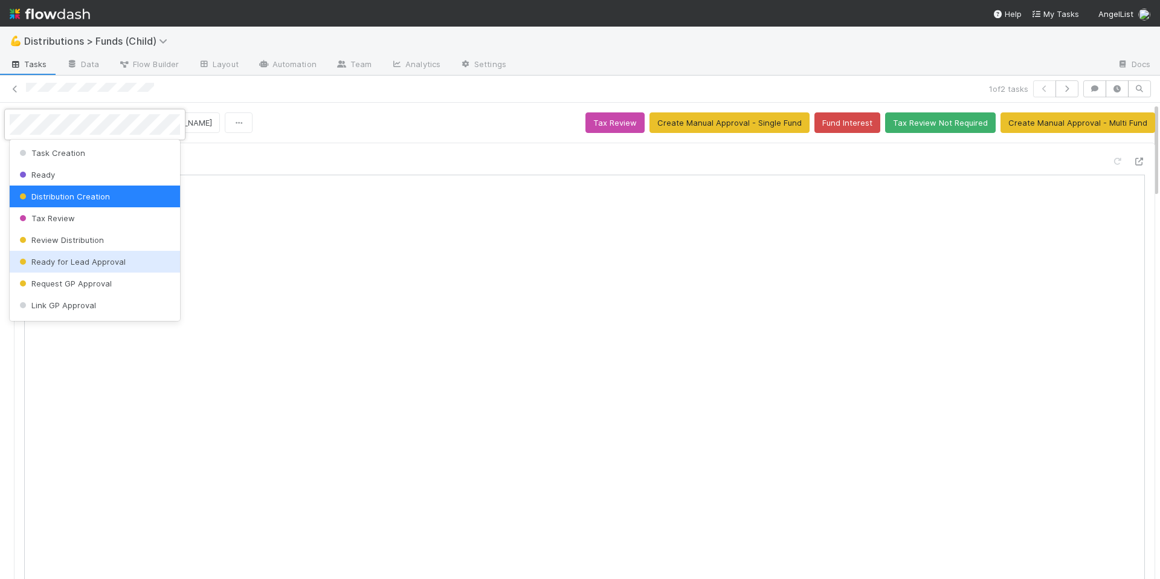
scroll to position [236, 0]
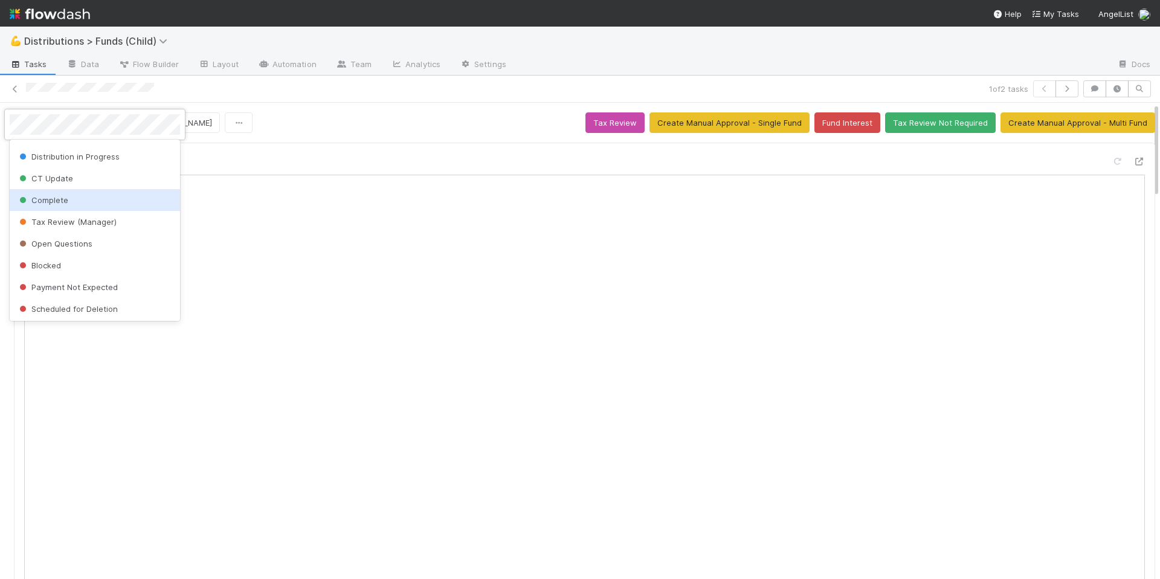
click at [94, 197] on div "Complete" at bounding box center [95, 200] width 170 height 22
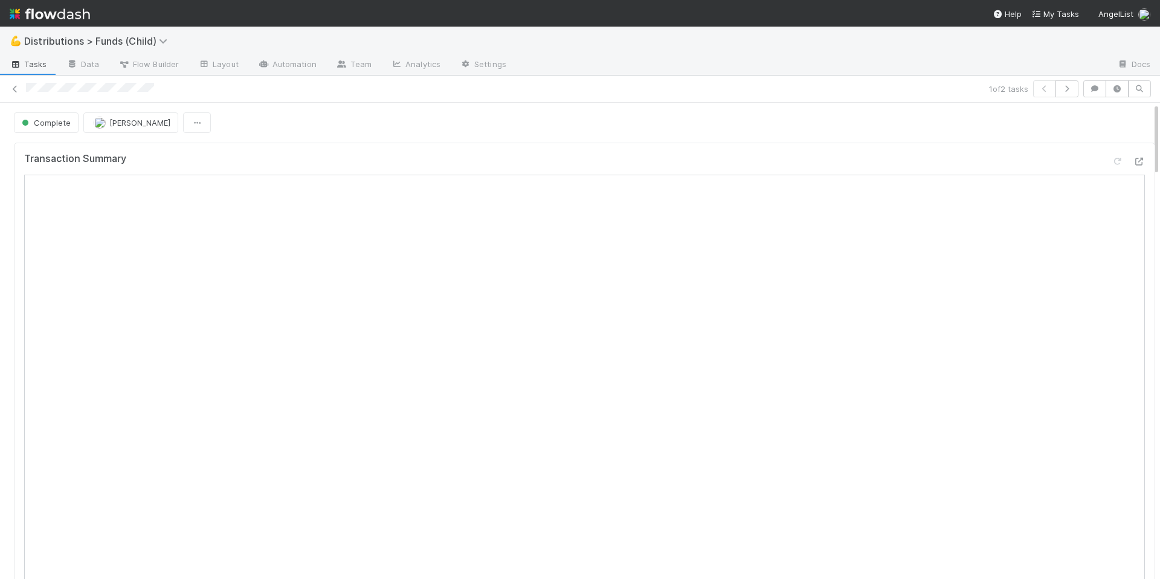
click at [327, 131] on div "Complete Allison Donlevy" at bounding box center [584, 122] width 1141 height 21
click at [452, 141] on div "Transaction Summary" at bounding box center [584, 472] width 1151 height 669
click at [23, 62] on span "Tasks" at bounding box center [28, 64] width 37 height 12
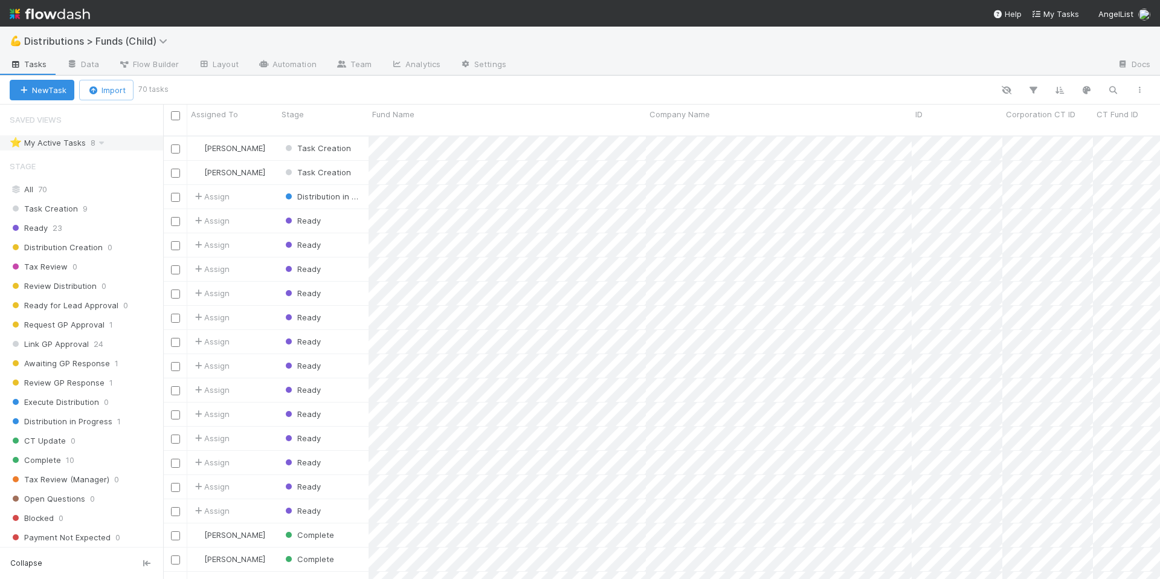
click at [121, 147] on div "⭐ My Active Tasks 8" at bounding box center [85, 142] width 150 height 15
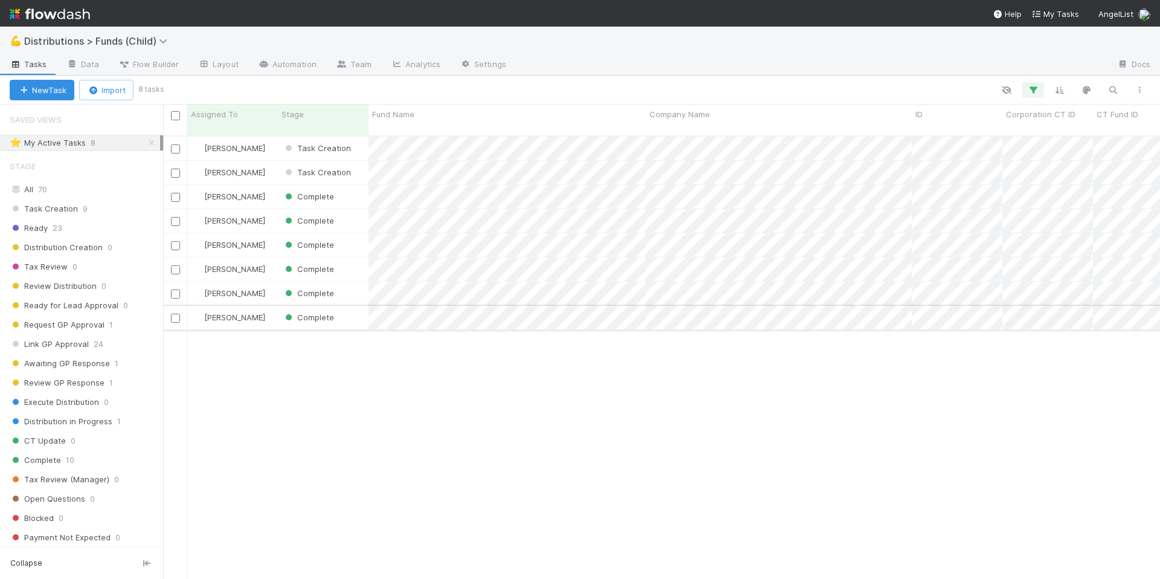
scroll to position [443, 988]
click at [177, 144] on input "checkbox" at bounding box center [175, 148] width 9 height 9
click at [177, 169] on input "checkbox" at bounding box center [175, 173] width 9 height 9
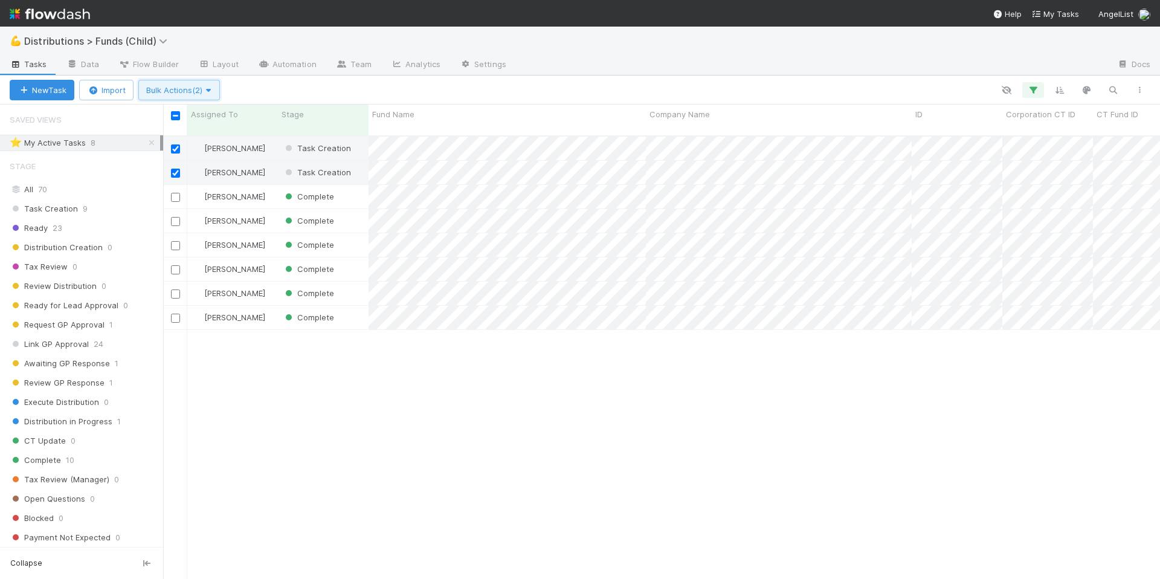
click at [213, 94] on span "button" at bounding box center [208, 90] width 12 height 10
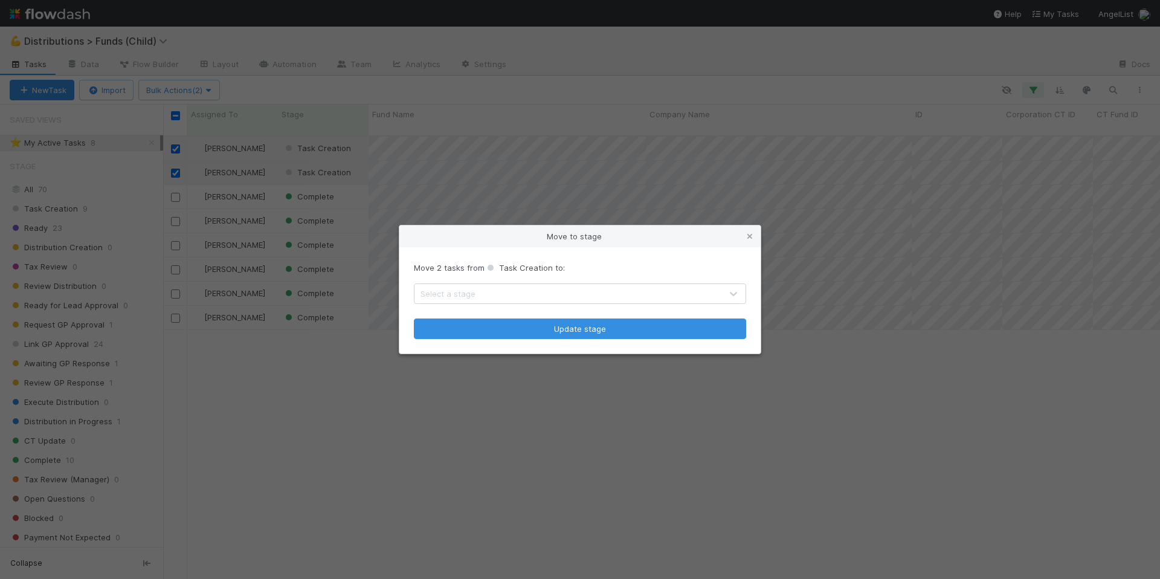
click at [646, 293] on div "Select a stage" at bounding box center [567, 293] width 307 height 19
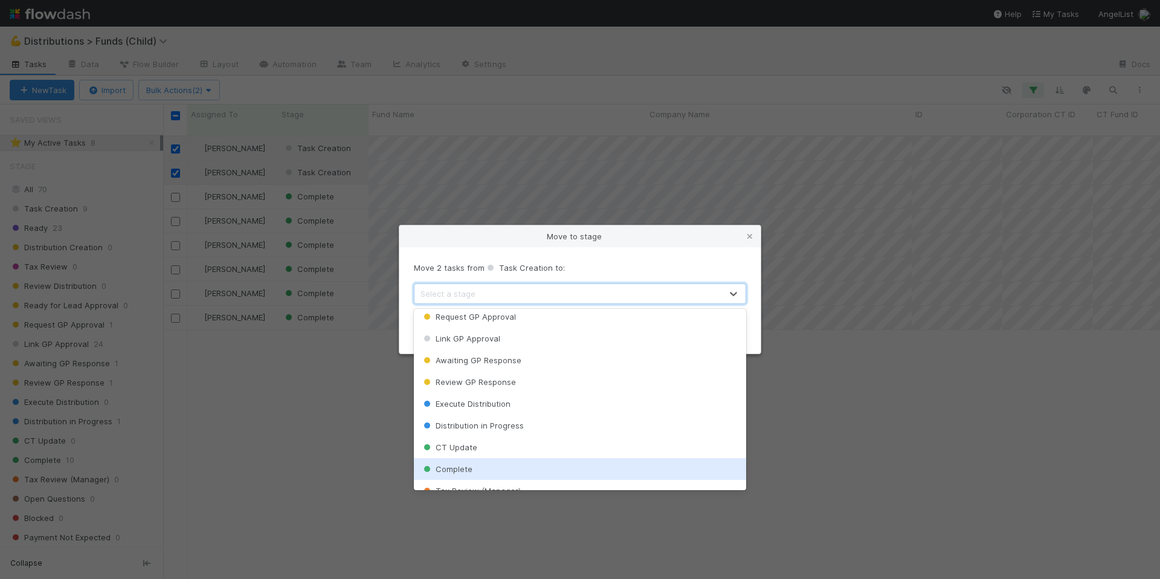
scroll to position [215, 0]
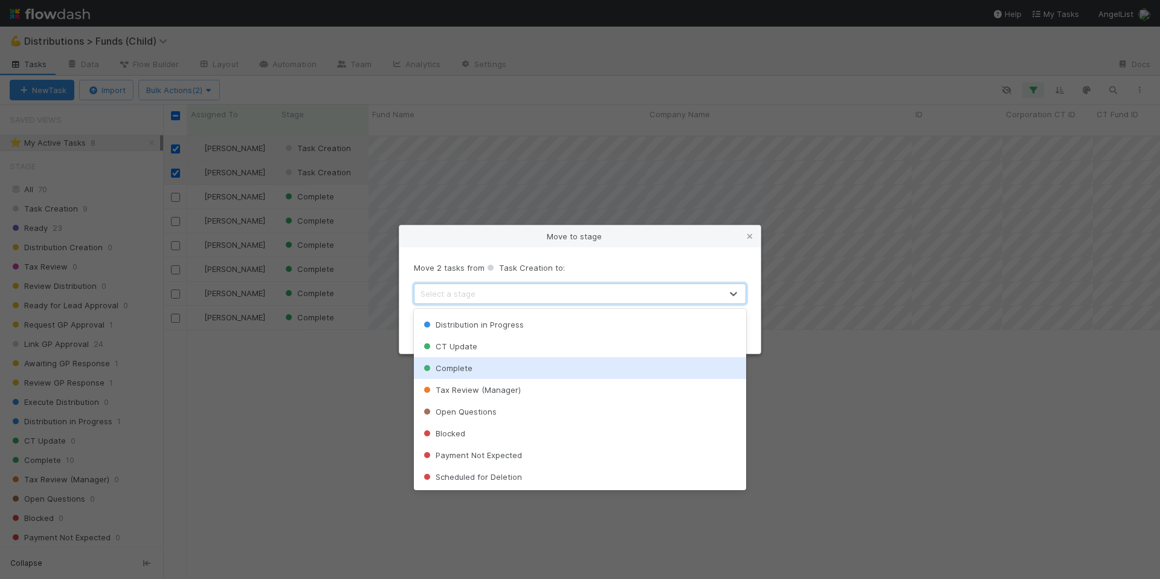
click at [513, 367] on div "Complete" at bounding box center [580, 368] width 332 height 22
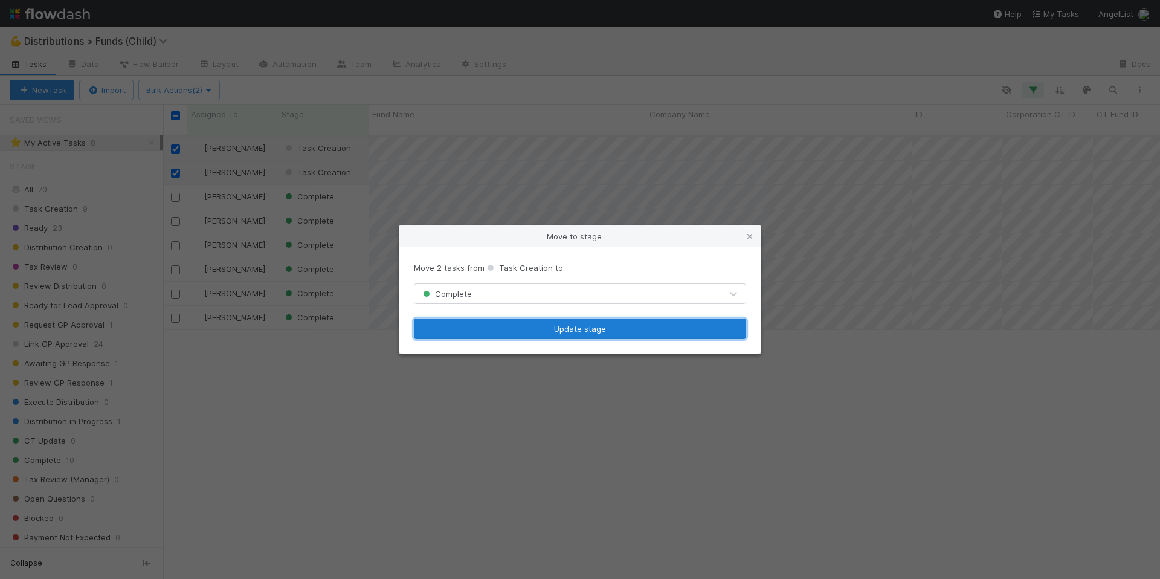
click at [543, 332] on button "Update stage" at bounding box center [580, 328] width 332 height 21
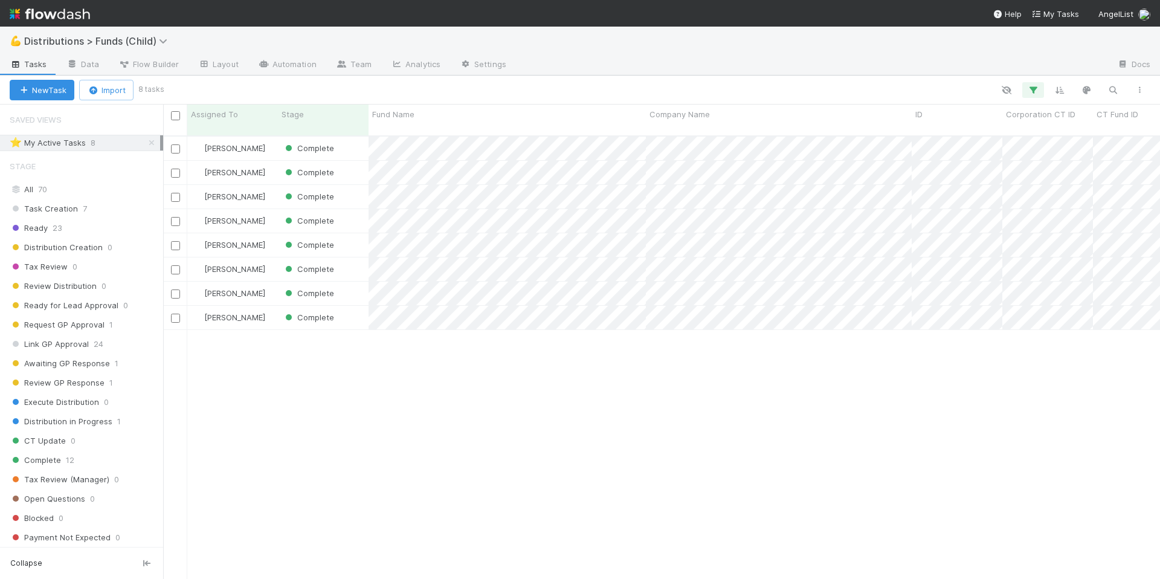
click at [472, 419] on div "Allison Donlevy Complete 0 1 0 9/2/25, 2:32:40 PM 9/3/25, 12:23:46 PM 0 Allison…" at bounding box center [661, 363] width 997 height 452
click at [462, 373] on div "Allison Donlevy Complete 0 1 0 9/2/25, 2:32:40 PM 9/3/25, 12:23:46 PM 0 Allison…" at bounding box center [661, 363] width 997 height 452
click at [424, 409] on div "Allison Donlevy Complete 0 1 0 9/2/25, 2:32:40 PM 9/3/25, 12:23:46 PM 0 Allison…" at bounding box center [661, 363] width 997 height 452
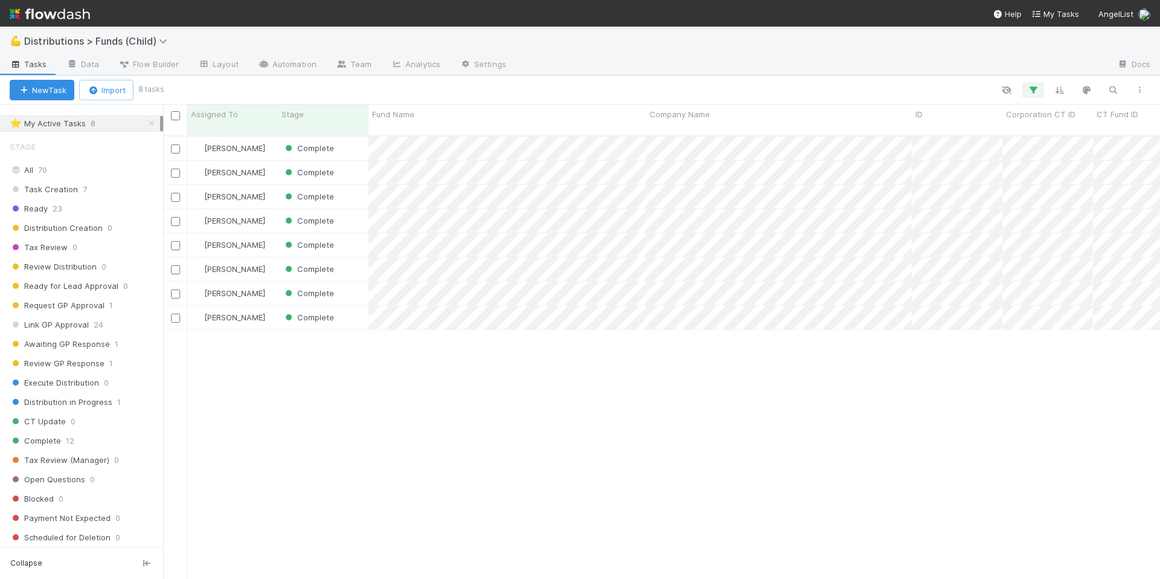
scroll to position [0, 0]
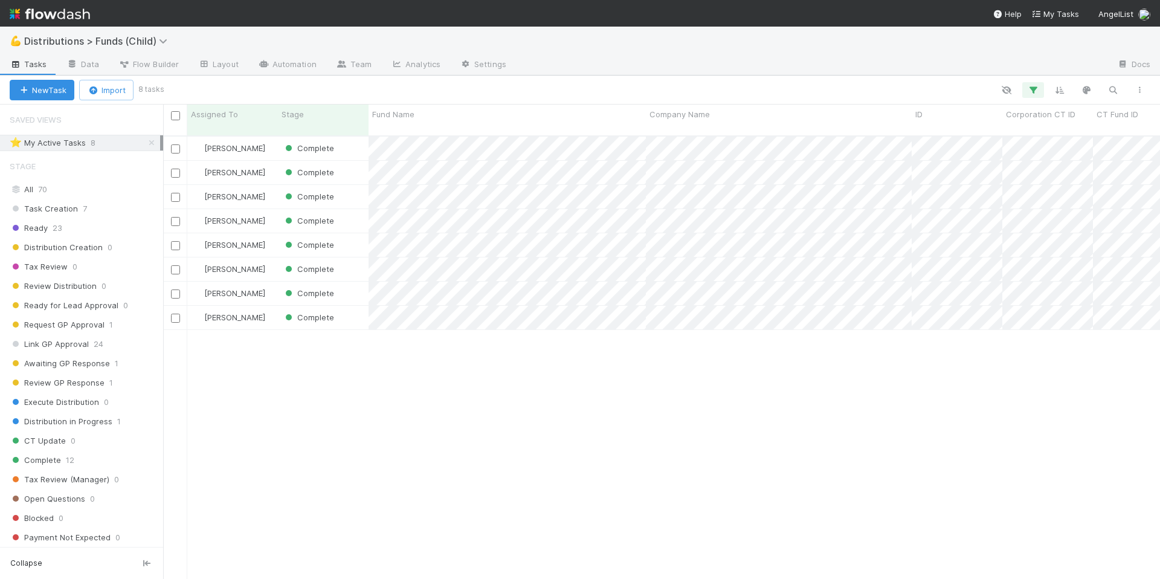
click at [430, 435] on div "Allison Donlevy Complete 0 1 0 9/2/25, 2:32:40 PM 9/3/25, 12:23:46 PM 0 Allison…" at bounding box center [661, 363] width 997 height 452
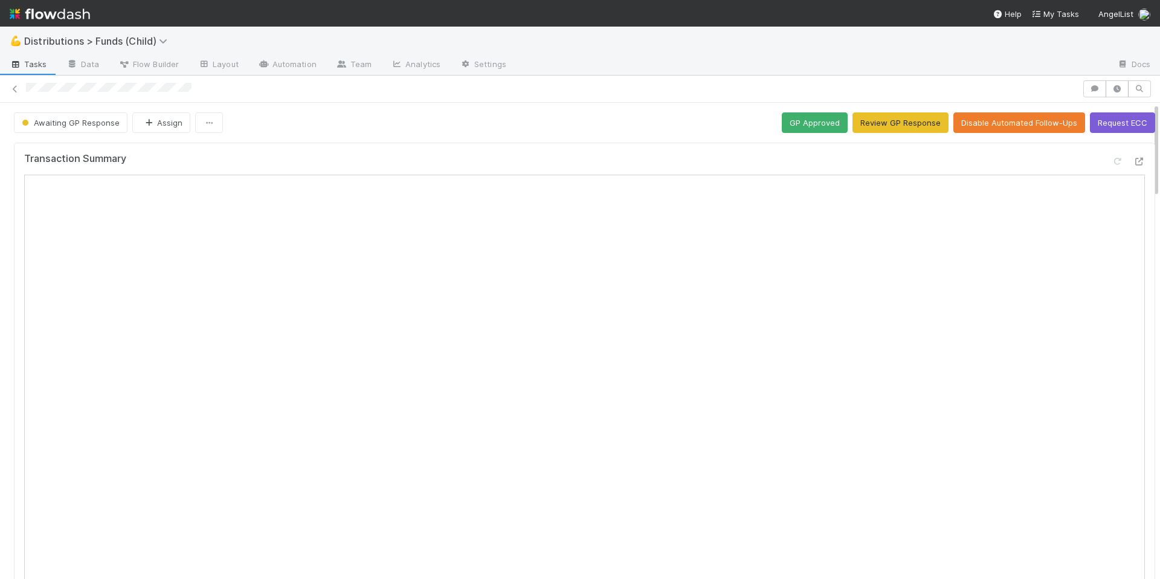
click at [300, 121] on div "Awaiting GP Response Assign GP Approved Review GP Response Disable Automated Fo…" at bounding box center [584, 122] width 1141 height 21
click at [558, 91] on div at bounding box center [552, 89] width 1052 height 13
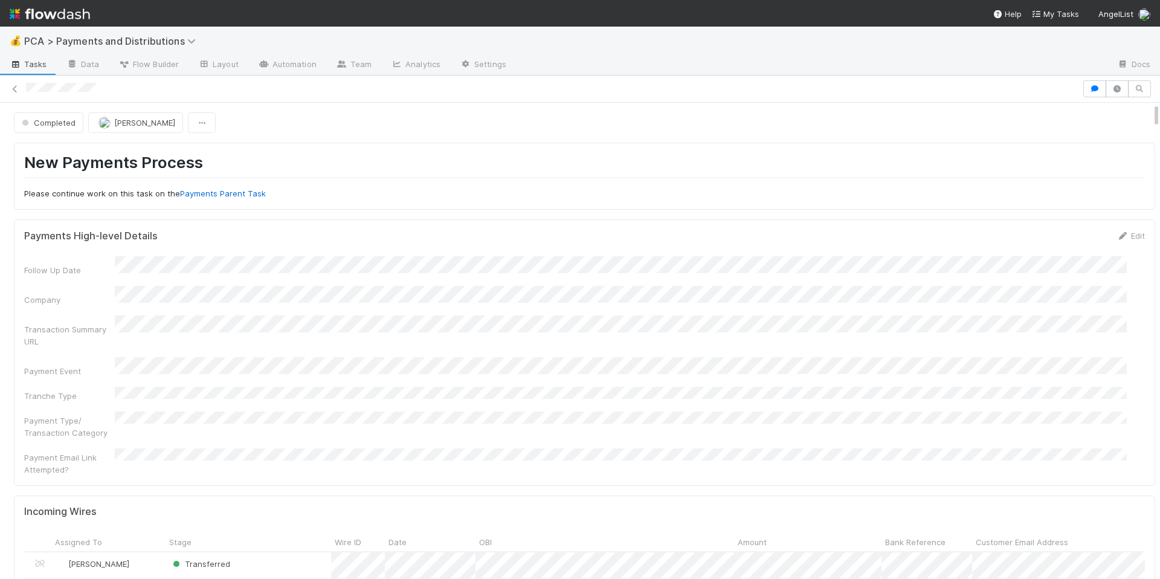
click at [46, 68] on link "Tasks" at bounding box center [28, 65] width 57 height 19
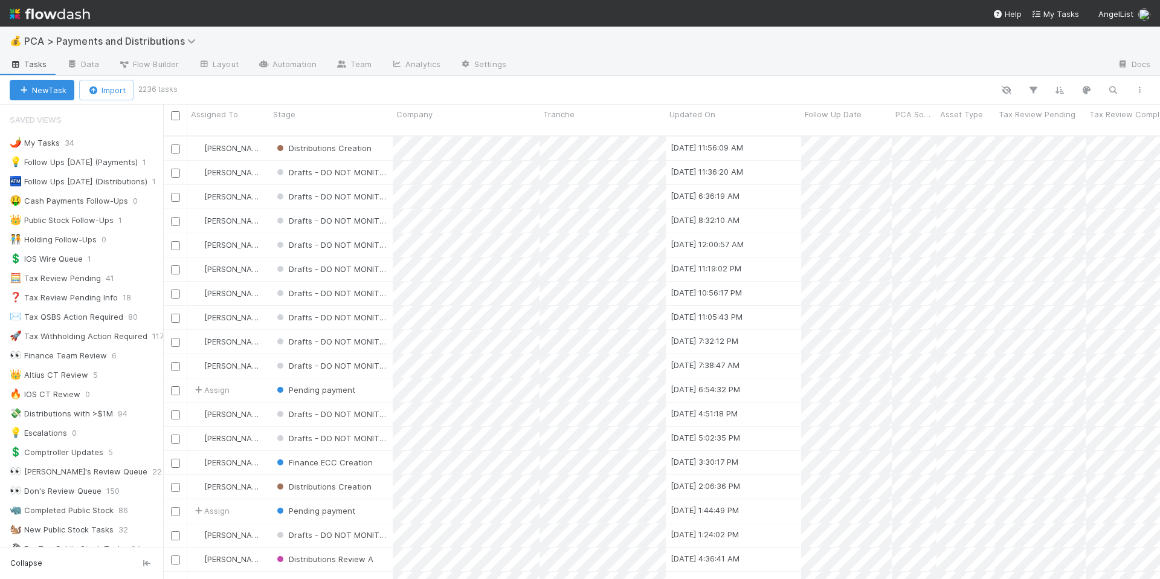
scroll to position [443, 988]
click at [1115, 94] on icon "button" at bounding box center [1113, 90] width 12 height 11
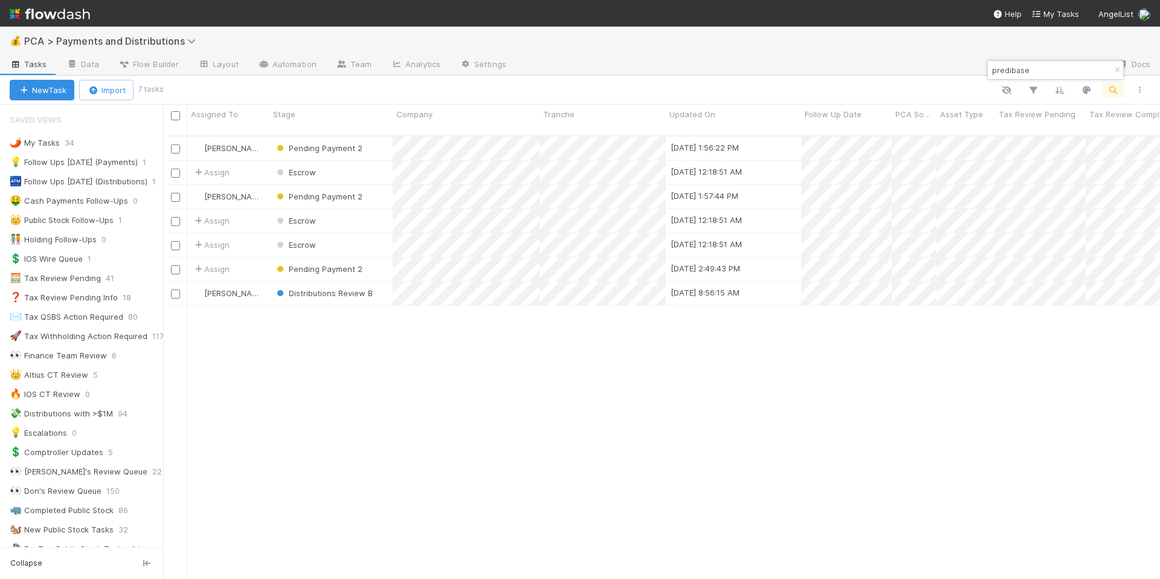
type input "predibase"
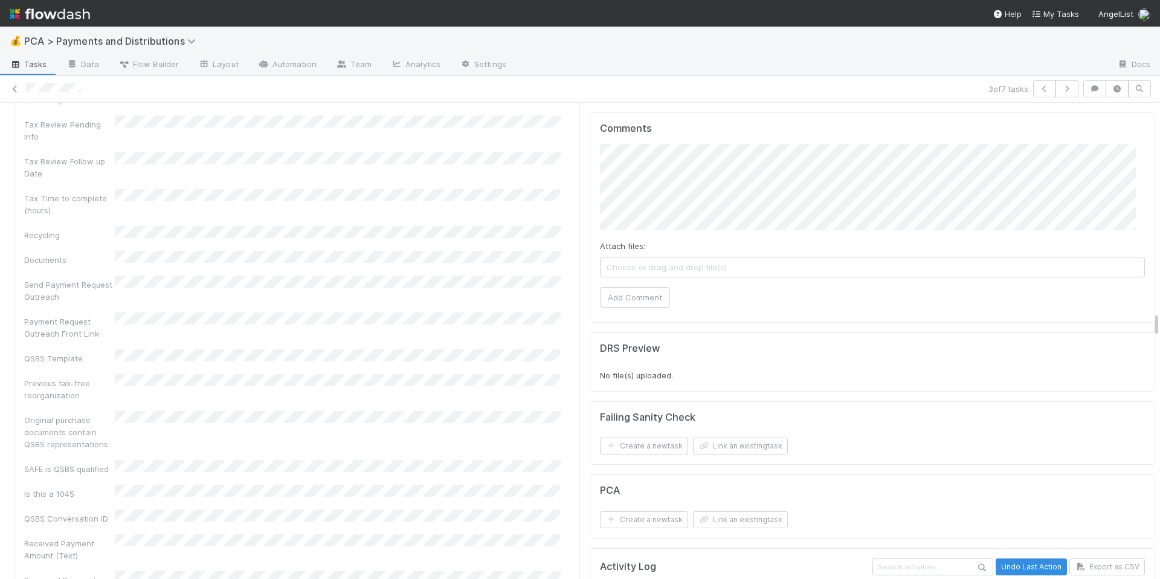
scroll to position [3956, 0]
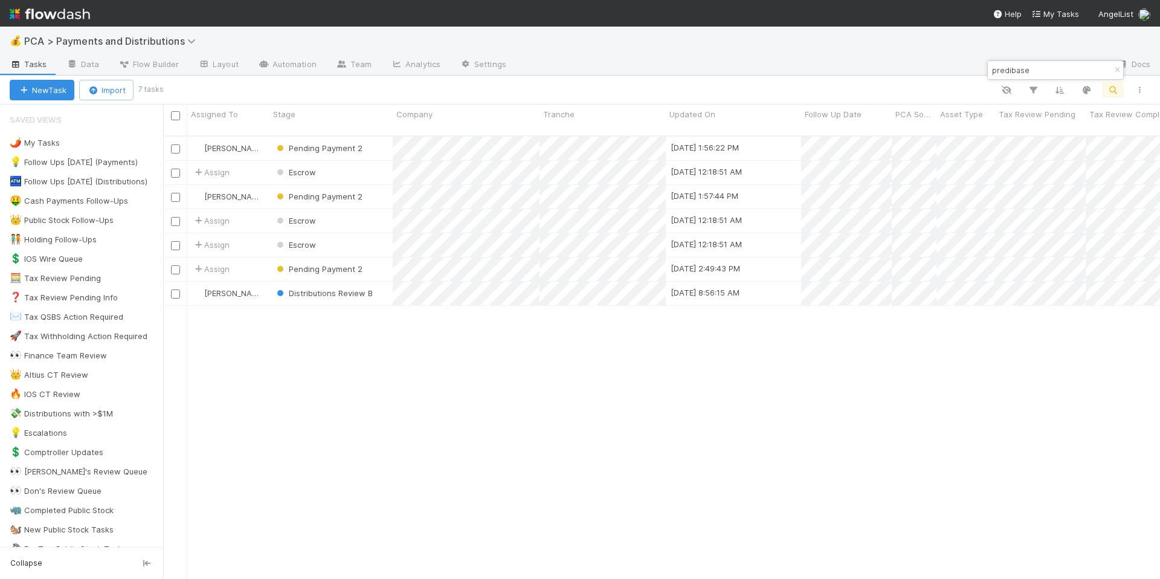
scroll to position [443, 988]
click at [501, 374] on div "Michael Guidi Pending Payment 2 8/28/25, 1:56:22 PM 8/21/25, 9:05:01 PM 0 0 0 0…" at bounding box center [661, 363] width 997 height 452
click at [386, 137] on div "Pending Payment 2" at bounding box center [330, 149] width 123 height 24
click at [379, 195] on div "Pending Payment 2" at bounding box center [330, 197] width 123 height 24
click at [975, 71] on body "💰 PCA > Payments and Distributions Tasks Data Flow Builder Layout Automation Te…" at bounding box center [580, 289] width 1160 height 579
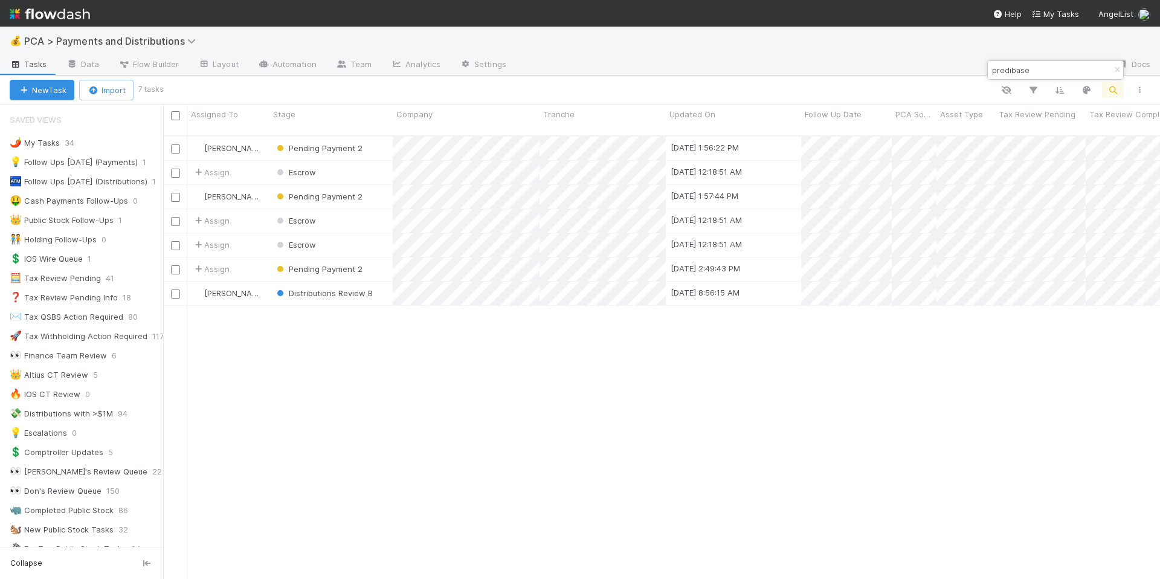
drag, startPoint x: 1024, startPoint y: 68, endPoint x: 993, endPoint y: 66, distance: 31.5
click at [993, 66] on input "predibase" at bounding box center [1050, 70] width 121 height 14
paste input "Atomic Alchemy"
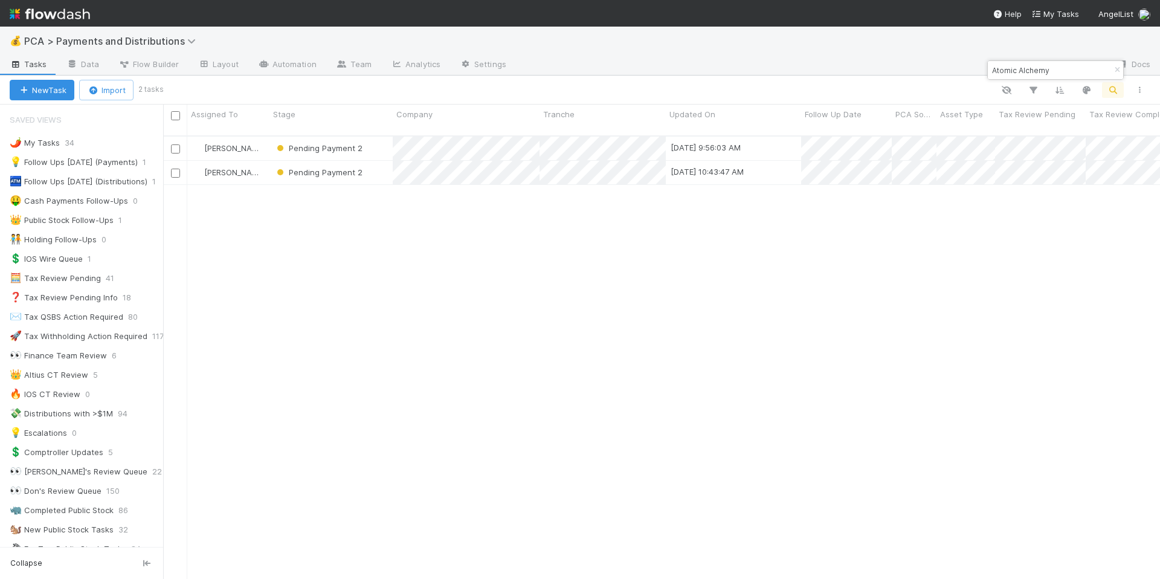
type input "Atomic Alchemy"
click at [384, 242] on div "Michael Guidi Pending Payment 2 8/20/25, 9:56:03 AM 8/19/25, 11:02:09 AM 0 0 0 …" at bounding box center [661, 363] width 997 height 452
click at [384, 170] on div "Pending Payment 2" at bounding box center [330, 173] width 123 height 24
click at [517, 295] on div "Michael Guidi Pending Payment 2 8/20/25, 9:56:03 AM 8/19/25, 11:02:09 AM 0 0 0 …" at bounding box center [661, 363] width 997 height 452
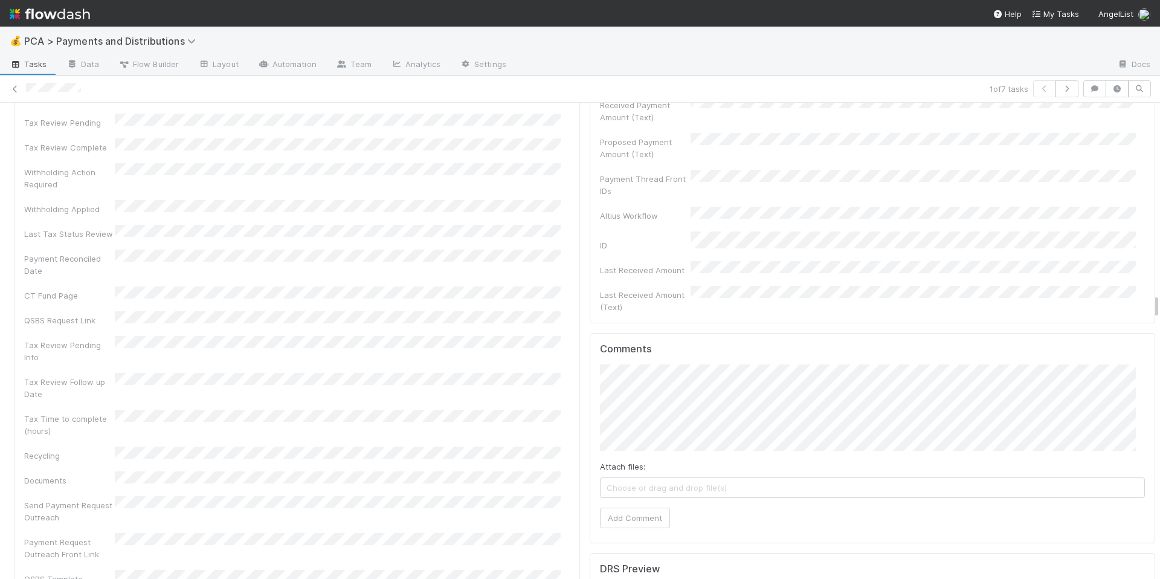
scroll to position [4010, 0]
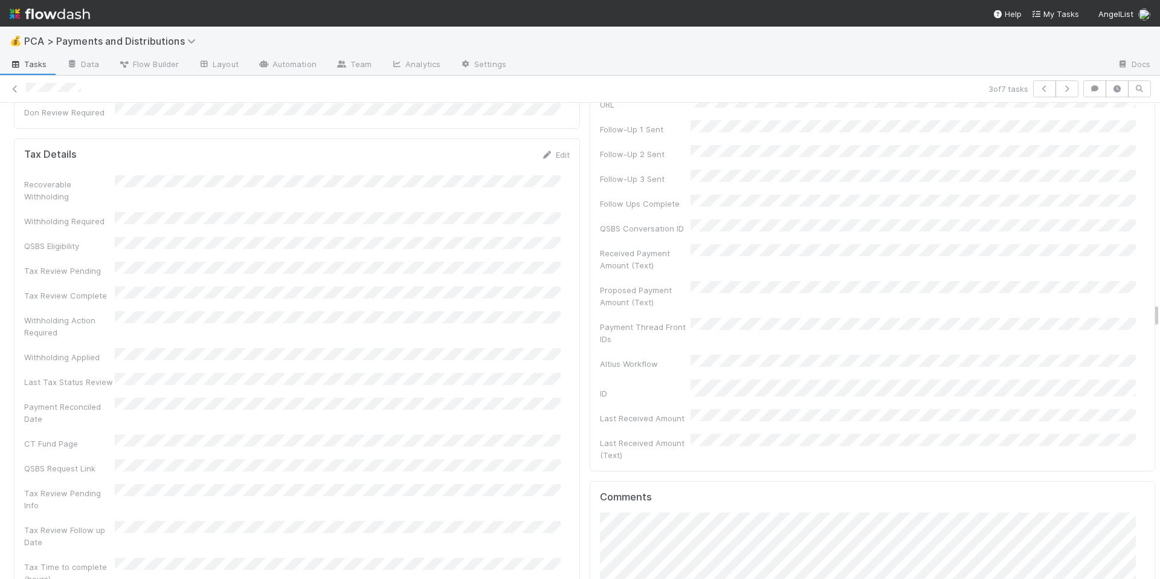
scroll to position [4004, 0]
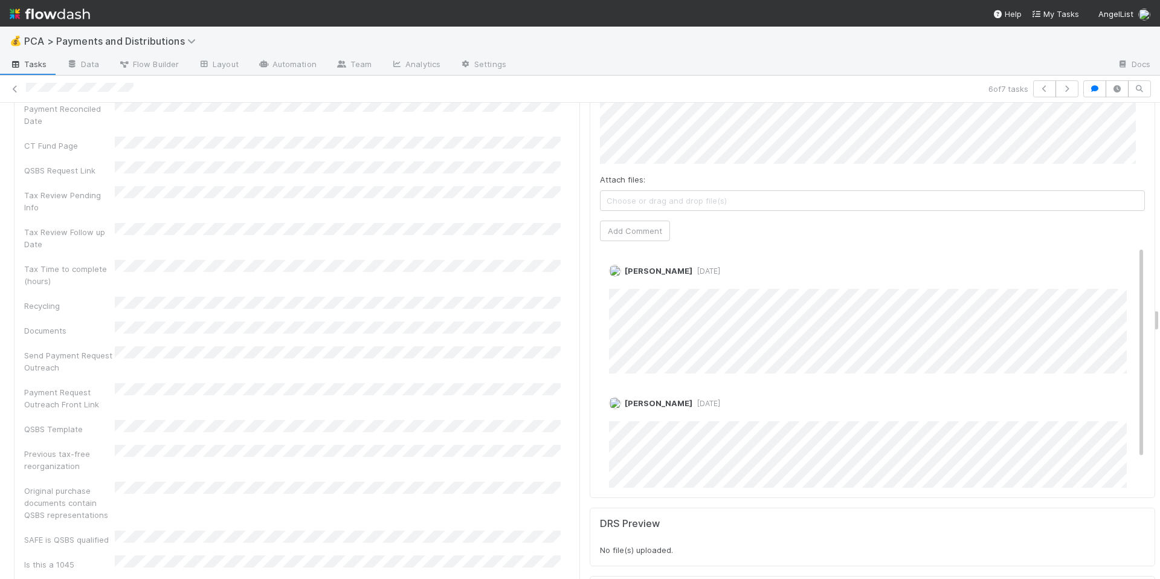
click at [396, 300] on div "Recoverable Withholding Withholding Required QSBS Eligibility Tax Review Pendin…" at bounding box center [297, 349] width 546 height 944
click at [437, 284] on div "Recoverable Withholding Withholding Required QSBS Eligibility Tax Review Pendin…" at bounding box center [297, 349] width 546 height 944
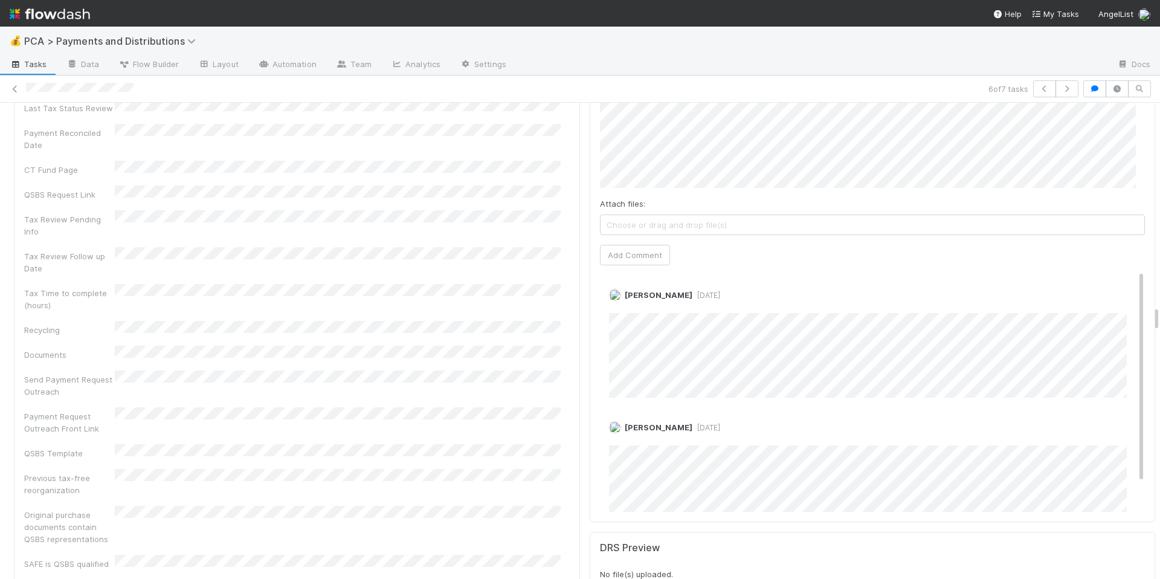
scroll to position [3633, 0]
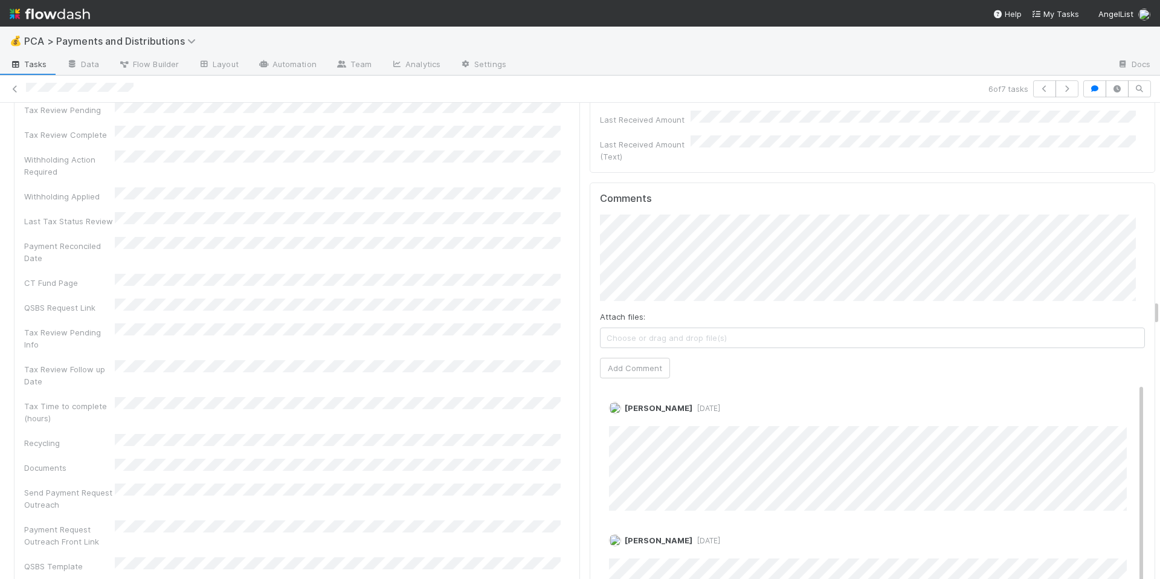
click at [468, 282] on div "Recoverable Withholding Withholding Required QSBS Eligibility Tax Review Pendin…" at bounding box center [297, 486] width 546 height 944
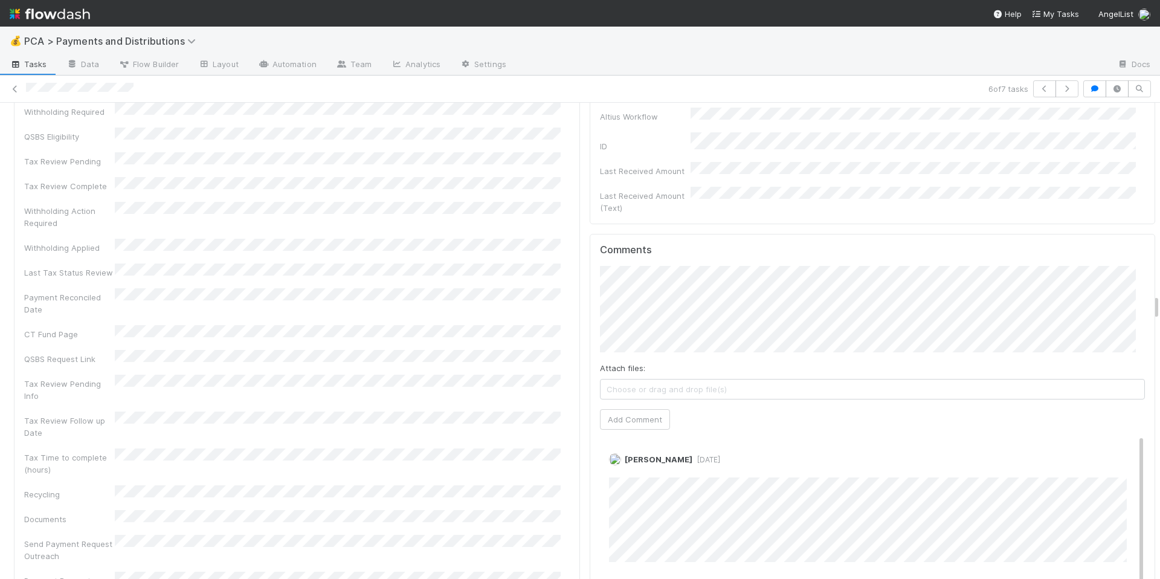
scroll to position [3533, 0]
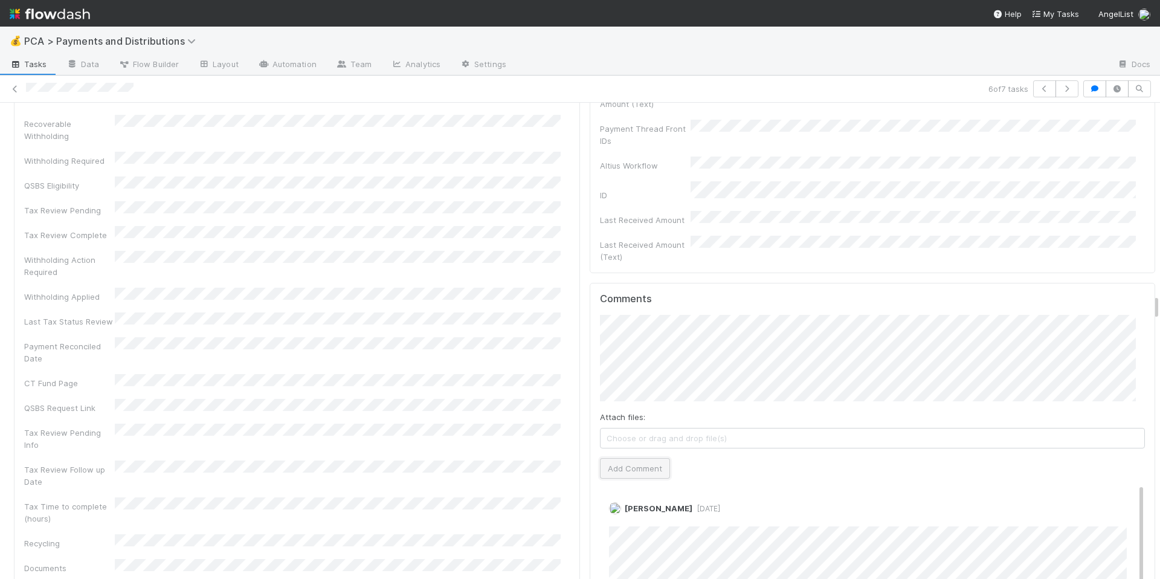
click at [619, 458] on button "Add Comment" at bounding box center [635, 468] width 70 height 21
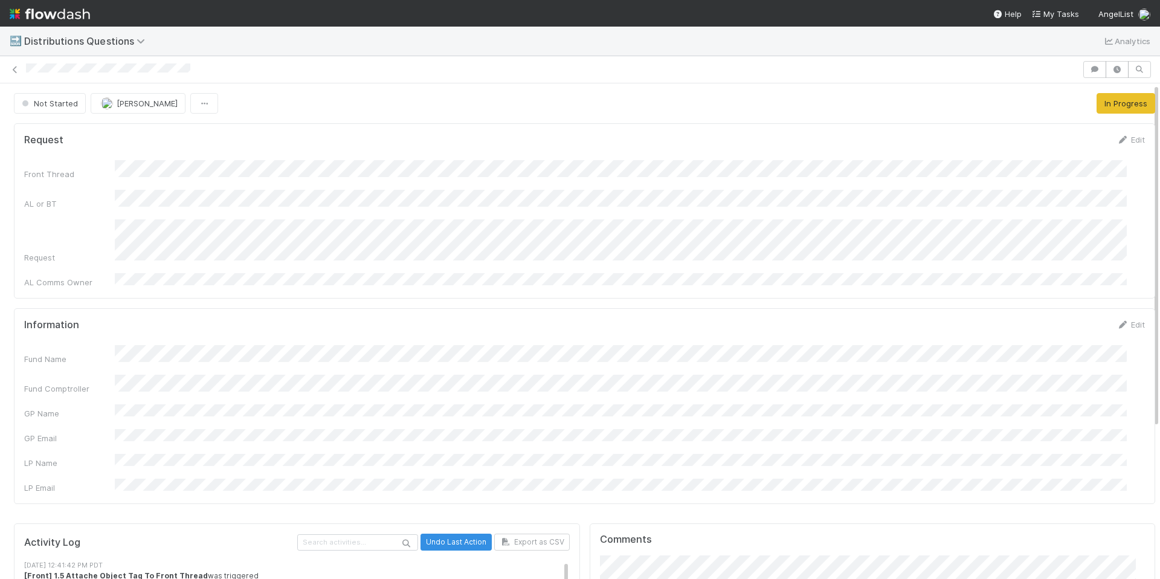
click at [463, 179] on div "Front Thread AL or BT Request AL Comms Owner" at bounding box center [584, 224] width 1121 height 128
click at [560, 260] on div "Front Thread AL or BT Request AL Comms Owner" at bounding box center [584, 224] width 1121 height 128
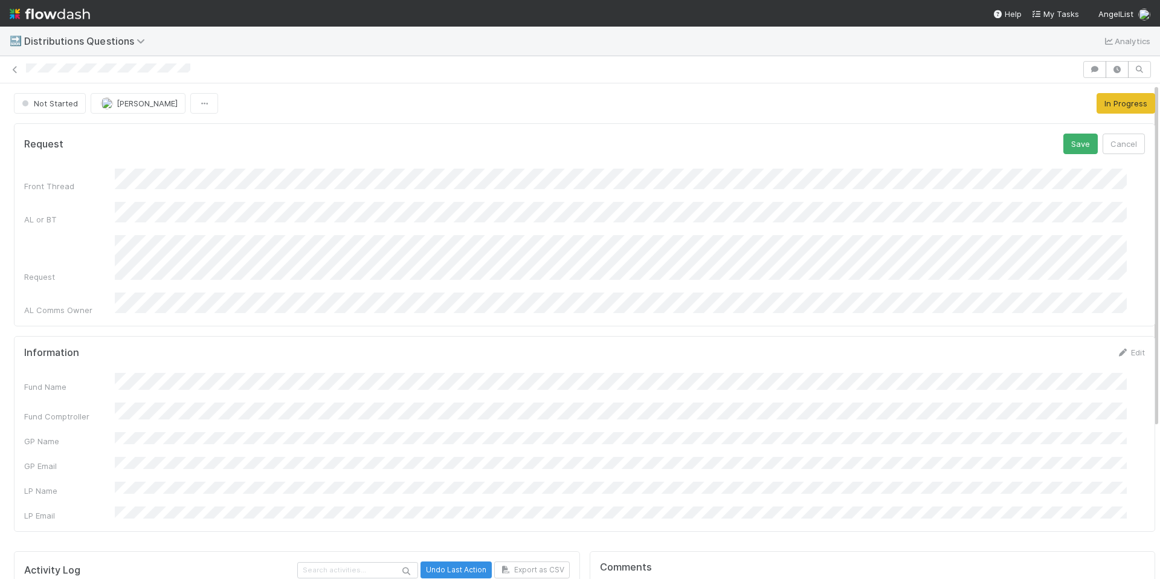
drag, startPoint x: 778, startPoint y: 332, endPoint x: 811, endPoint y: 325, distance: 33.3
click at [778, 336] on div "Information Edit Fund Name Fund Comptroller GP Name GP Email LP Name LP Email" at bounding box center [584, 434] width 1141 height 196
click at [1102, 143] on button "Cancel" at bounding box center [1123, 144] width 42 height 21
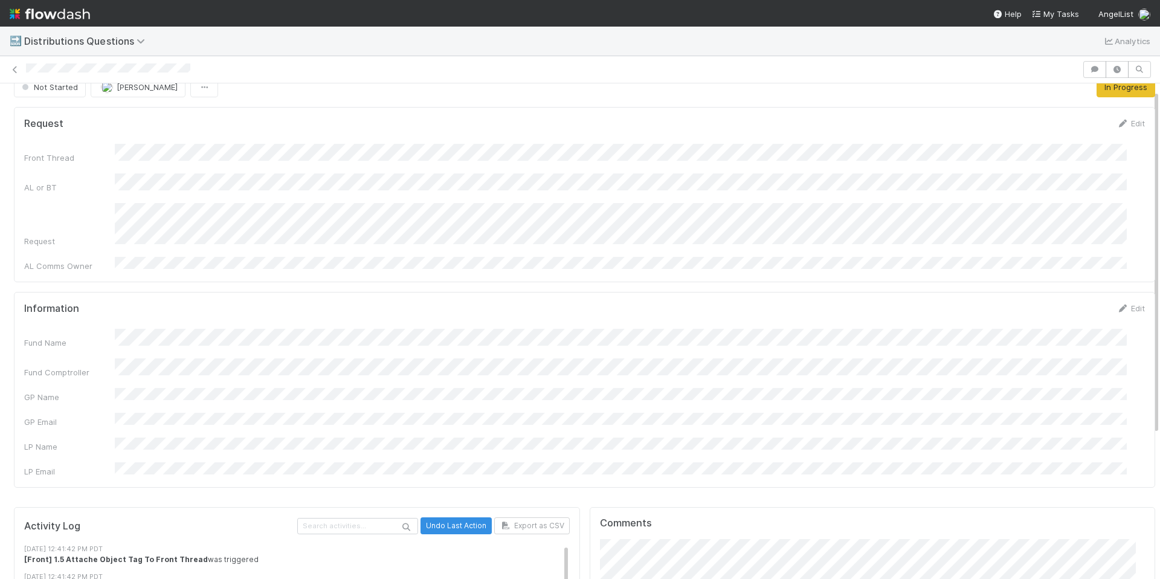
scroll to position [86, 0]
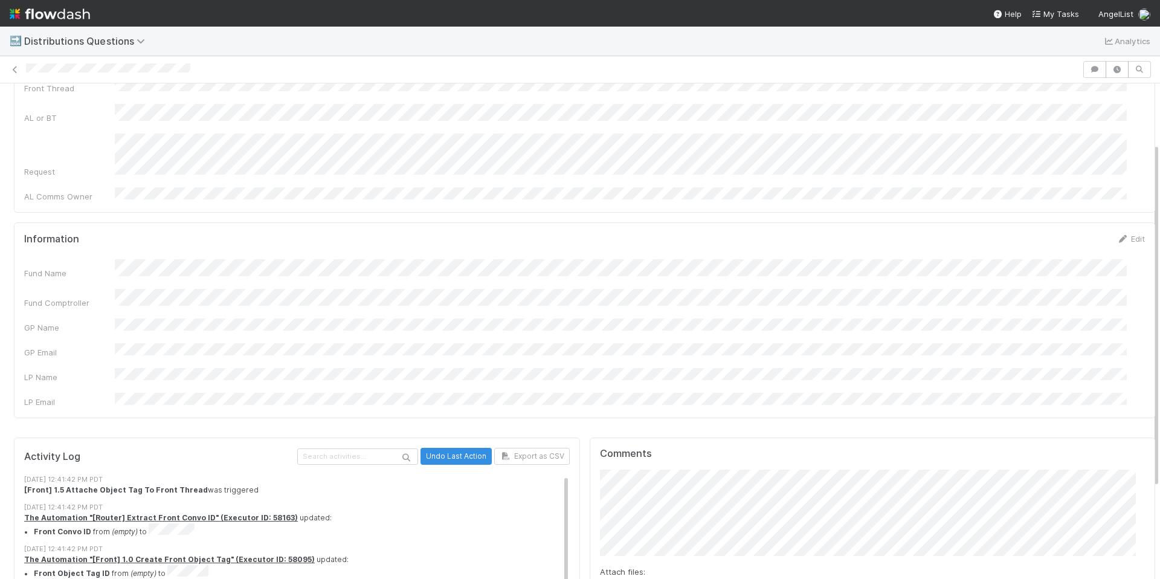
click at [639, 222] on div "Information Edit Fund Name Fund Comptroller GP Name GP Email LP Name LP Email" at bounding box center [584, 320] width 1141 height 196
click at [264, 198] on div "Request Edit Front Thread AL or BT Request AL Comms Owner" at bounding box center [584, 124] width 1141 height 175
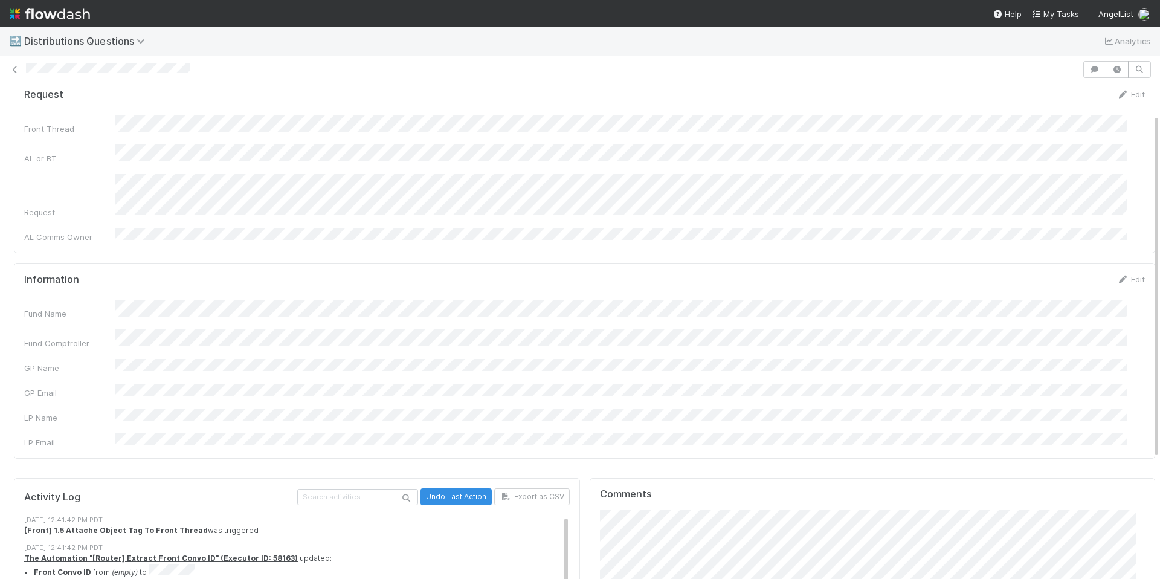
scroll to position [29, 0]
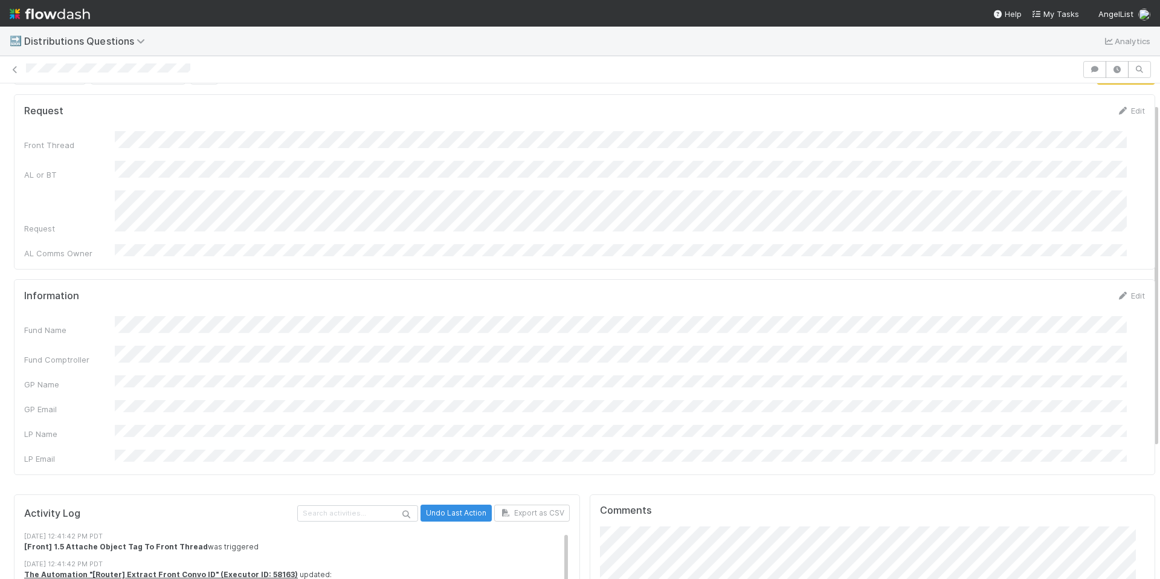
click at [233, 226] on div "Front Thread AL or BT Request AL Comms Owner" at bounding box center [584, 195] width 1121 height 128
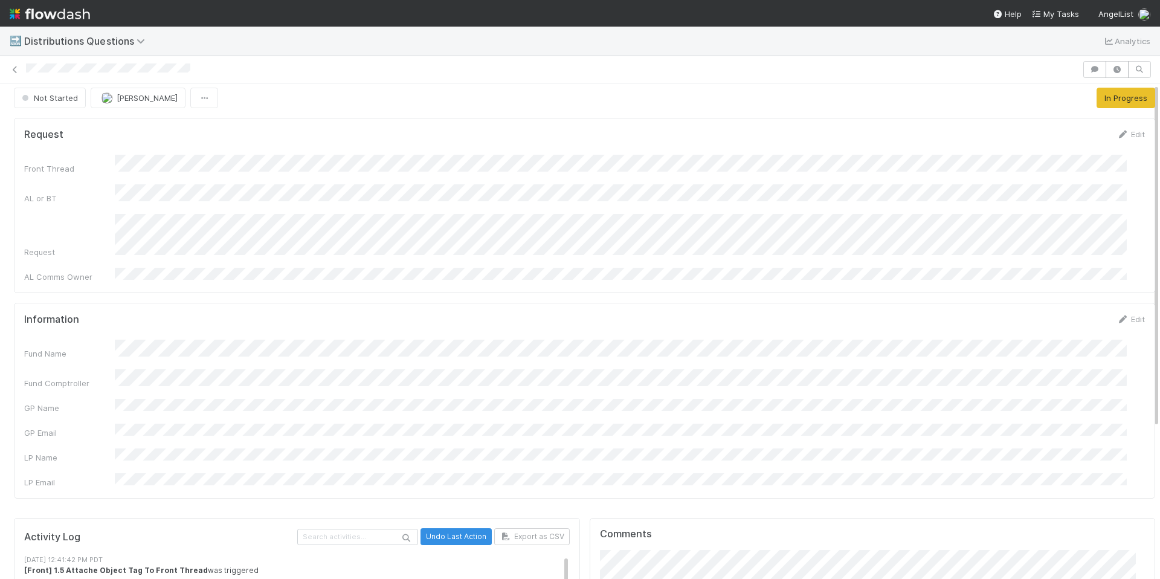
scroll to position [0, 0]
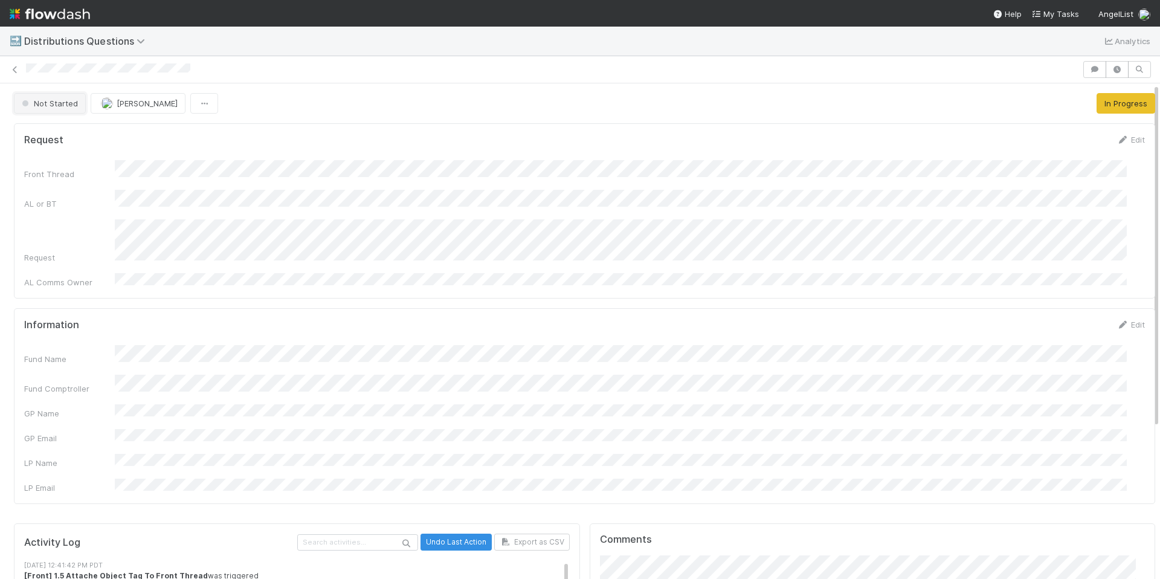
click at [65, 98] on span "Not Started" at bounding box center [48, 103] width 59 height 10
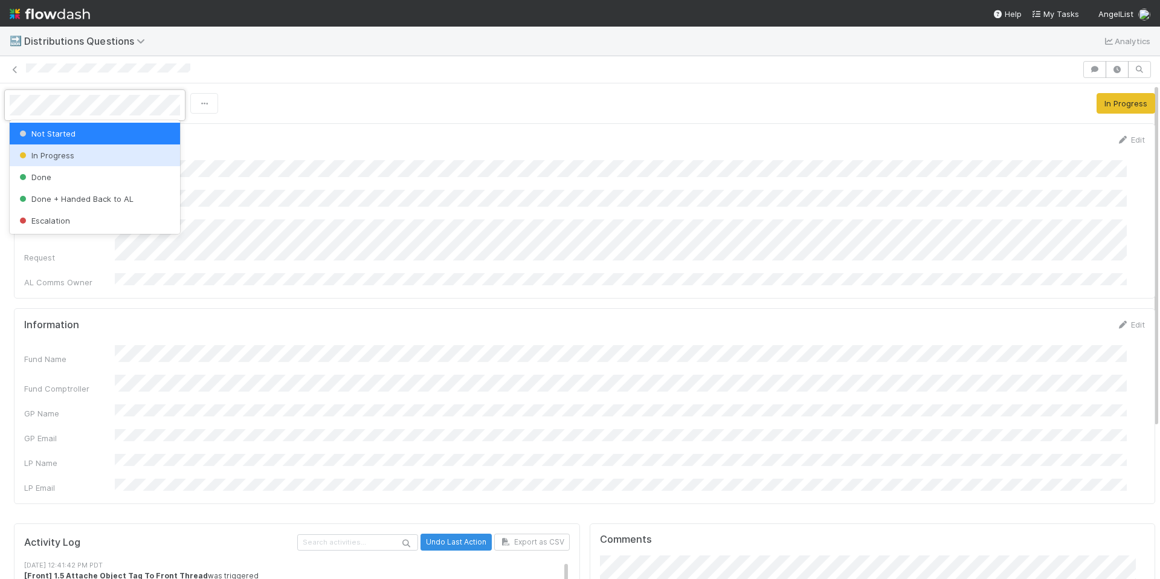
click at [76, 149] on div "In Progress" at bounding box center [95, 155] width 170 height 22
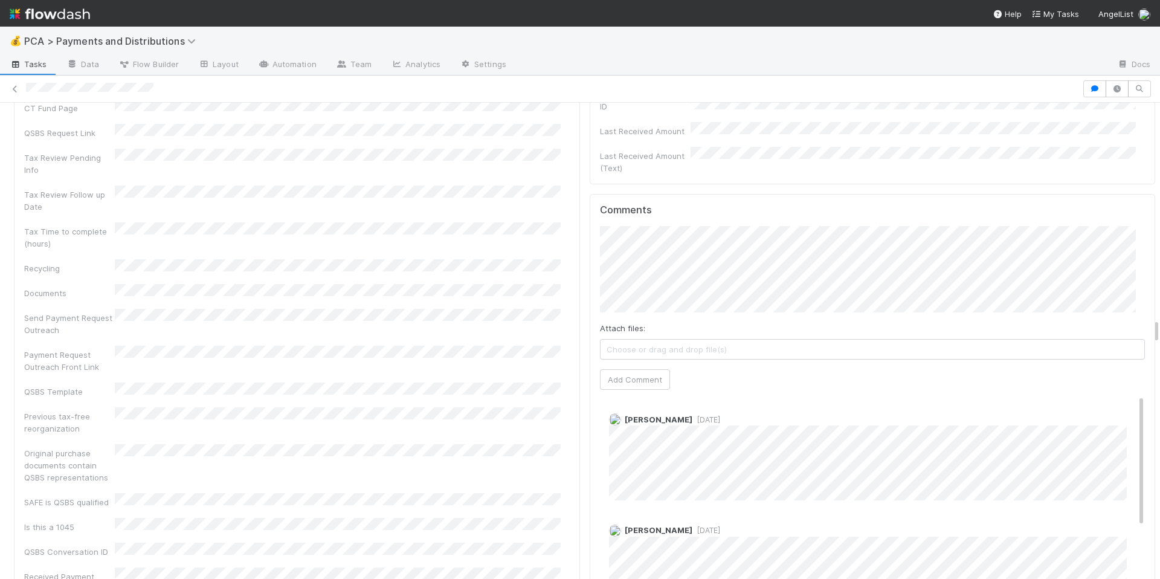
scroll to position [3864, 0]
click at [538, 286] on div "Recoverable Withholding Withholding Required QSBS Eligibility Tax Review Pendin…" at bounding box center [297, 313] width 546 height 944
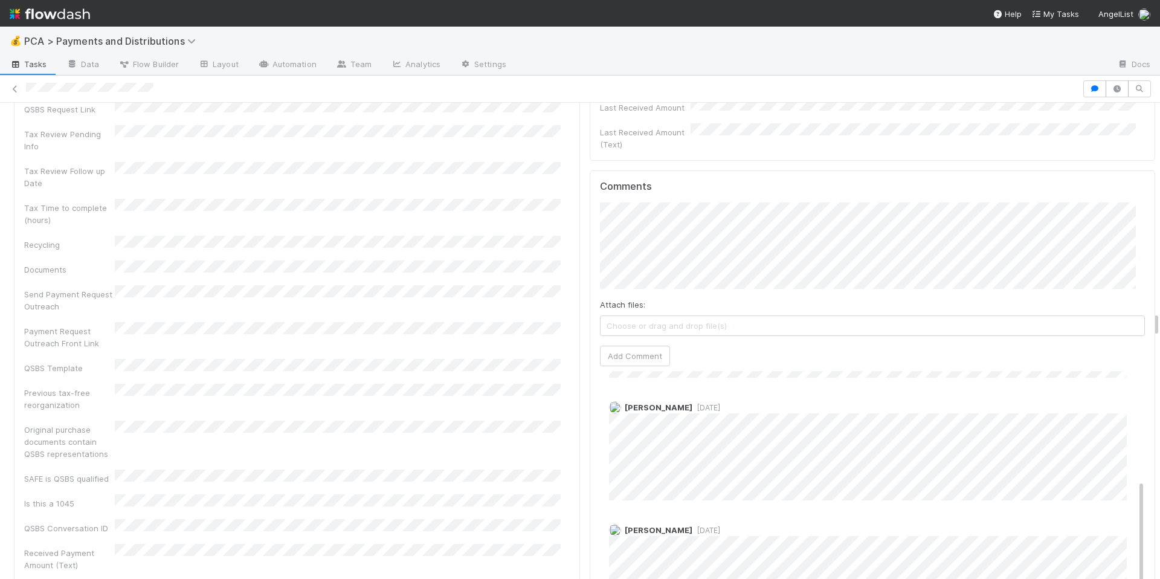
scroll to position [3951, 0]
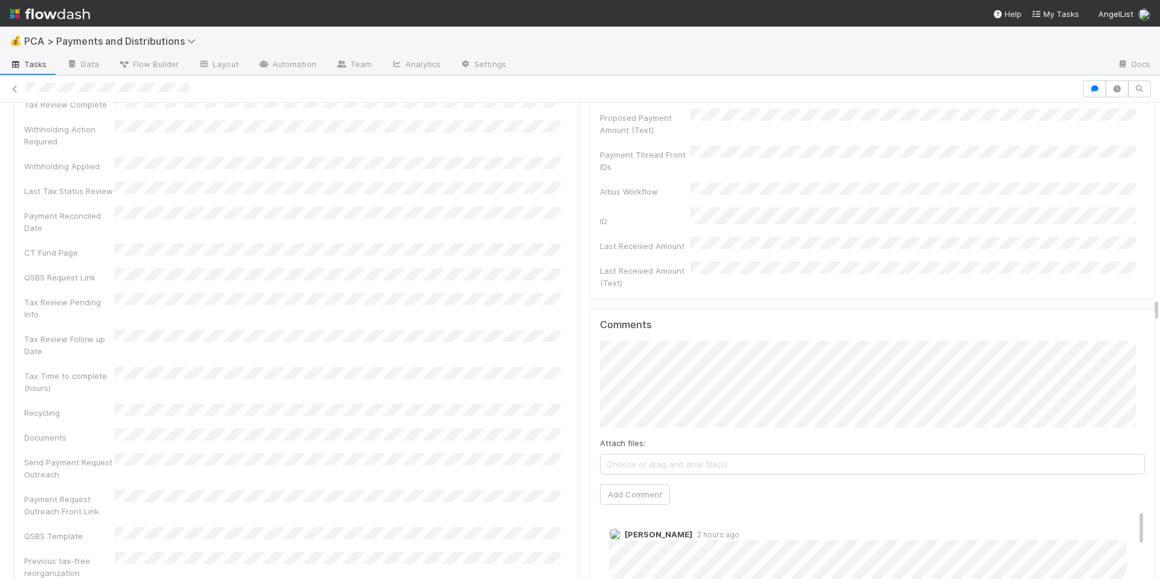
scroll to position [3921, 0]
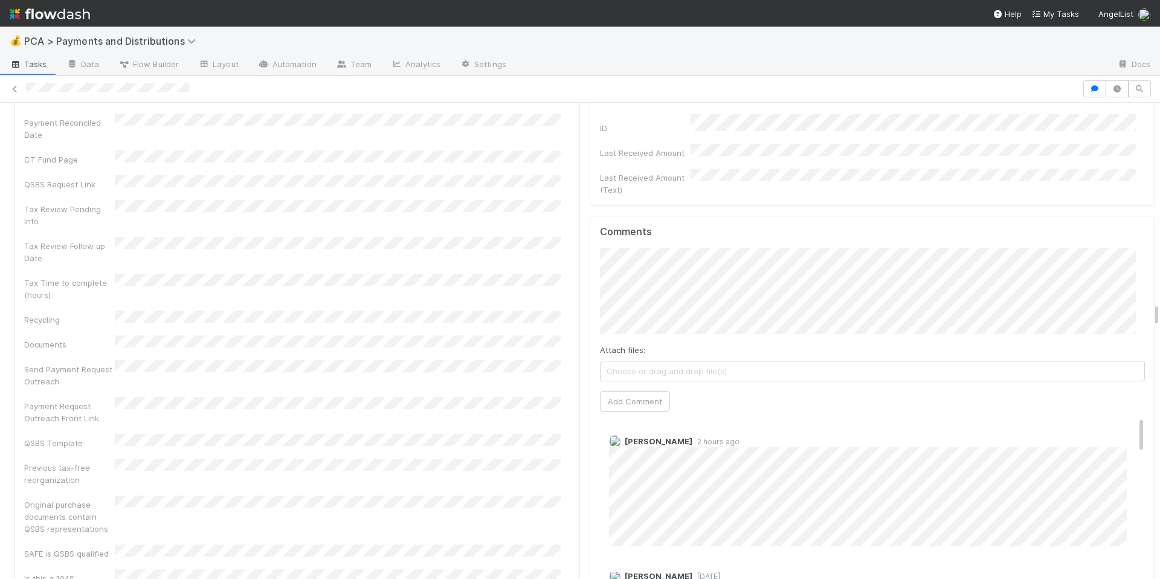
click at [565, 381] on div "Tax Details Edit Recoverable Withholding Withholding Required QSBS Eligibility …" at bounding box center [297, 349] width 566 height 991
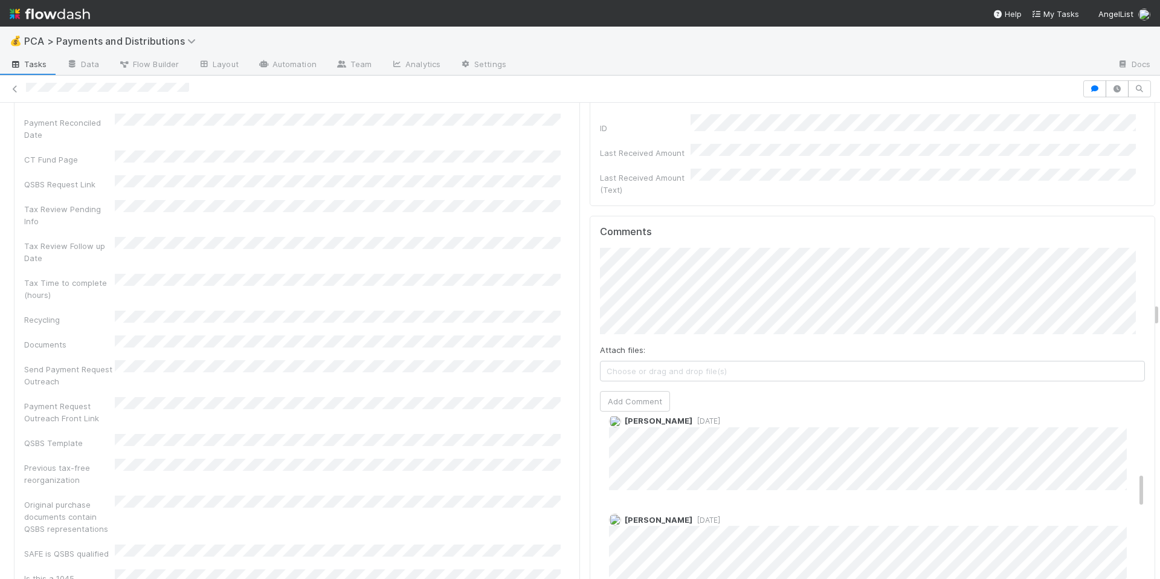
scroll to position [365, 0]
click at [550, 346] on div "Recoverable Withholding Withholding Required QSBS Eligibility Tax Review Pendin…" at bounding box center [297, 363] width 546 height 944
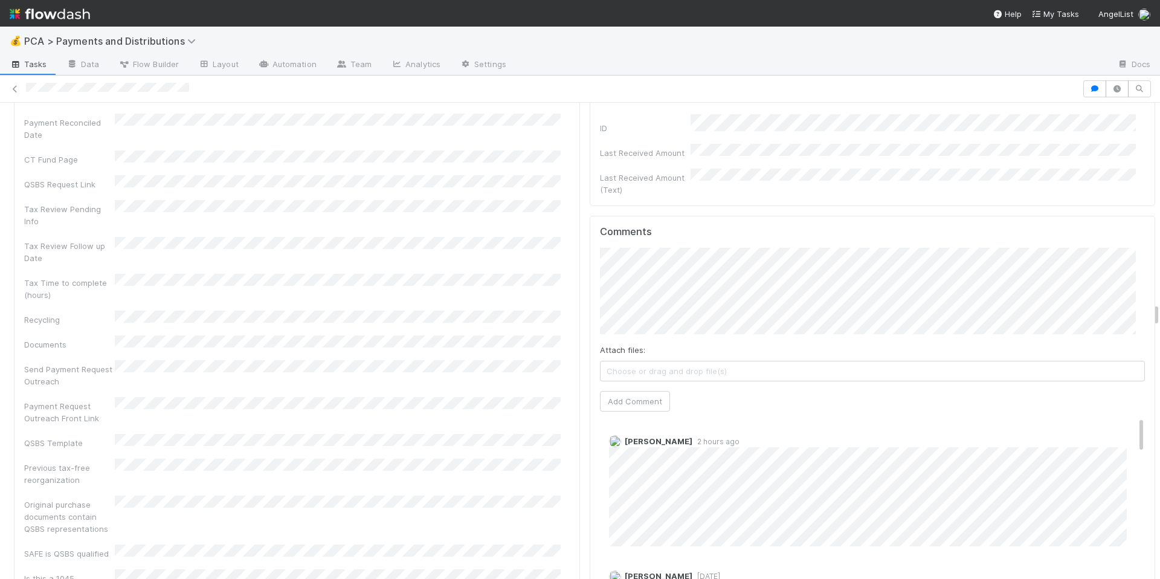
click at [475, 340] on div "Recoverable Withholding Withholding Required QSBS Eligibility Tax Review Pendin…" at bounding box center [297, 363] width 546 height 944
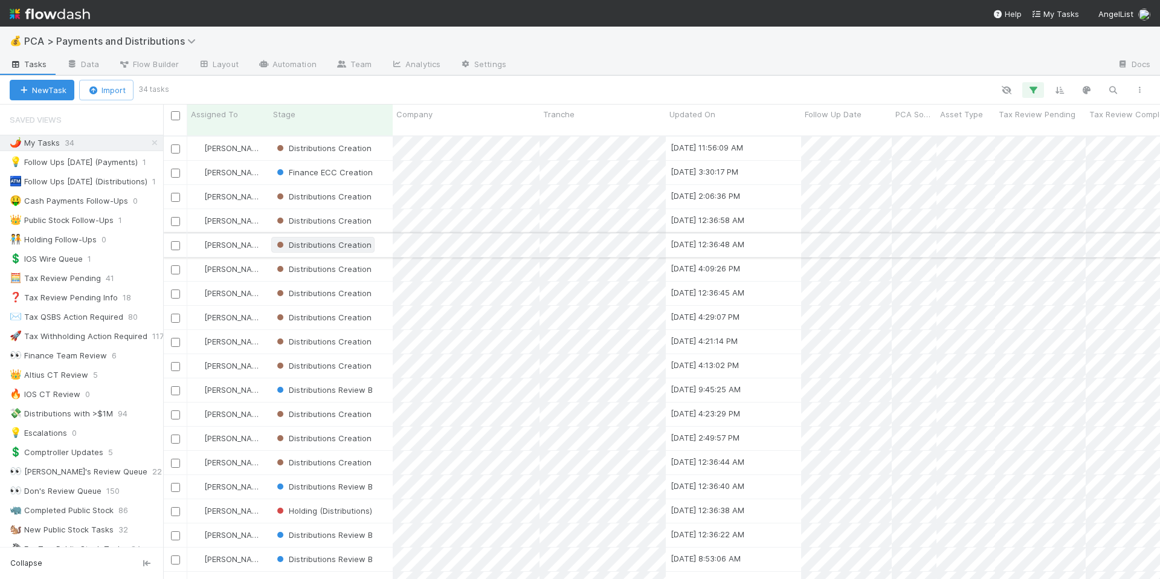
scroll to position [443, 988]
click at [58, 7] on img at bounding box center [50, 14] width 80 height 21
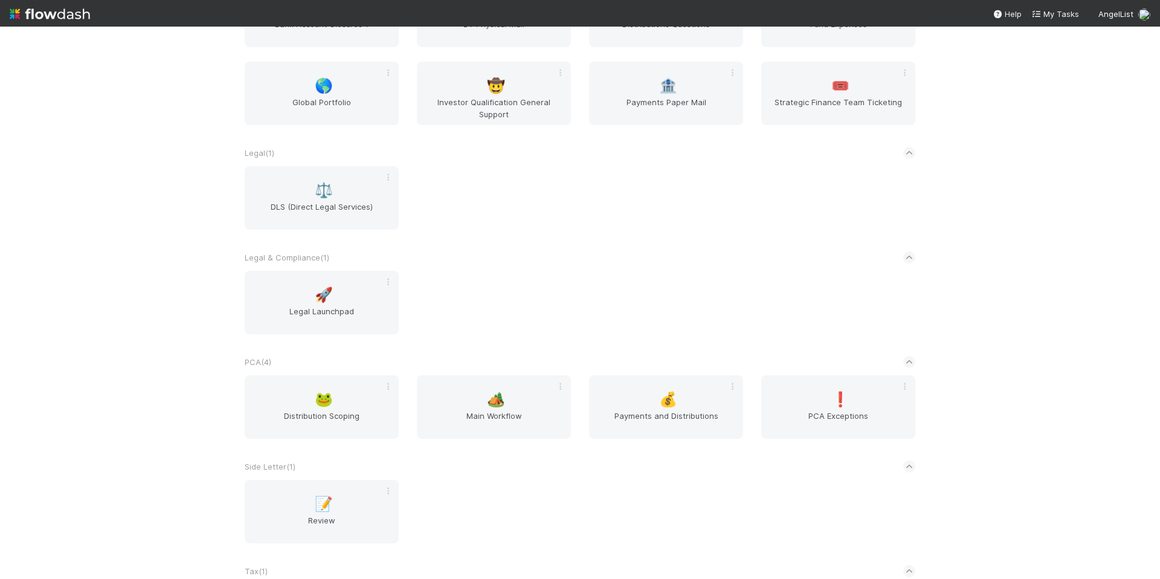
scroll to position [1544, 0]
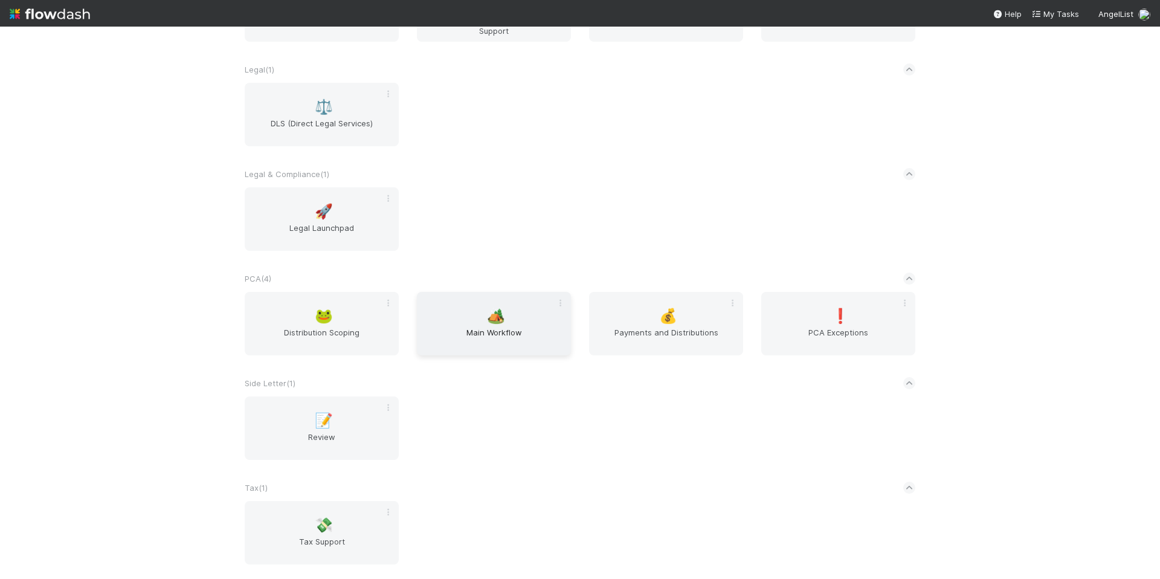
click at [513, 312] on div "🏕️ Main Workflow" at bounding box center [494, 323] width 154 height 63
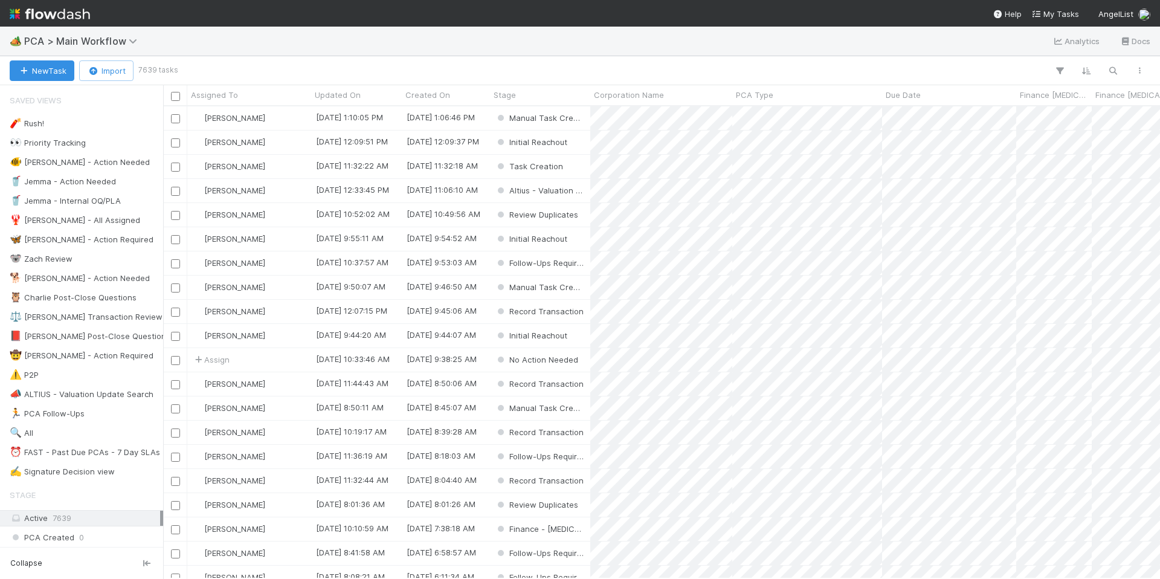
scroll to position [463, 988]
click at [1115, 75] on icon "button" at bounding box center [1113, 70] width 12 height 11
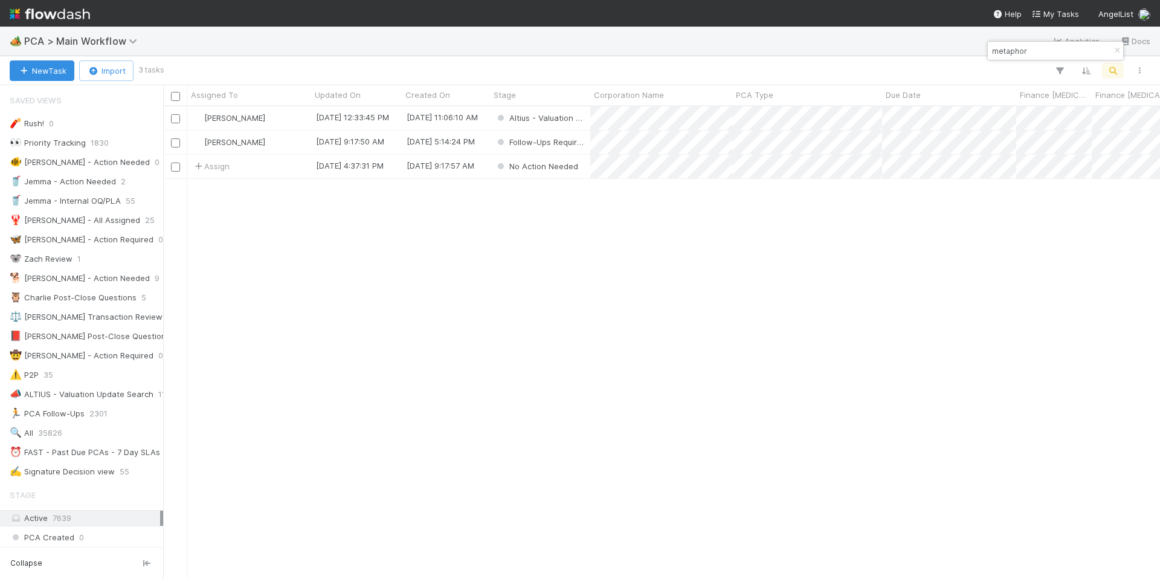
type input "metaphor"
click at [373, 245] on div "Meg Castanare 9/3/25, 12:33:45 PM 9/3/25, 11:06:10 AM Altius - Valuation Update…" at bounding box center [661, 341] width 997 height 471
click at [300, 146] on div "[PERSON_NAME]" at bounding box center [249, 142] width 124 height 24
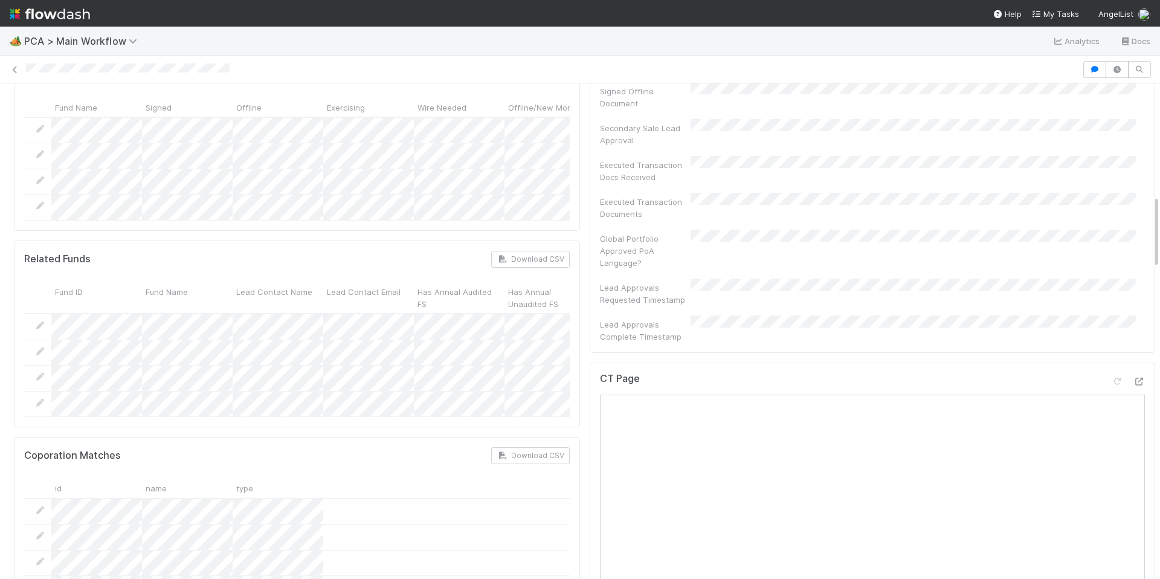
scroll to position [759, 0]
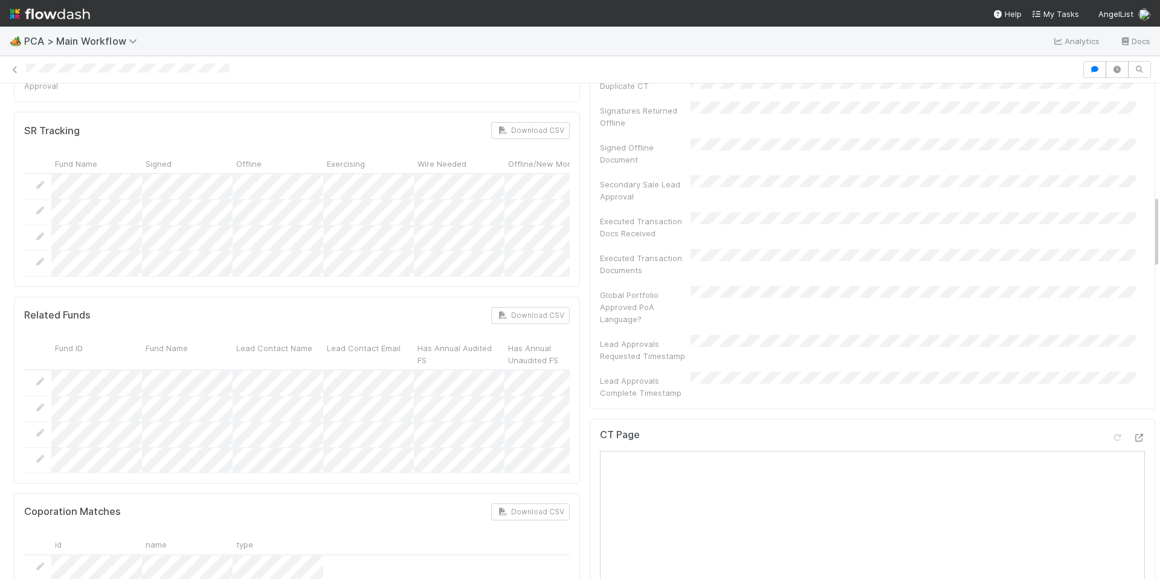
click at [364, 503] on div "Coporation Matches Download CSV" at bounding box center [297, 511] width 546 height 17
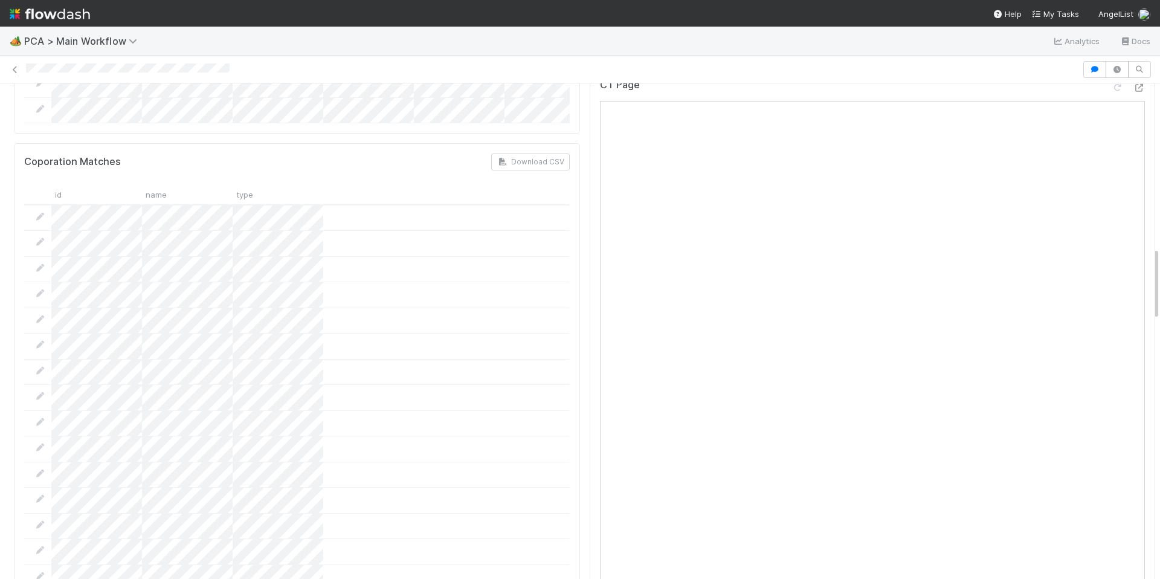
scroll to position [1000, 0]
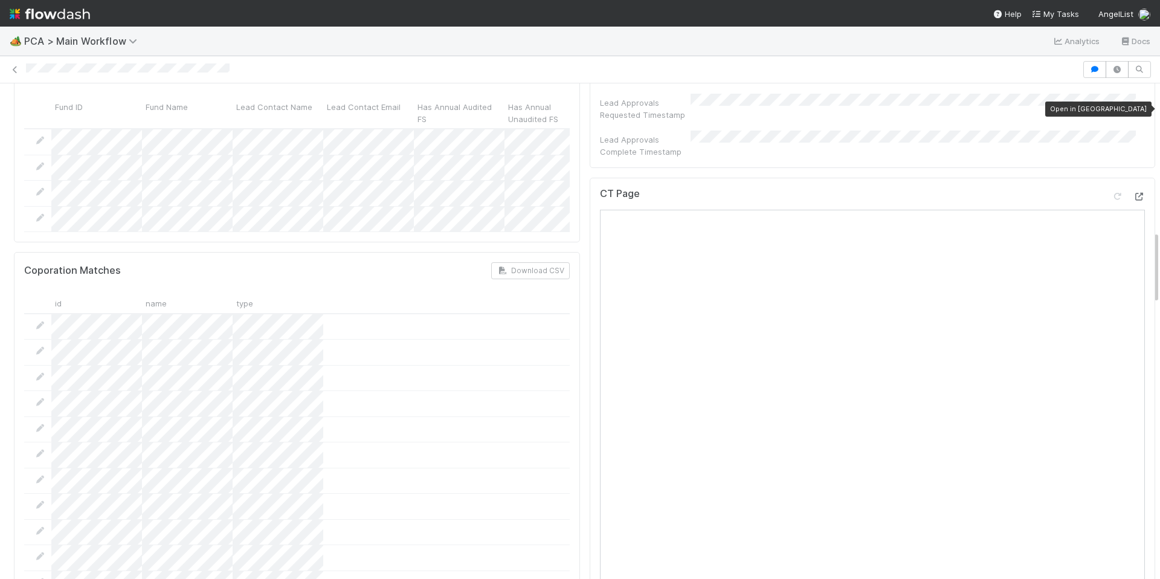
click at [1133, 193] on icon at bounding box center [1139, 197] width 12 height 8
